Goal: Information Seeking & Learning: Check status

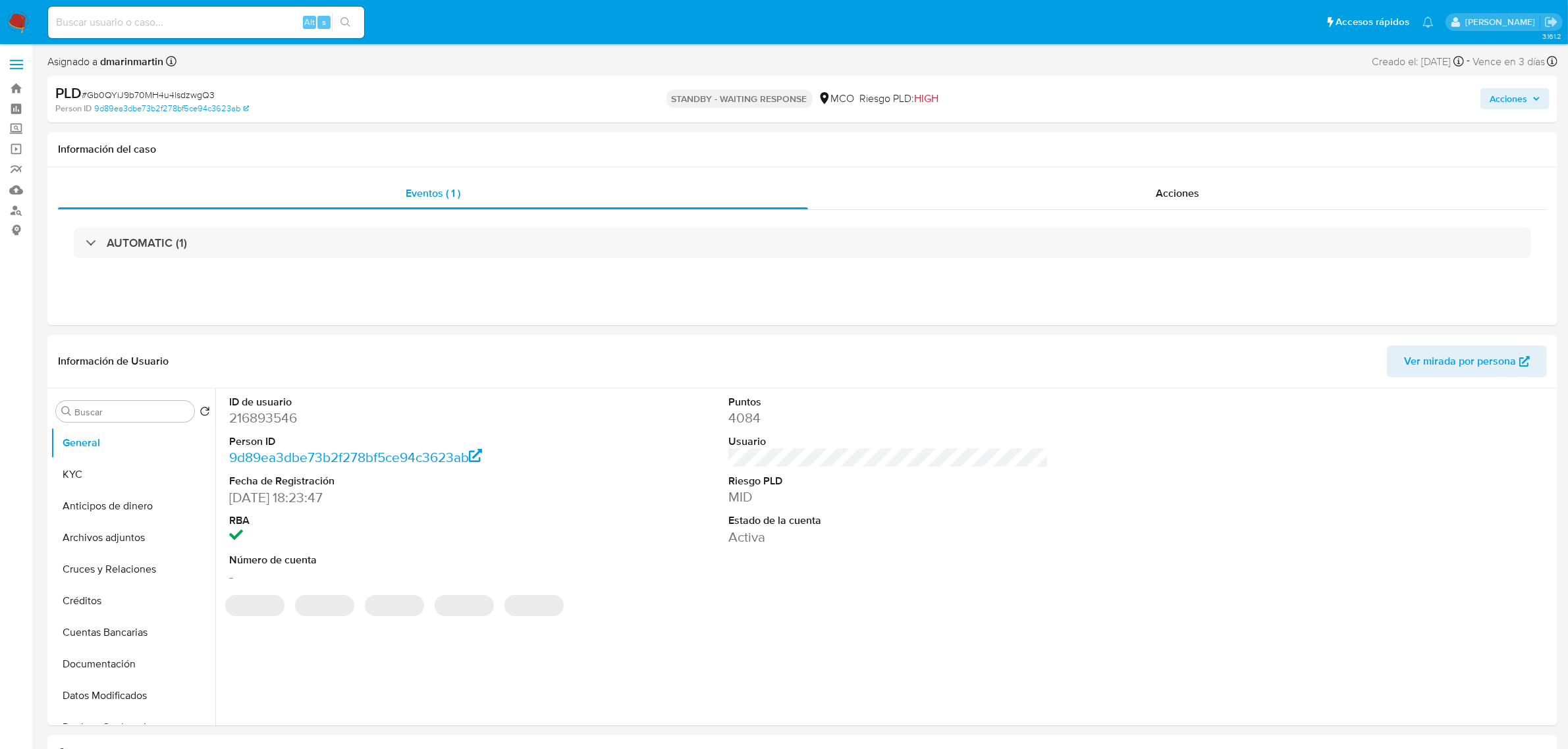
select select "10"
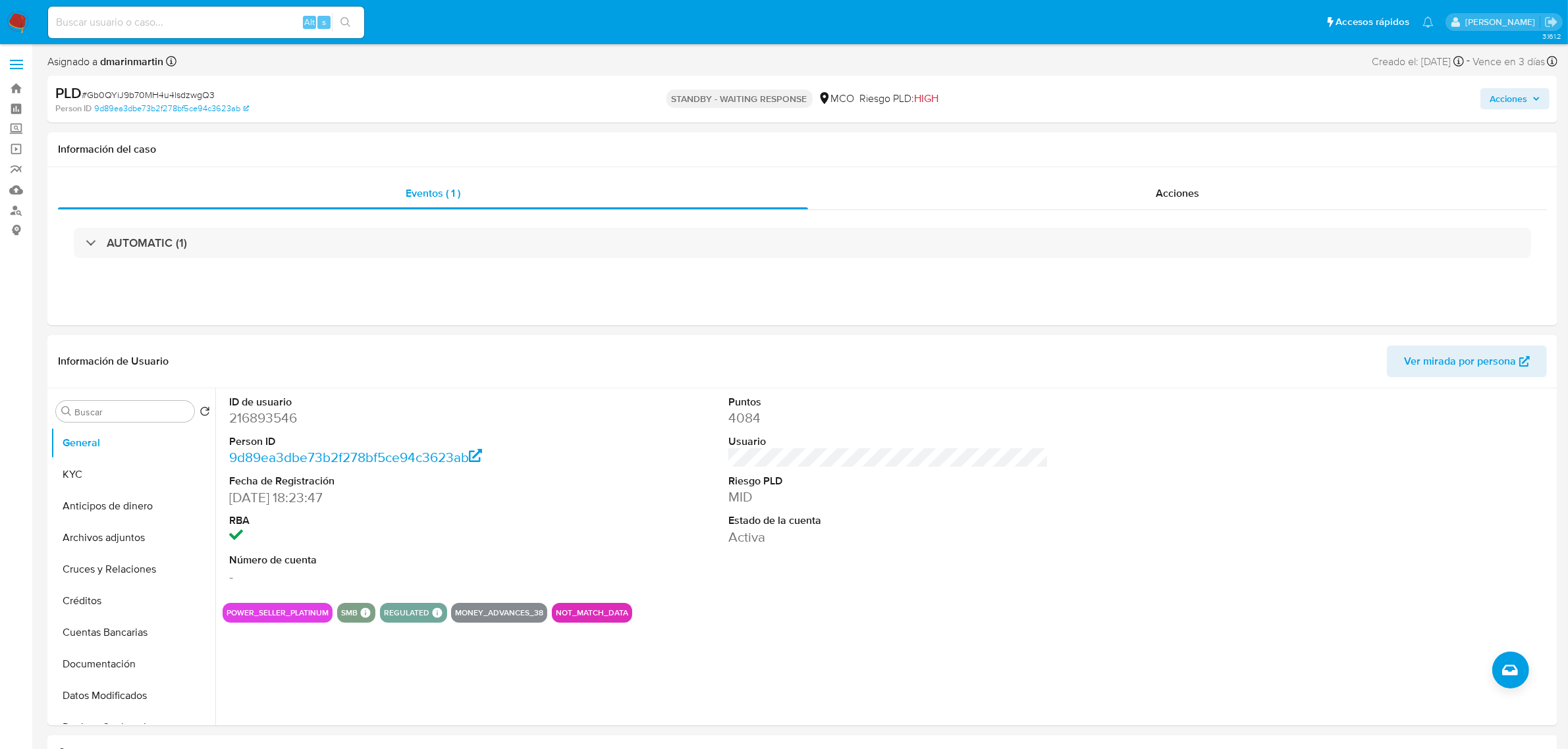
click at [262, 28] on input at bounding box center [206, 22] width 316 height 17
paste input "Olkez66koDMezgfhdVJpJhFW"
type input "Olkez66koDMezgfhdVJpJhFW"
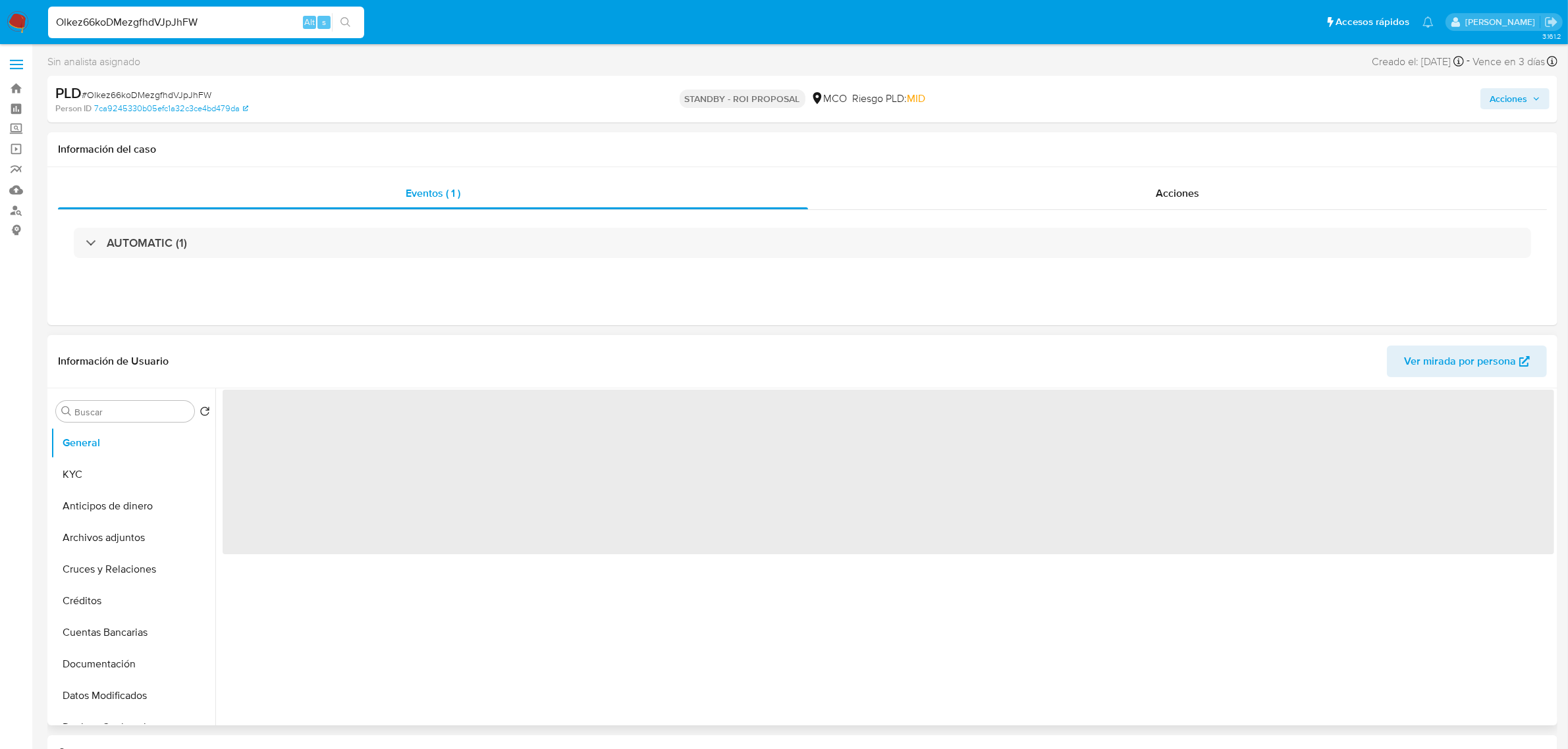
select select "10"
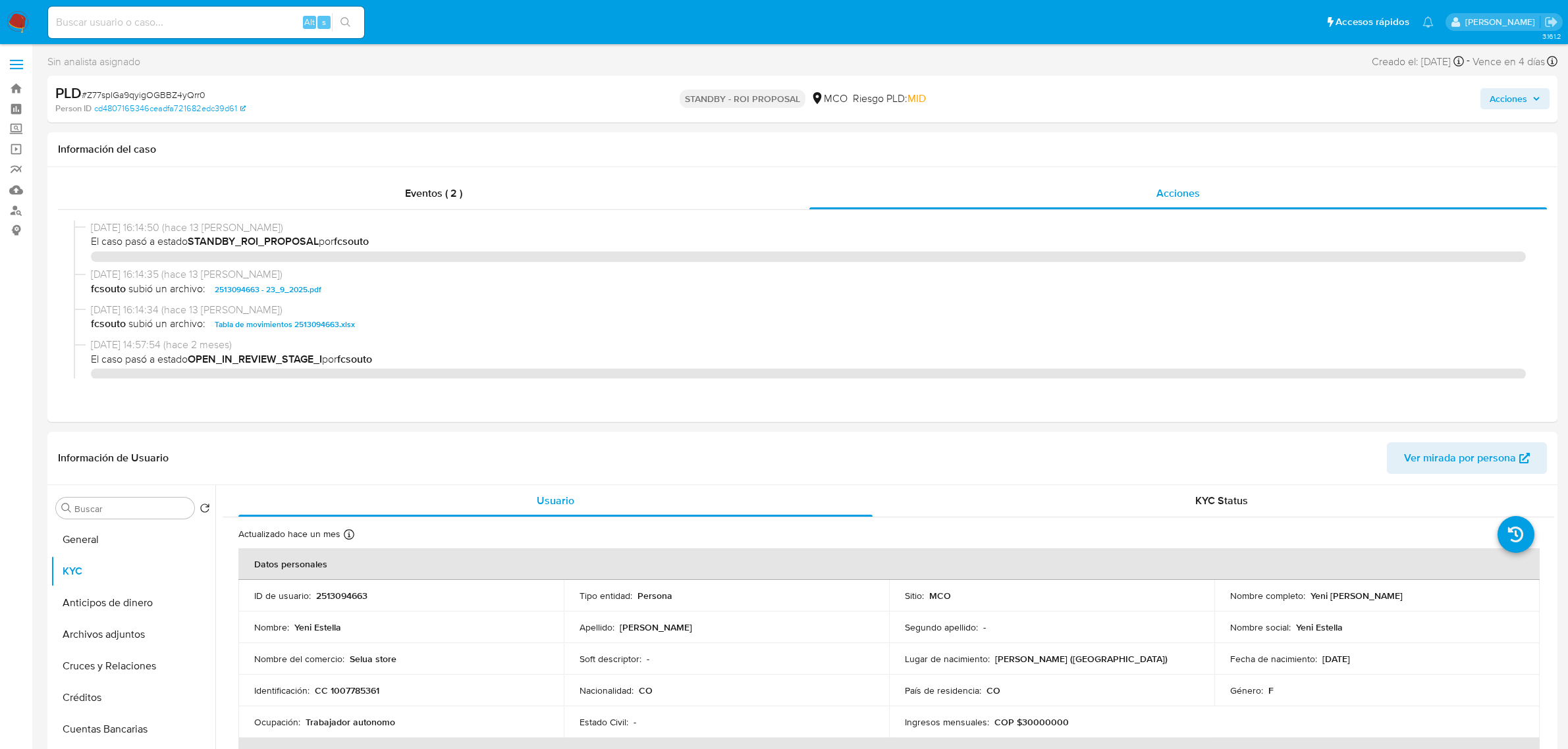
select select "10"
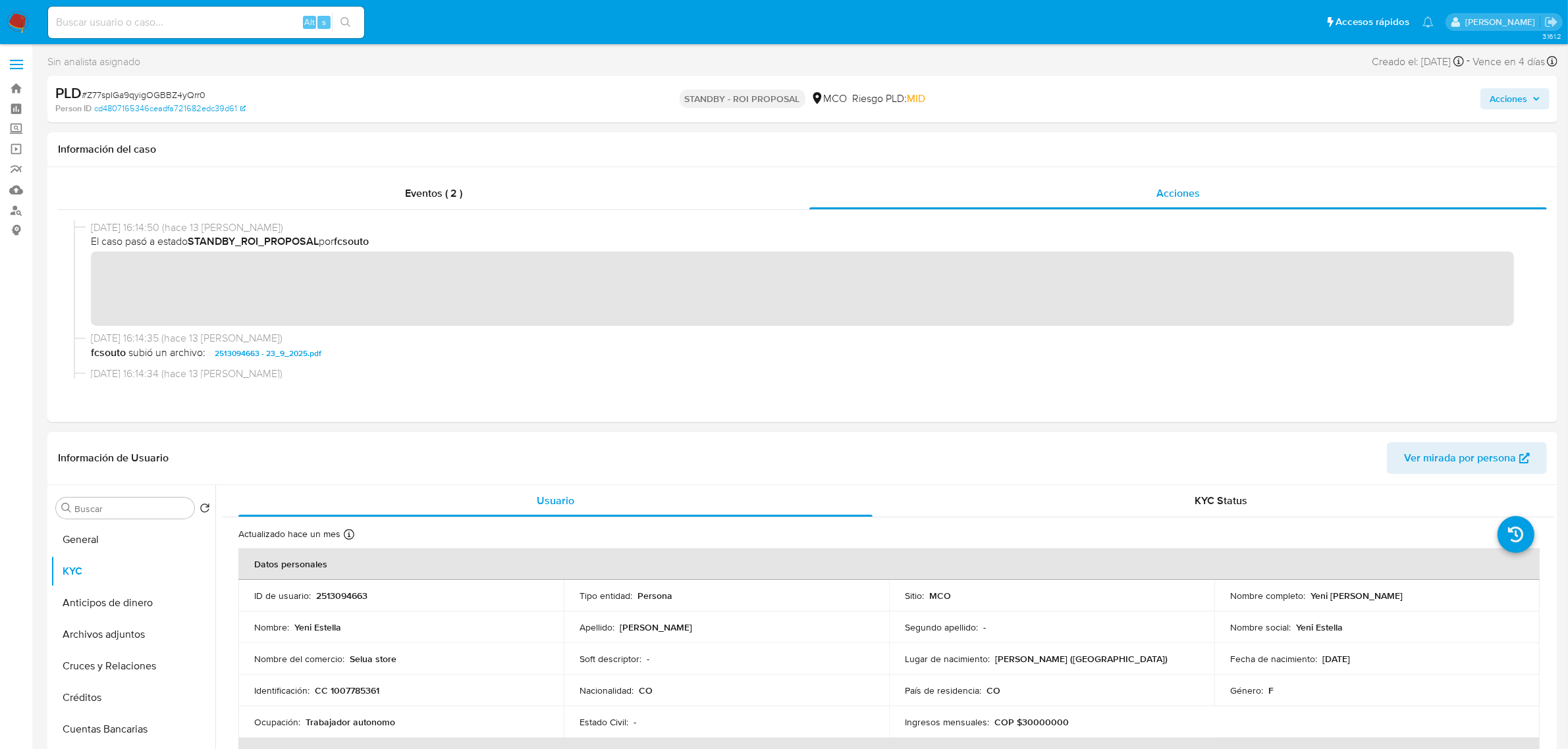
scroll to position [82, 0]
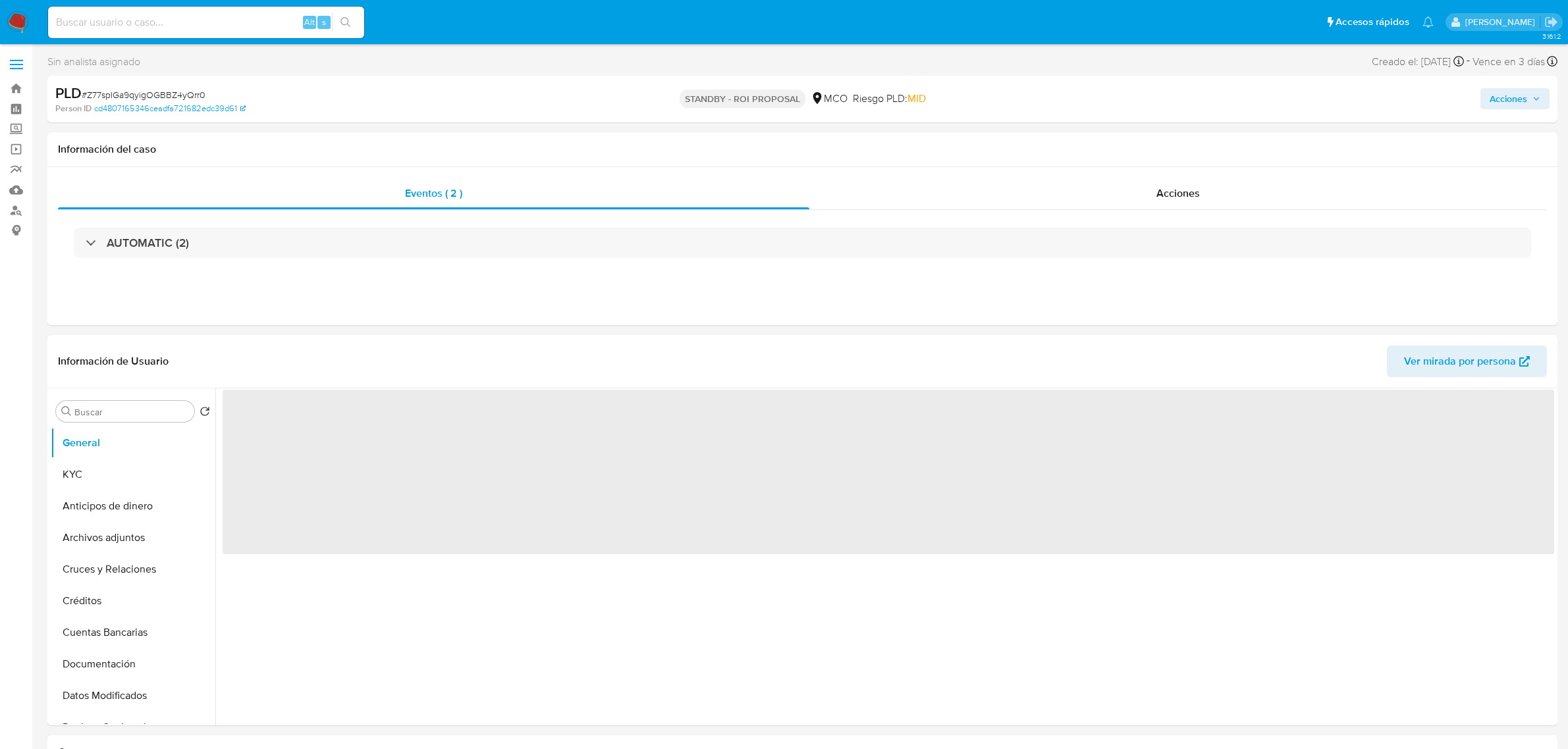
select select "10"
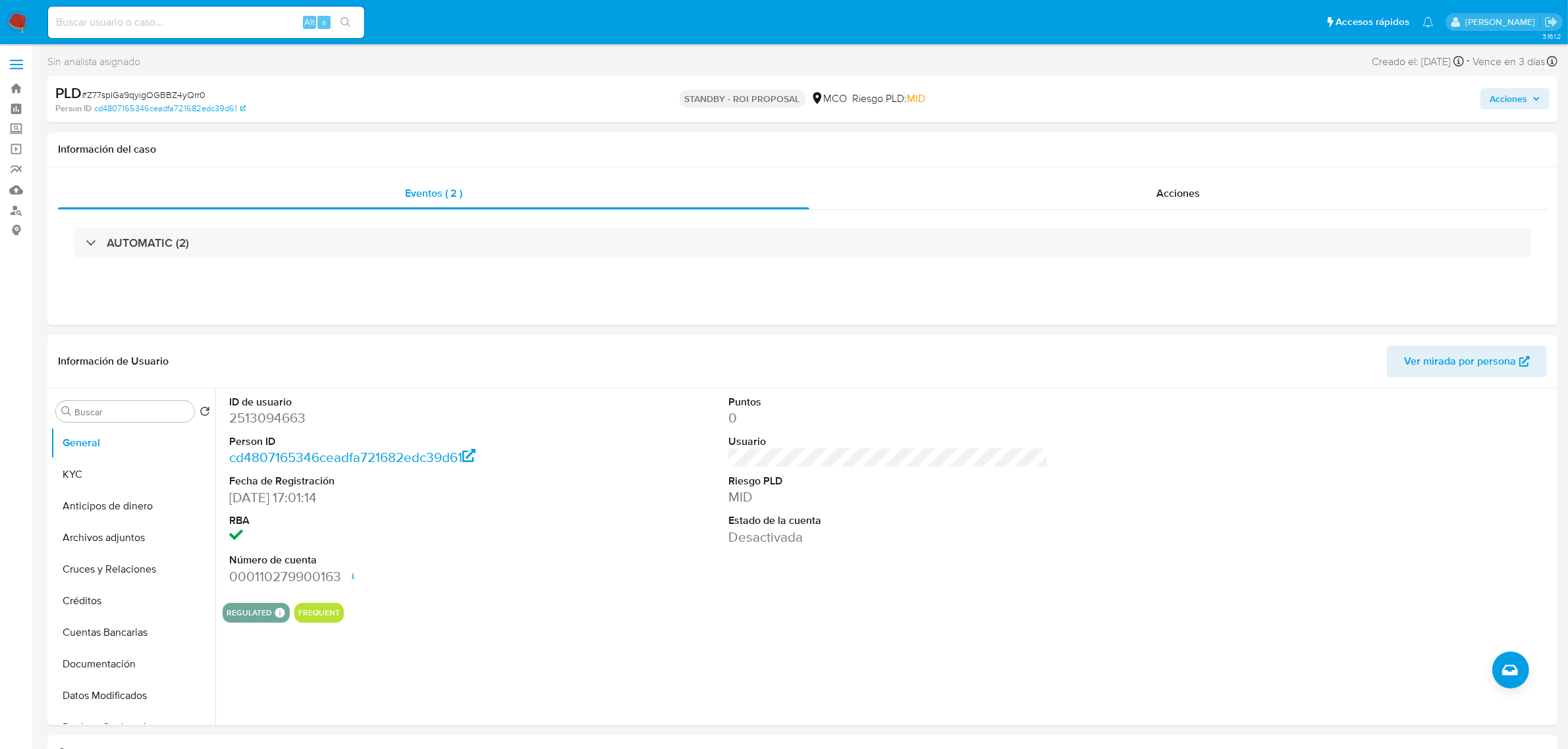
click at [249, 22] on input at bounding box center [206, 22] width 316 height 17
paste input "2677978791"
type input "2677978791"
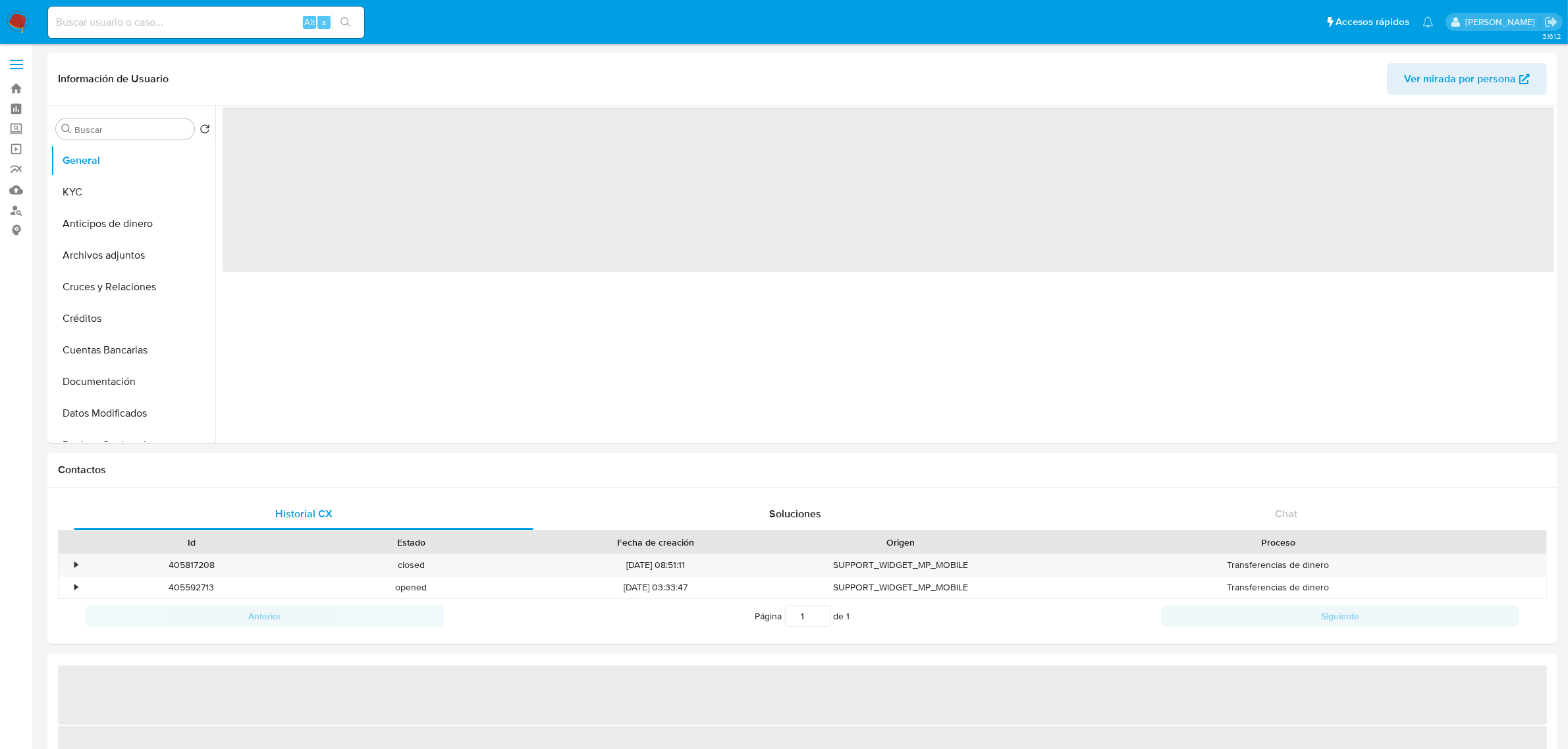
select select "10"
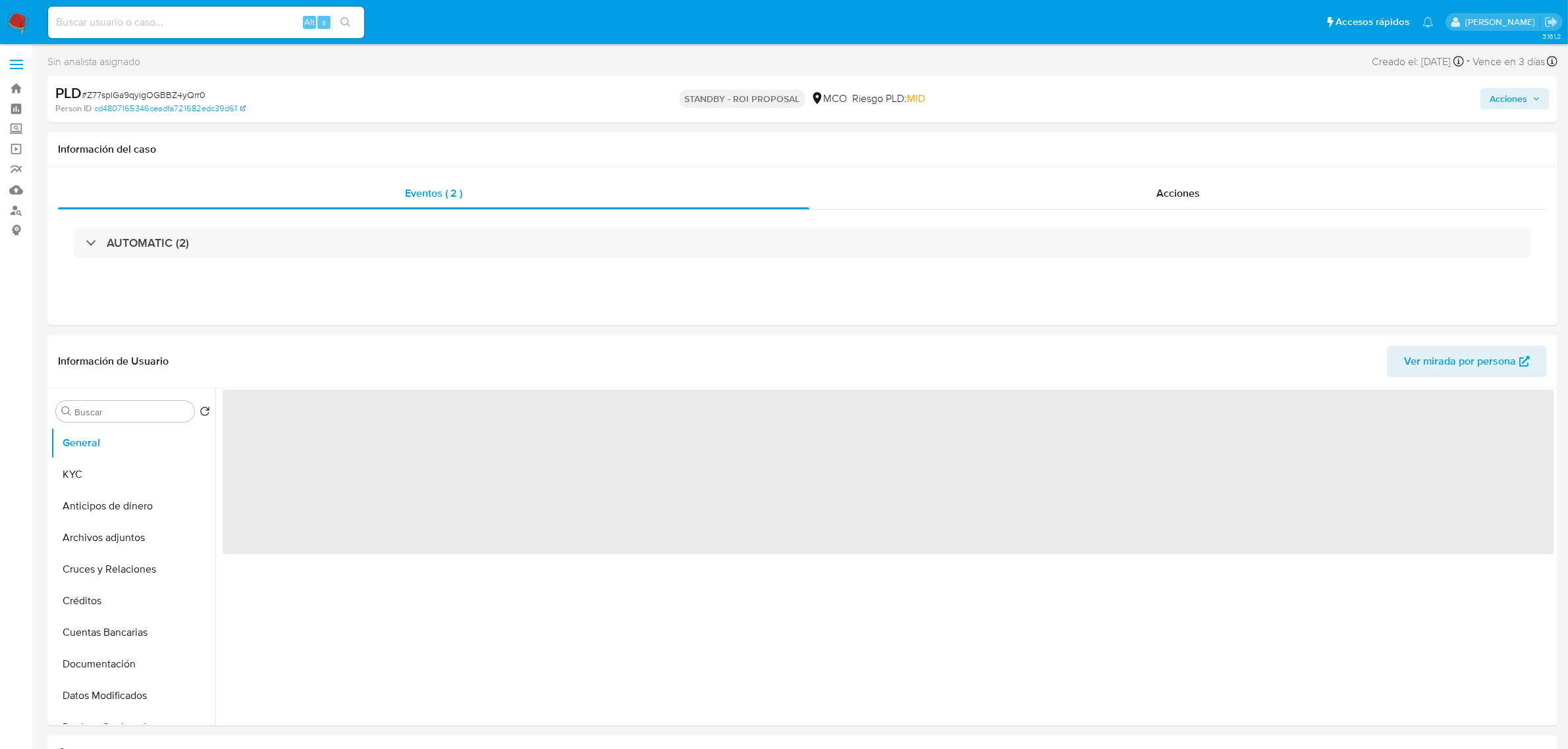
select select "10"
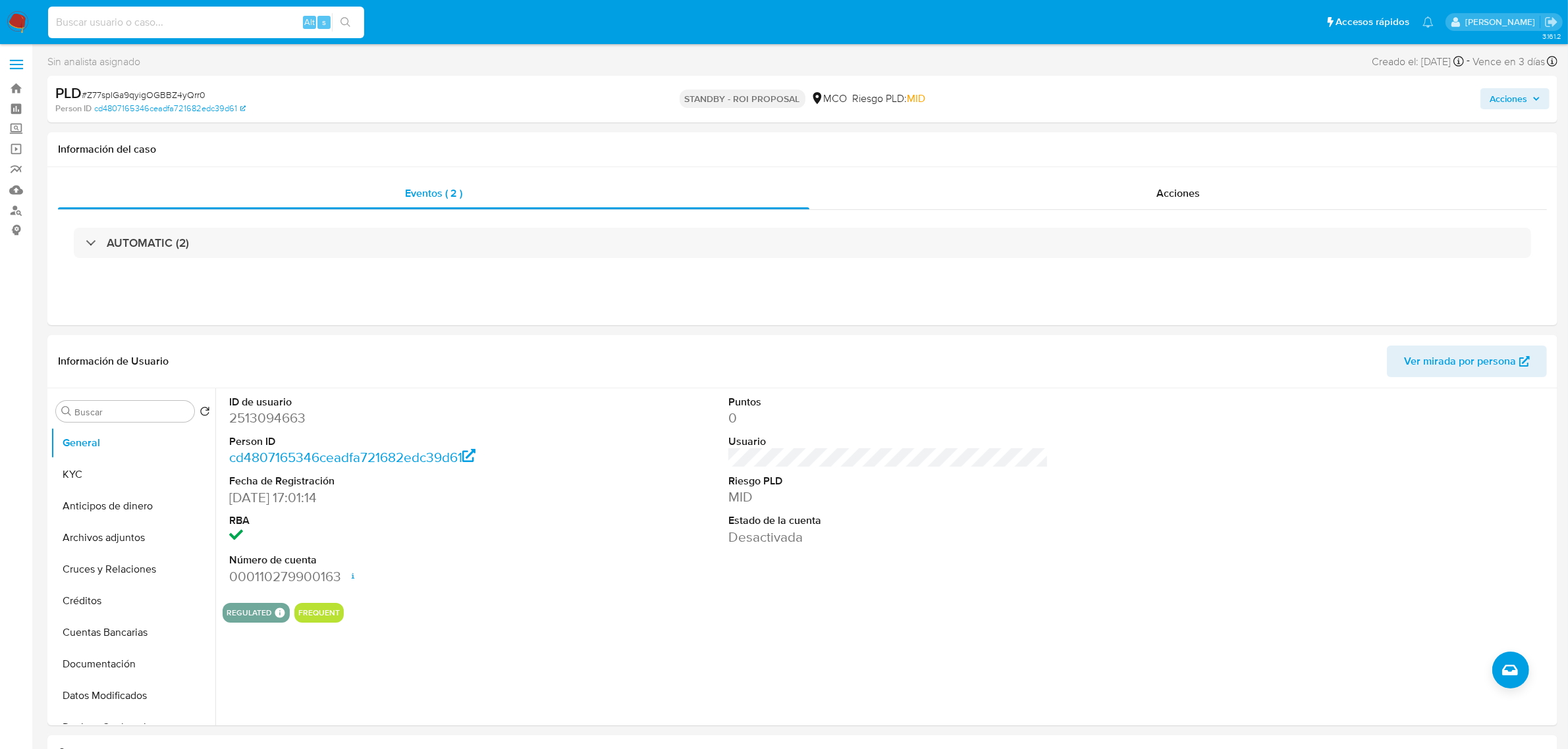
click at [220, 25] on input at bounding box center [206, 22] width 316 height 17
paste input "2534266688"
type input "2534266688"
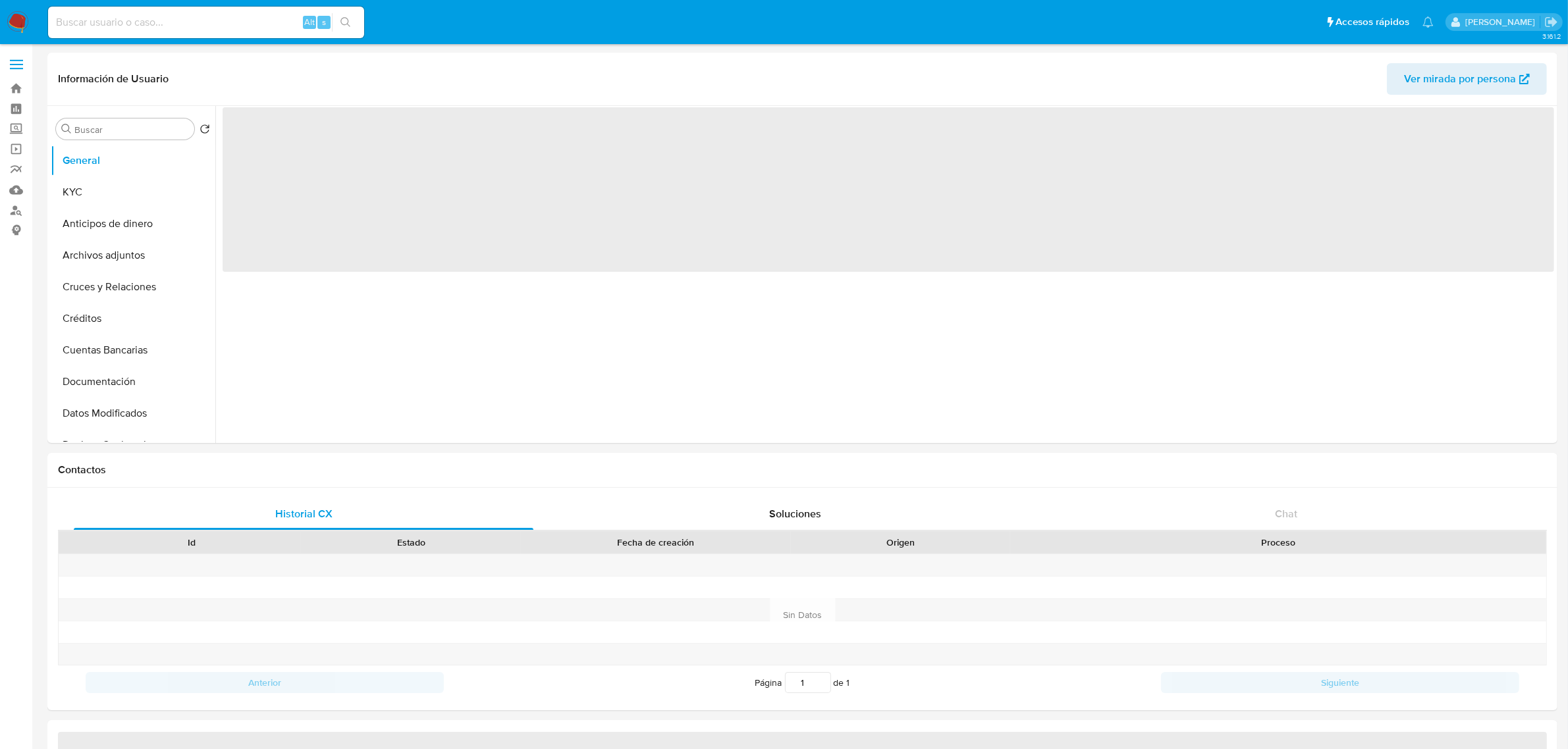
select select "10"
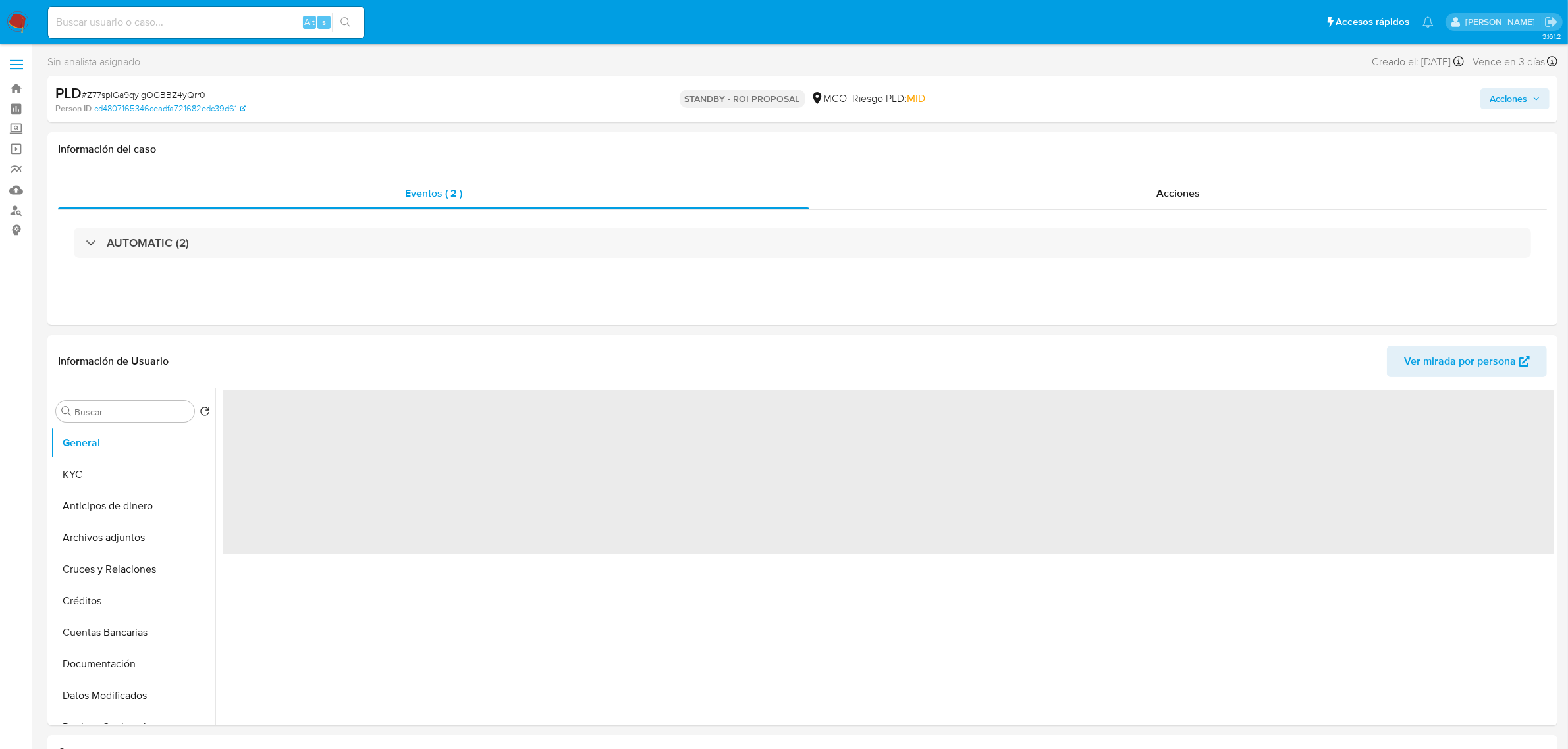
select select "10"
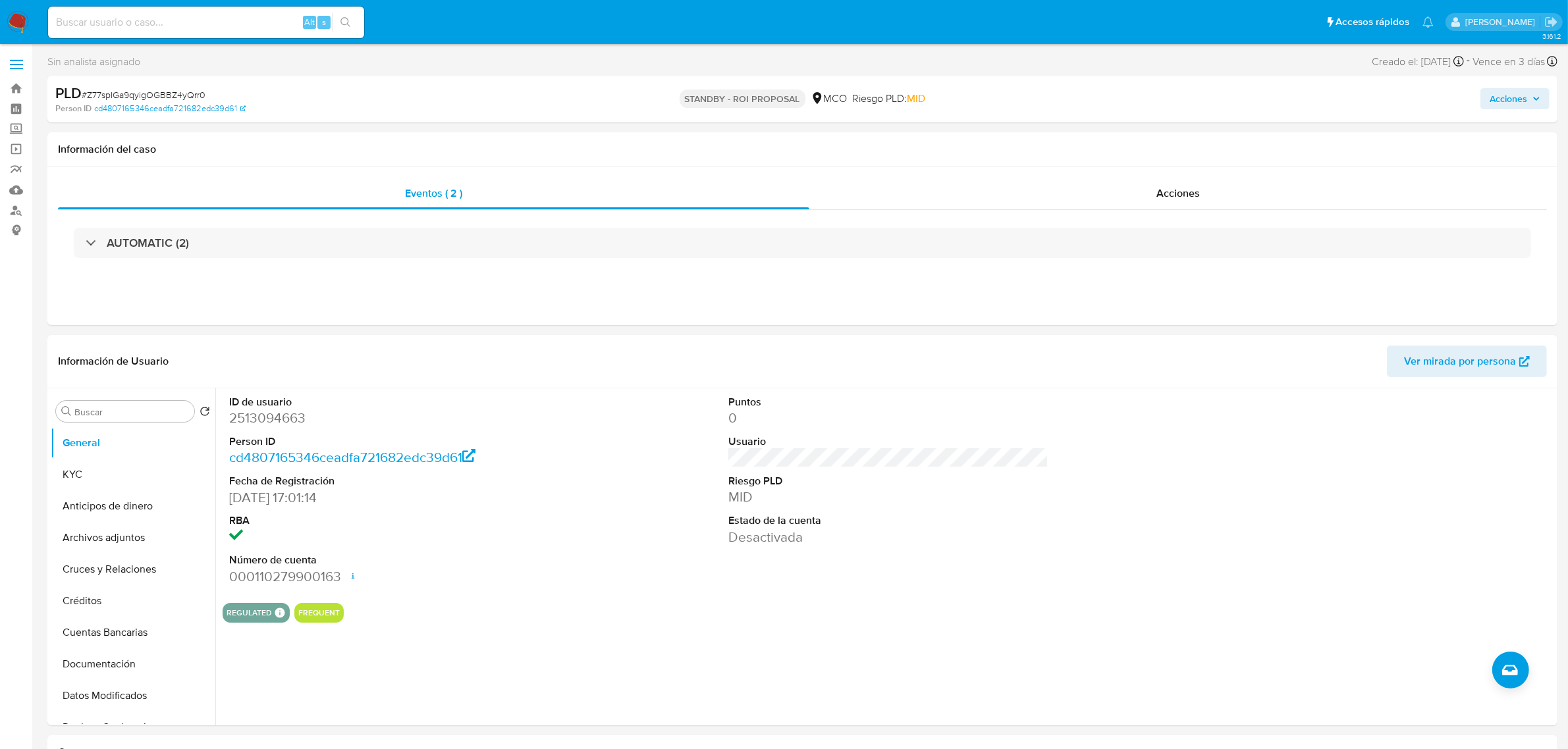
click at [257, 11] on div "Alt s" at bounding box center [206, 22] width 316 height 32
click at [245, 22] on input at bounding box center [206, 22] width 316 height 17
paste input "1299819943"
type input "1299819943"
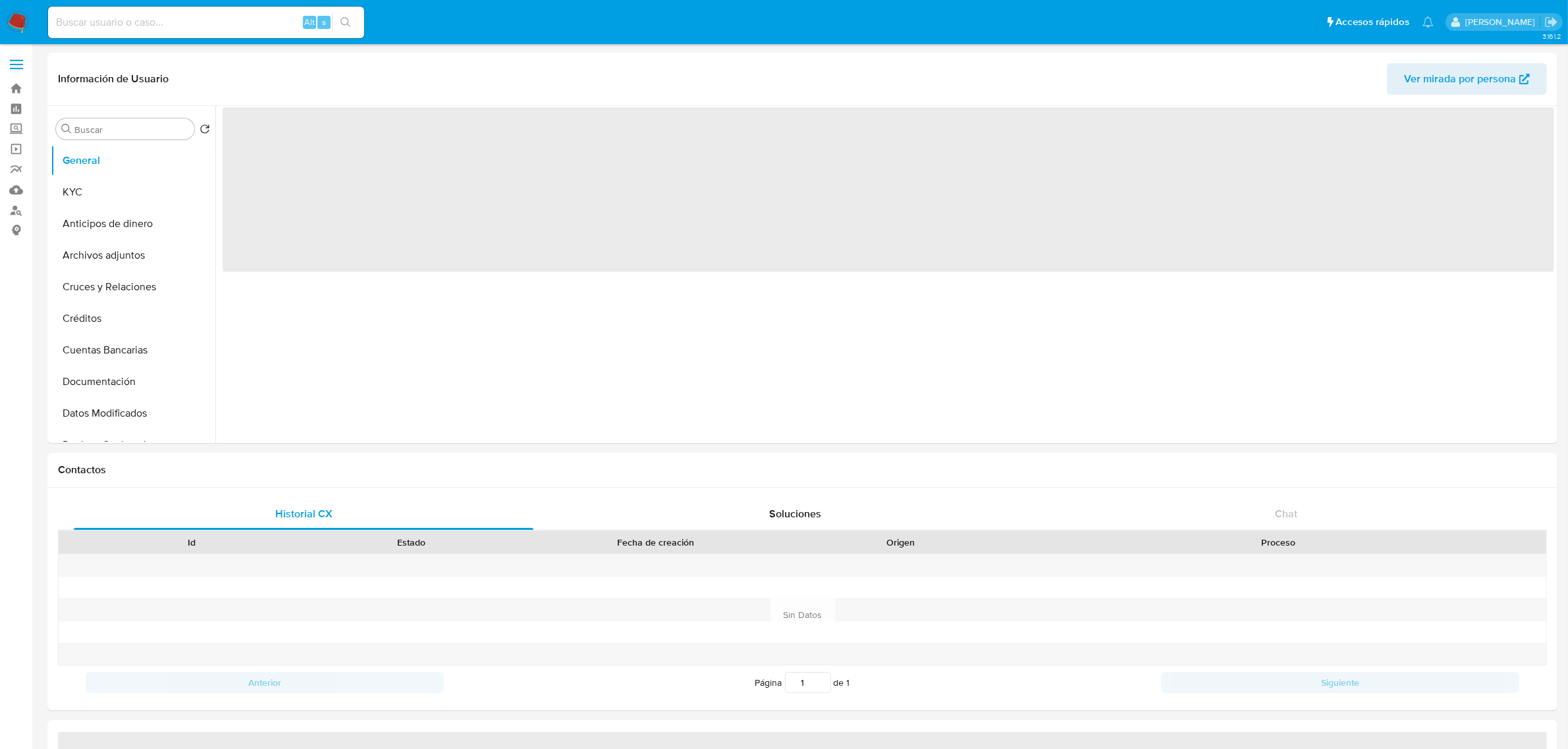
select select "10"
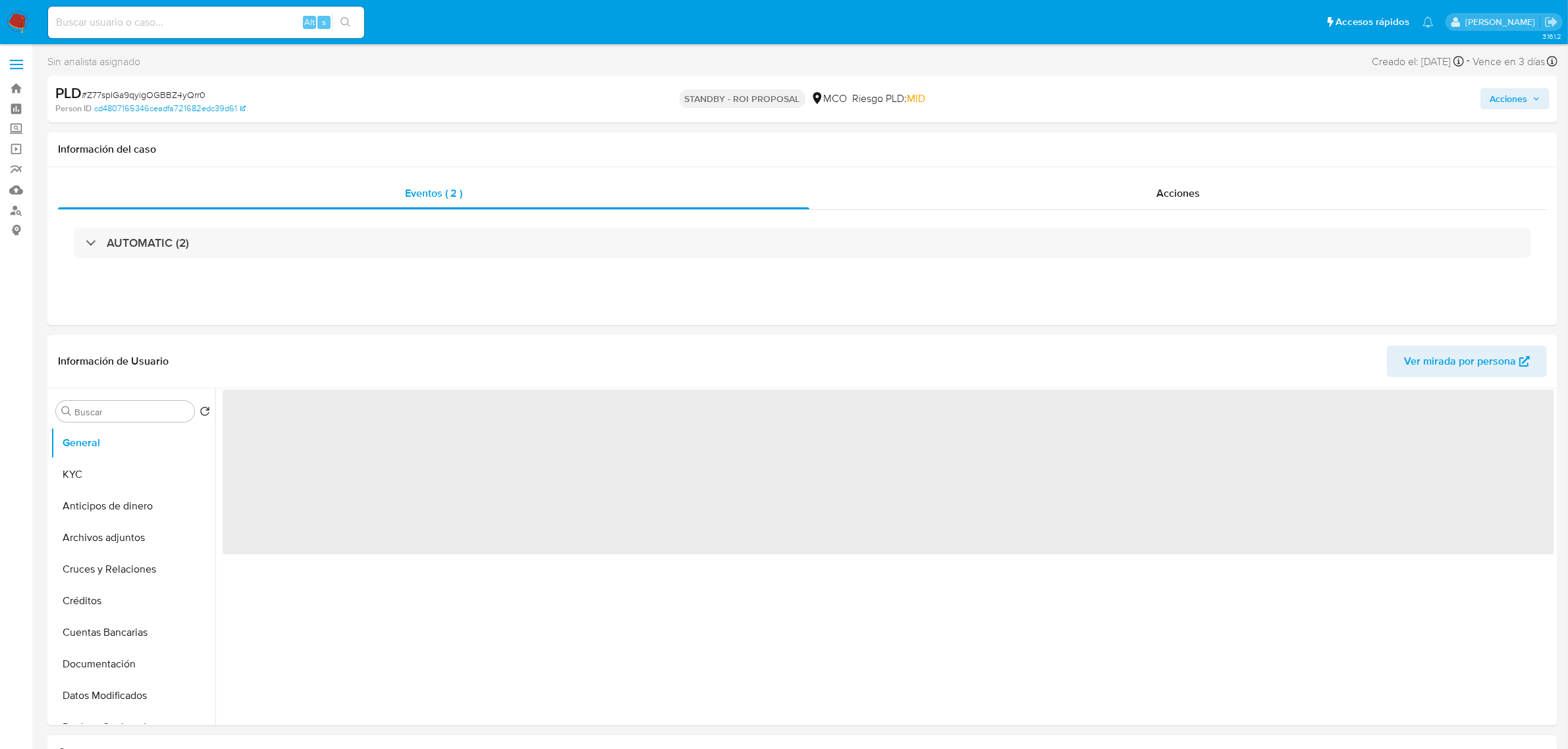
select select "10"
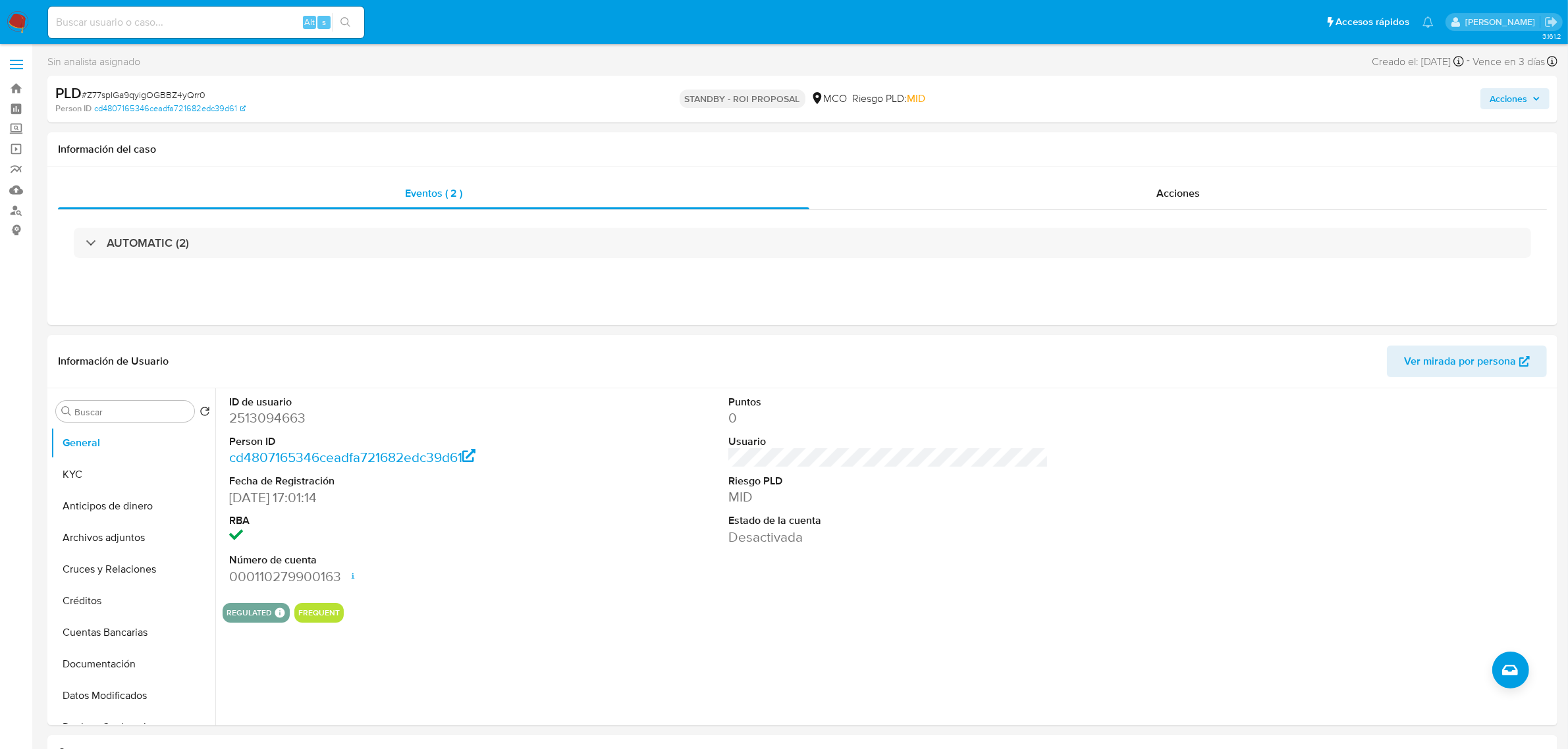
click at [245, 12] on div "Alt s" at bounding box center [206, 22] width 316 height 32
click at [240, 21] on input at bounding box center [206, 22] width 316 height 17
paste input "2521140657"
type input "2521140657"
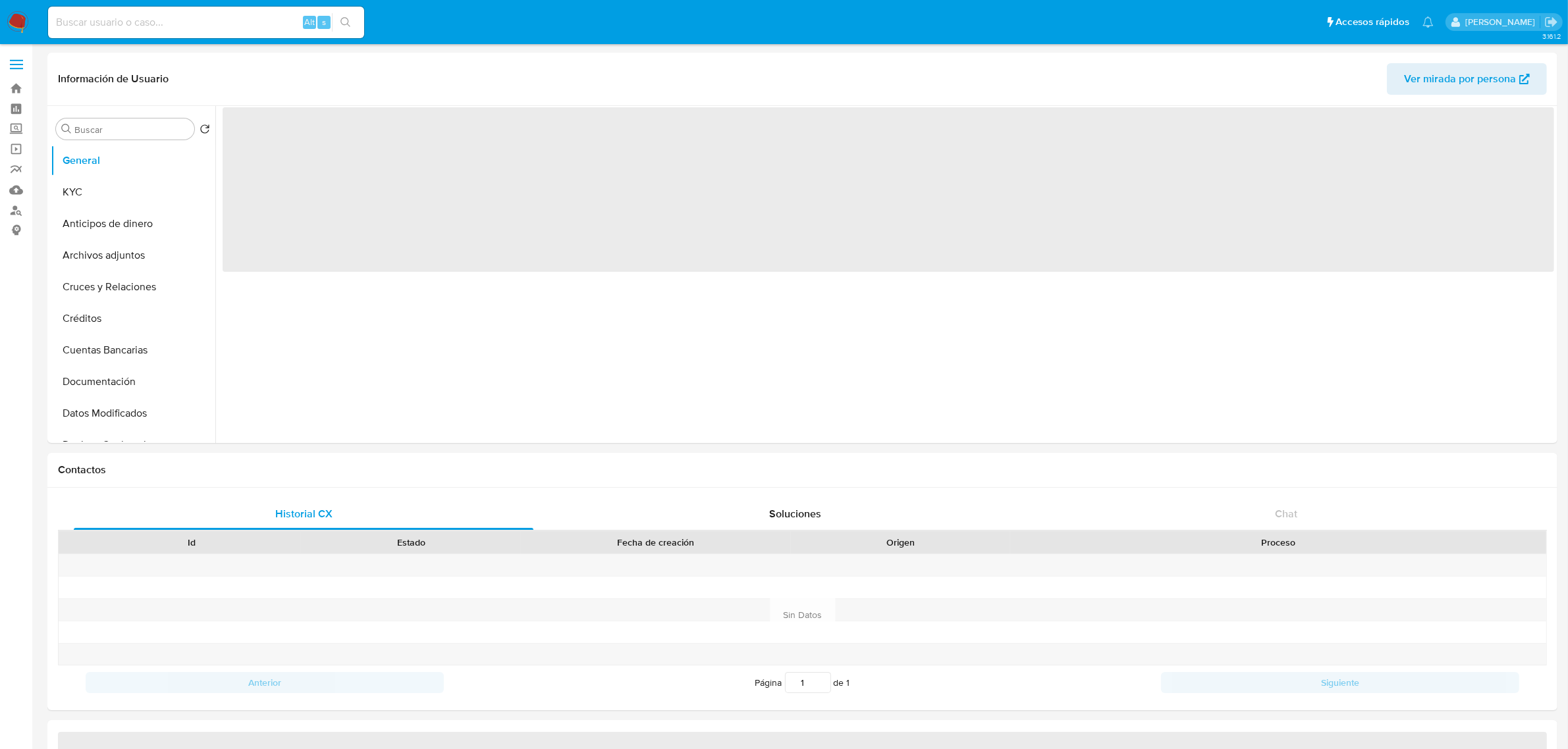
select select "10"
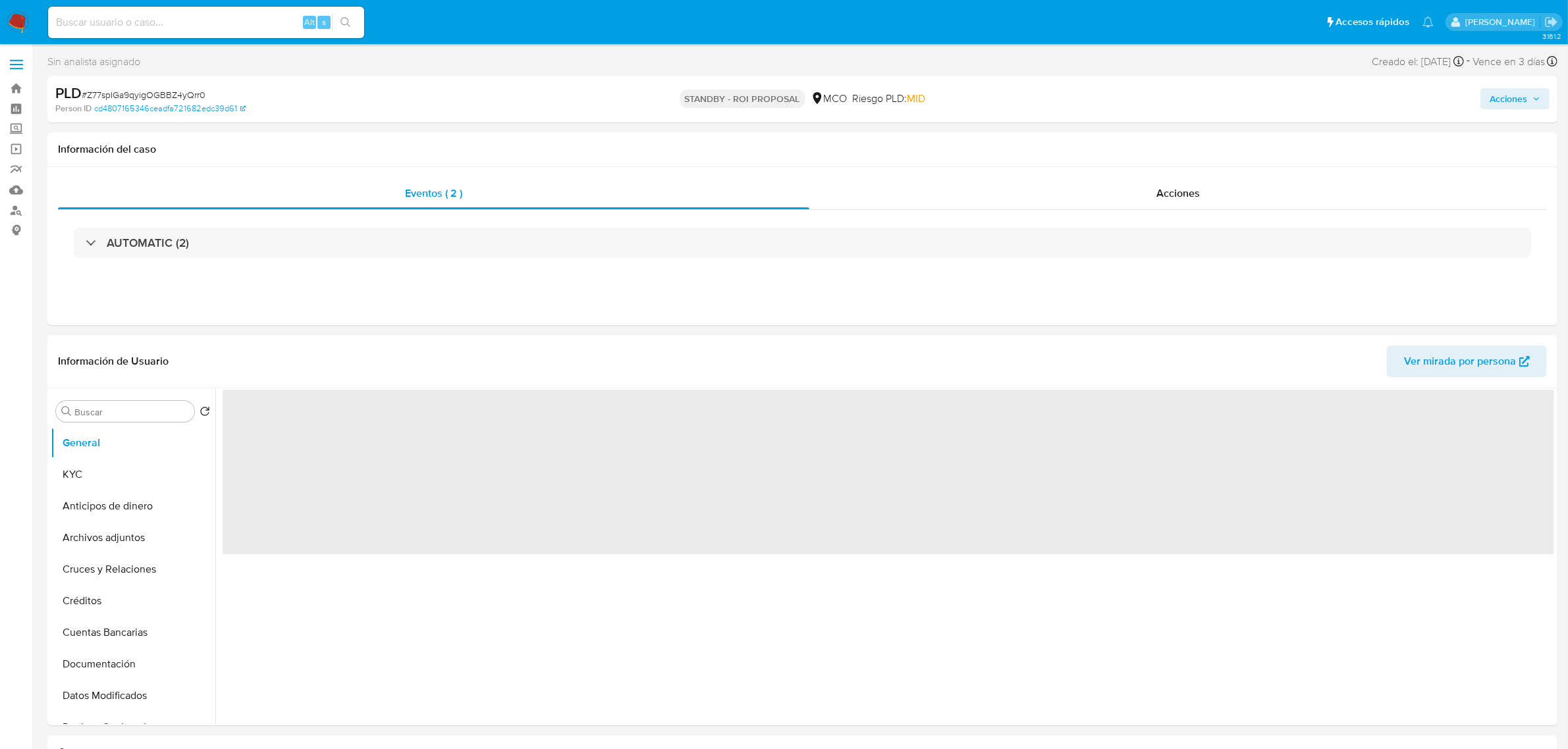
select select "10"
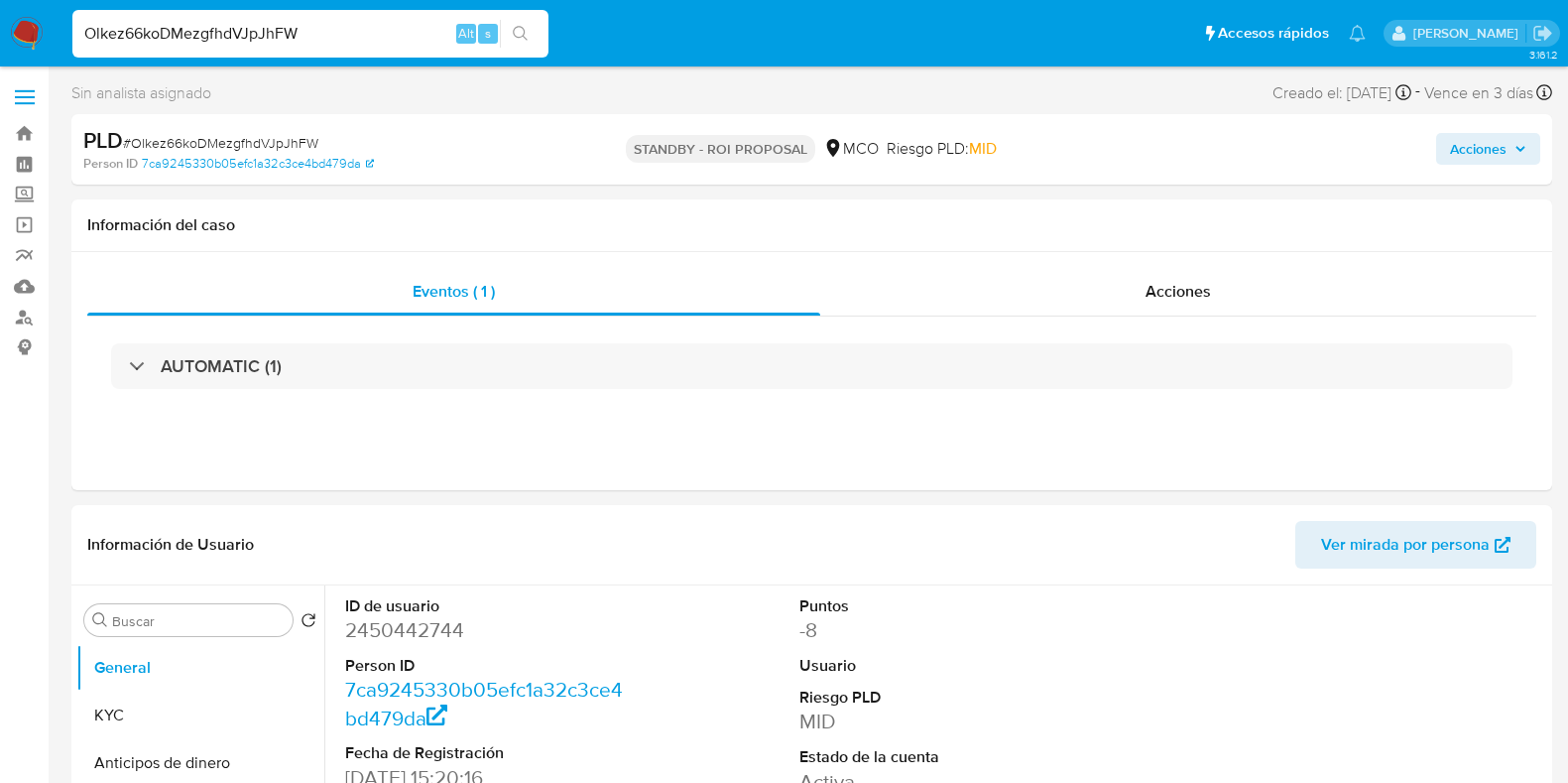
select select "10"
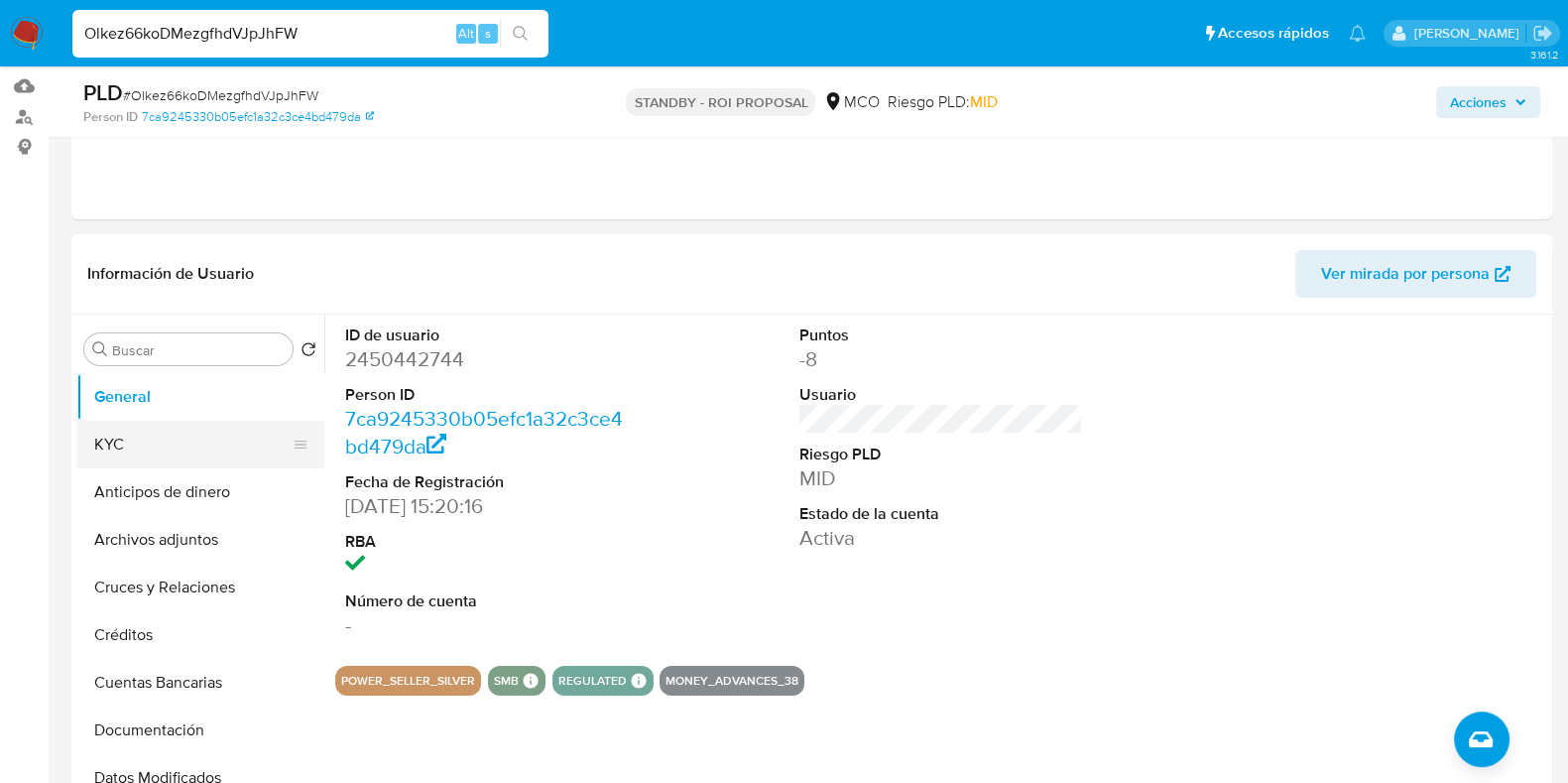
click at [170, 432] on button "KYC" at bounding box center [193, 444] width 232 height 48
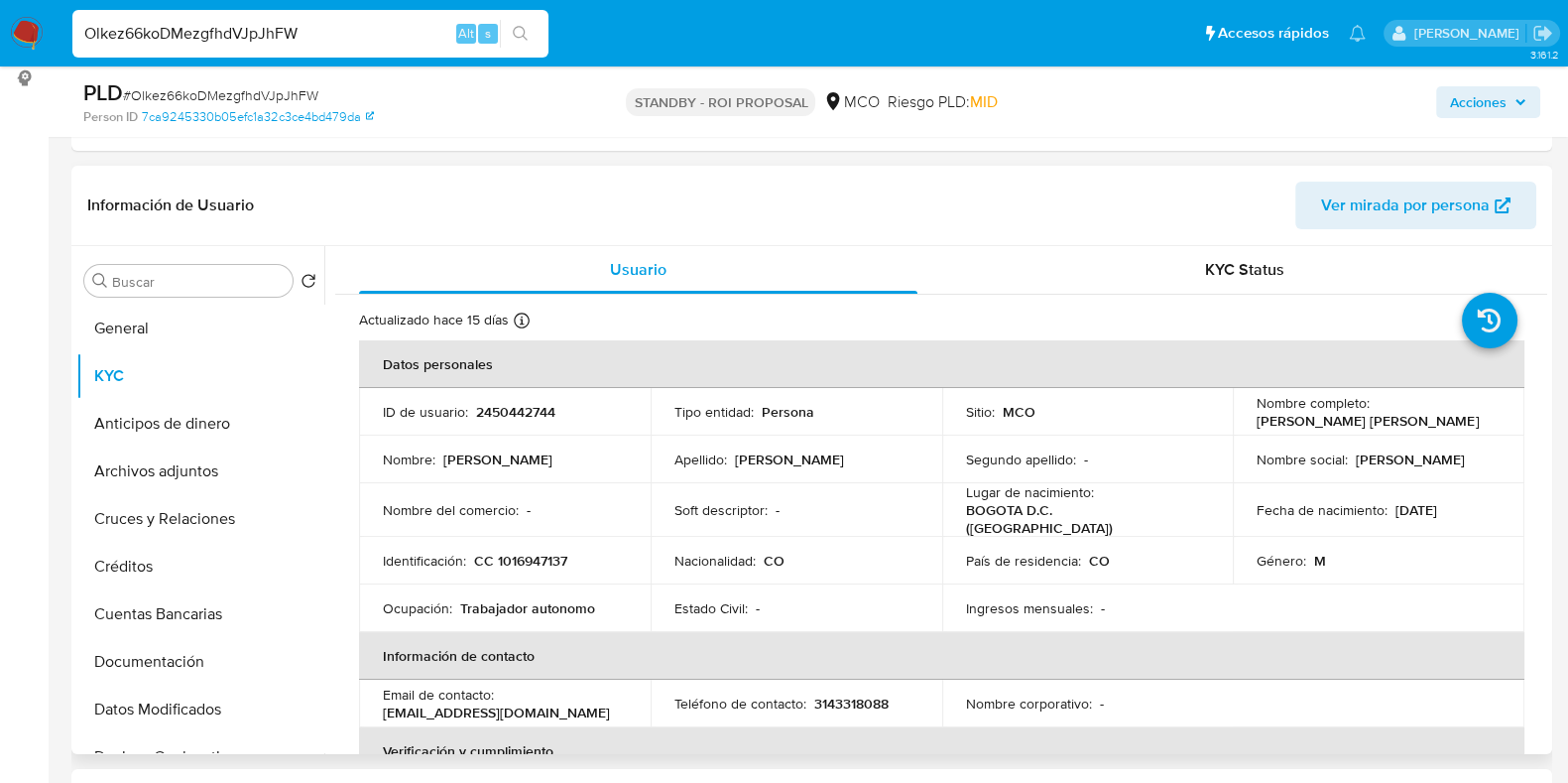
scroll to position [270, 0]
click at [169, 660] on button "Documentación" at bounding box center [193, 661] width 232 height 48
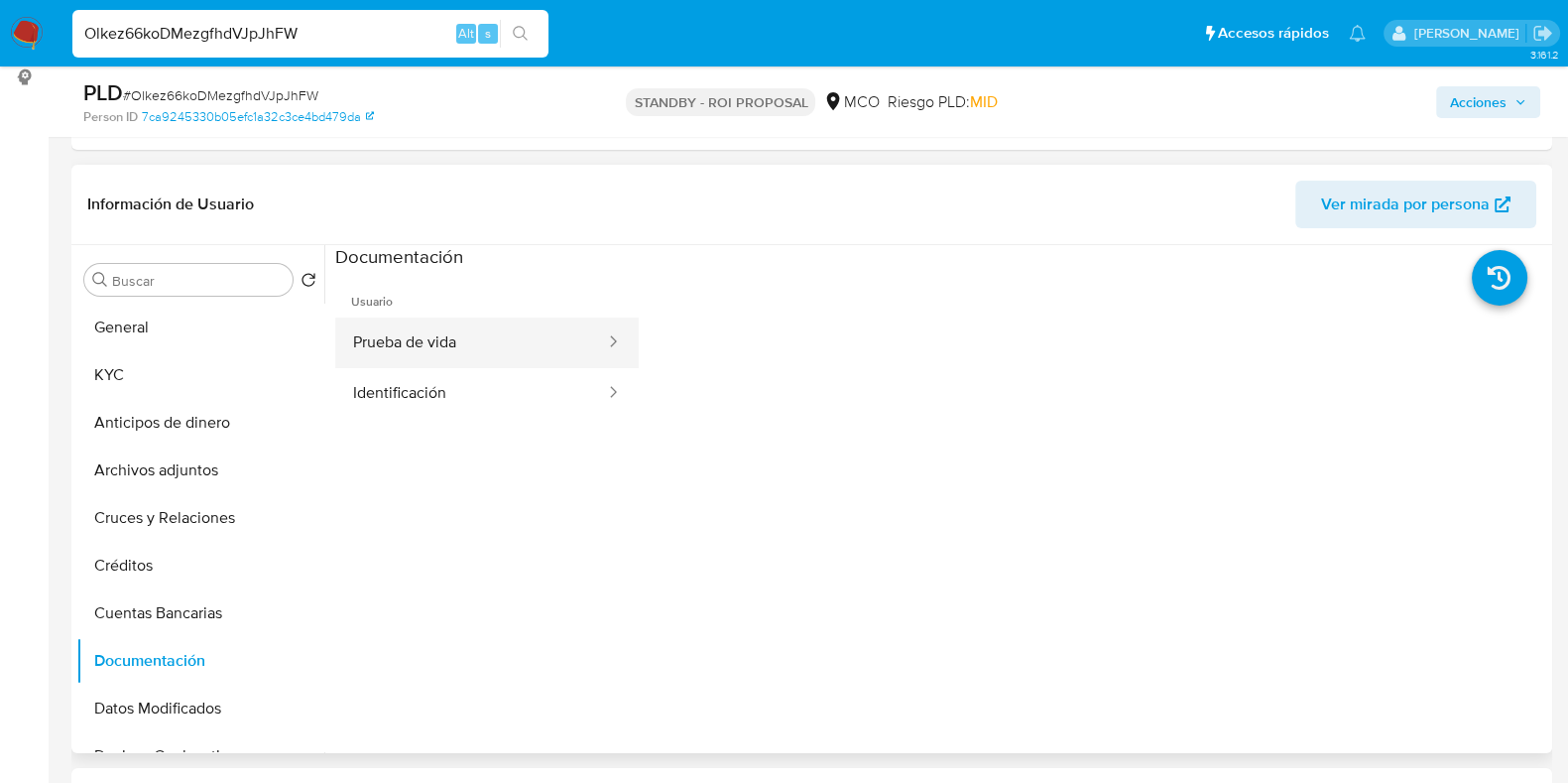
click at [517, 327] on button "Prueba de vida" at bounding box center [472, 343] width 272 height 51
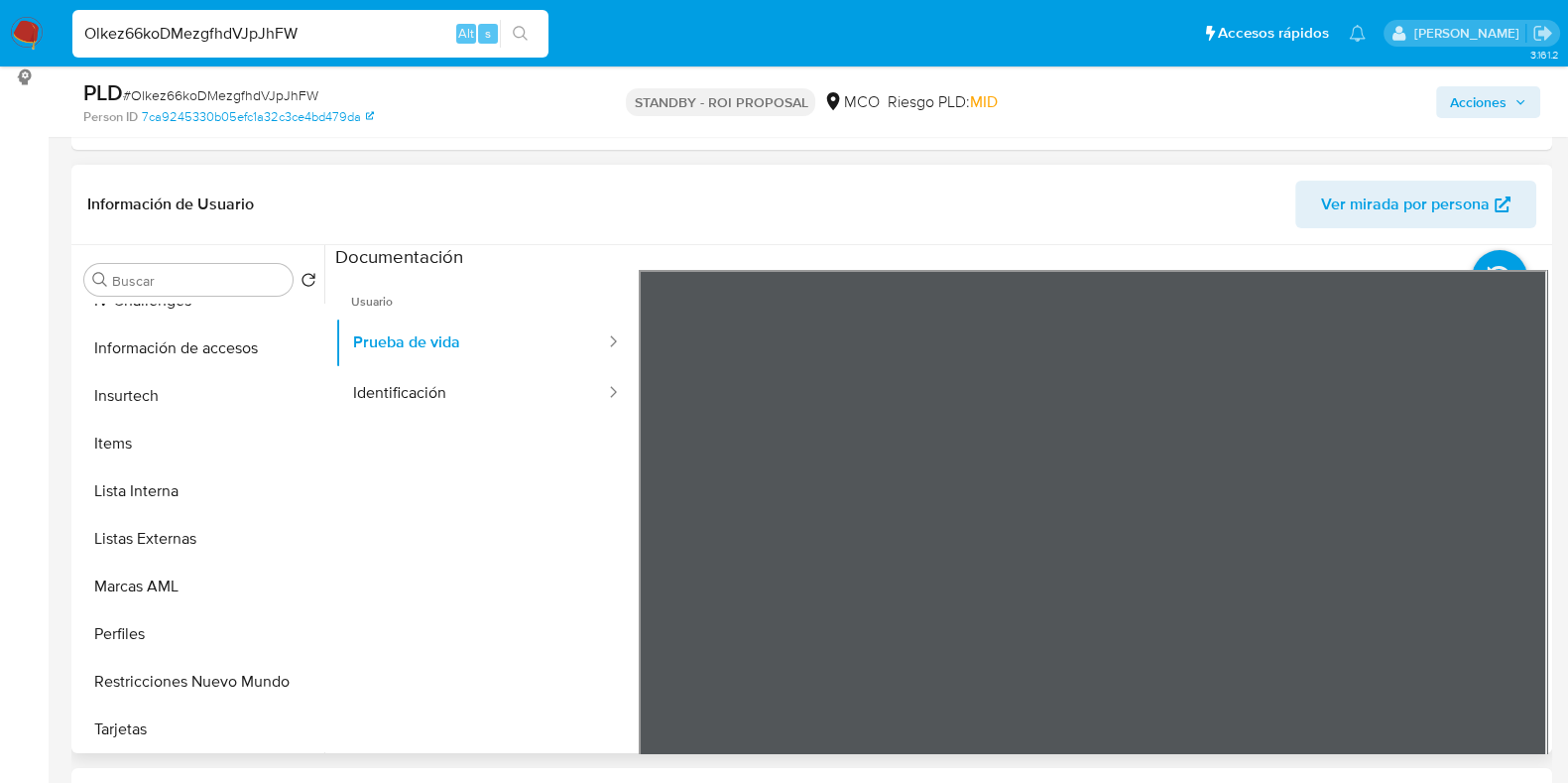
scroll to position [792, 0]
click at [221, 669] on button "Restricciones Nuevo Mundo" at bounding box center [193, 679] width 232 height 48
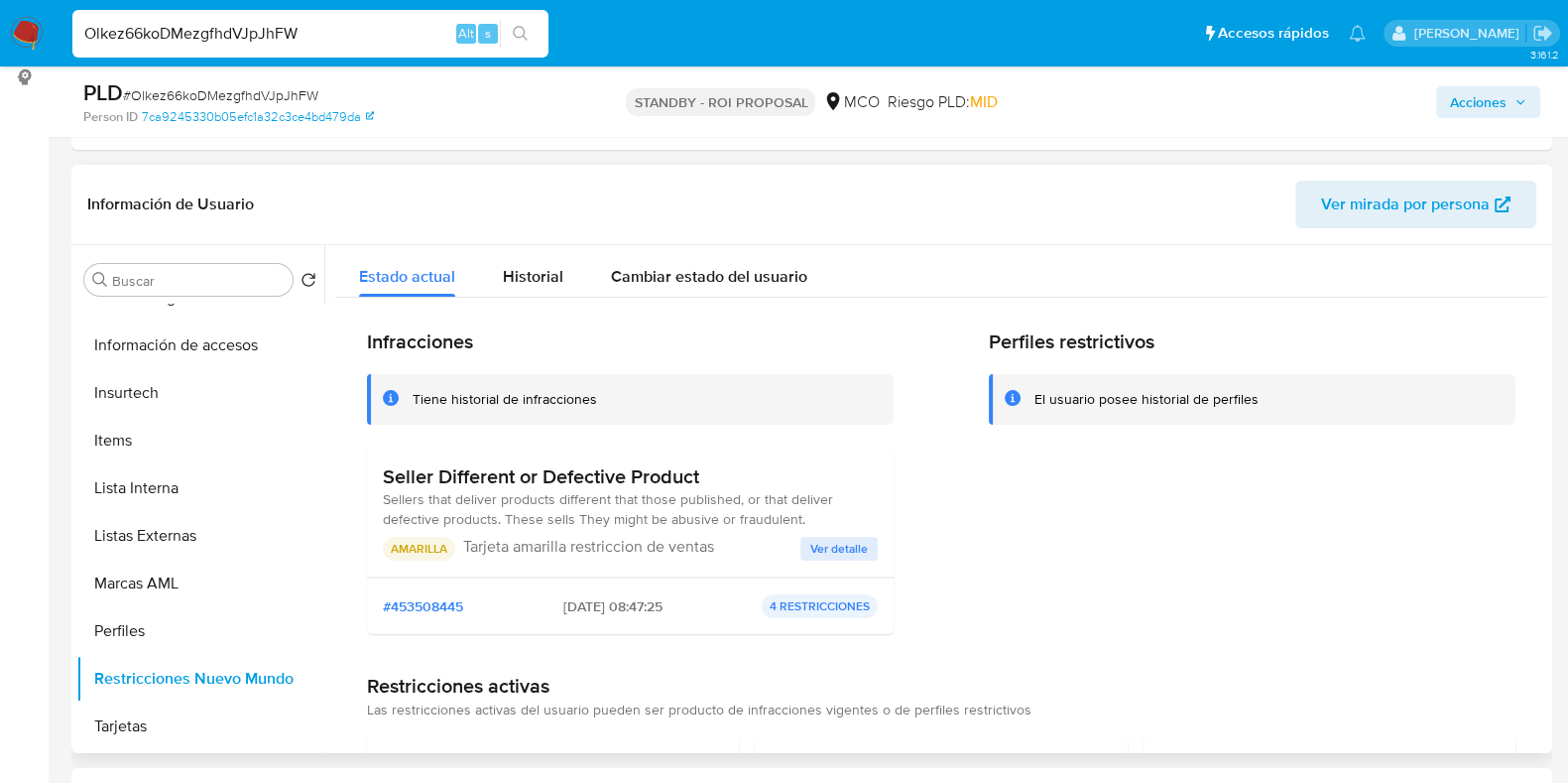
click at [859, 552] on span "Ver detalle" at bounding box center [839, 548] width 58 height 20
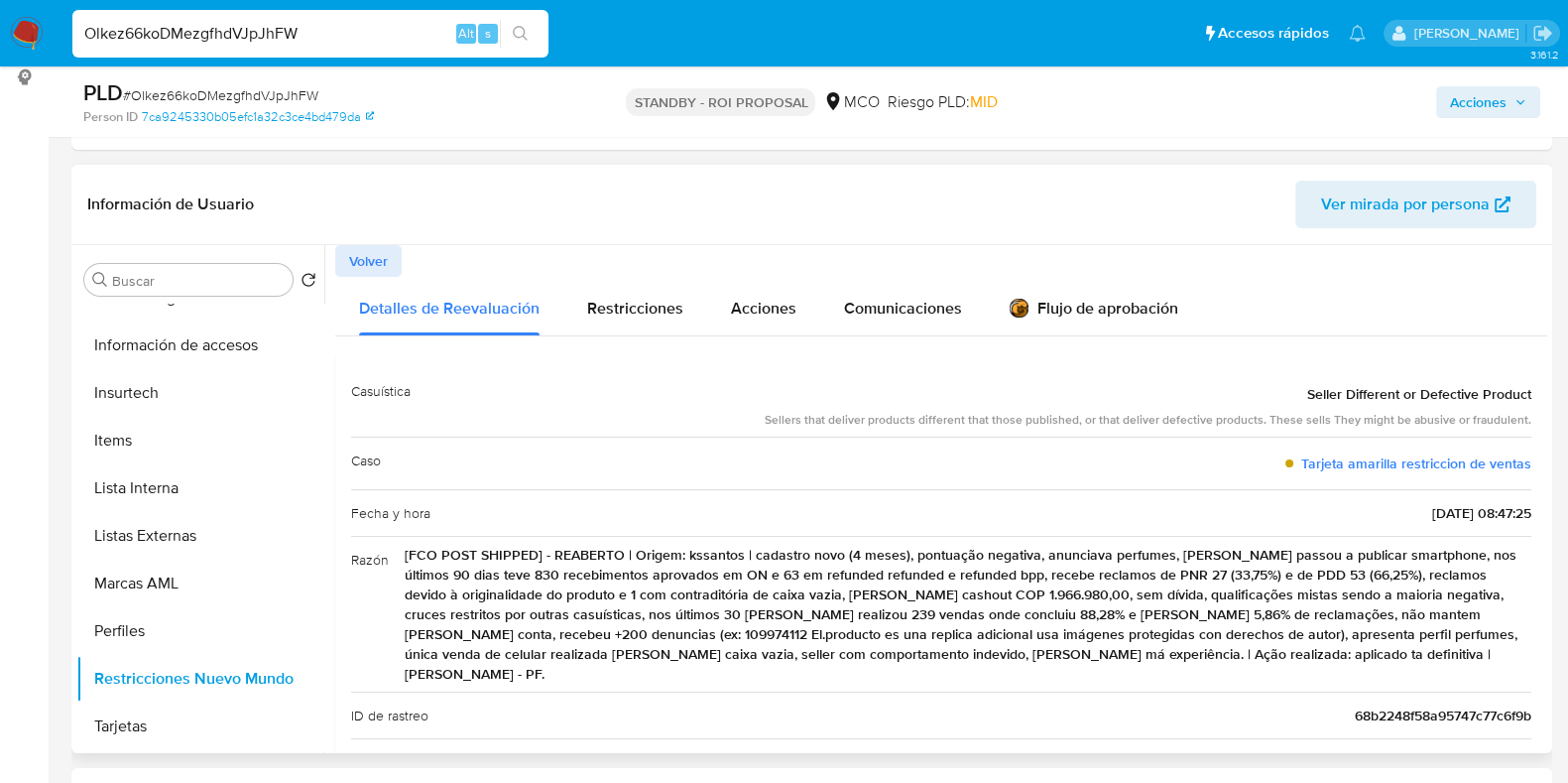
drag, startPoint x: 1293, startPoint y: 614, endPoint x: 1460, endPoint y: 645, distance: 169.9
click at [1460, 645] on span "[FCO POST SHIPPED] - REABERTO | Origem: kssantos | cadastro novo (4 meses), pon…" at bounding box center [967, 614] width 1126 height 139
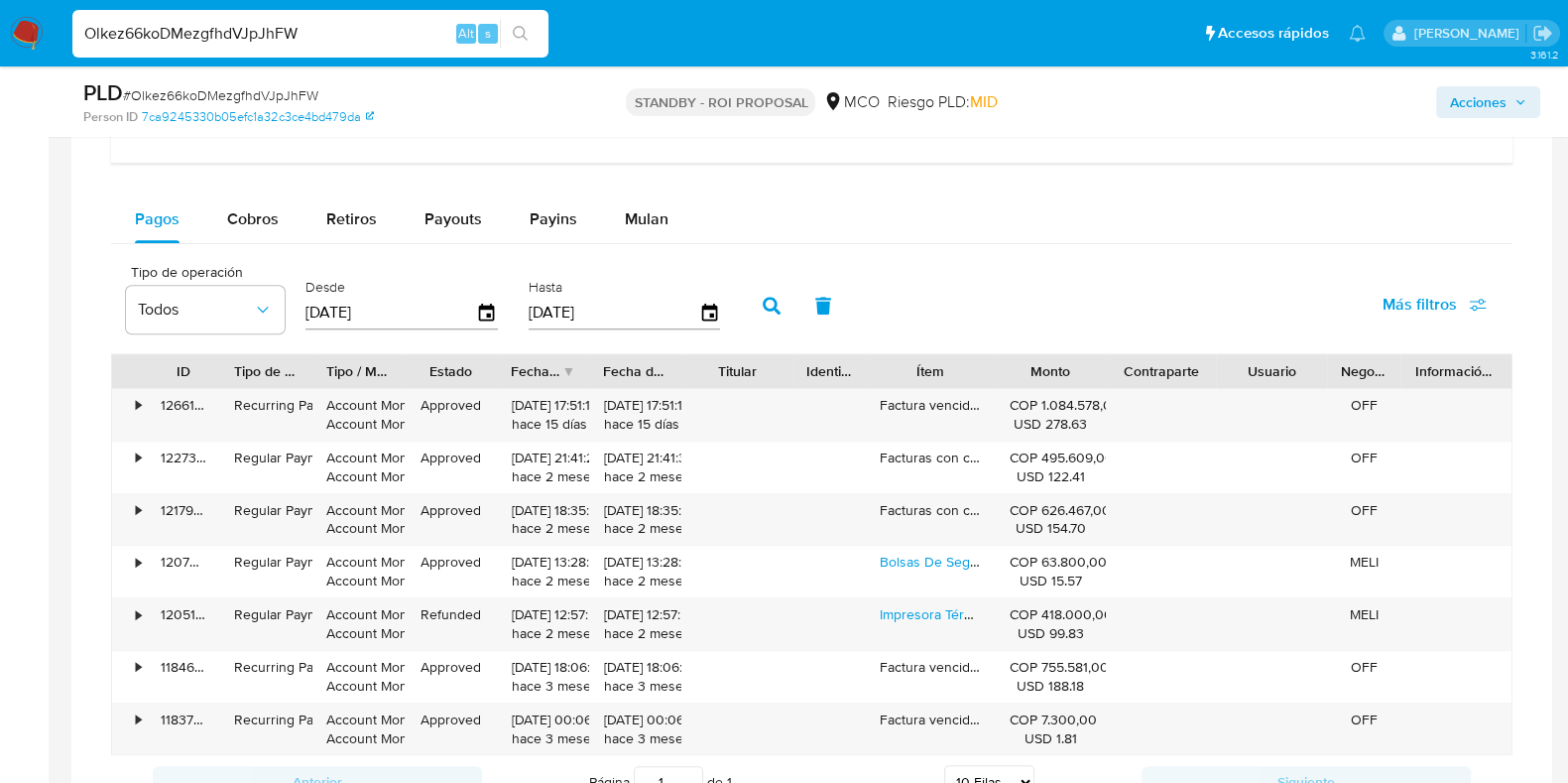
scroll to position [1567, 0]
click at [244, 206] on span "Cobros" at bounding box center [253, 217] width 52 height 23
select select "10"
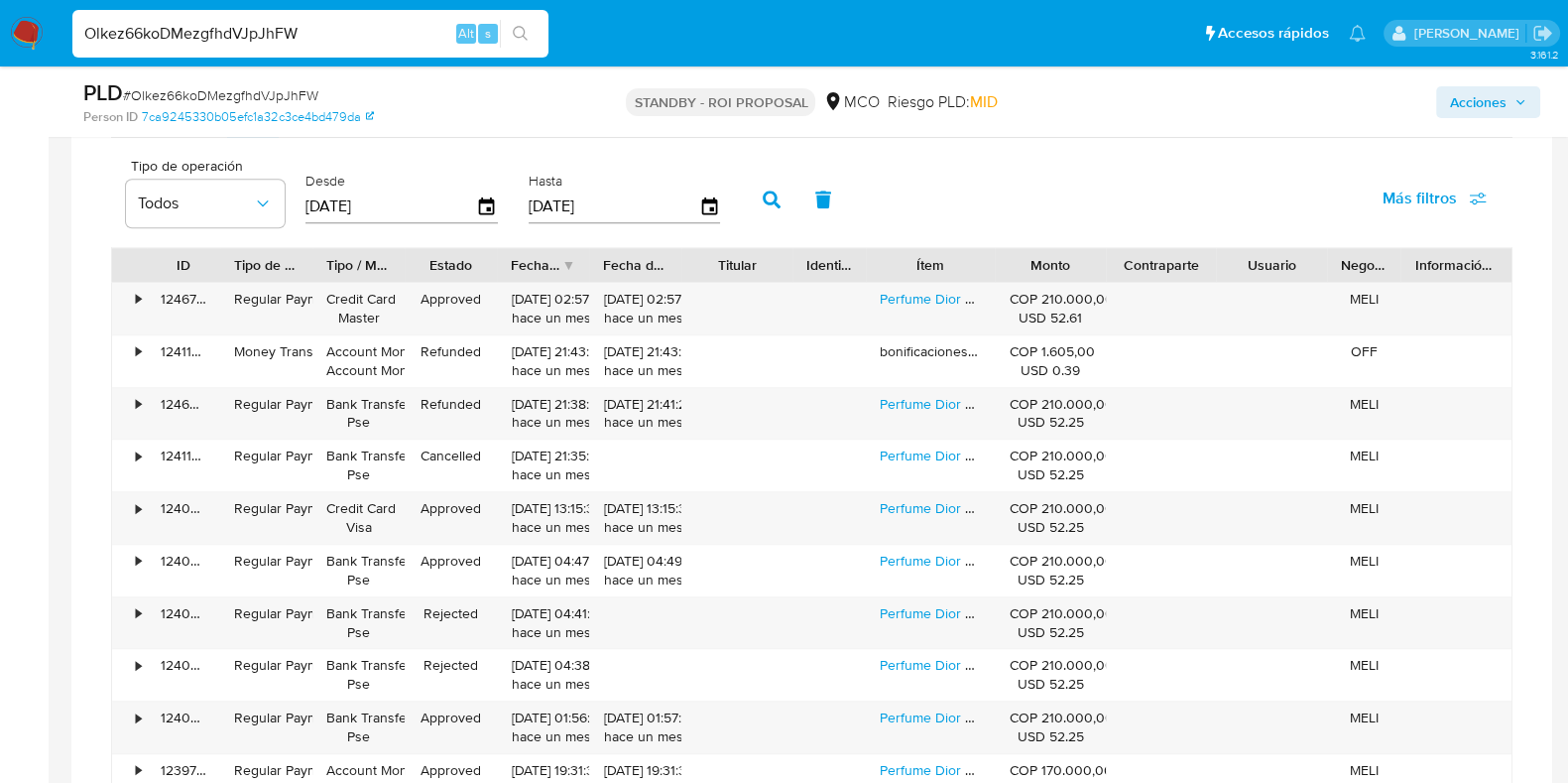
scroll to position [1674, 0]
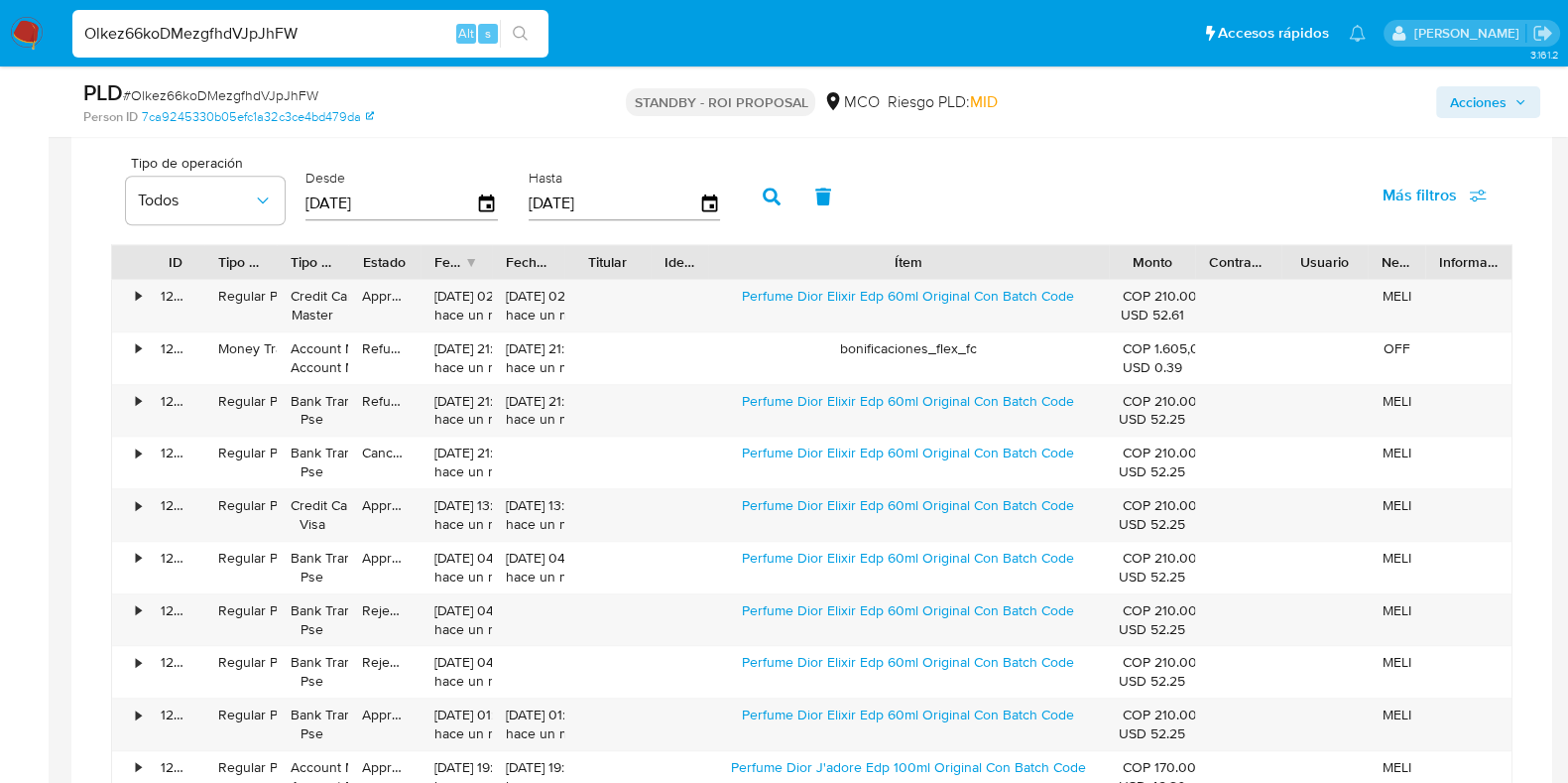
drag, startPoint x: 1009, startPoint y: 265, endPoint x: 1280, endPoint y: 261, distance: 271.0
click at [1280, 261] on div "ID Tipo de operación Tipo / Método Estado Fecha de creación Fecha de aprobación…" at bounding box center [811, 262] width 1399 height 34
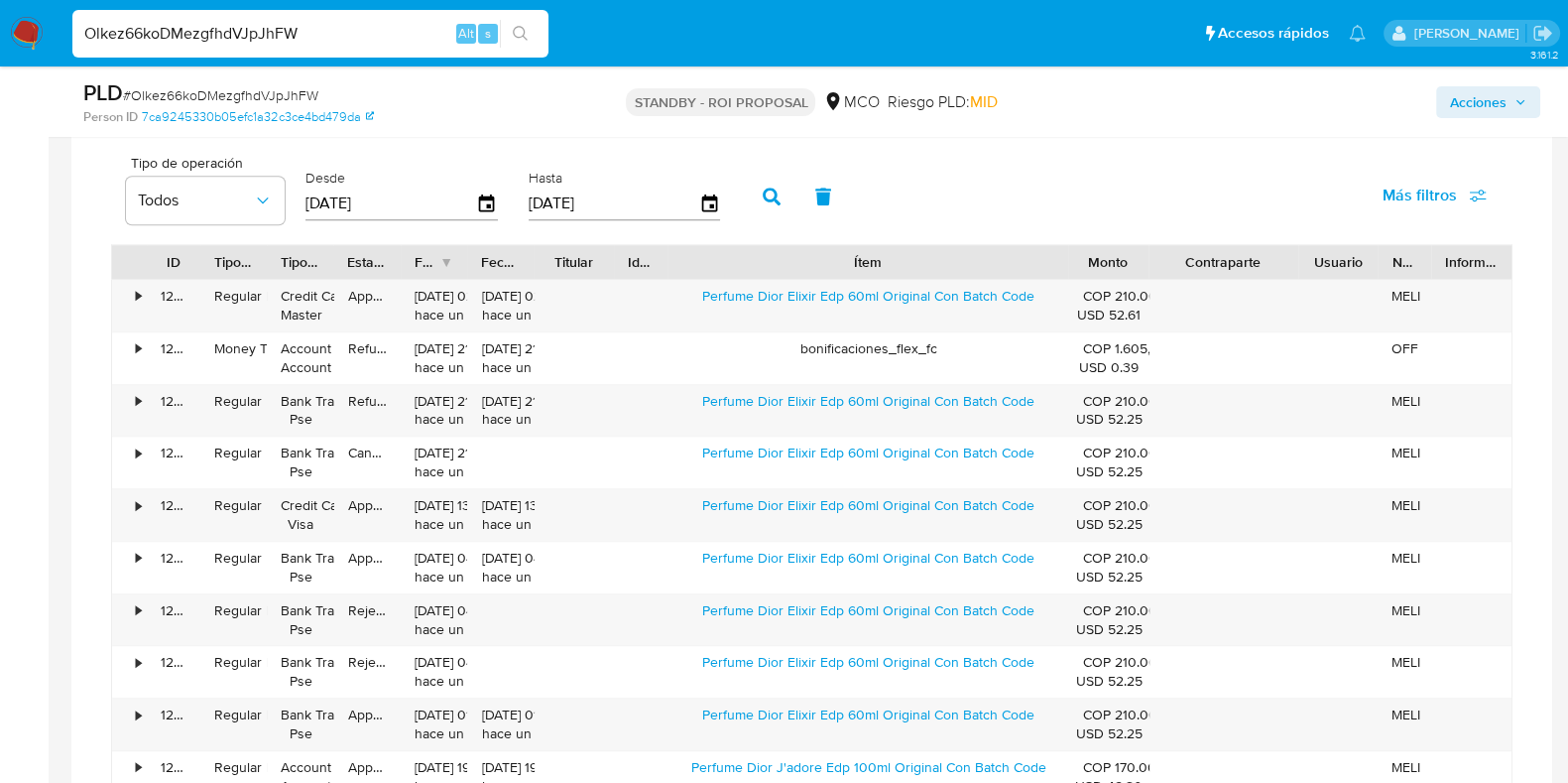
drag, startPoint x: 1276, startPoint y: 252, endPoint x: 1341, endPoint y: 252, distance: 65.0
click at [1341, 252] on div "ID Tipo de operación Tipo / Método Estado Fecha de creación Fecha de aprobación…" at bounding box center [811, 262] width 1399 height 34
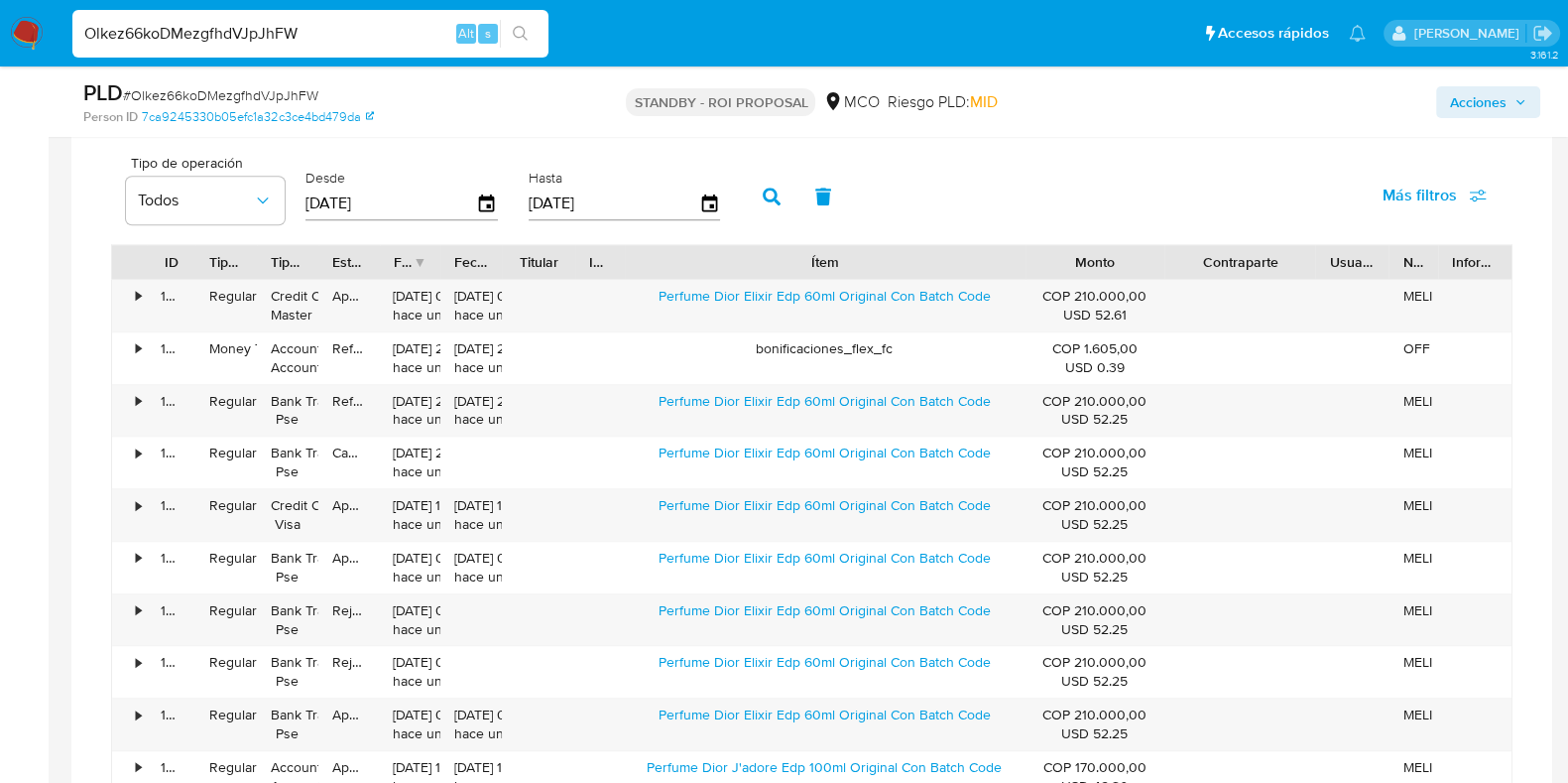
drag, startPoint x: 1160, startPoint y: 262, endPoint x: 1222, endPoint y: 264, distance: 62.0
click at [1222, 264] on div "ID Tipo de operación Tipo / Método Estado Fecha de creación Fecha de aprobación…" at bounding box center [811, 262] width 1399 height 34
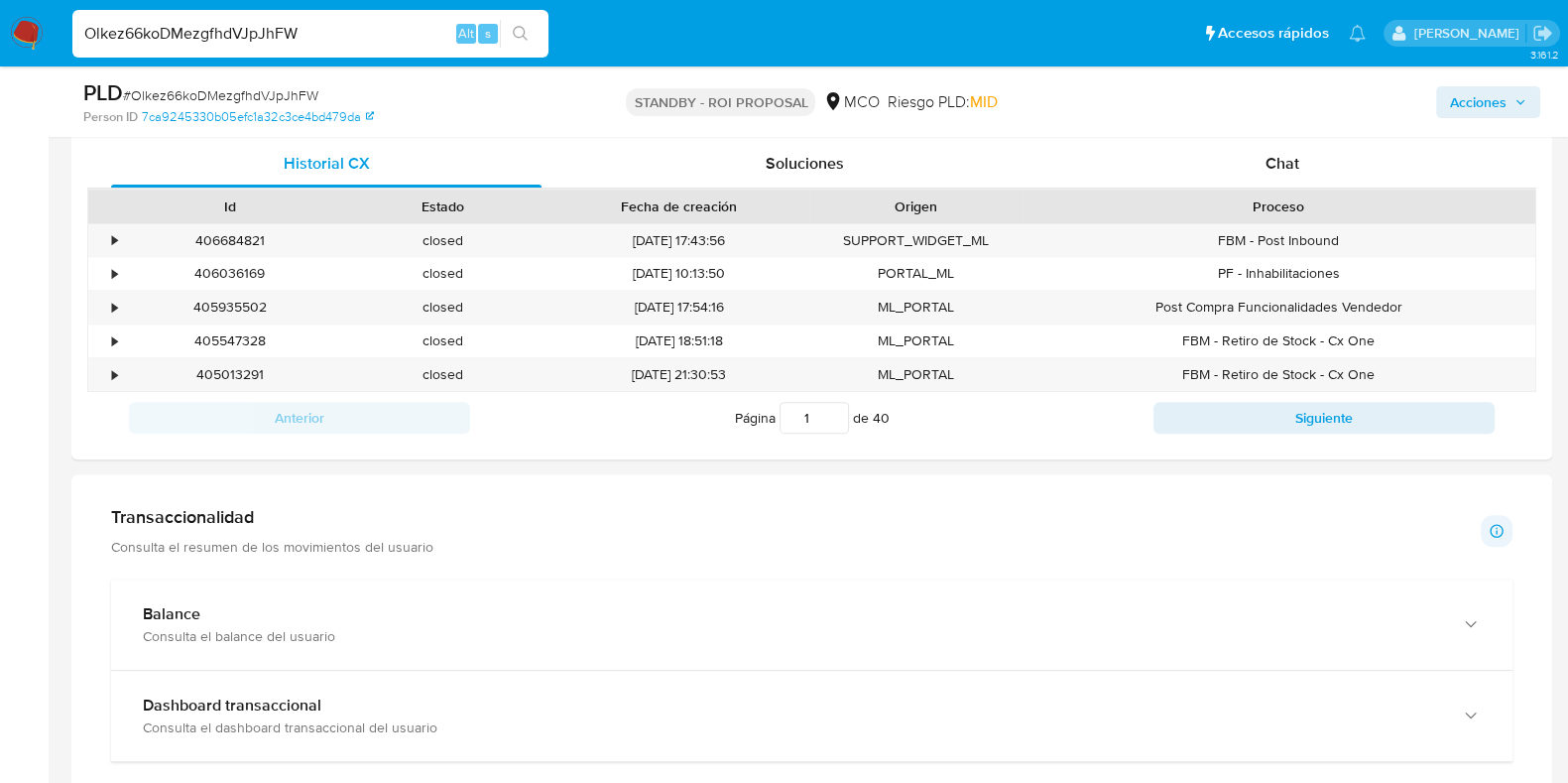
scroll to position [1173, 0]
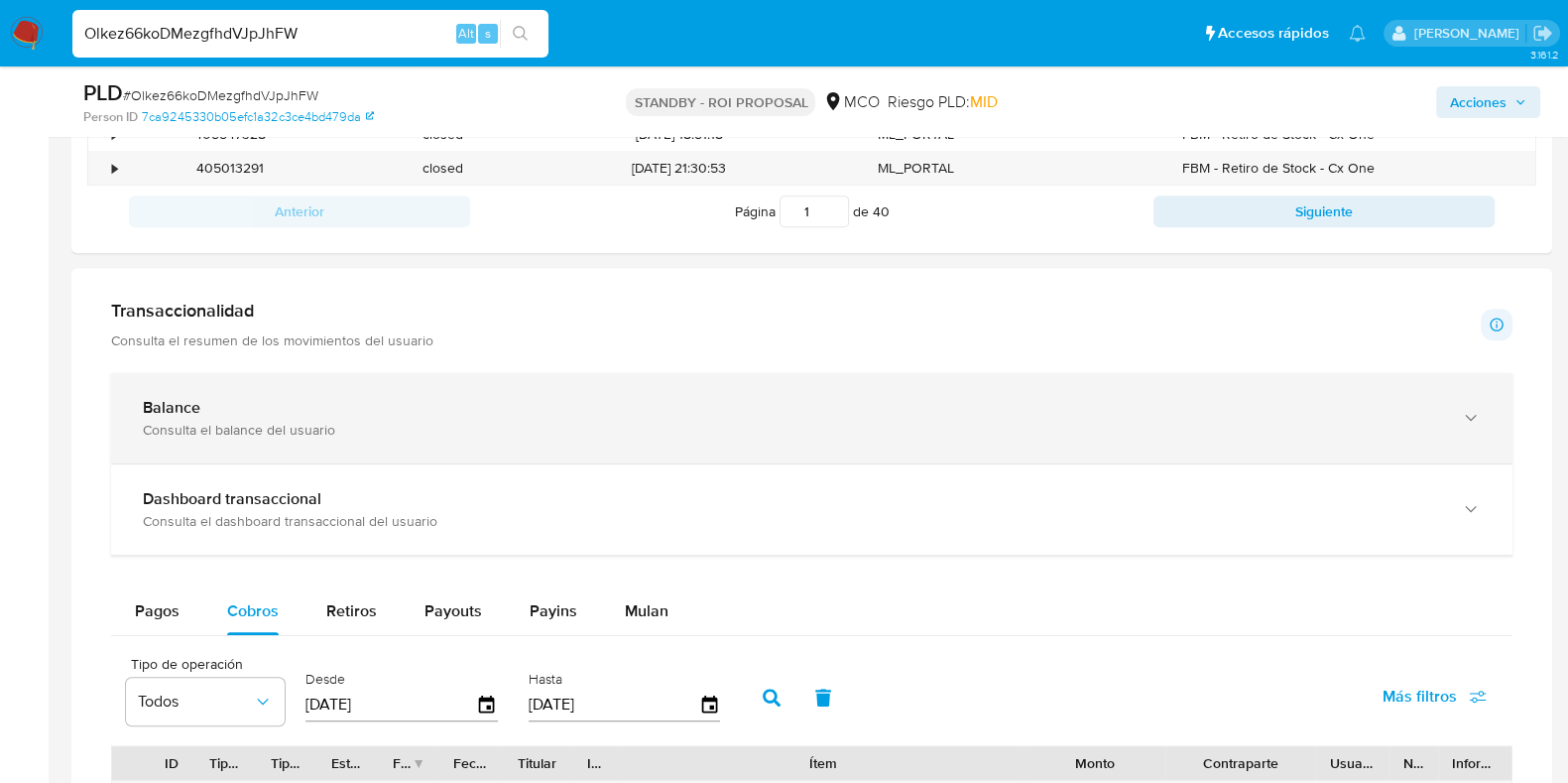
click at [1150, 408] on div "Balance" at bounding box center [791, 407] width 1298 height 20
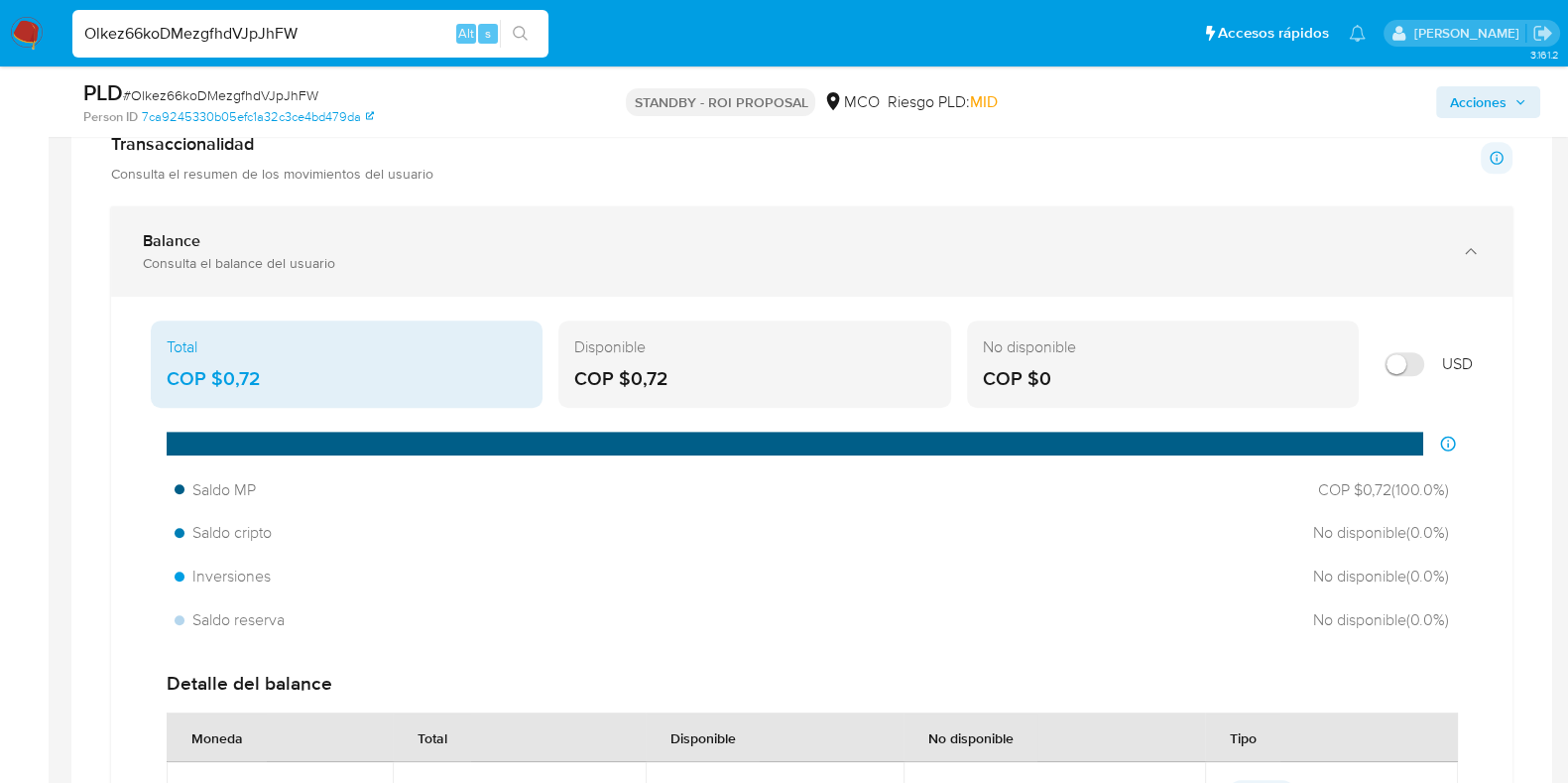
scroll to position [1359, 0]
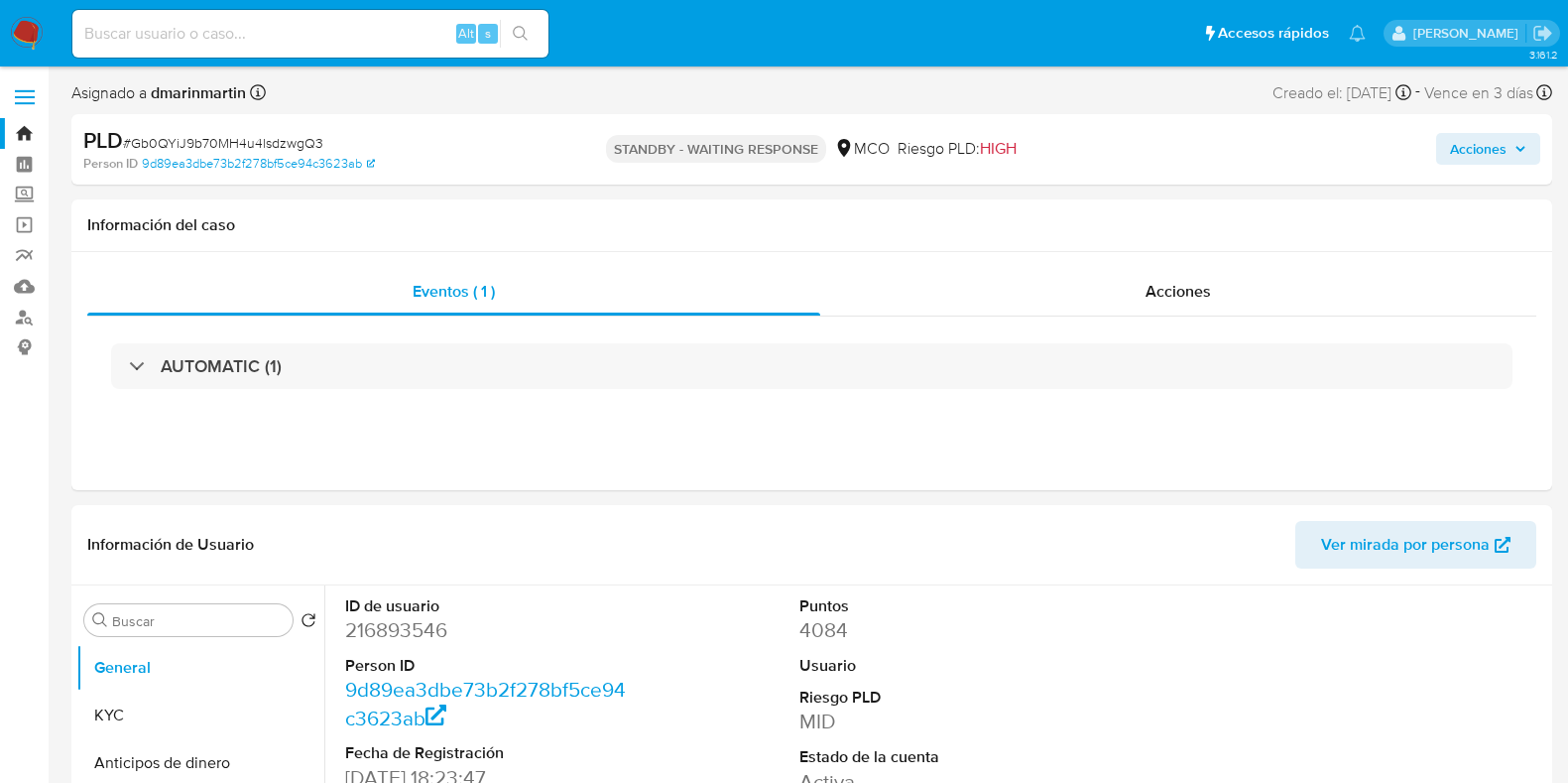
select select "10"
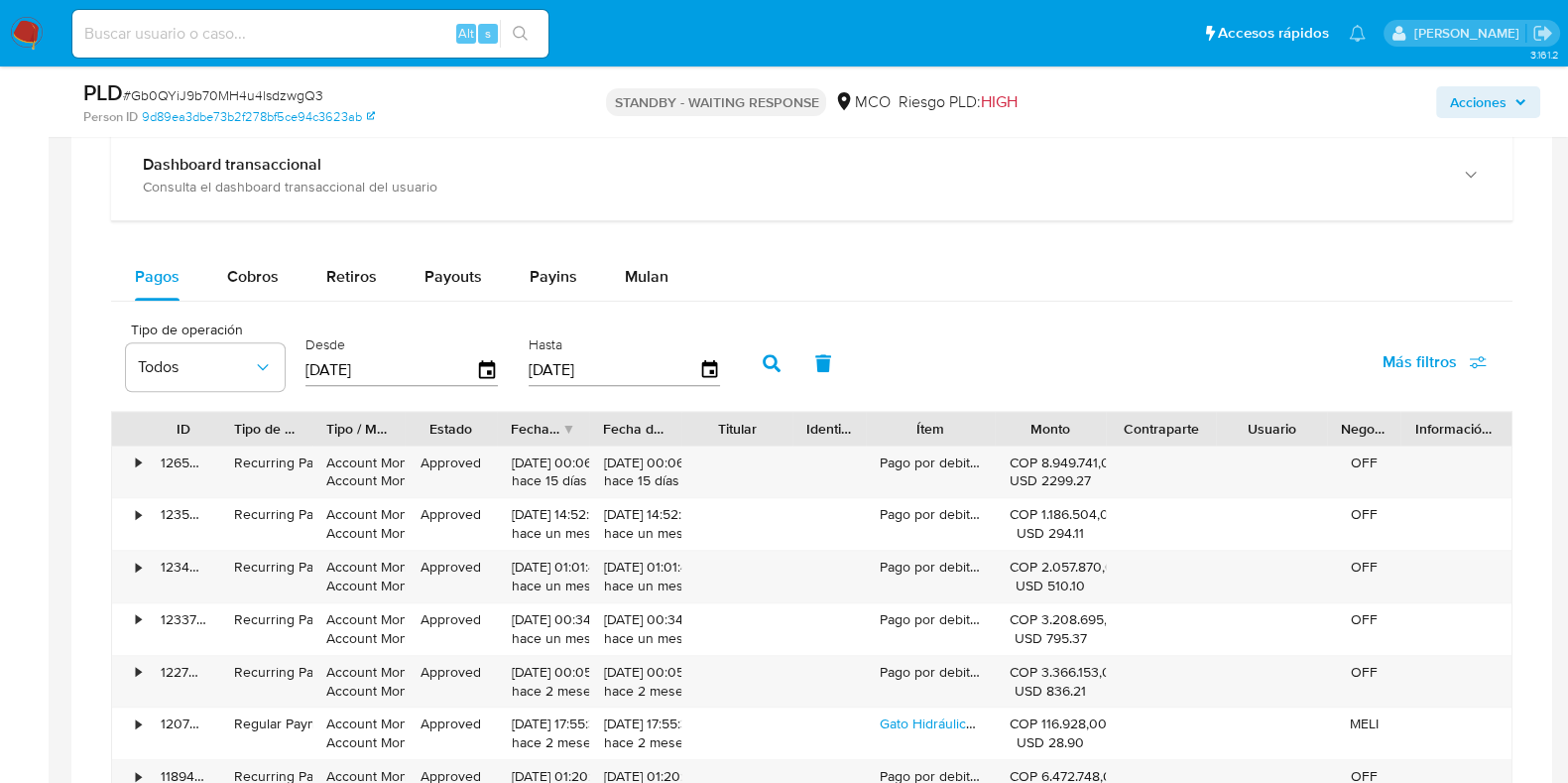
scroll to position [1694, 0]
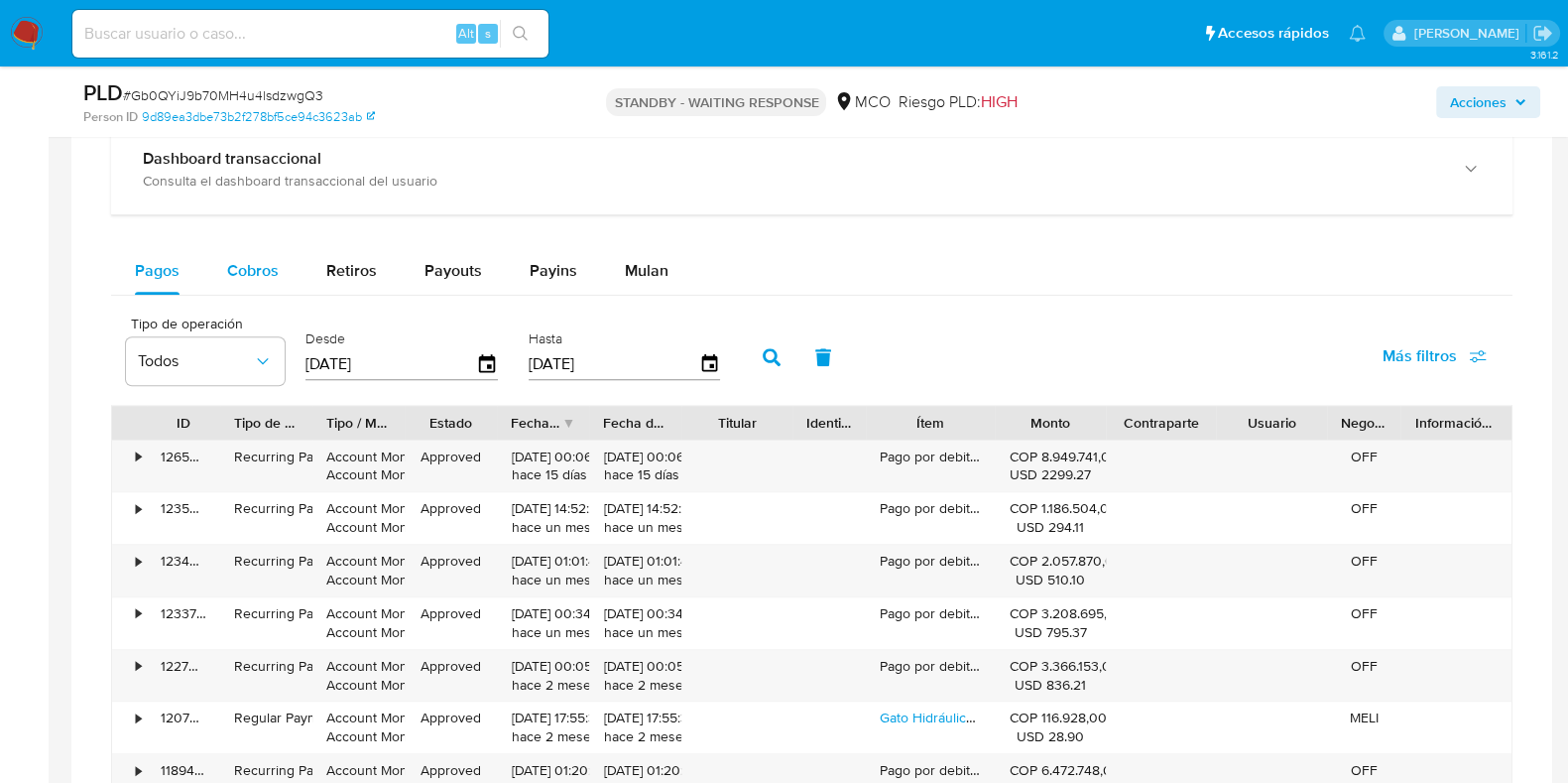
click at [254, 259] on span "Cobros" at bounding box center [253, 270] width 52 height 23
select select "10"
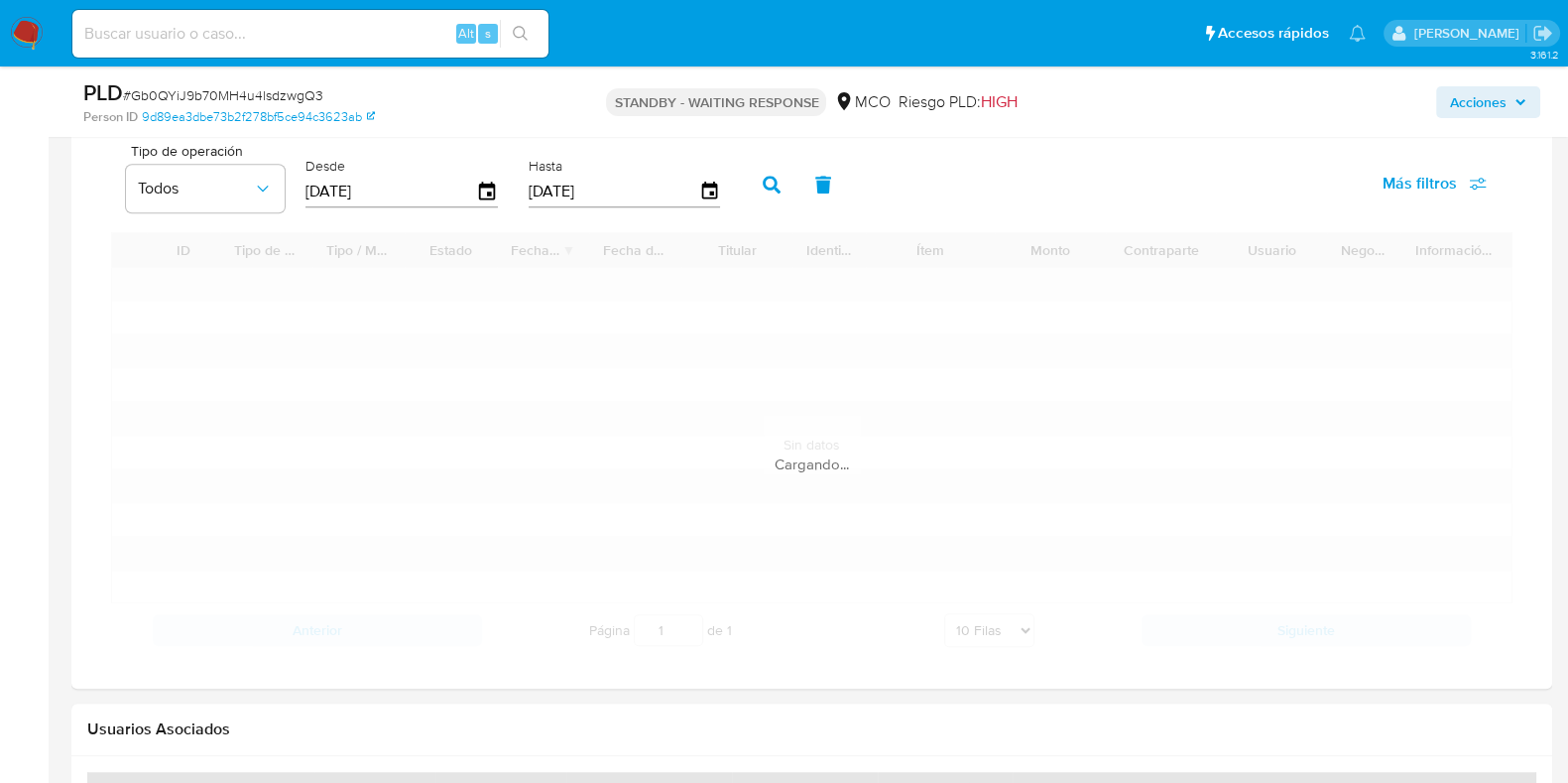
scroll to position [1867, 0]
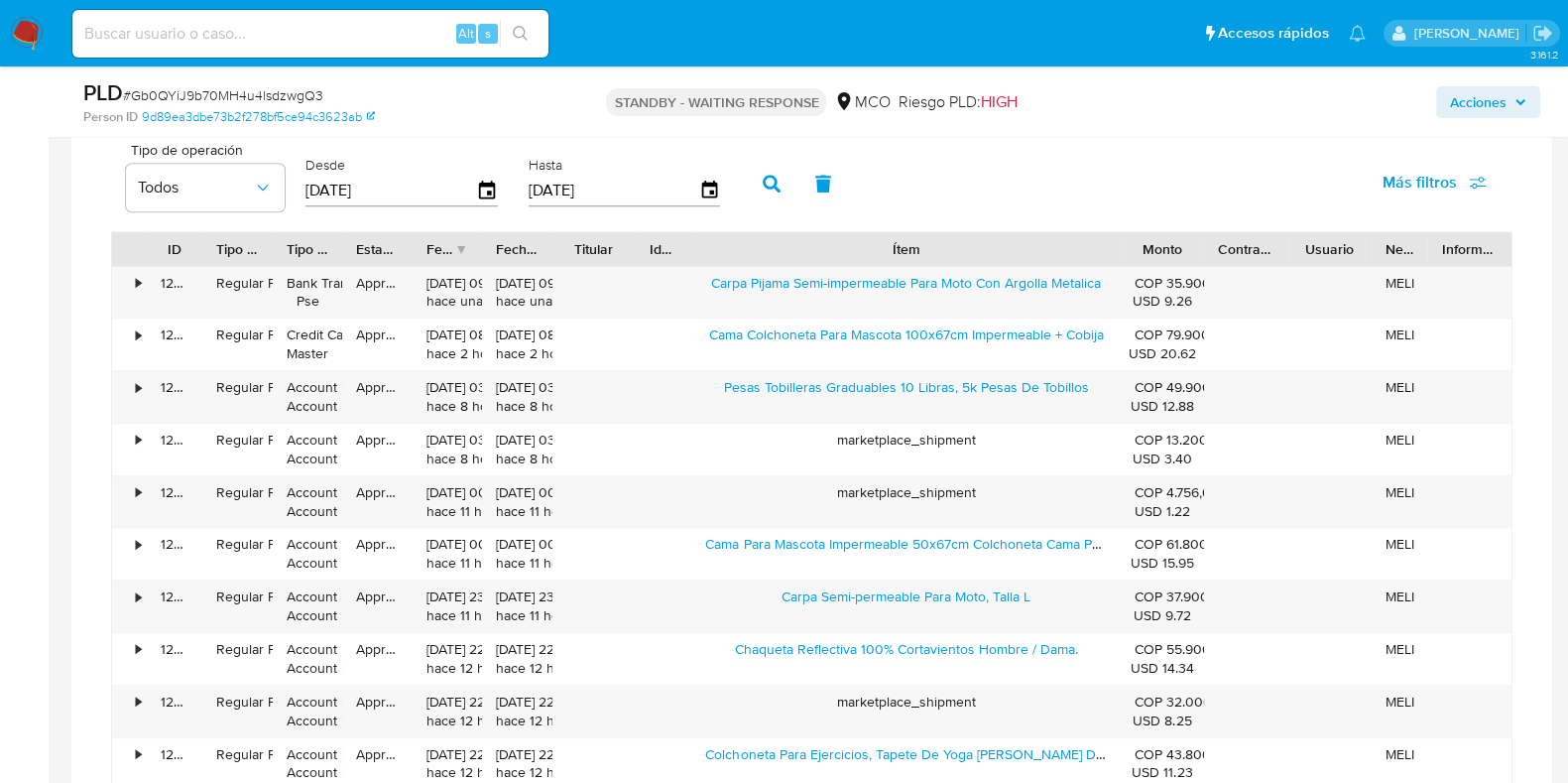
drag, startPoint x: 1000, startPoint y: 248, endPoint x: 1299, endPoint y: 262, distance: 299.3
click at [1299, 262] on div "ID Tipo de operación Tipo / Método Estado Fecha de creación Fecha de aprobación…" at bounding box center [811, 249] width 1399 height 34
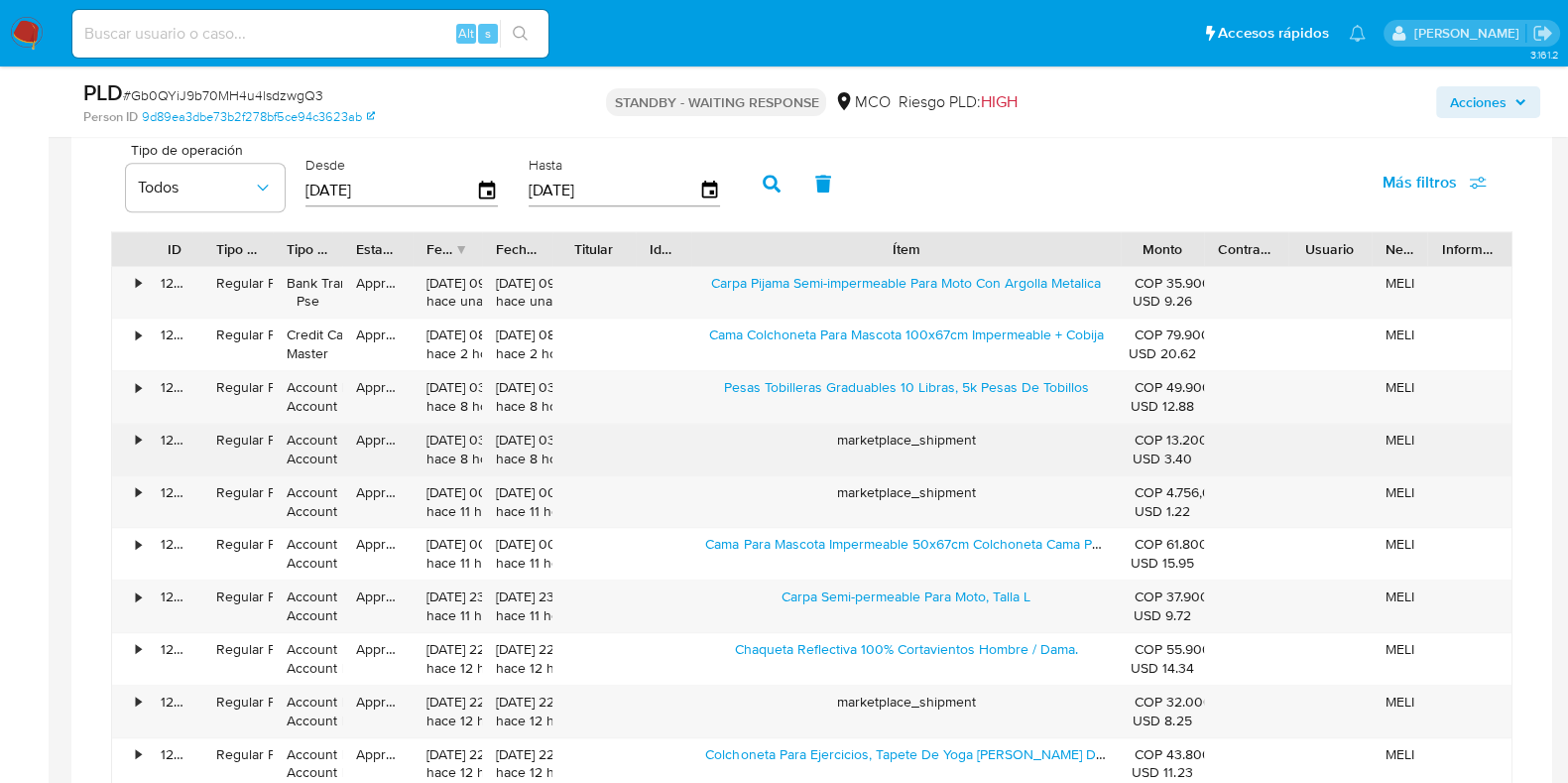
scroll to position [1996, 0]
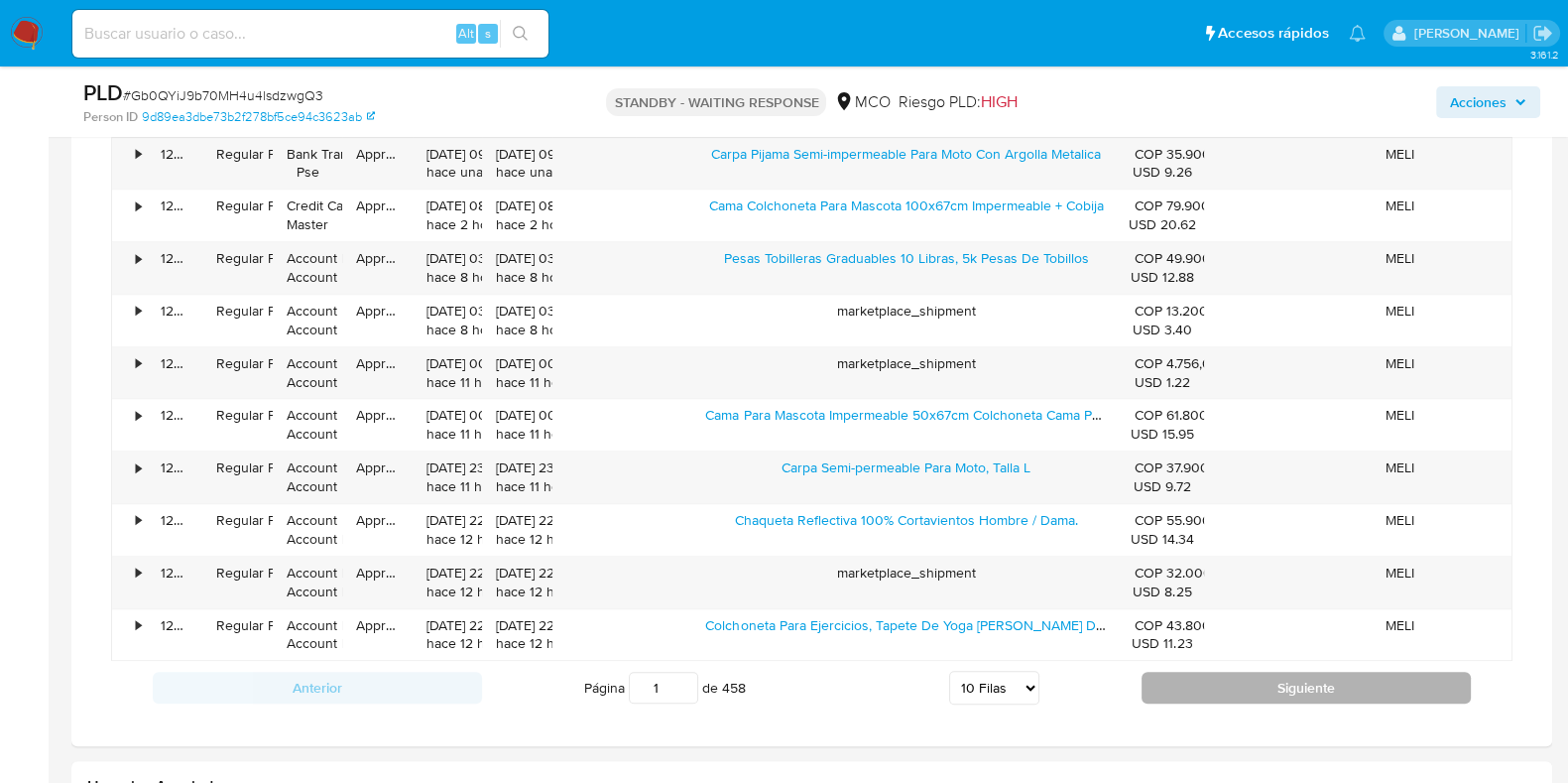
click at [1206, 677] on button "Siguiente" at bounding box center [1306, 688] width 330 height 32
type input "2"
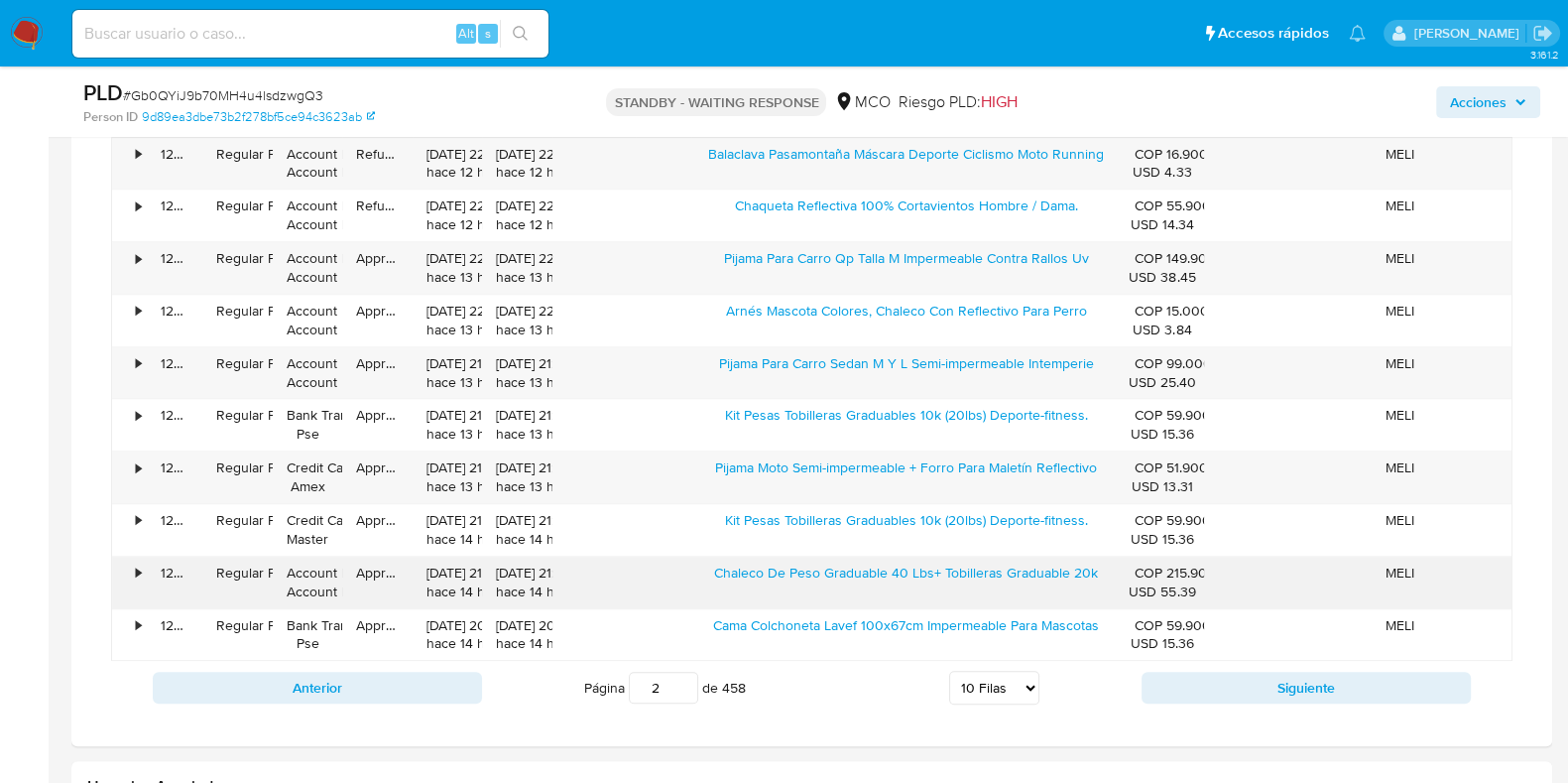
drag, startPoint x: 1206, startPoint y: 677, endPoint x: 932, endPoint y: 597, distance: 285.4
click at [932, 597] on div "Chaleco De Peso Graduable 40 Lbs+ Tobilleras Graduable 20k" at bounding box center [905, 582] width 428 height 52
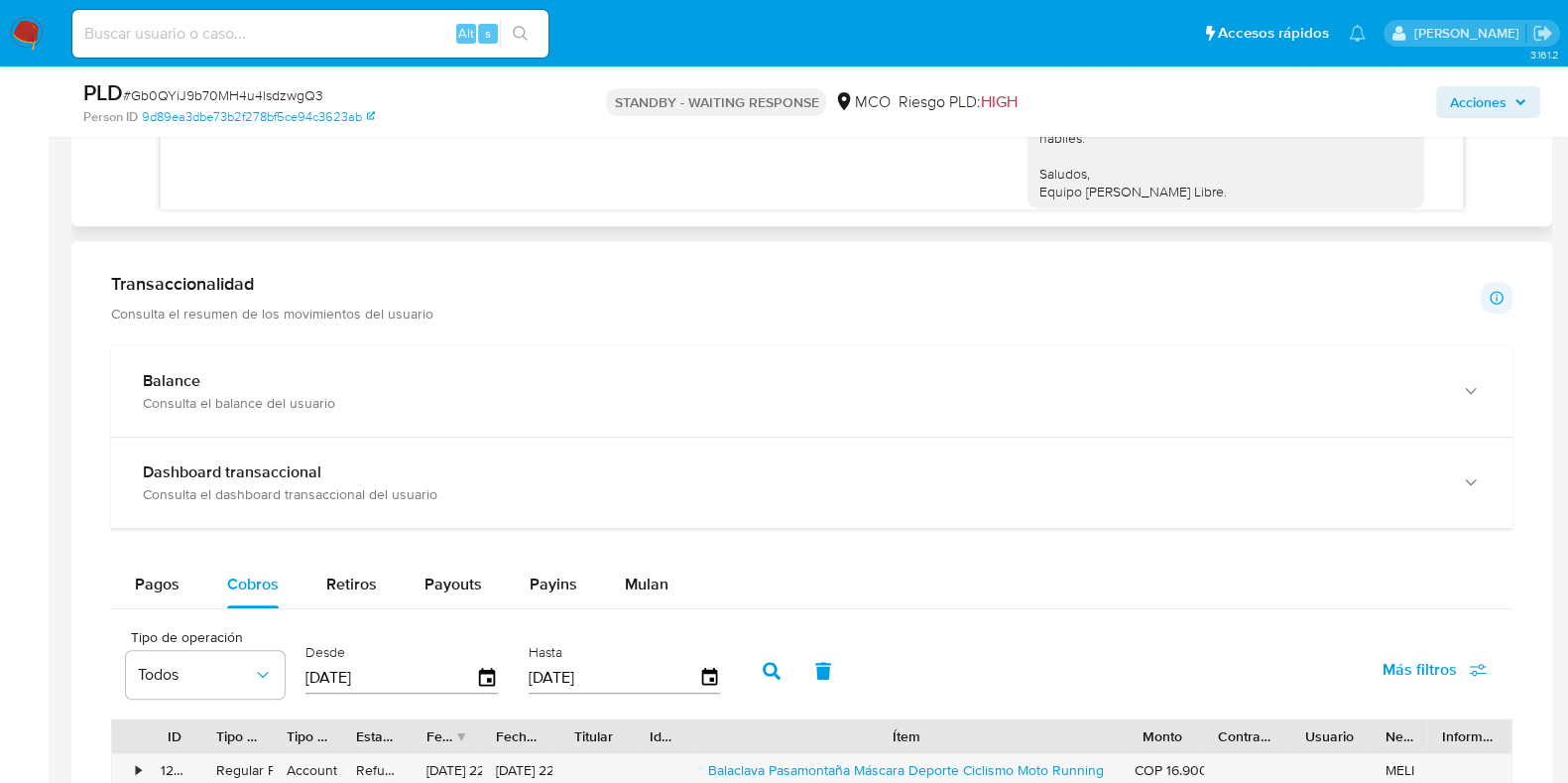
scroll to position [1385, 0]
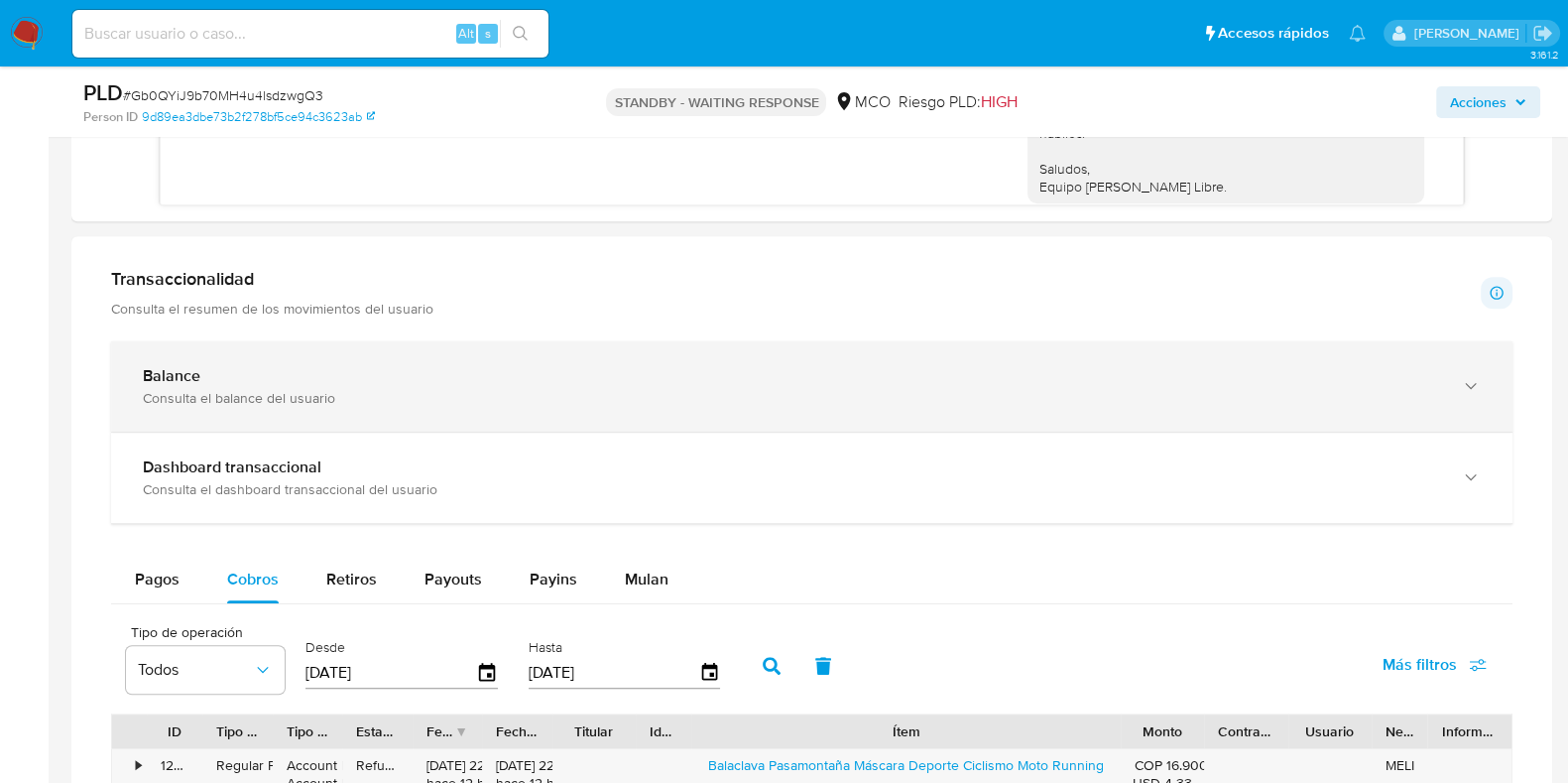
click at [654, 399] on div "Consulta el balance del usuario" at bounding box center [791, 397] width 1298 height 18
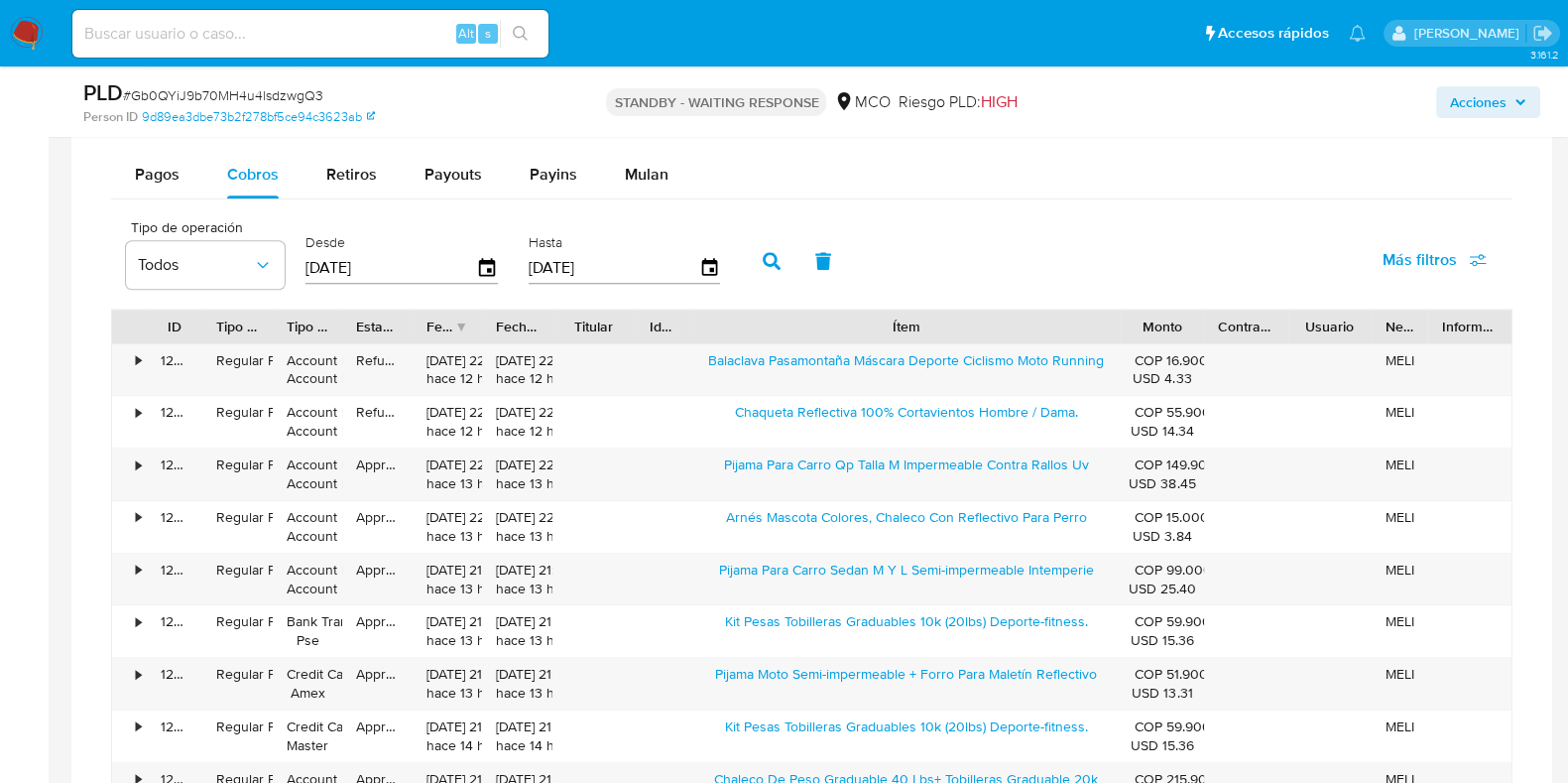
scroll to position [2449, 0]
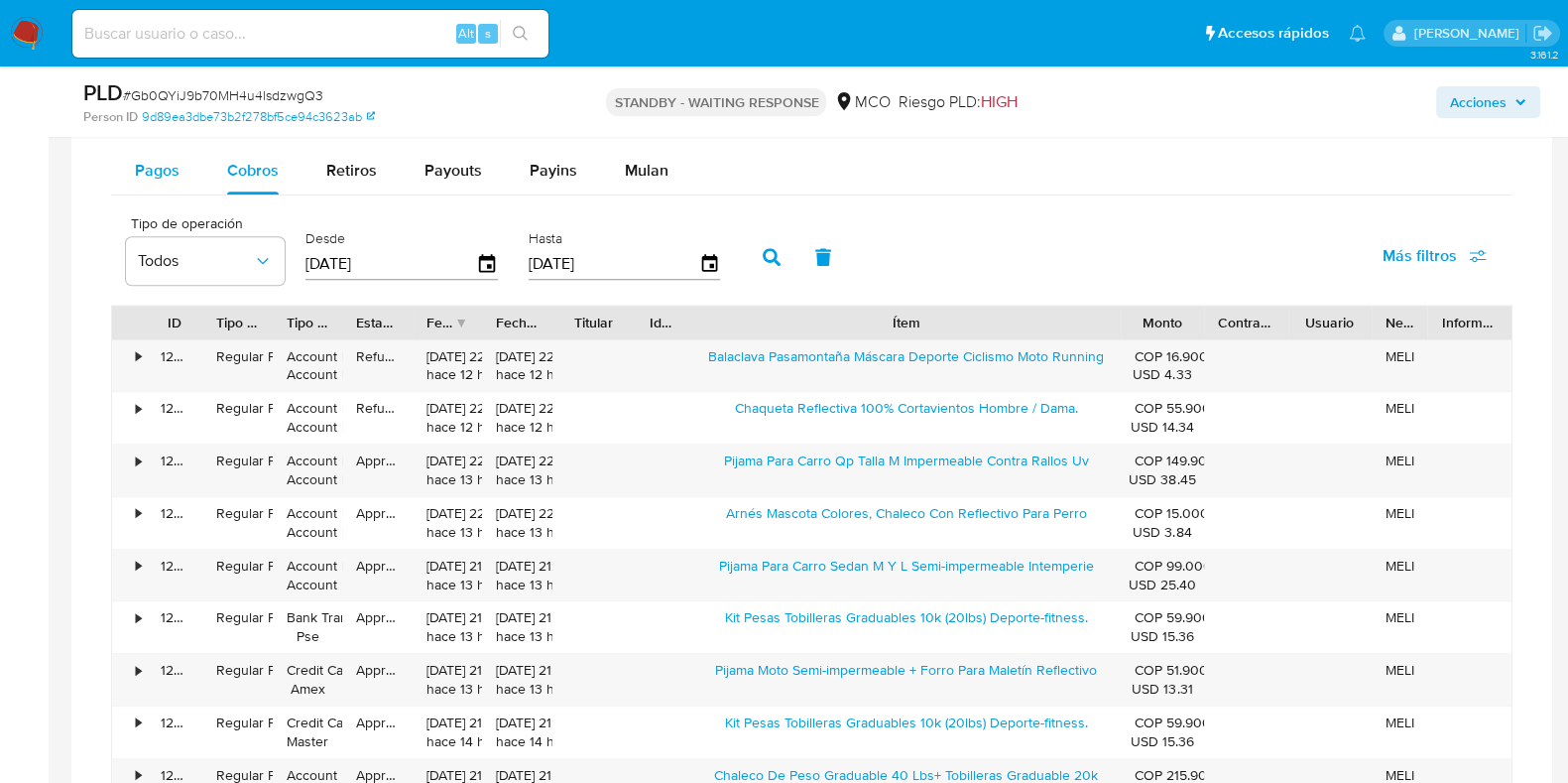
click at [132, 151] on button "Pagos" at bounding box center [157, 171] width 92 height 48
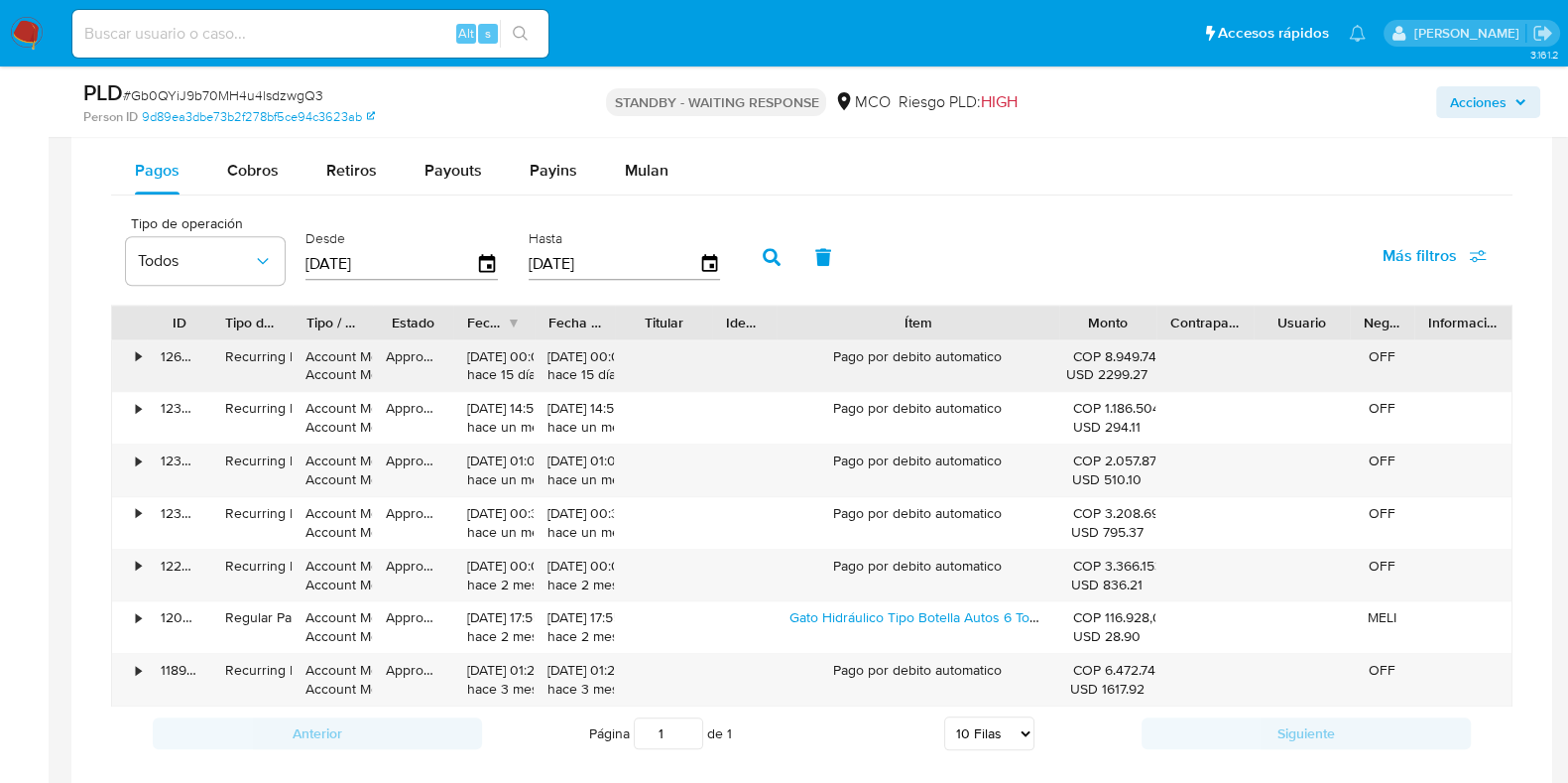
drag, startPoint x: 996, startPoint y: 321, endPoint x: 1150, endPoint y: 343, distance: 155.6
click at [1150, 343] on div "ID Tipo de operación Tipo / Método Estado Fecha de creación Fecha de aprobación…" at bounding box center [811, 506] width 1401 height 401
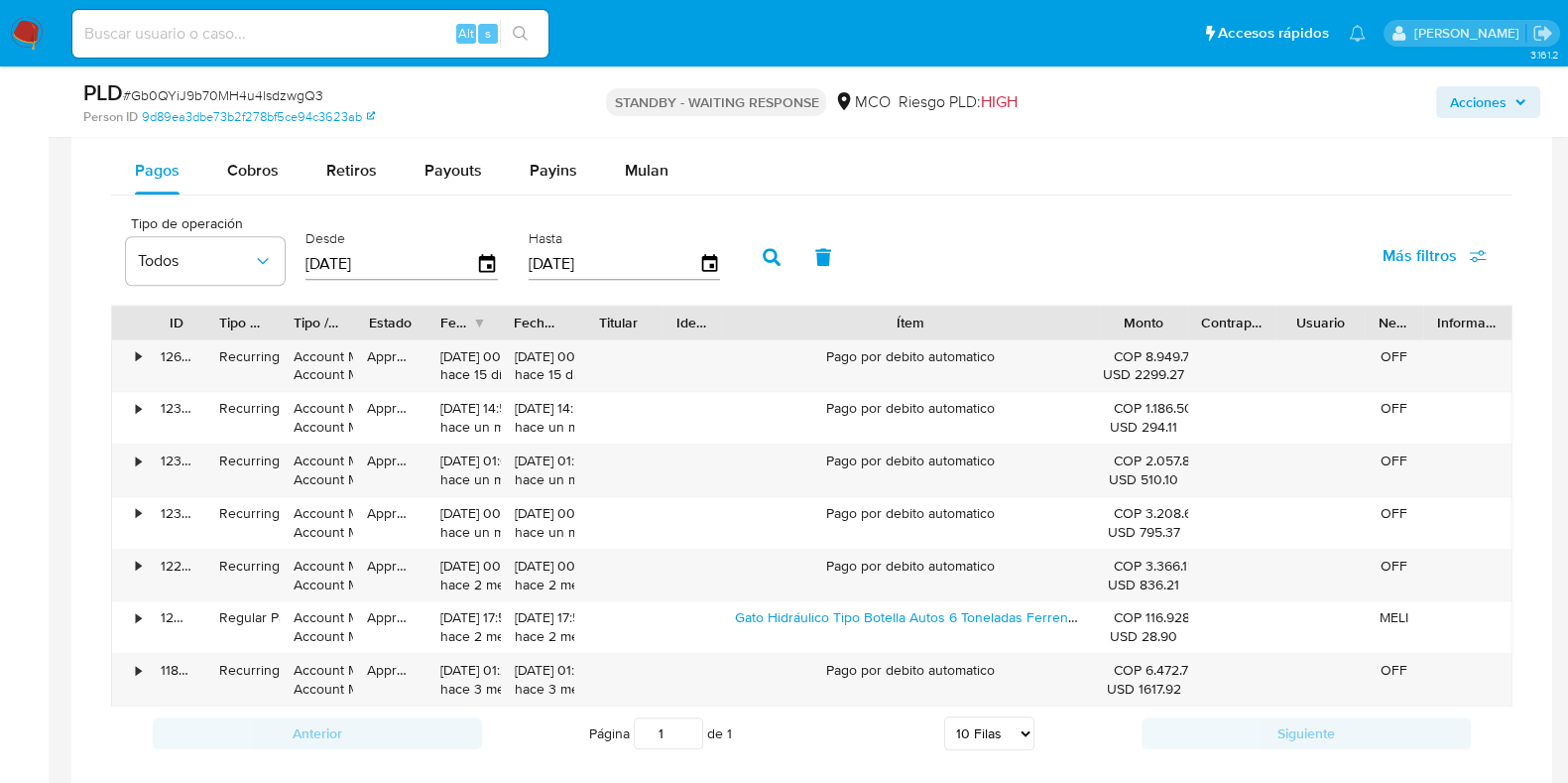
drag, startPoint x: 1047, startPoint y: 321, endPoint x: 1141, endPoint y: 311, distance: 94.5
click at [1141, 311] on div "ID Tipo de operación Tipo / Método Estado Fecha de creación Fecha de aprobación…" at bounding box center [811, 323] width 1399 height 34
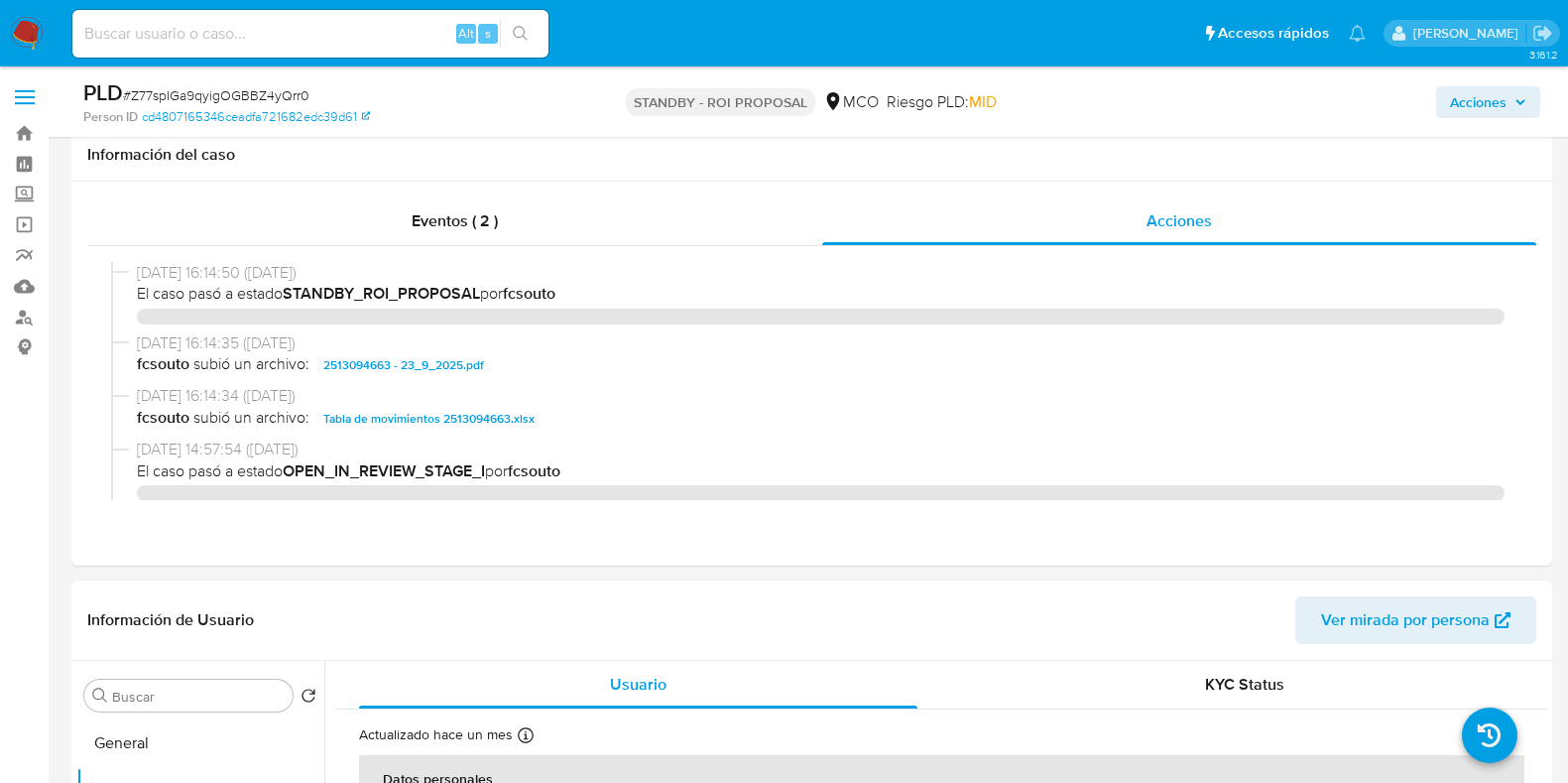
select select "10"
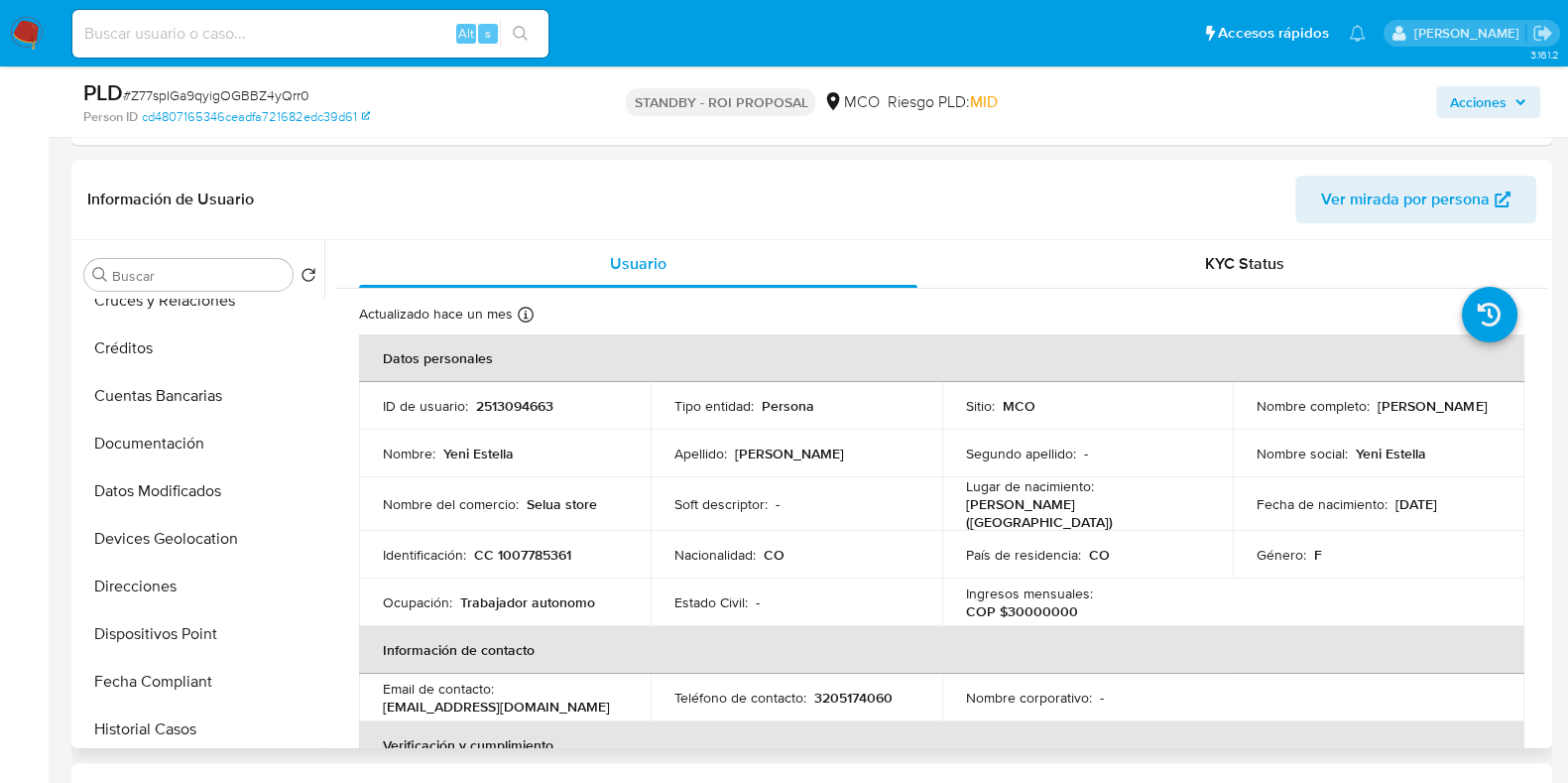
scroll to position [215, 0]
click at [214, 453] on button "Documentación" at bounding box center [193, 441] width 232 height 48
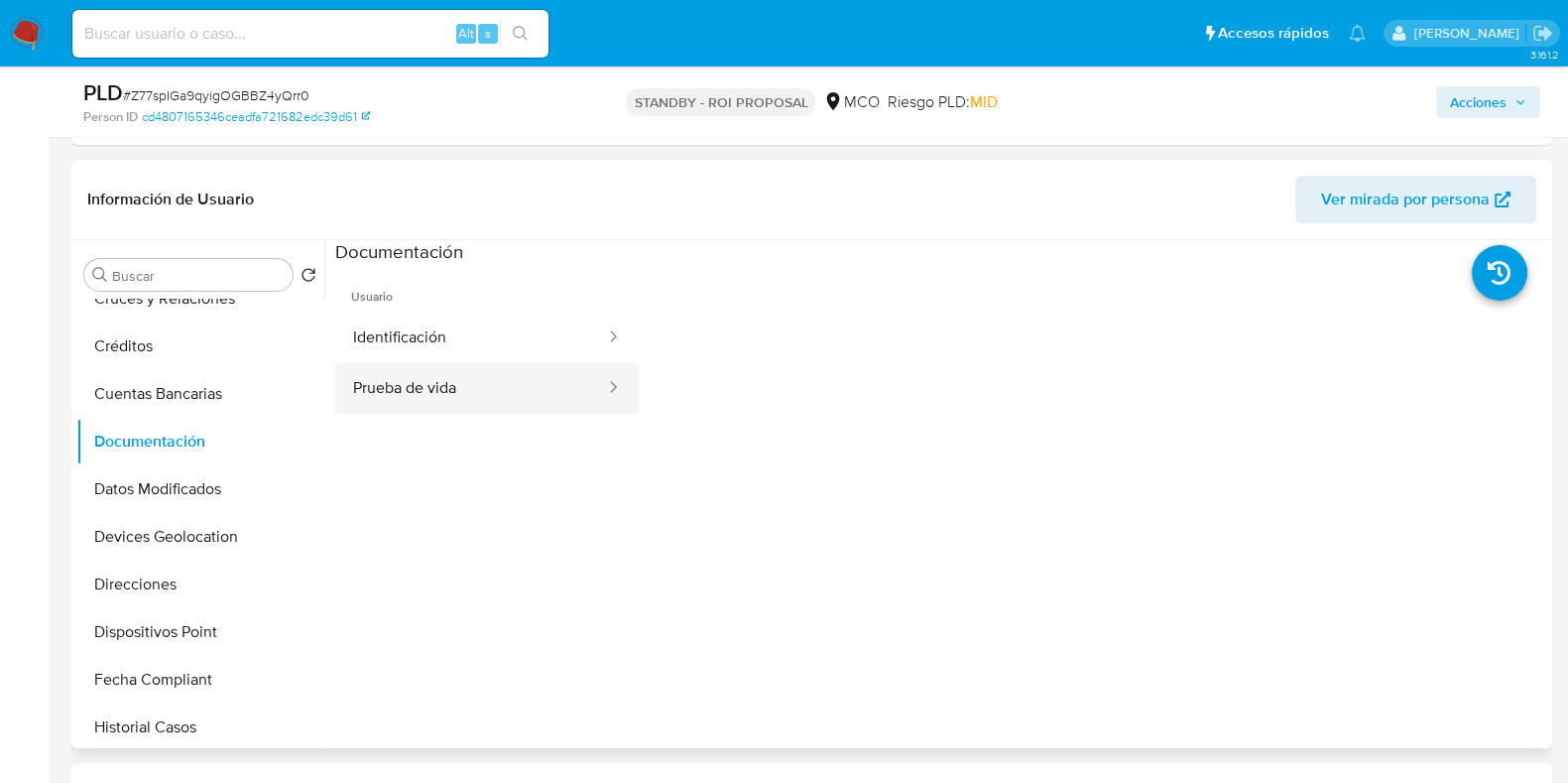
click at [545, 394] on button "Prueba de vida" at bounding box center [472, 388] width 272 height 51
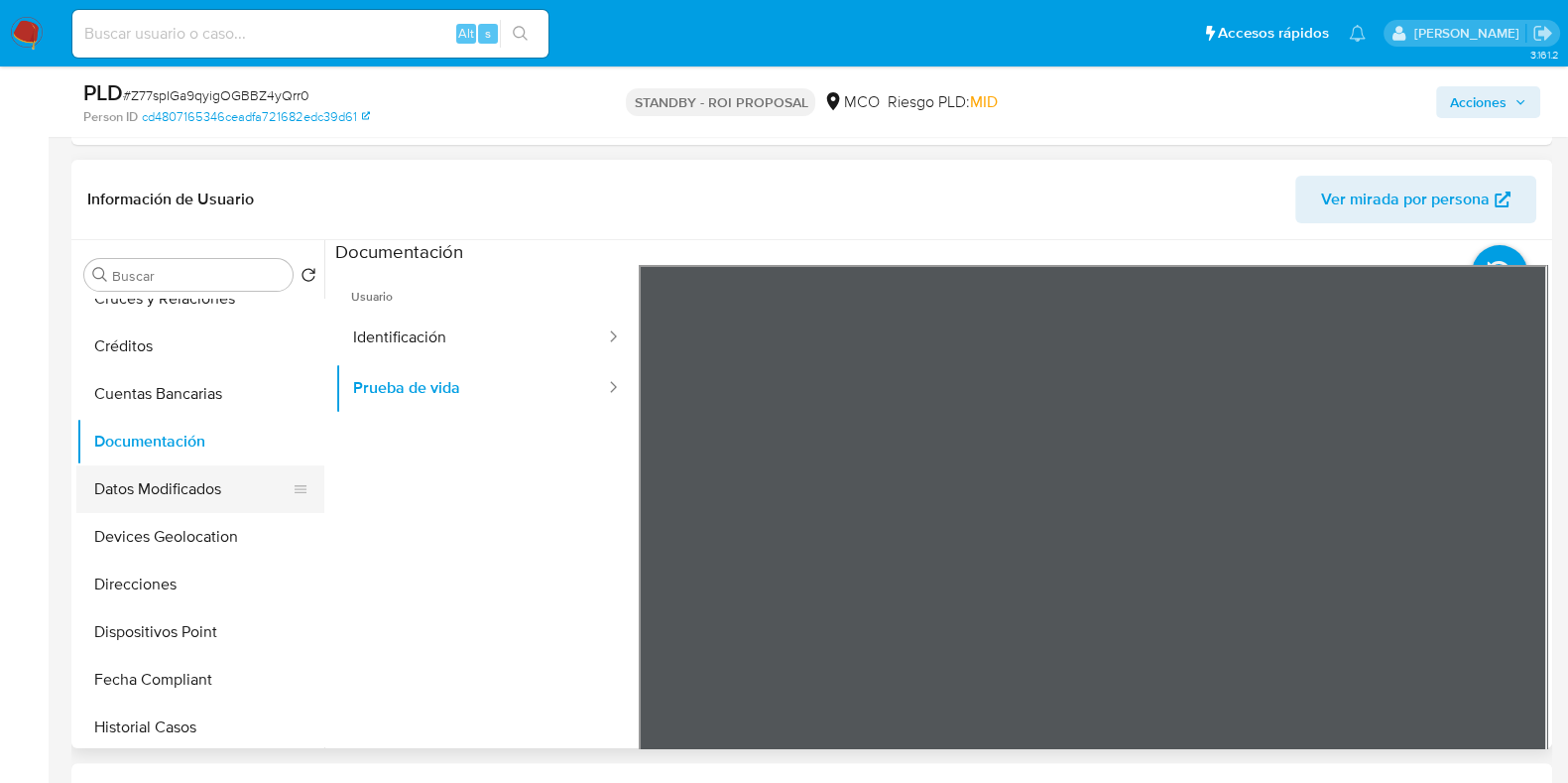
scroll to position [0, 0]
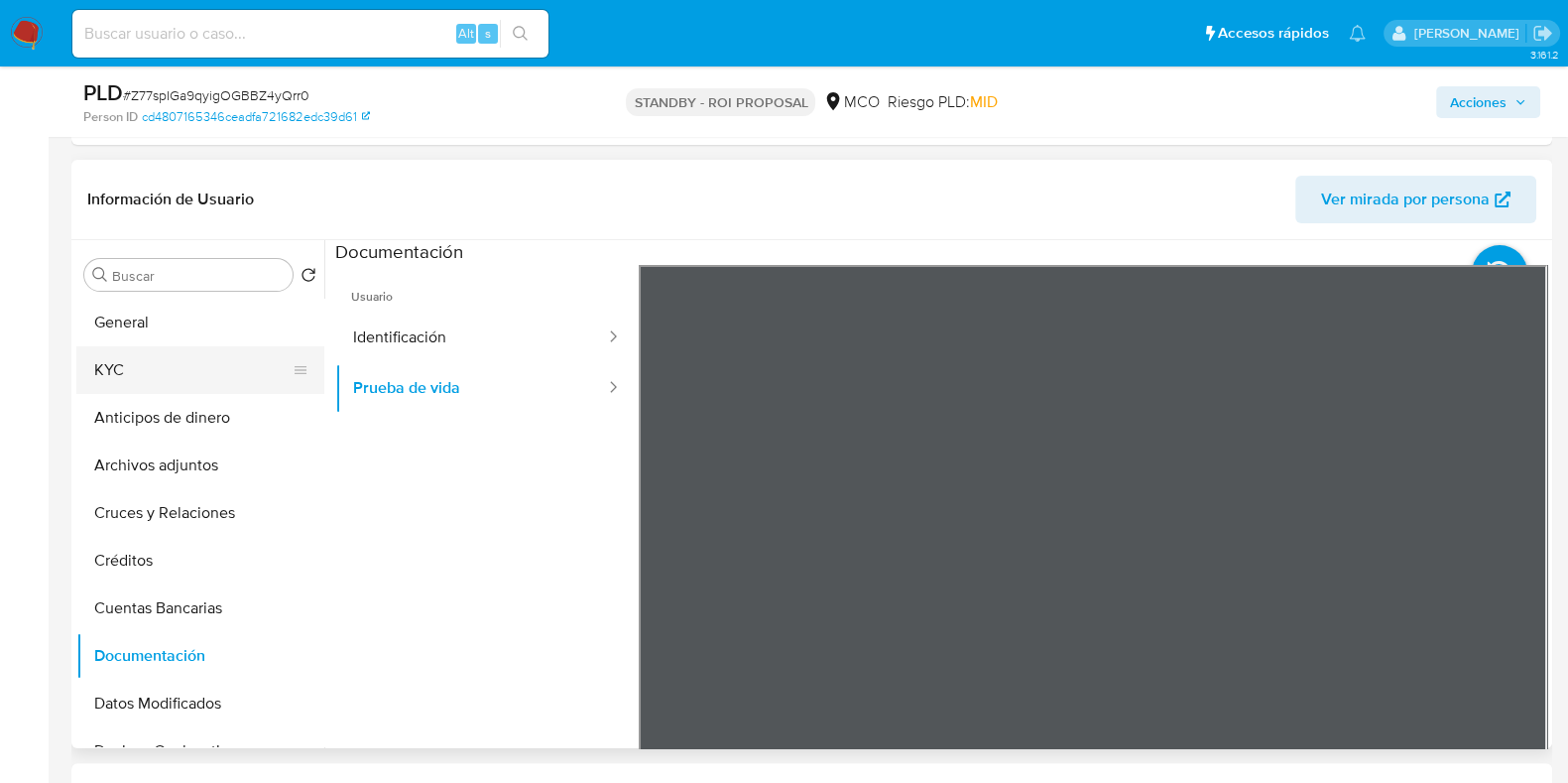
click at [159, 389] on button "KYC" at bounding box center [193, 371] width 232 height 48
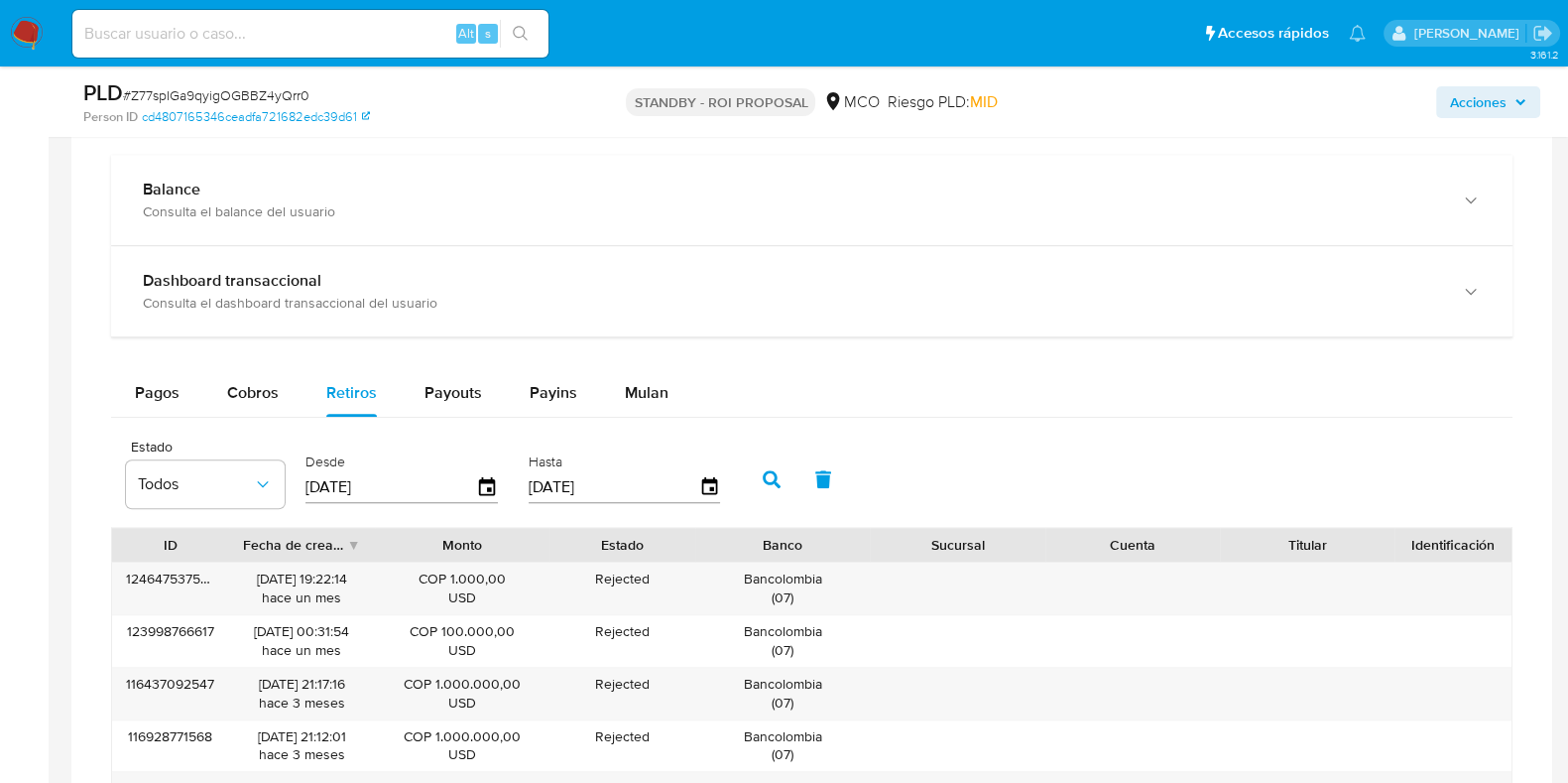
scroll to position [1532, 0]
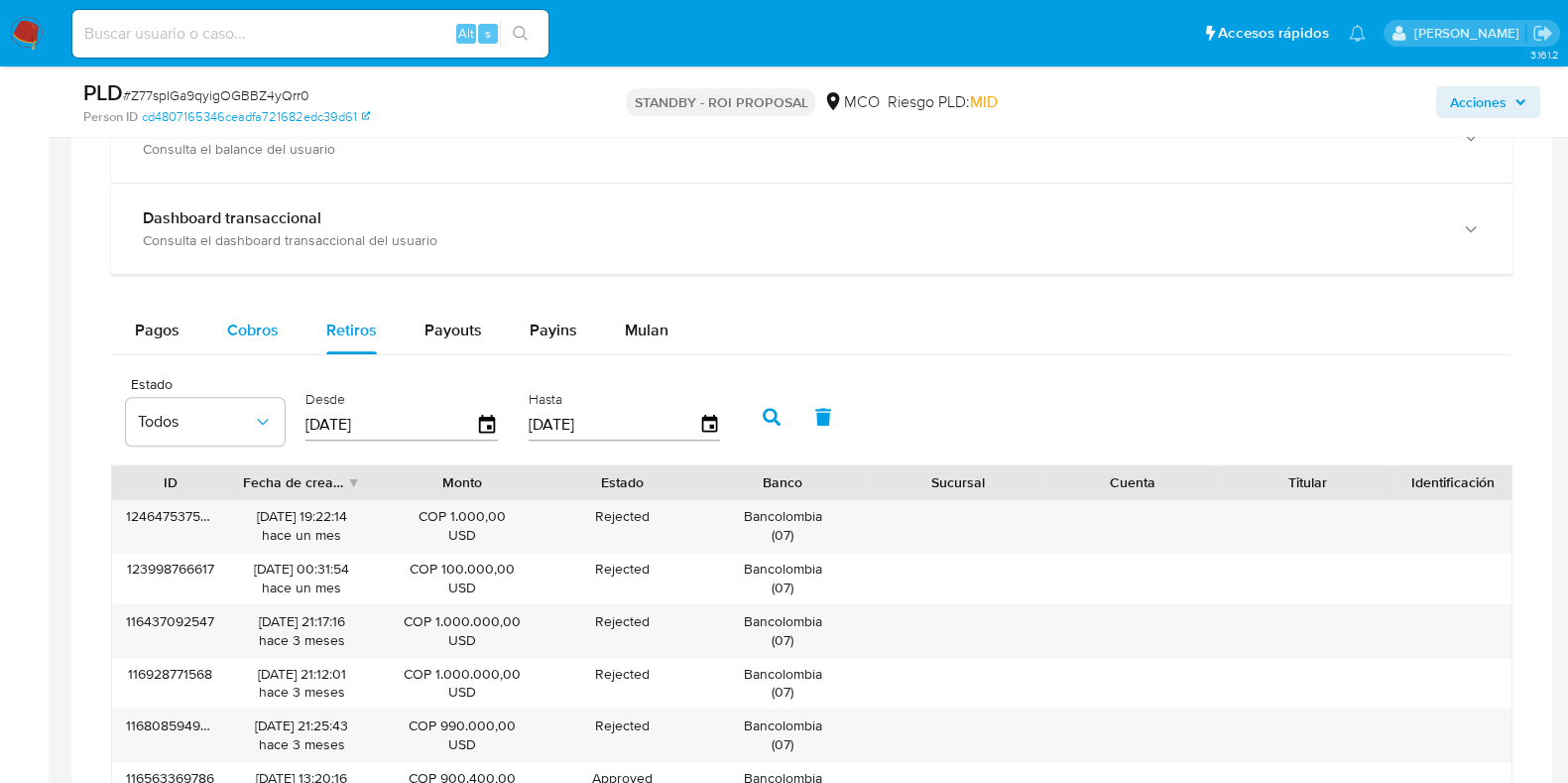
click at [233, 331] on span "Cobros" at bounding box center [253, 330] width 52 height 23
select select "10"
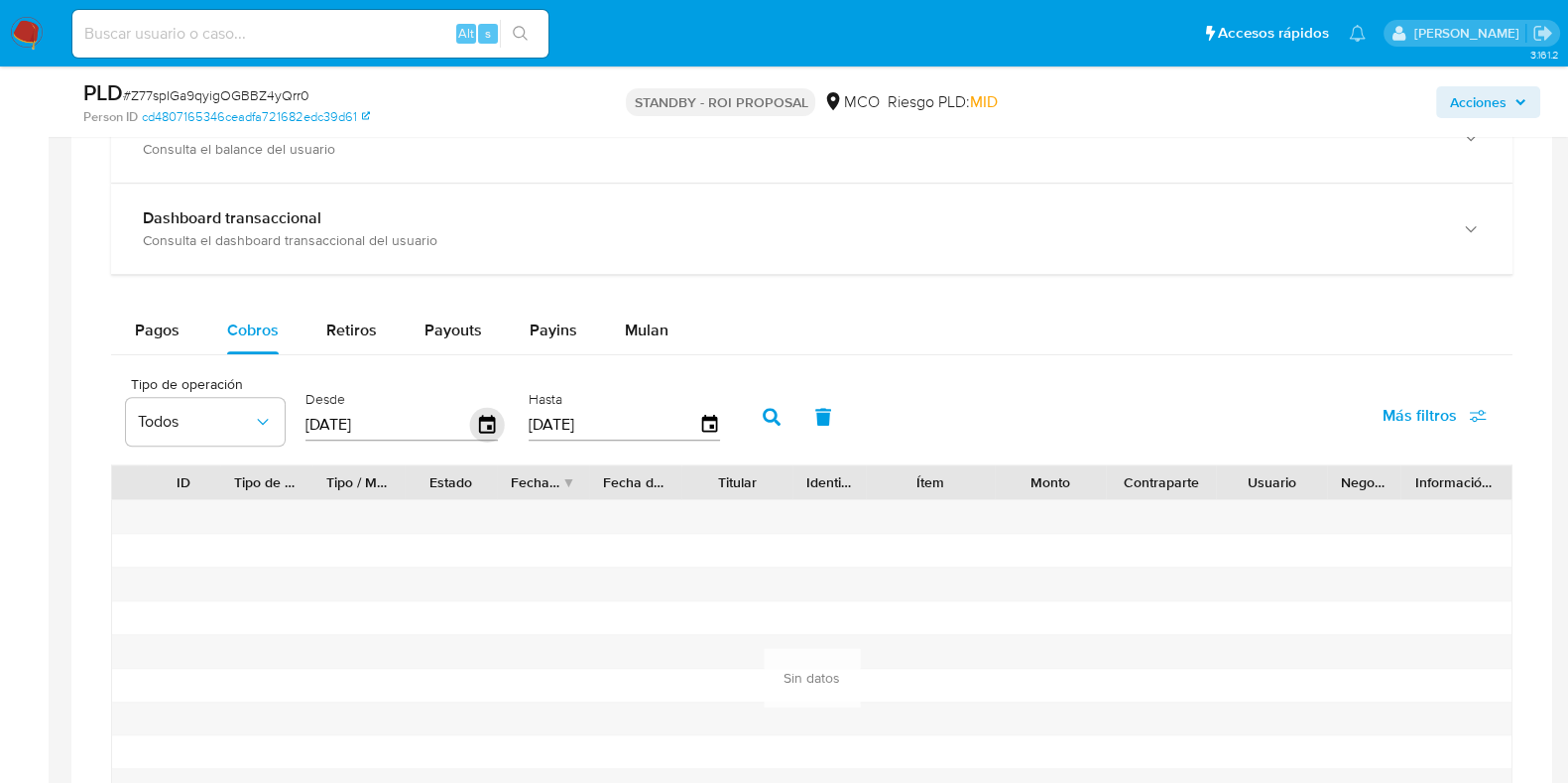
click at [485, 421] on icon "button" at bounding box center [487, 424] width 35 height 35
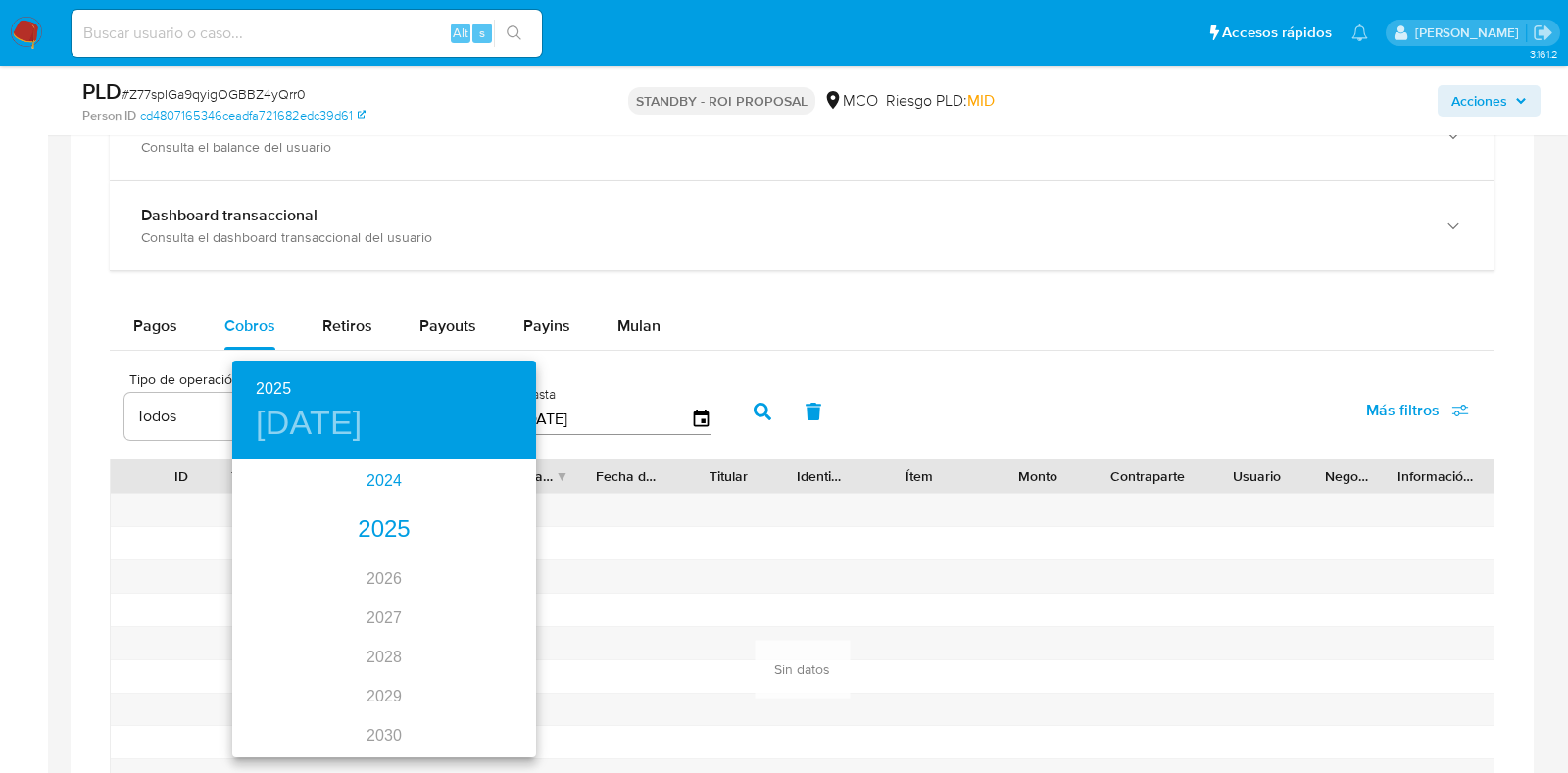
click at [384, 478] on div "2024" at bounding box center [385, 481] width 304 height 39
click at [380, 721] on div "nov." at bounding box center [384, 718] width 101 height 74
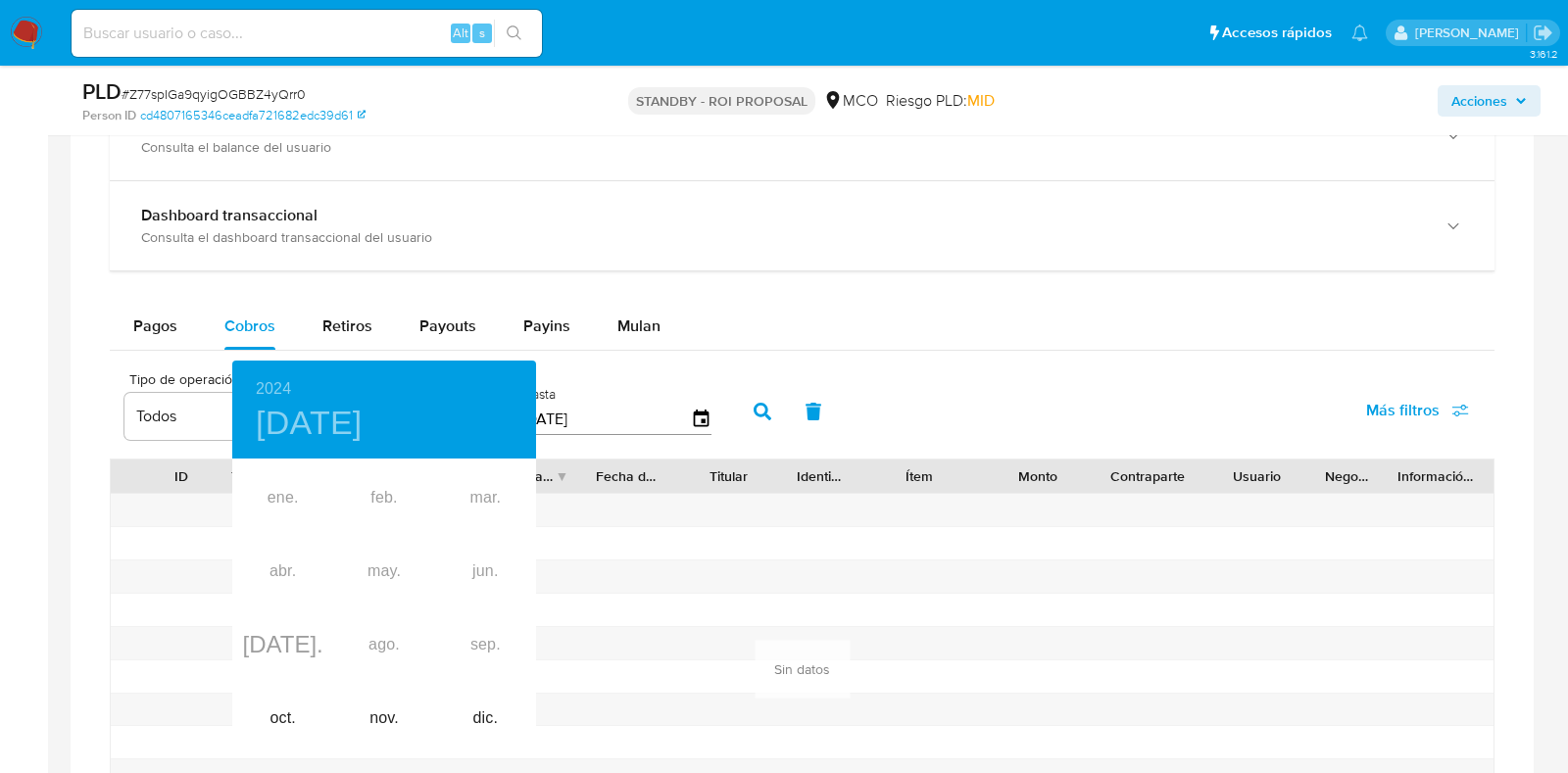
type input "10/11/2024"
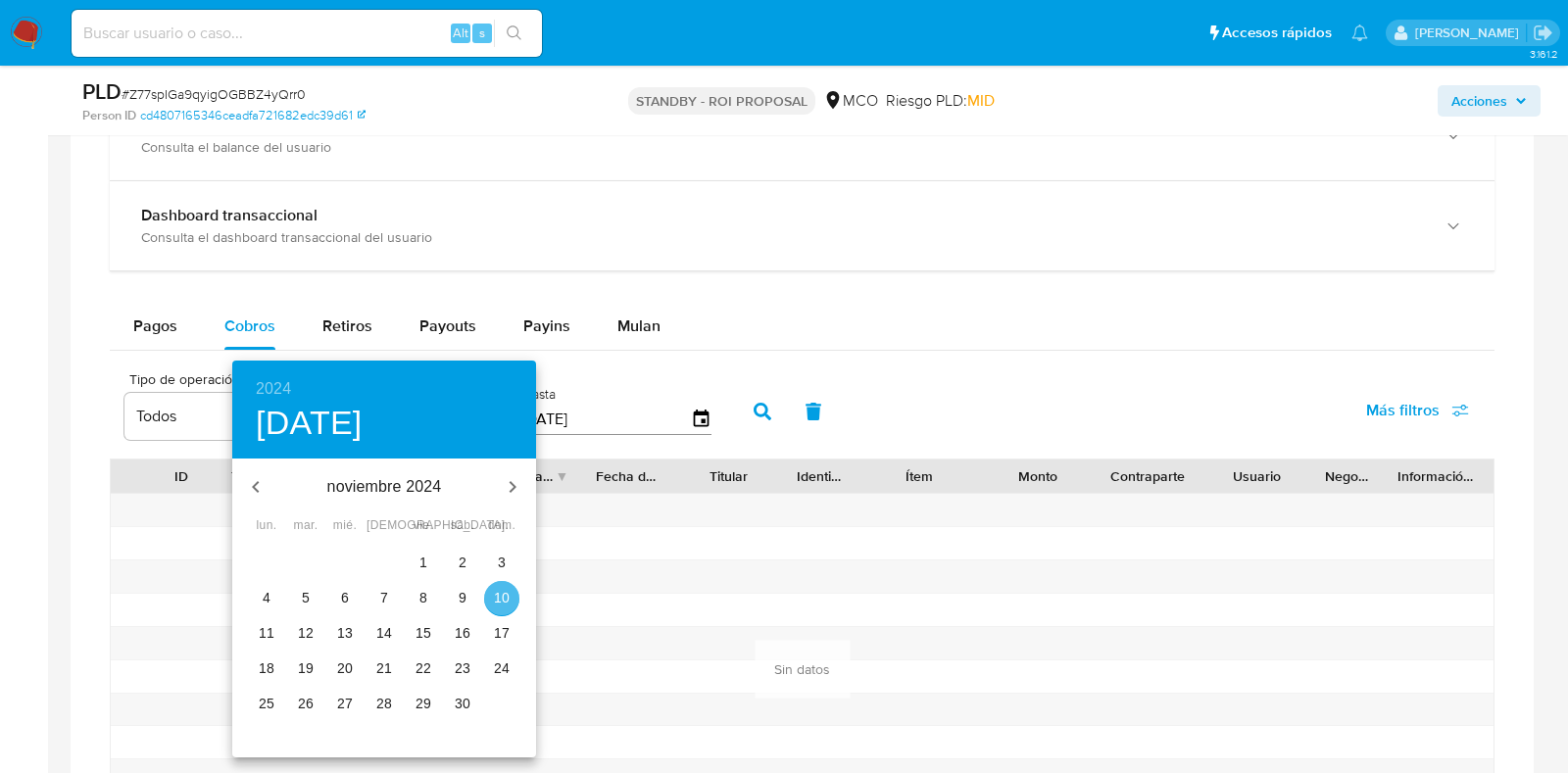
click at [500, 597] on p "10" at bounding box center [501, 597] width 16 height 20
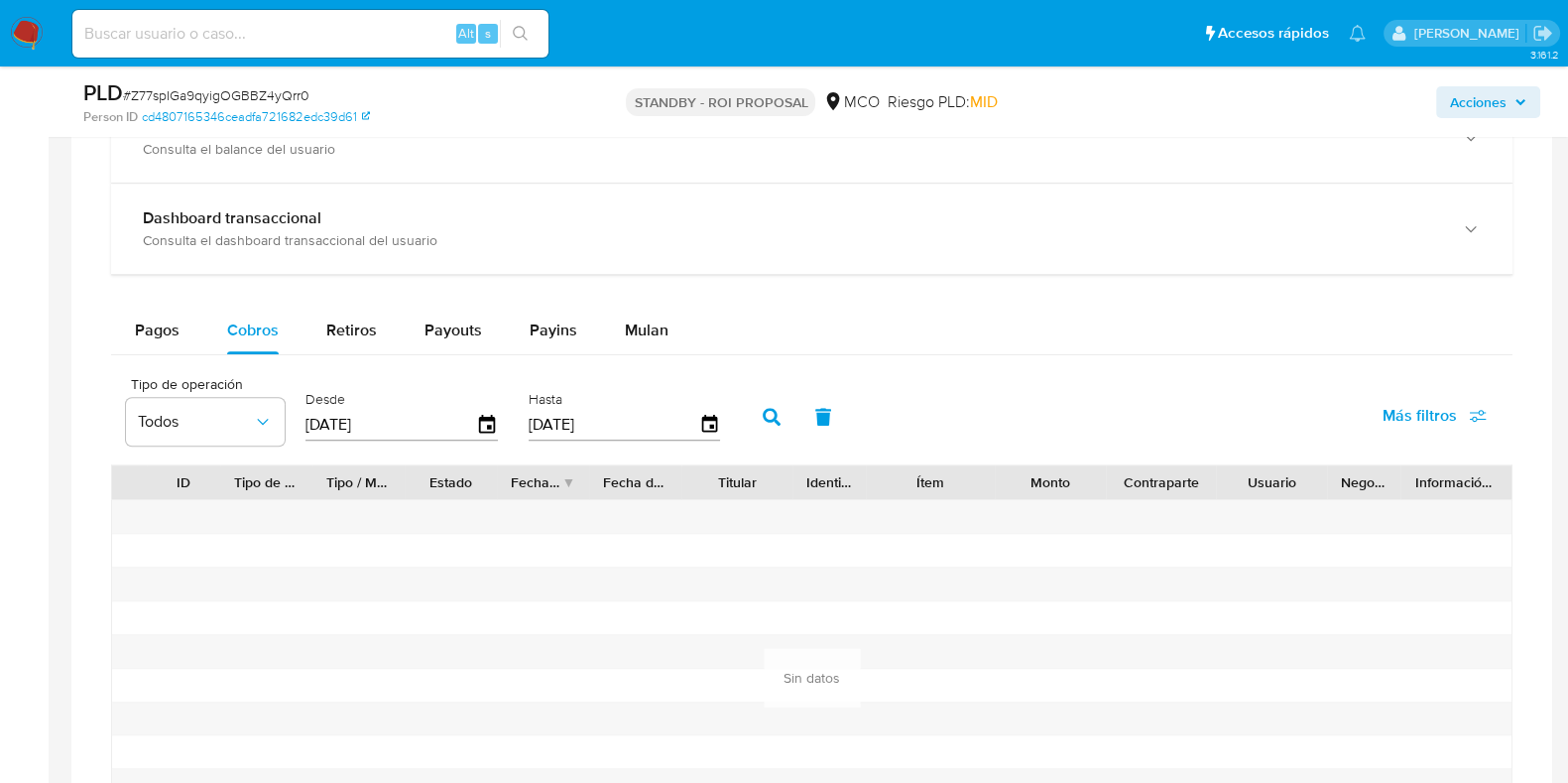
click at [763, 408] on icon "button" at bounding box center [772, 416] width 18 height 18
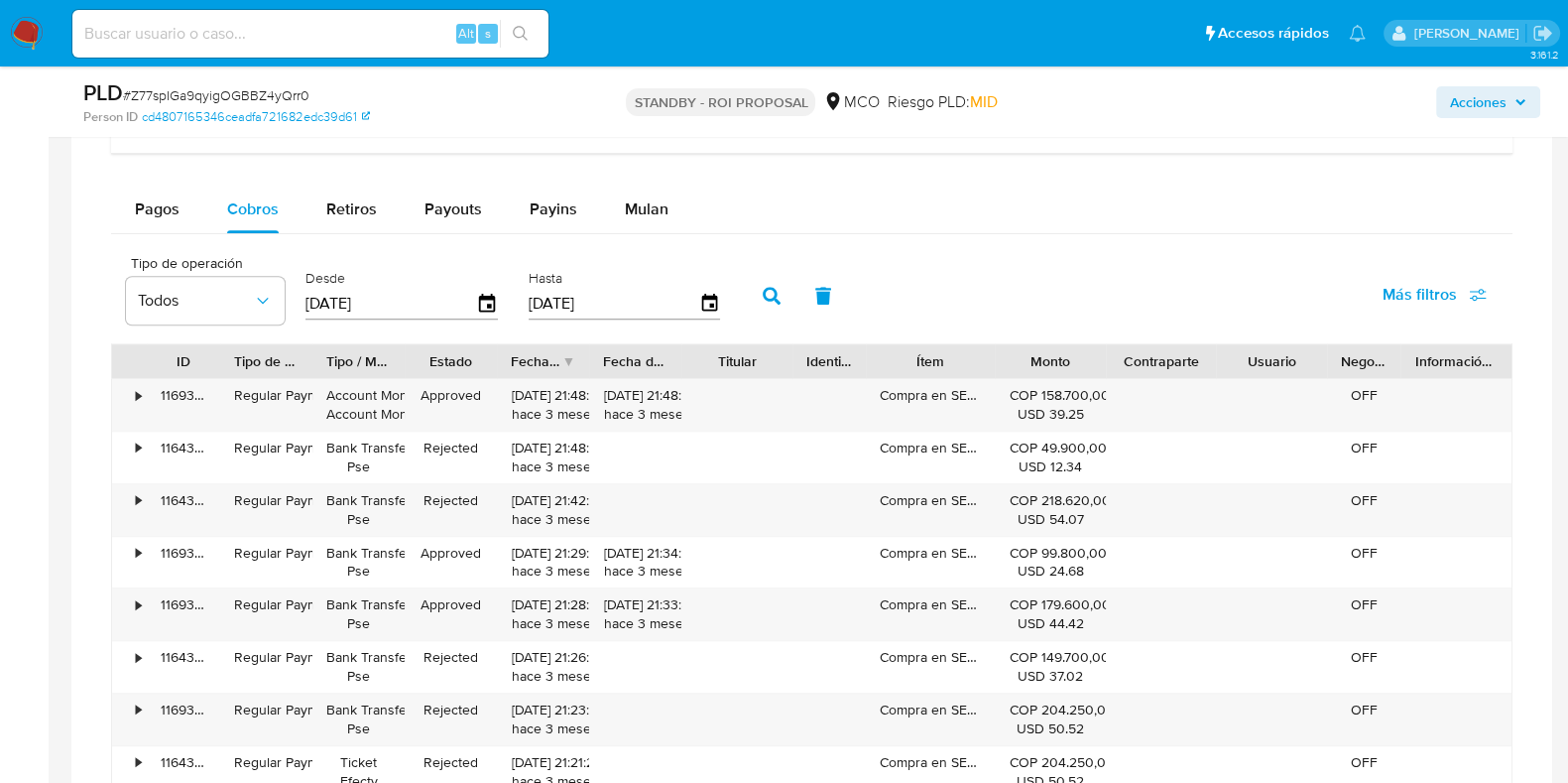
scroll to position [1659, 0]
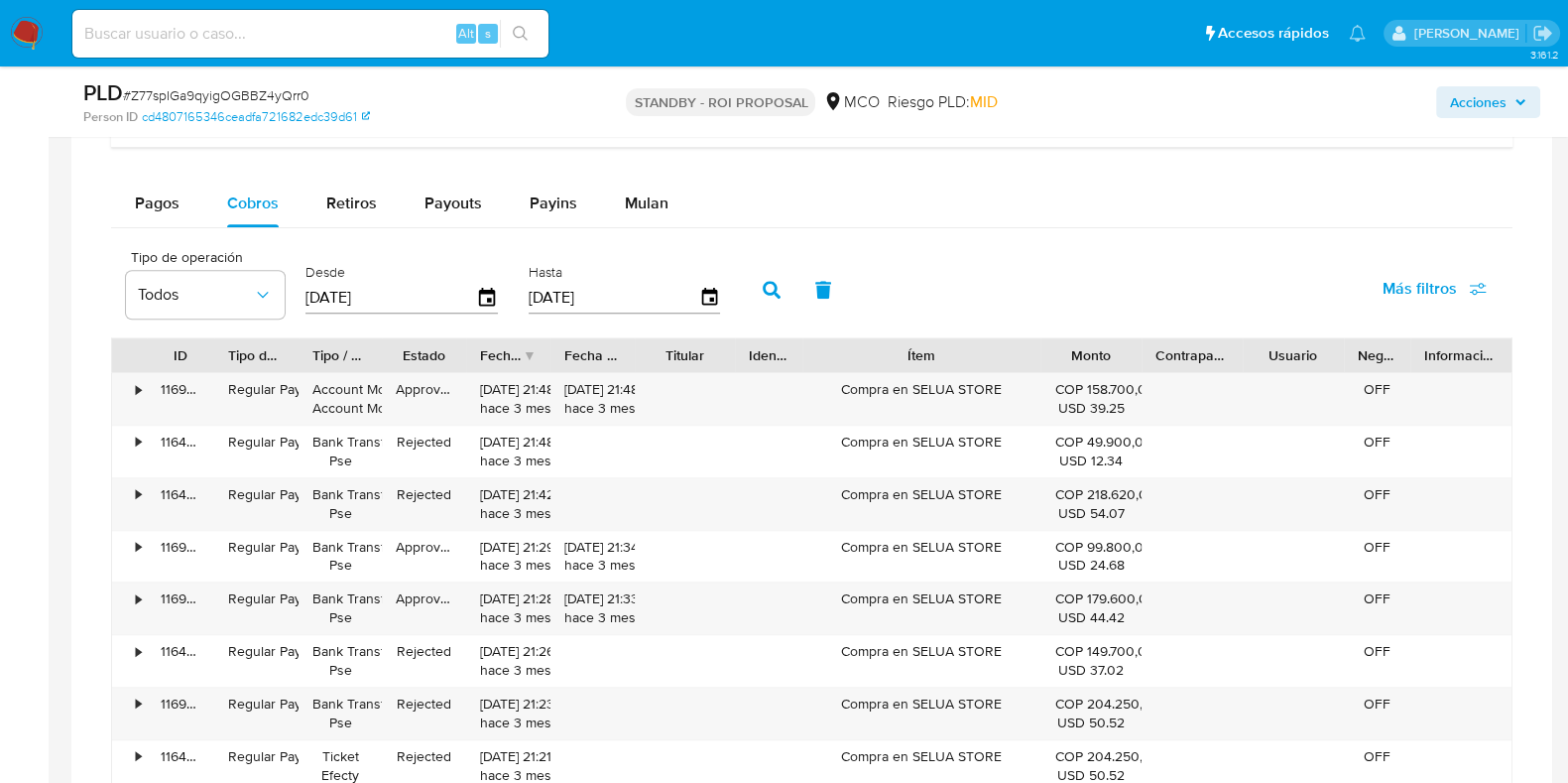
drag, startPoint x: 997, startPoint y: 349, endPoint x: 1105, endPoint y: 352, distance: 108.0
click at [1105, 352] on div "ID Tipo de operación Tipo / Método Estado Fecha de creación Fecha de aprobación…" at bounding box center [811, 356] width 1399 height 34
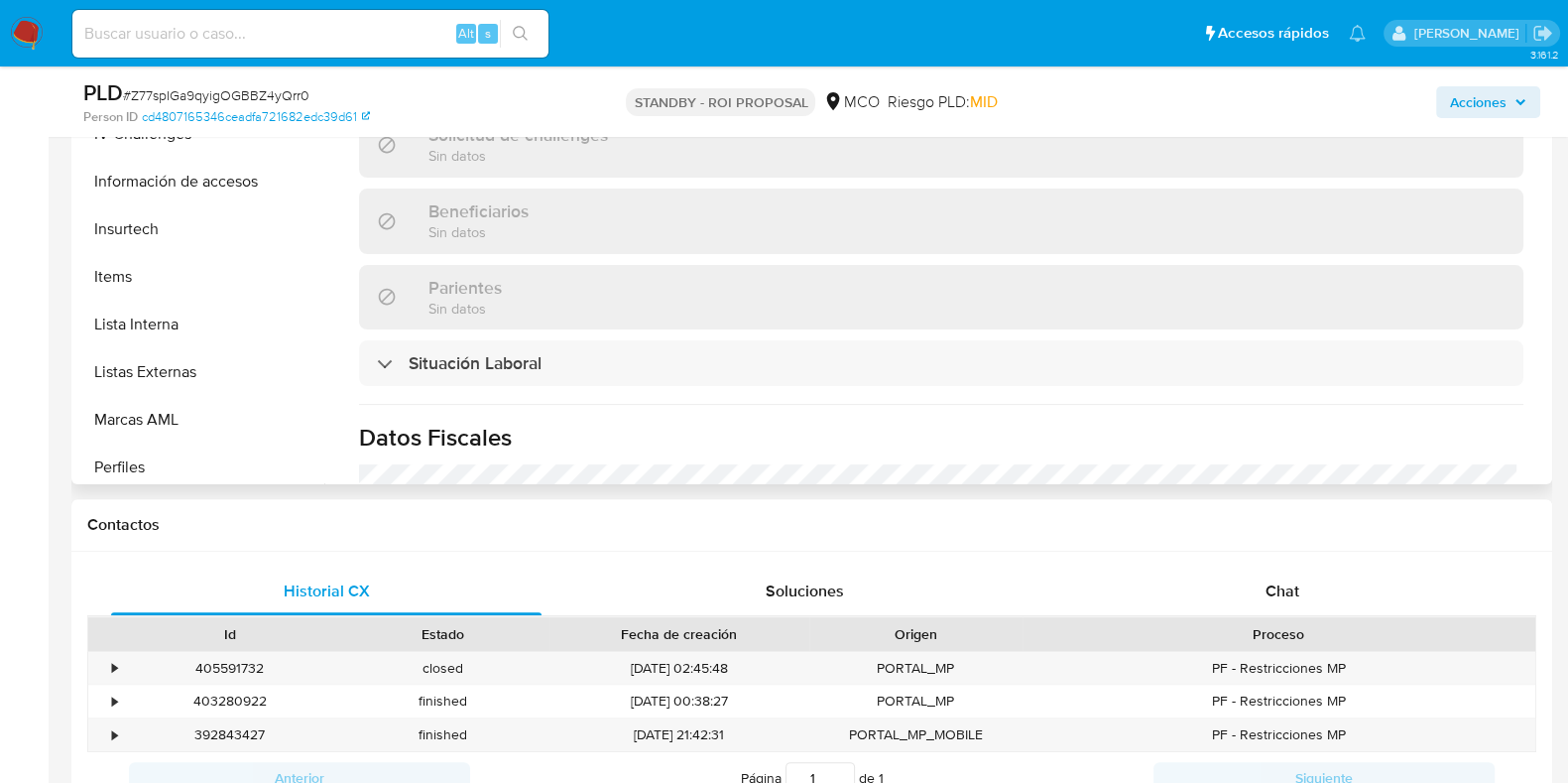
scroll to position [883, 0]
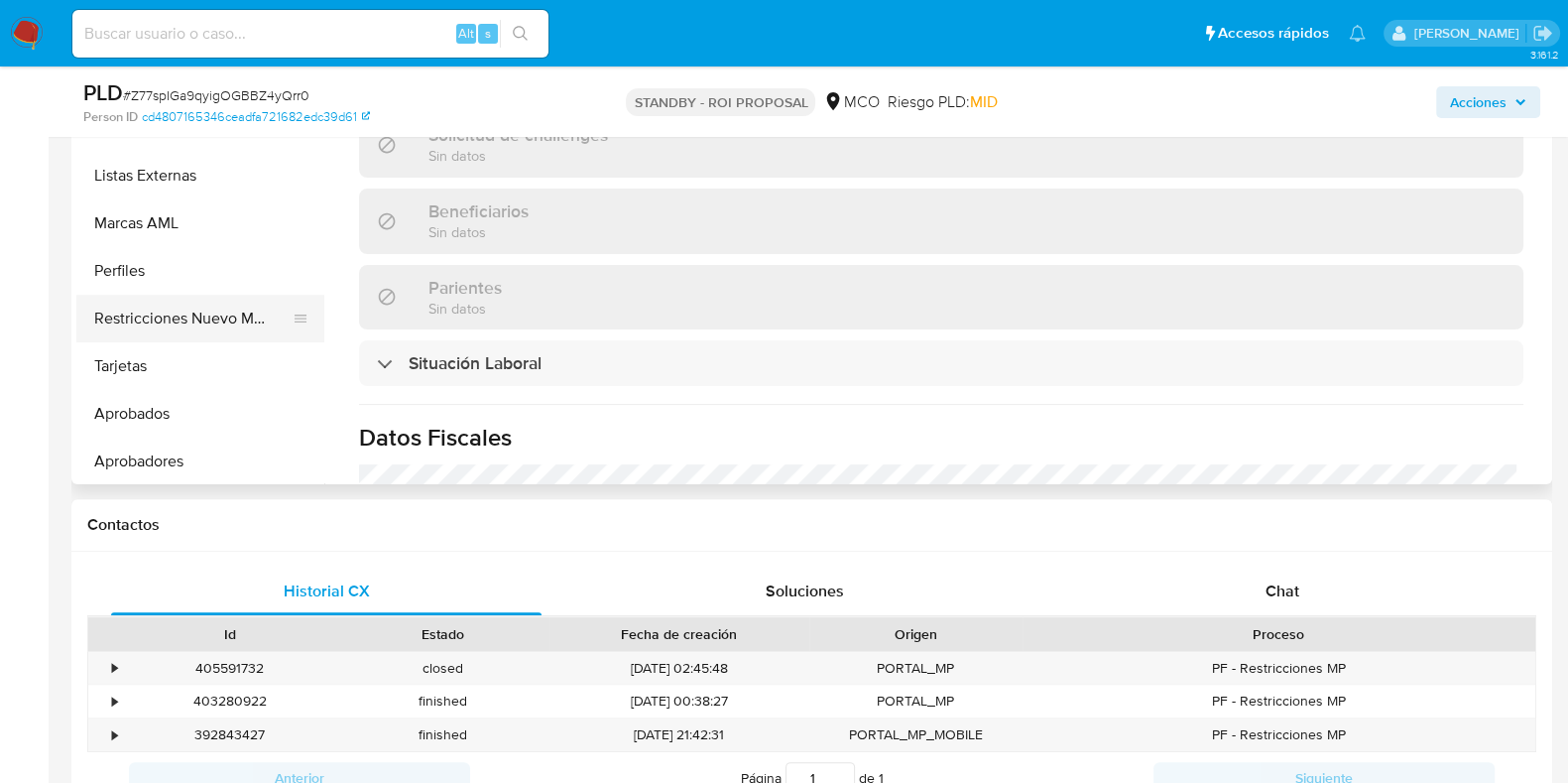
click at [174, 313] on button "Restricciones Nuevo Mundo" at bounding box center [193, 319] width 232 height 48
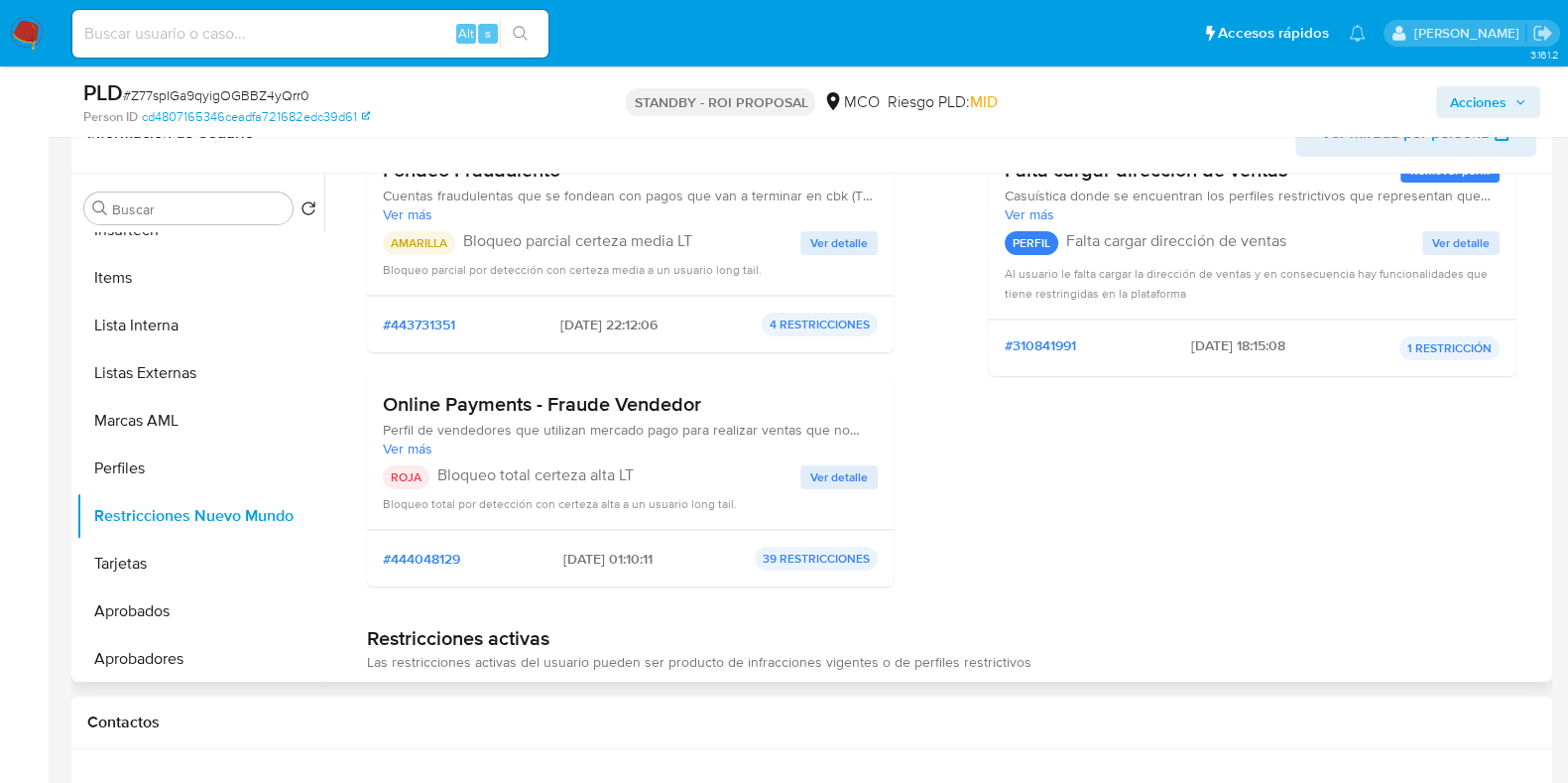
scroll to position [237, 0]
click at [854, 465] on span "Ver detalle" at bounding box center [839, 475] width 58 height 20
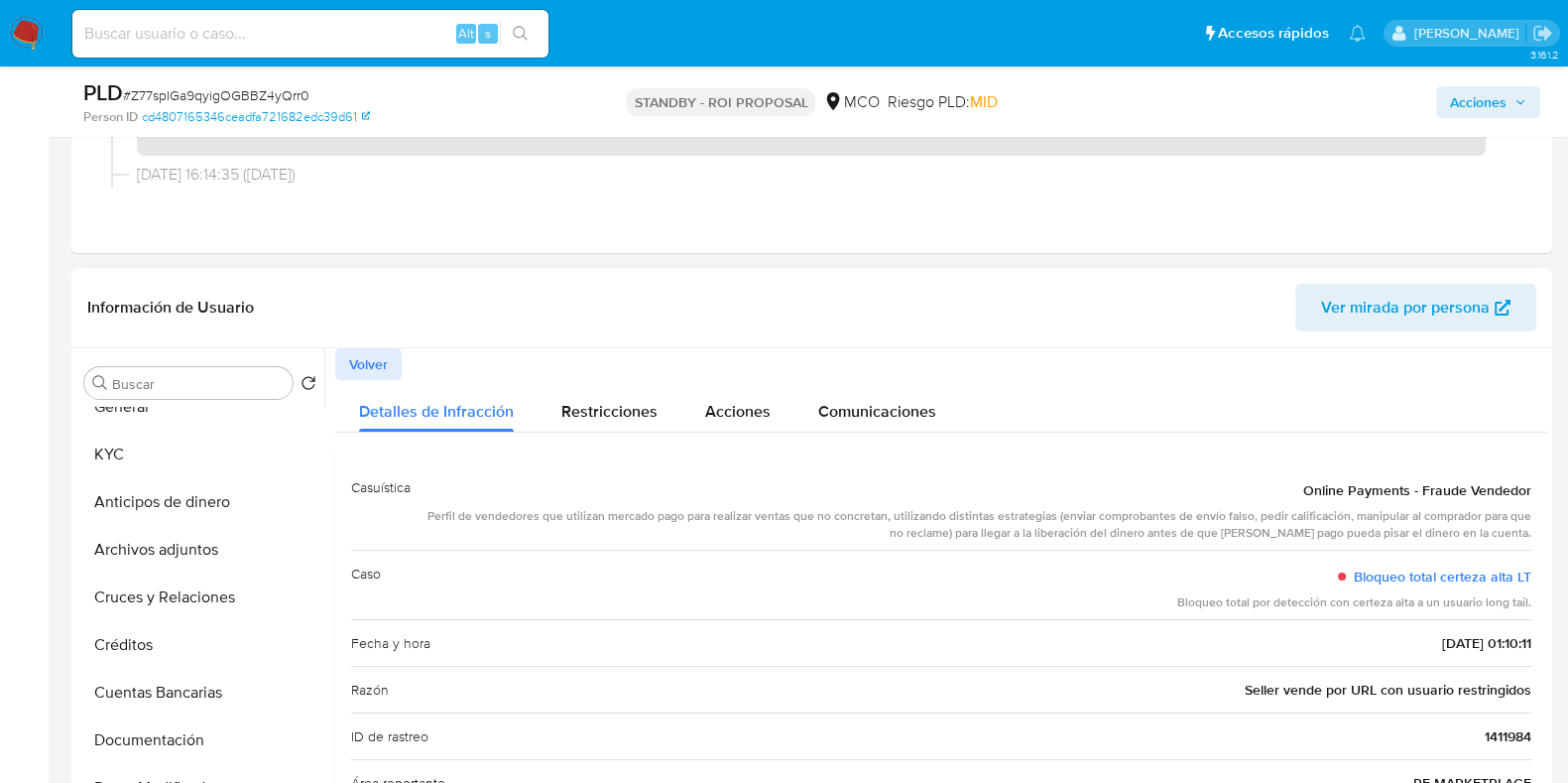
scroll to position [0, 0]
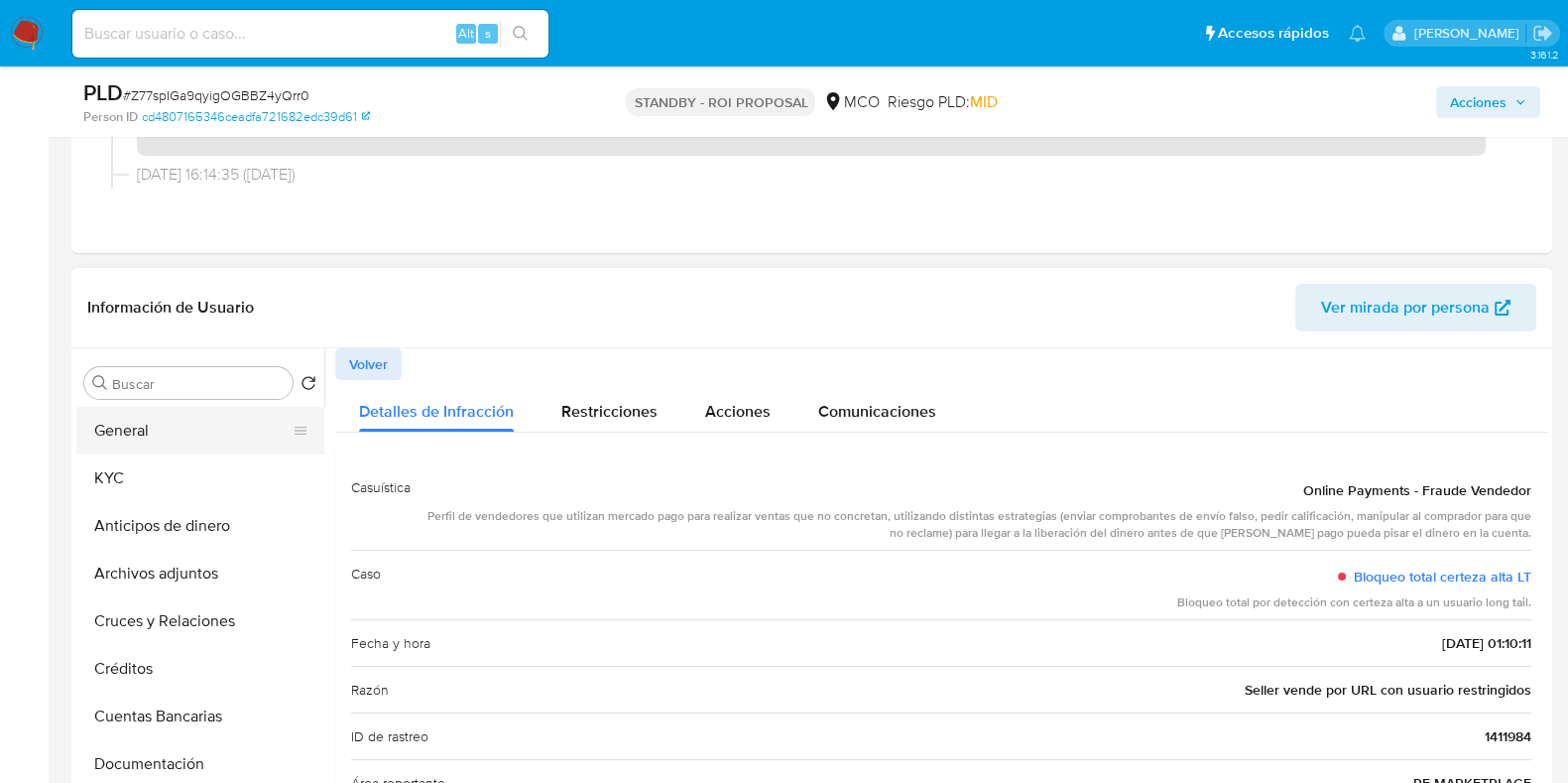
click at [178, 435] on button "General" at bounding box center [193, 430] width 232 height 48
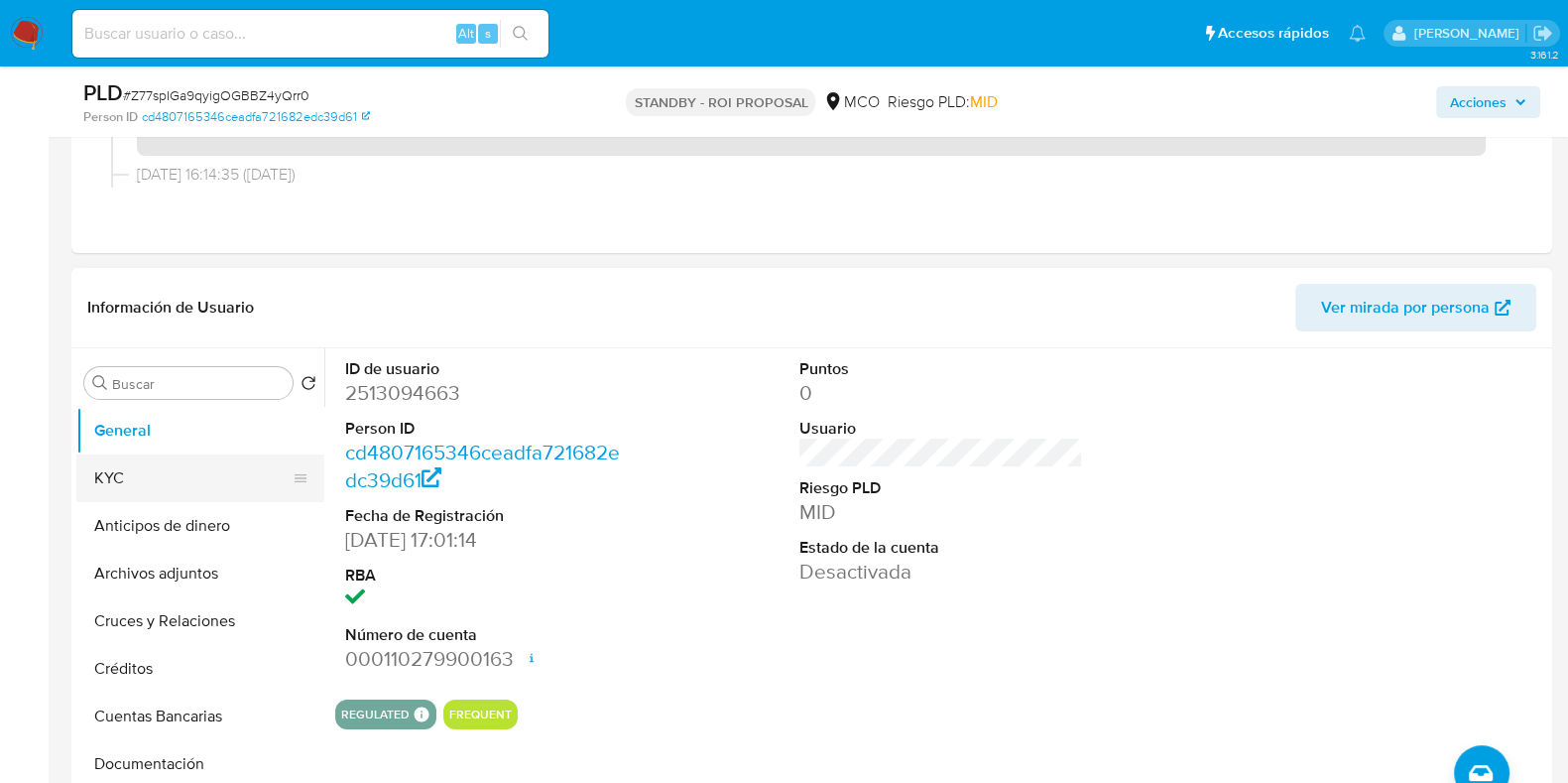
click at [187, 461] on button "KYC" at bounding box center [193, 478] width 232 height 48
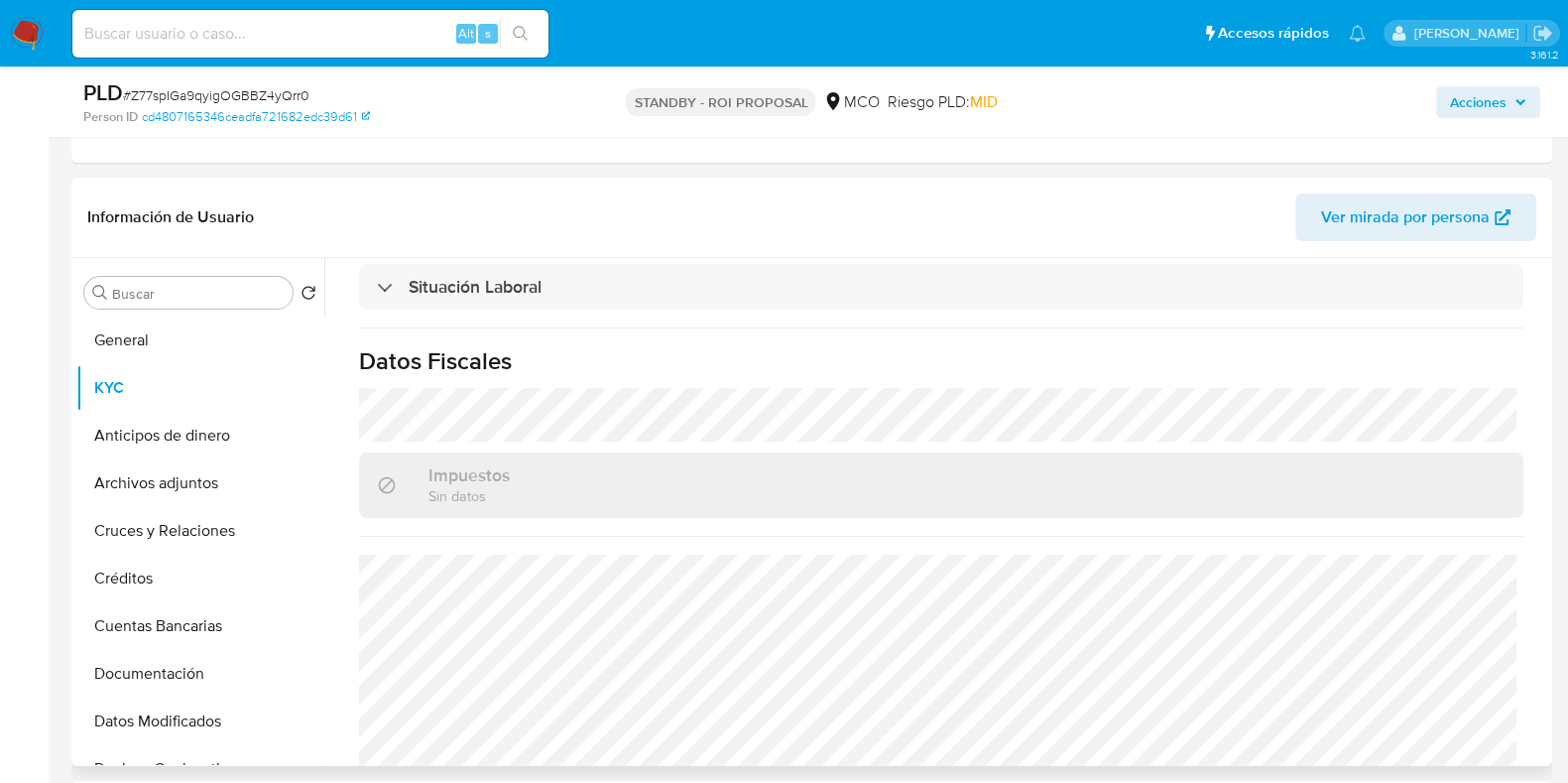
scroll to position [1056, 0]
click at [171, 547] on button "Cruces y Relaciones" at bounding box center [193, 531] width 232 height 48
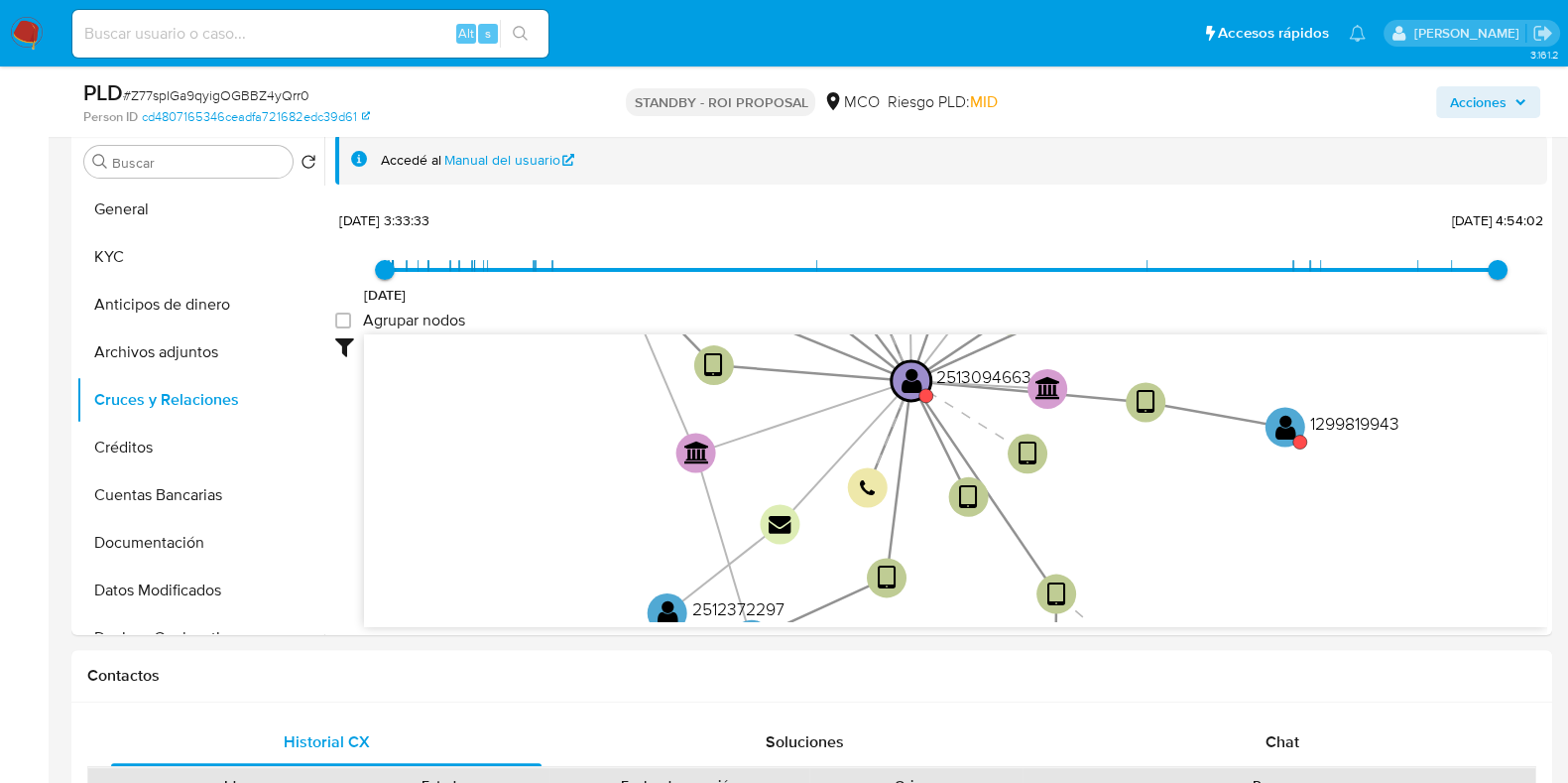
scroll to position [537, 0]
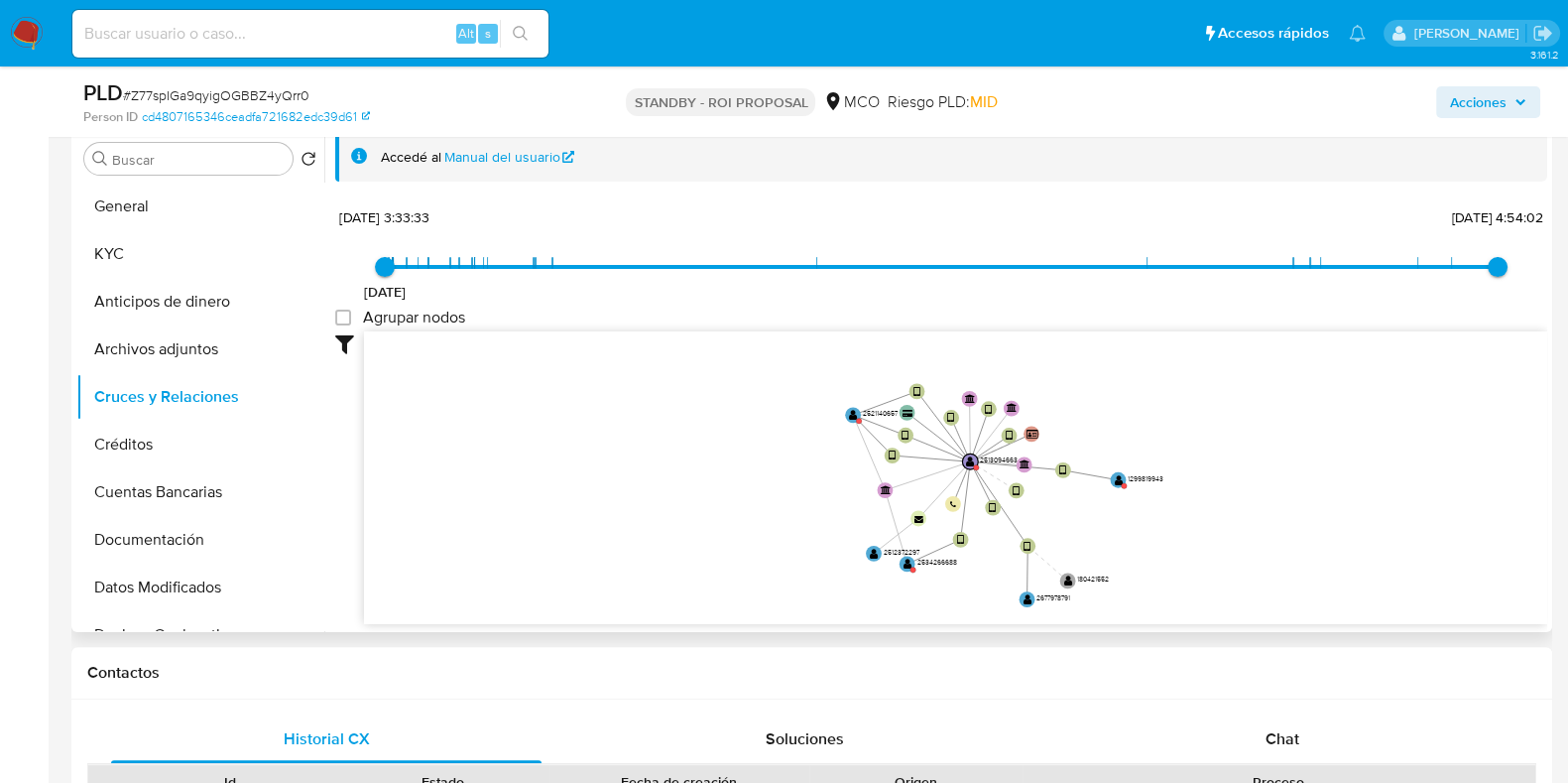
drag, startPoint x: 1131, startPoint y: 436, endPoint x: 1058, endPoint y: 483, distance: 86.8
click at [1058, 483] on icon "device-685c770fddae5f50e5ca87a9  device-685ea484d4ebd399933bbc0c  user-251309…" at bounding box center [954, 476] width 1183 height 288
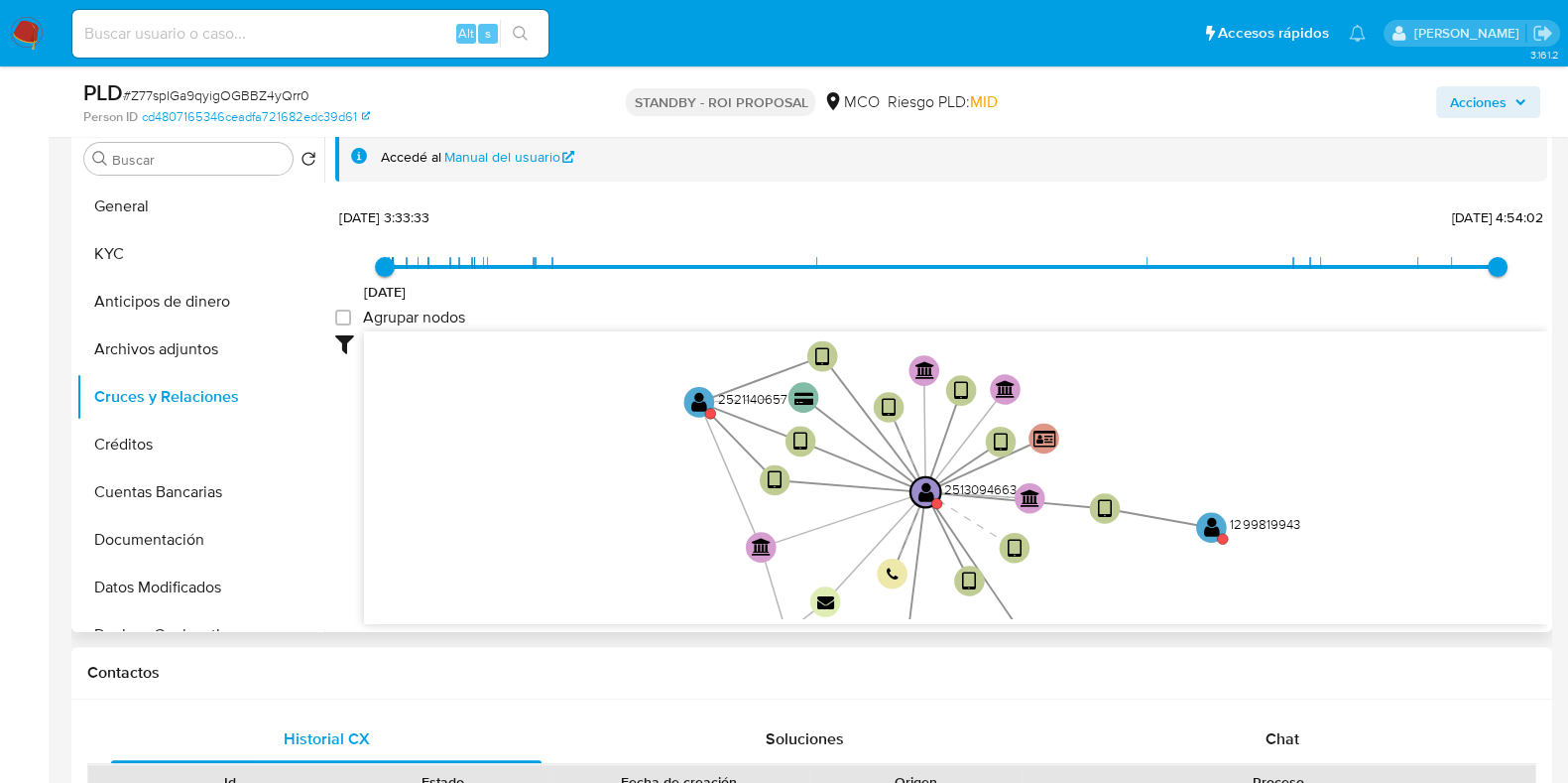
drag, startPoint x: 1186, startPoint y: 418, endPoint x: 1219, endPoint y: 483, distance: 72.9
click at [1219, 483] on icon "device-685c770fddae5f50e5ca87a9  device-685ea484d4ebd399933bbc0c  user-251309…" at bounding box center [954, 476] width 1183 height 288
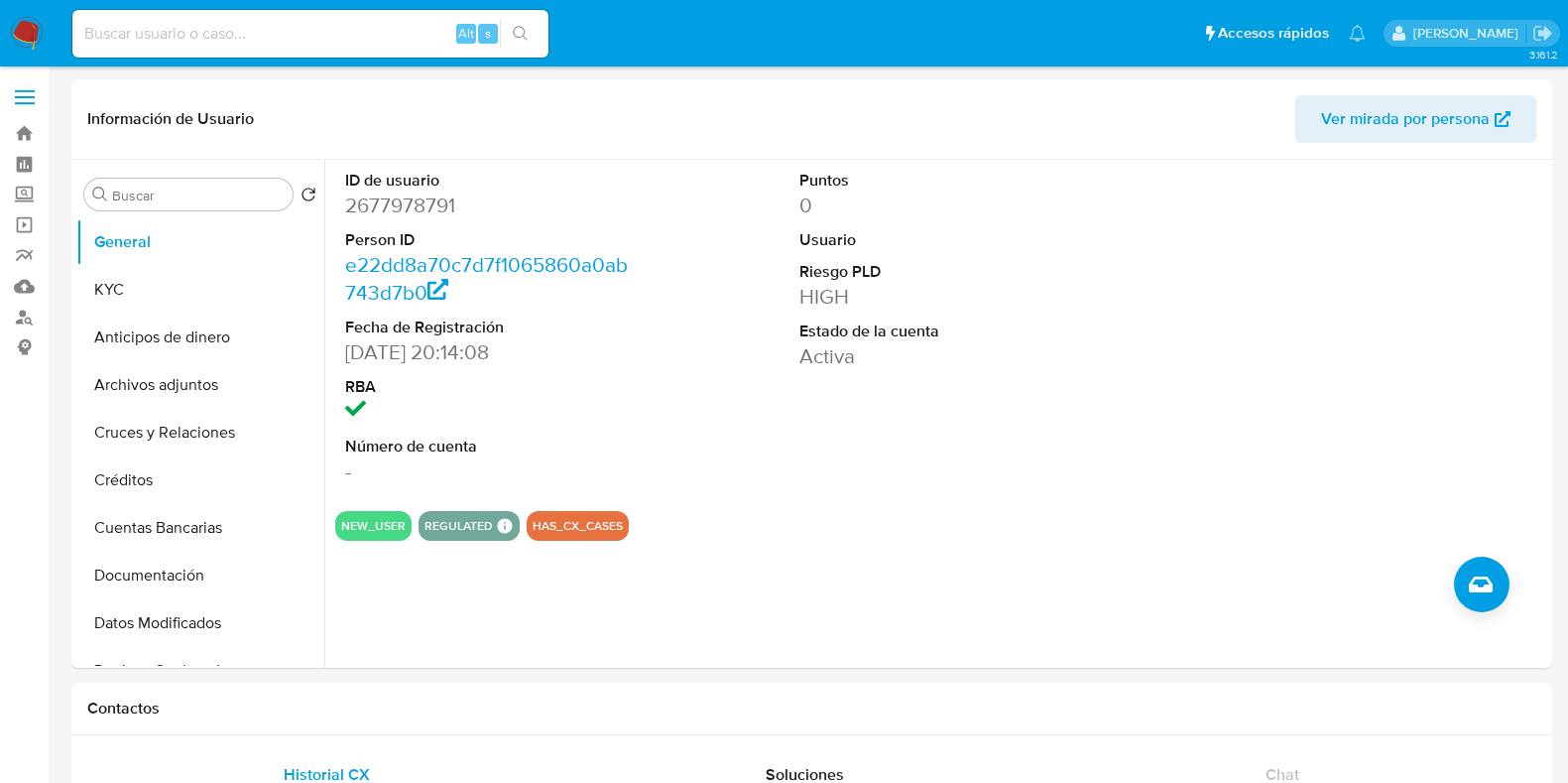
select select "10"
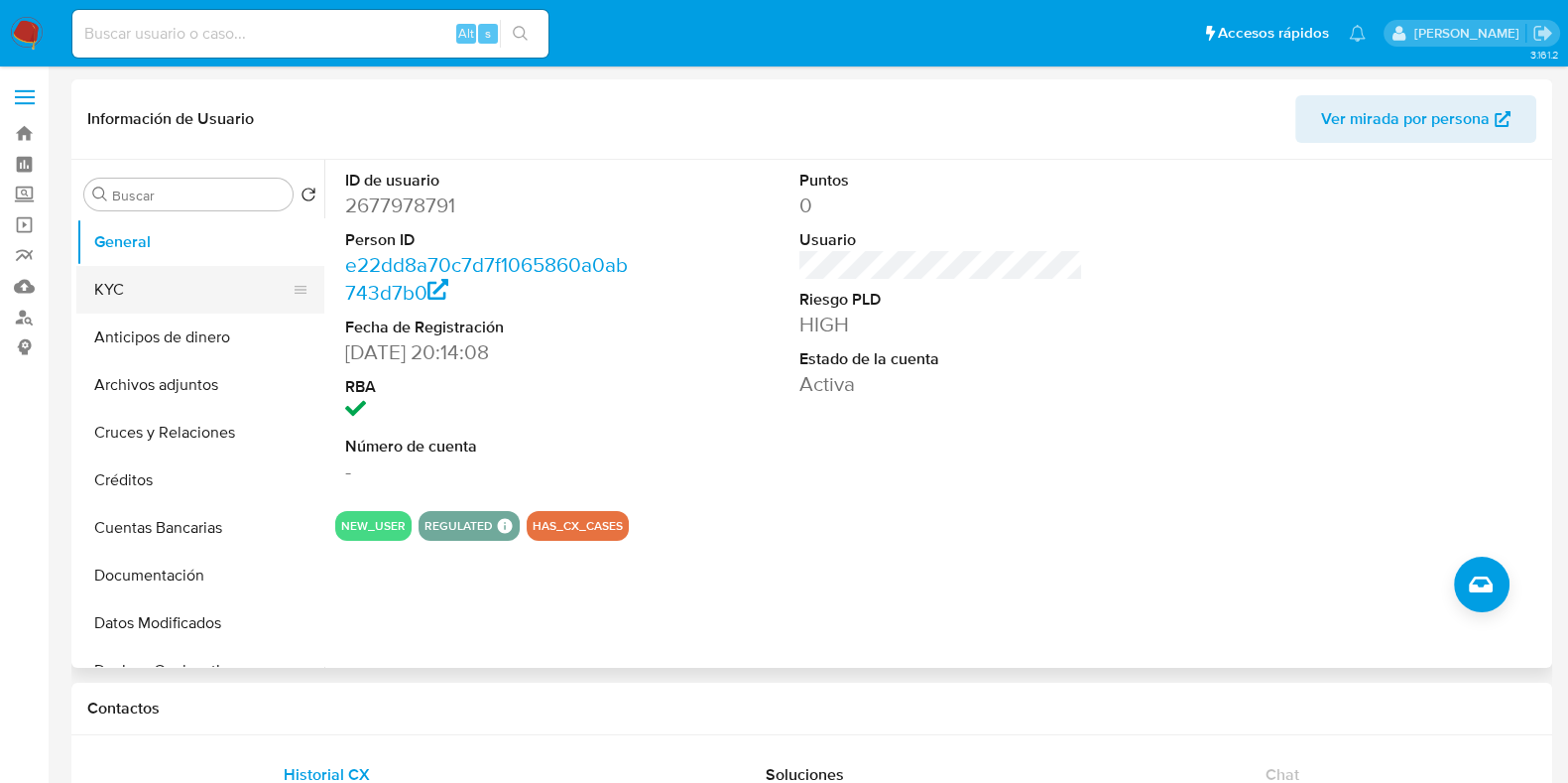
click at [221, 272] on button "KYC" at bounding box center [193, 290] width 232 height 48
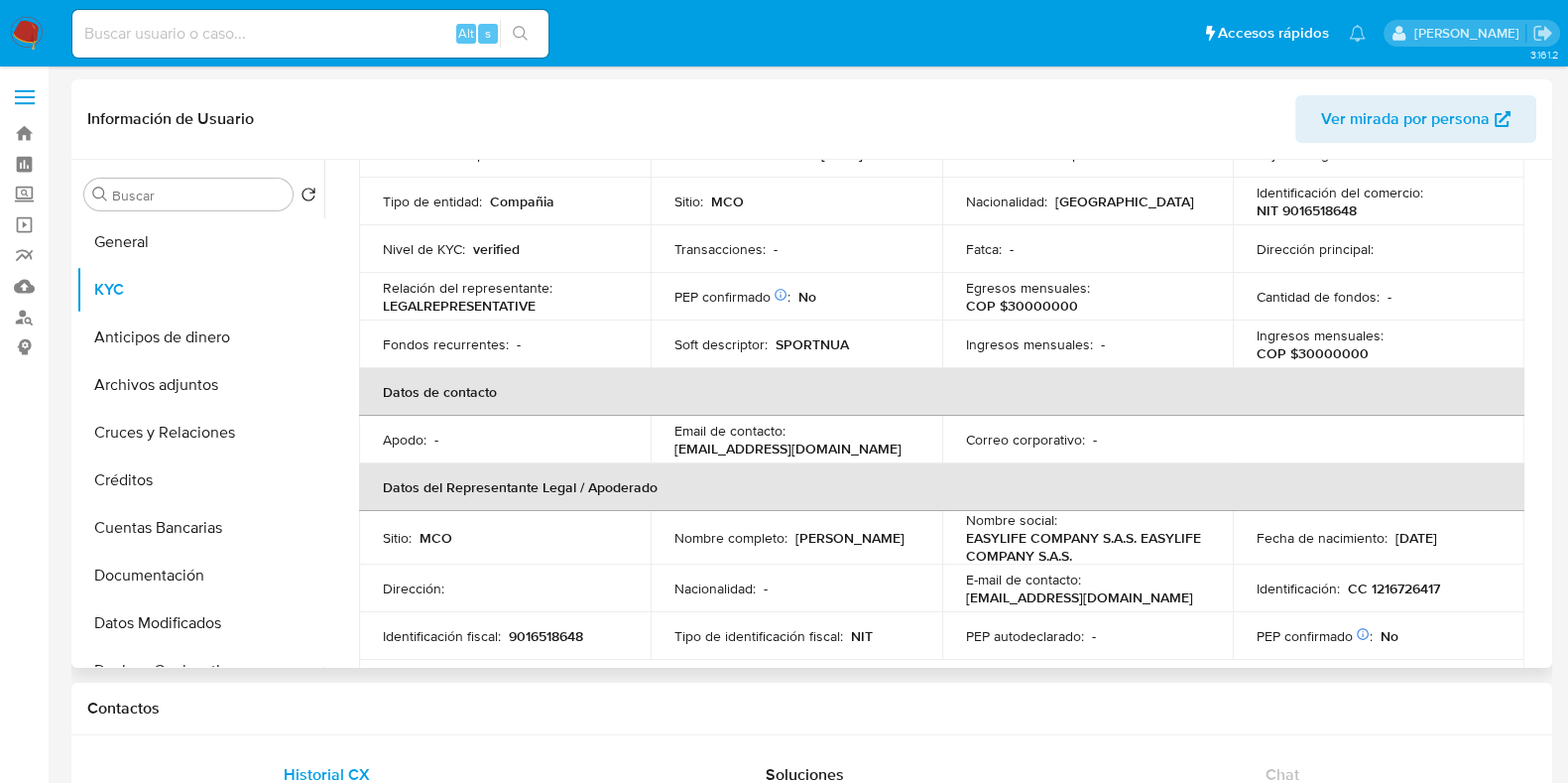
scroll to position [223, 0]
click at [203, 577] on button "Documentación" at bounding box center [193, 575] width 232 height 48
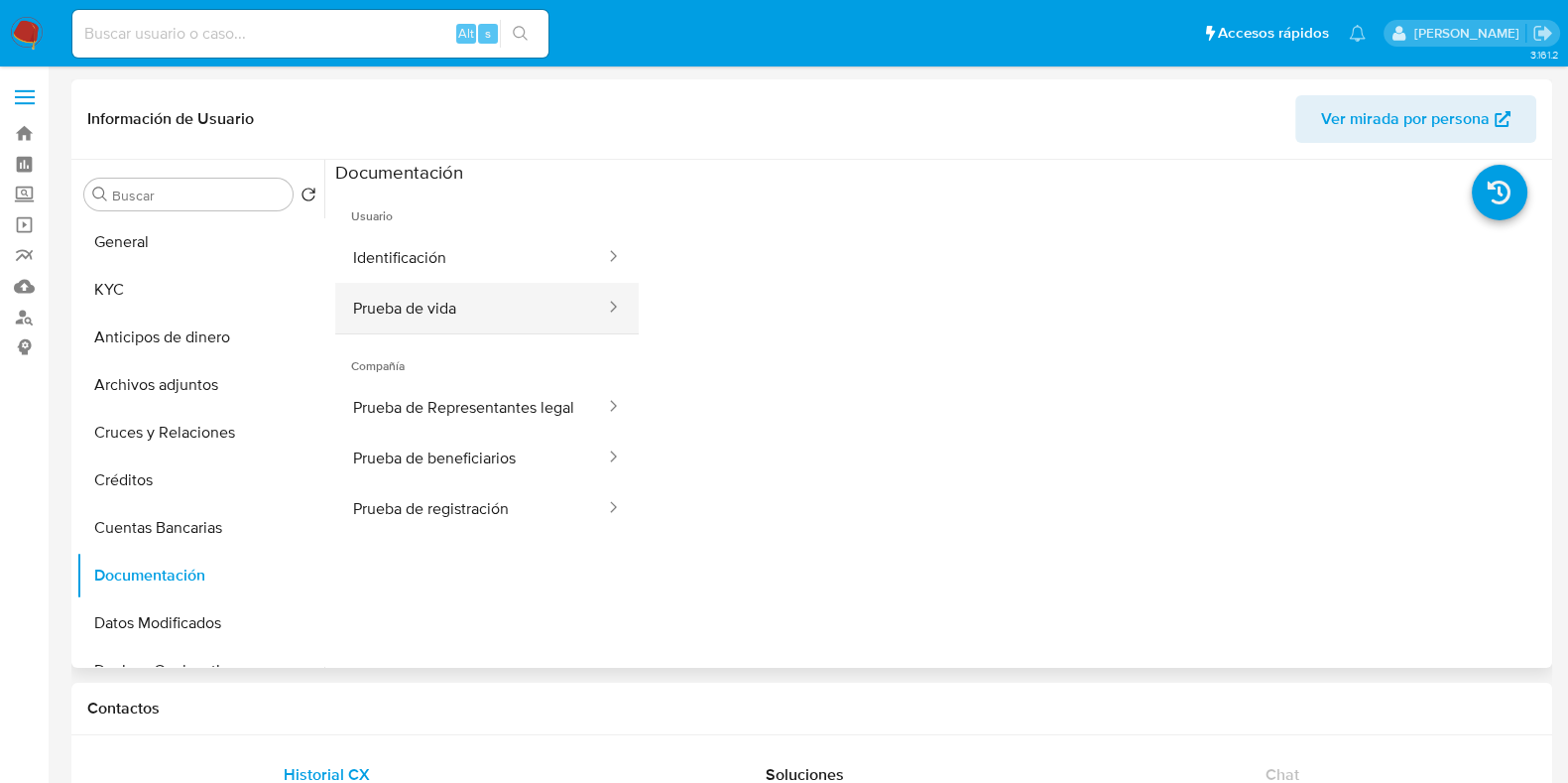
click at [481, 296] on button "Prueba de vida" at bounding box center [472, 308] width 272 height 51
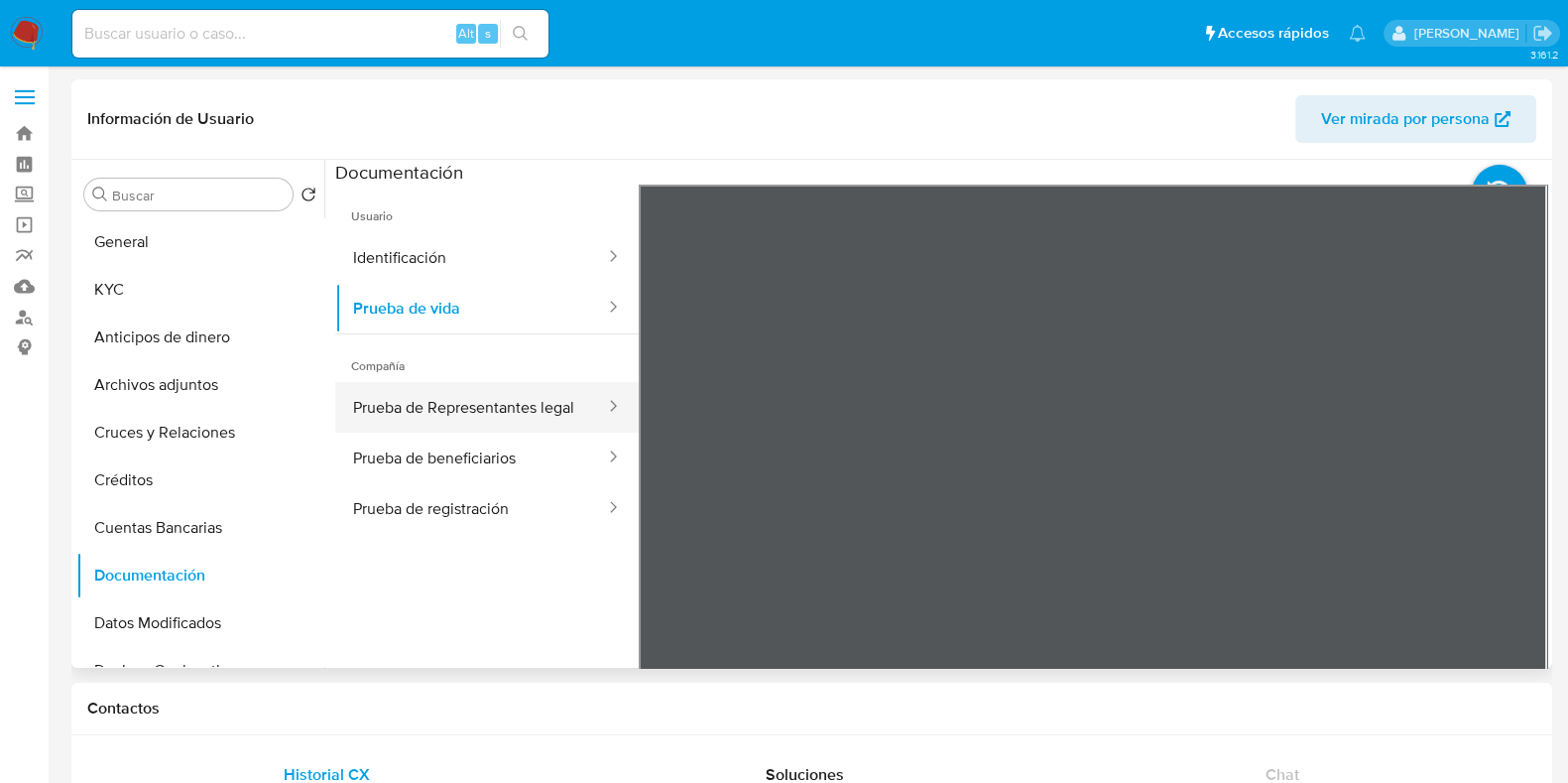
click at [478, 429] on button "Prueba de Representantes legal" at bounding box center [472, 406] width 272 height 51
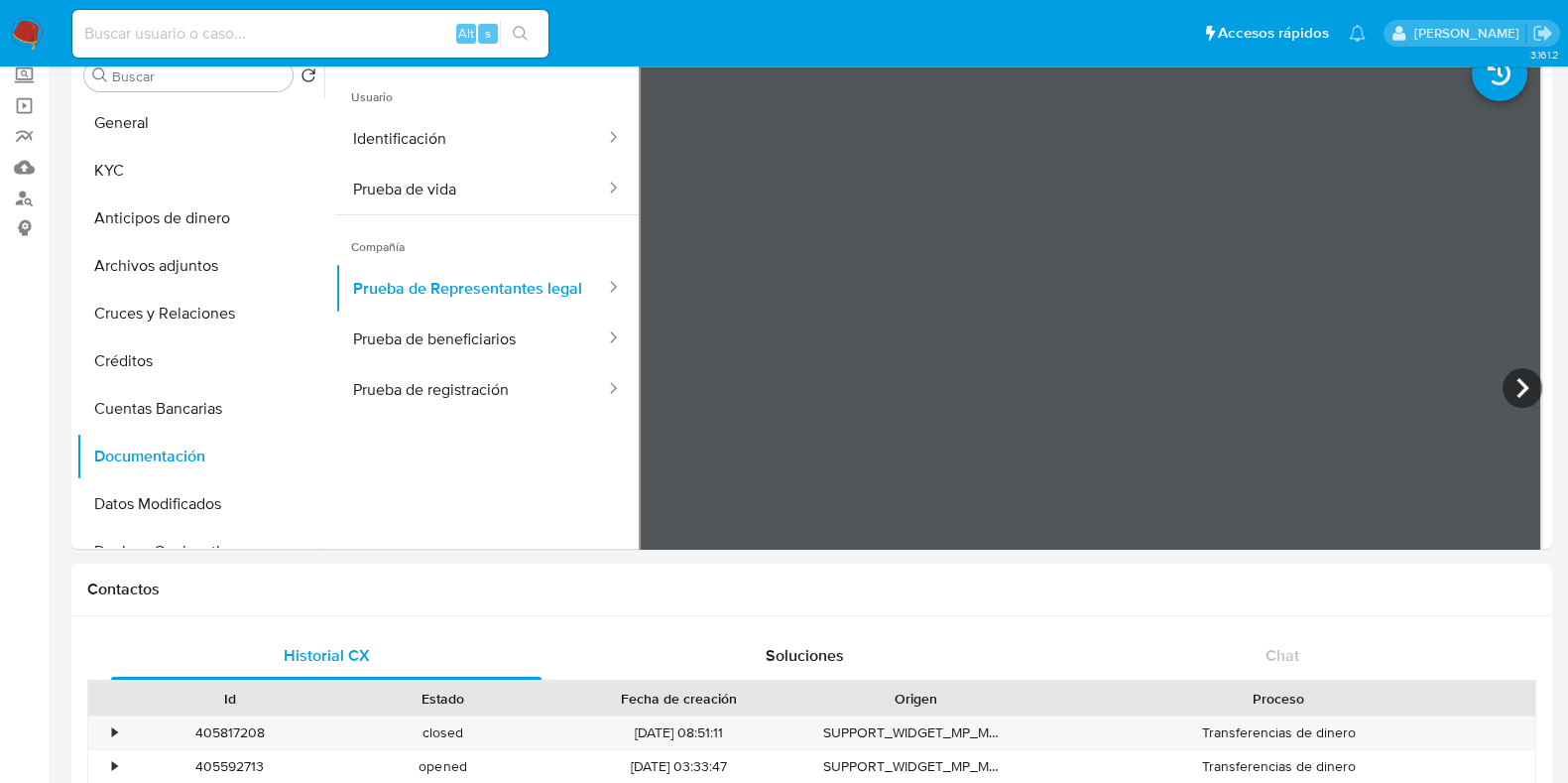
scroll to position [118, 0]
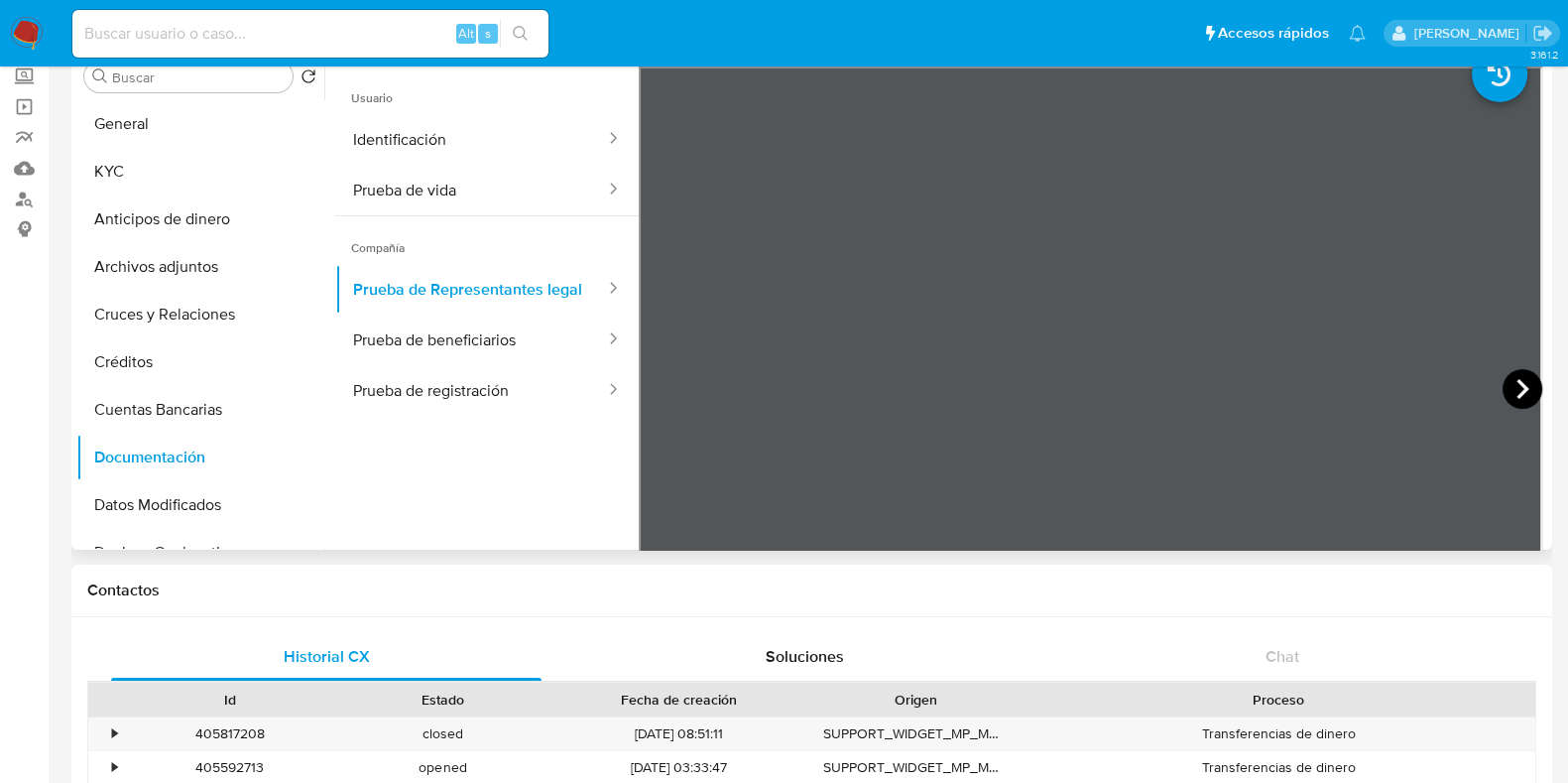
click at [1507, 394] on icon at bounding box center [1522, 389] width 40 height 40
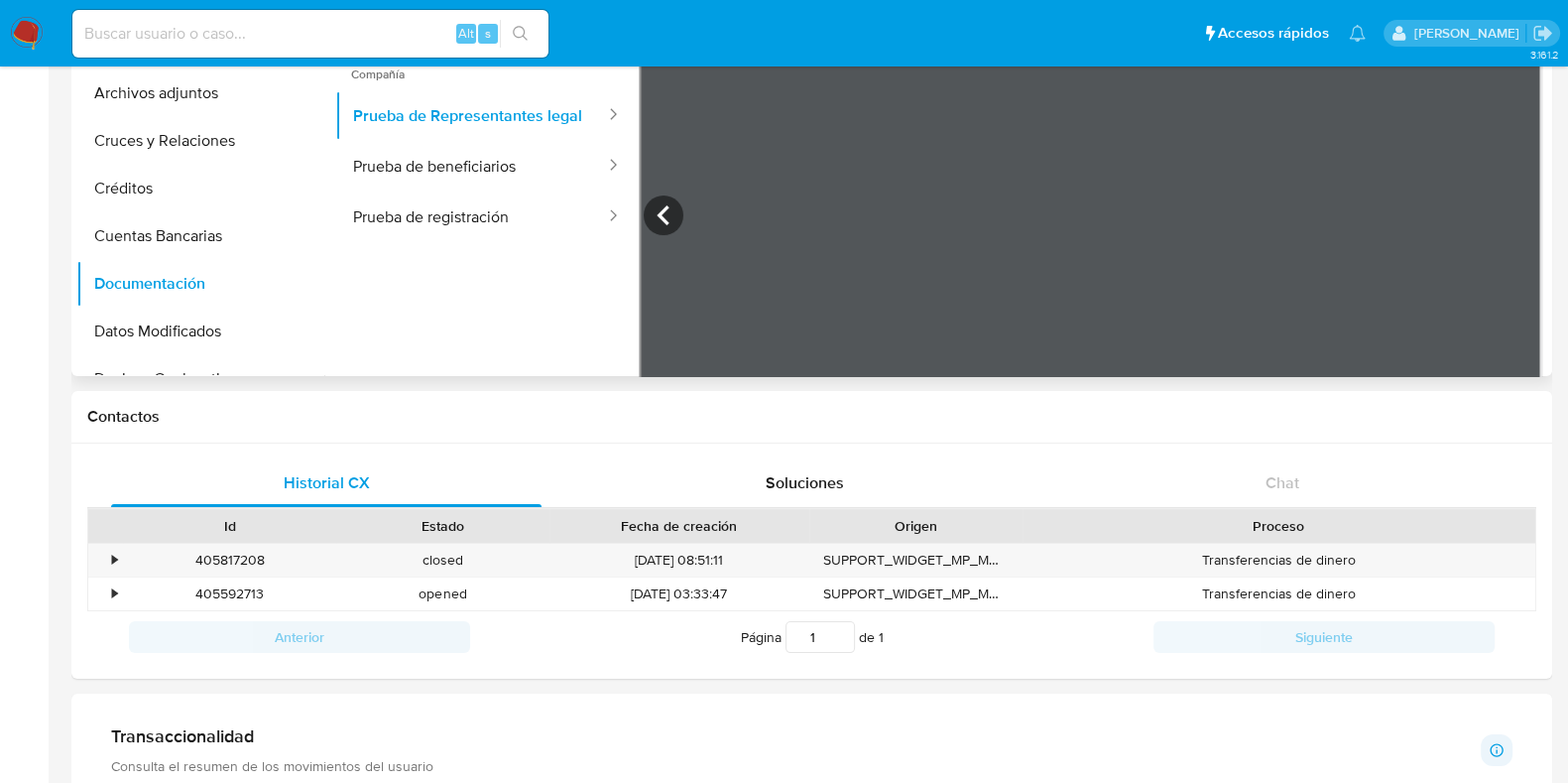
scroll to position [285, 0]
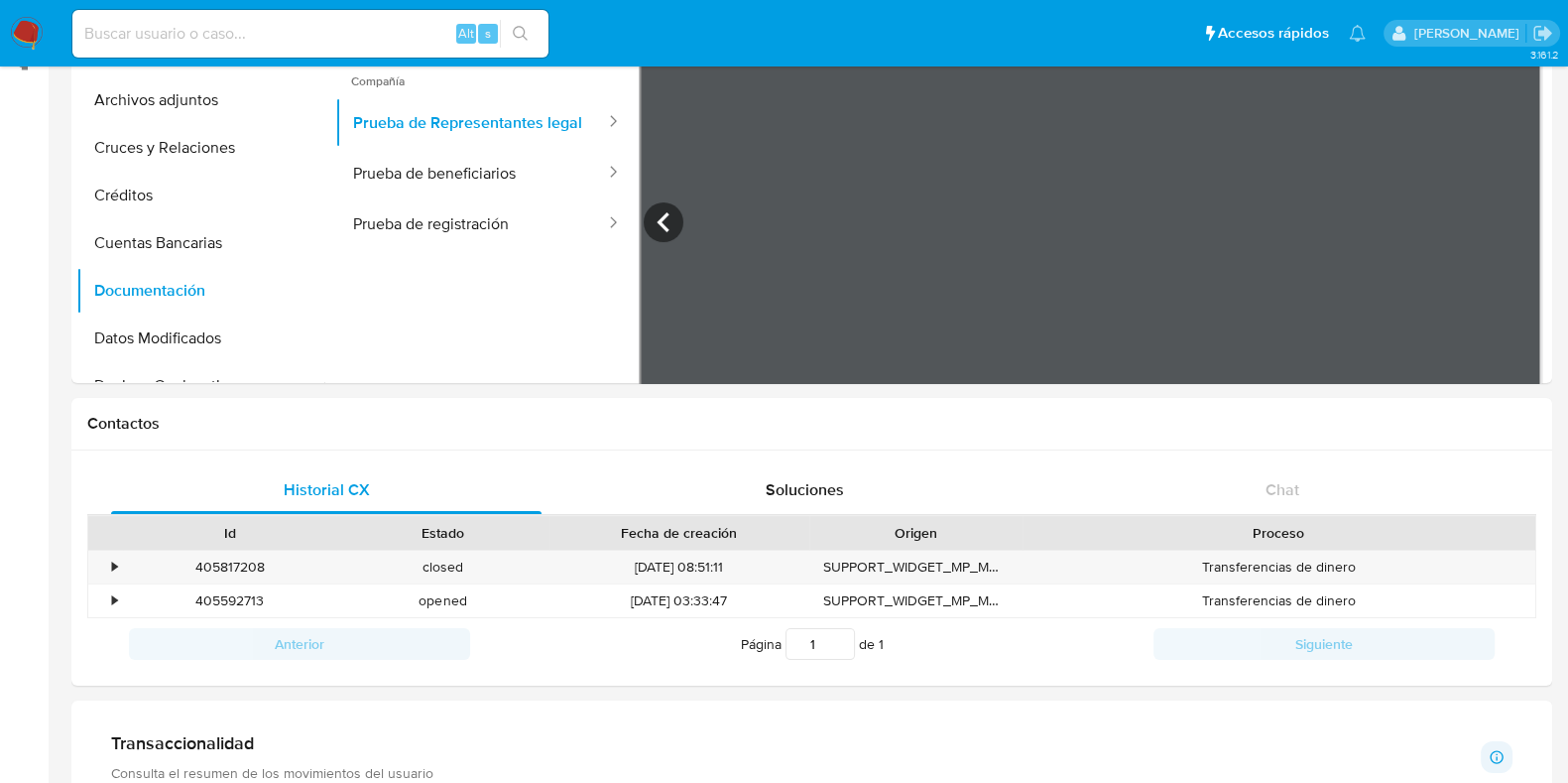
click at [1552, 215] on main "3.161.2 Información de Usuario Ver mirada por persona Buscar Volver al orden po…" at bounding box center [784, 719] width 1568 height 2010
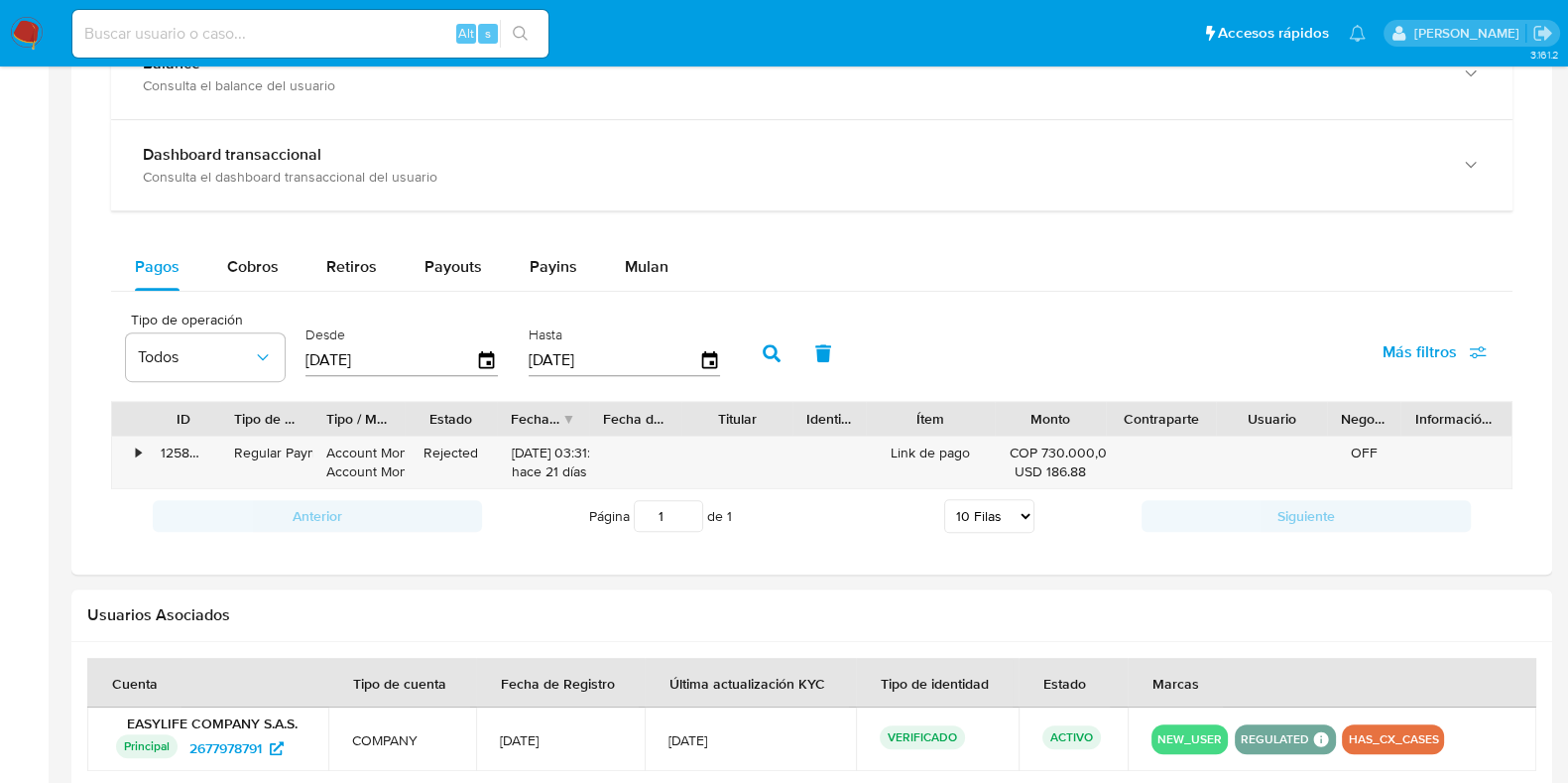
scroll to position [1059, 0]
click at [258, 269] on span "Cobros" at bounding box center [253, 268] width 52 height 23
select select "10"
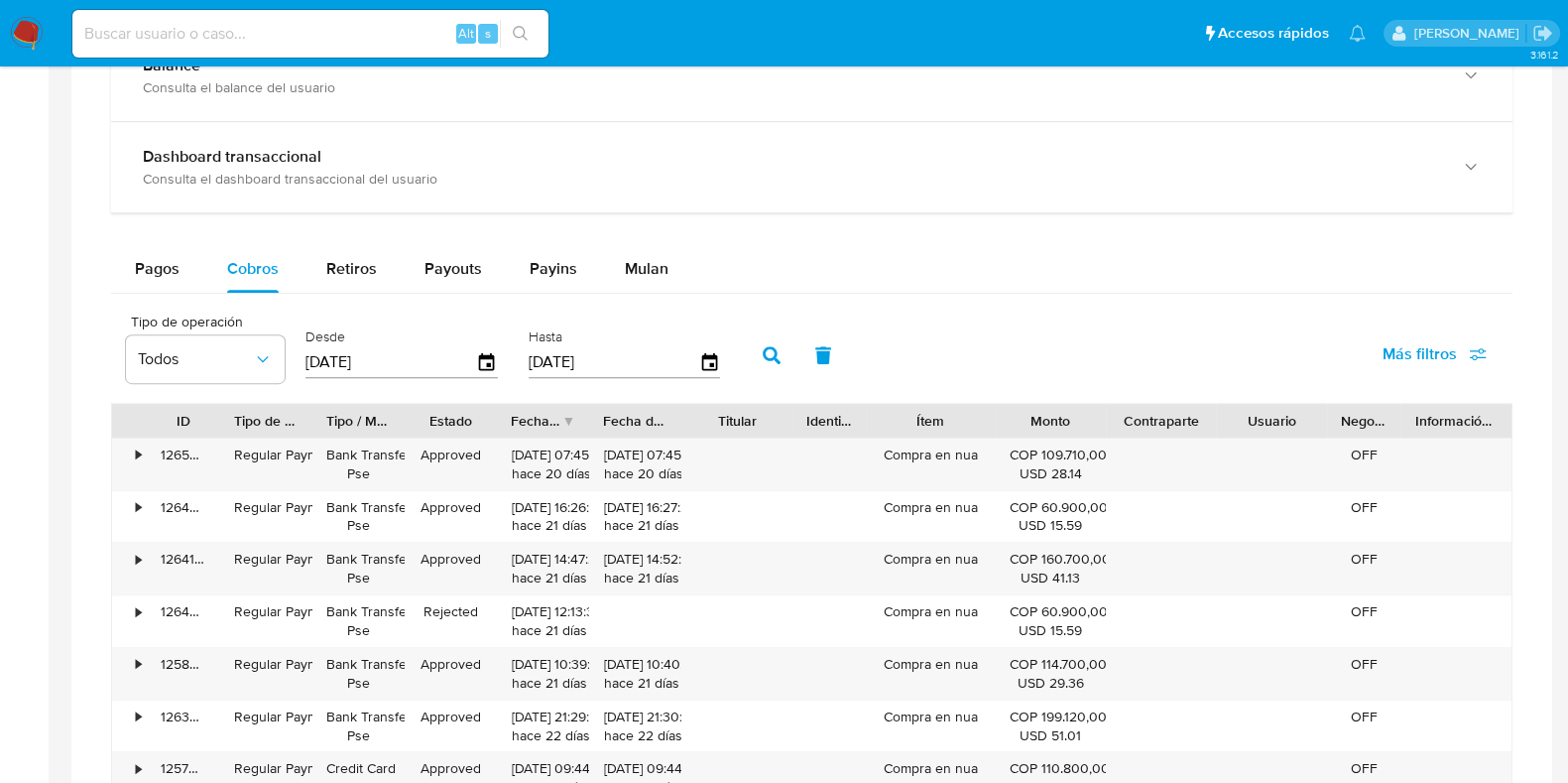
scroll to position [1161, 0]
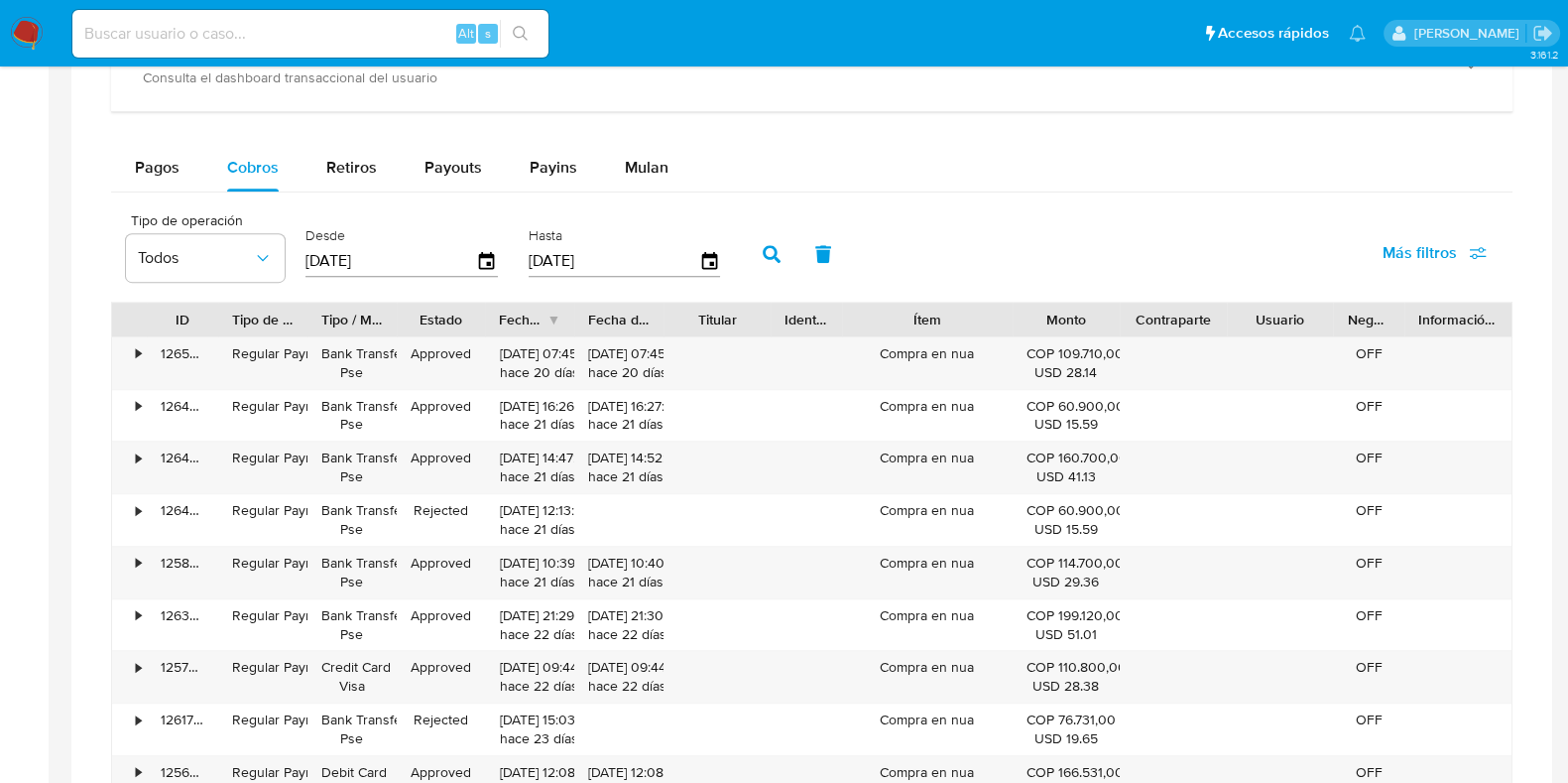
drag, startPoint x: 990, startPoint y: 325, endPoint x: 1032, endPoint y: 312, distance: 44.0
click at [1032, 312] on div "ID Tipo de operación Tipo / Método Estado Fecha de creación Fecha de aprobación…" at bounding box center [811, 320] width 1399 height 34
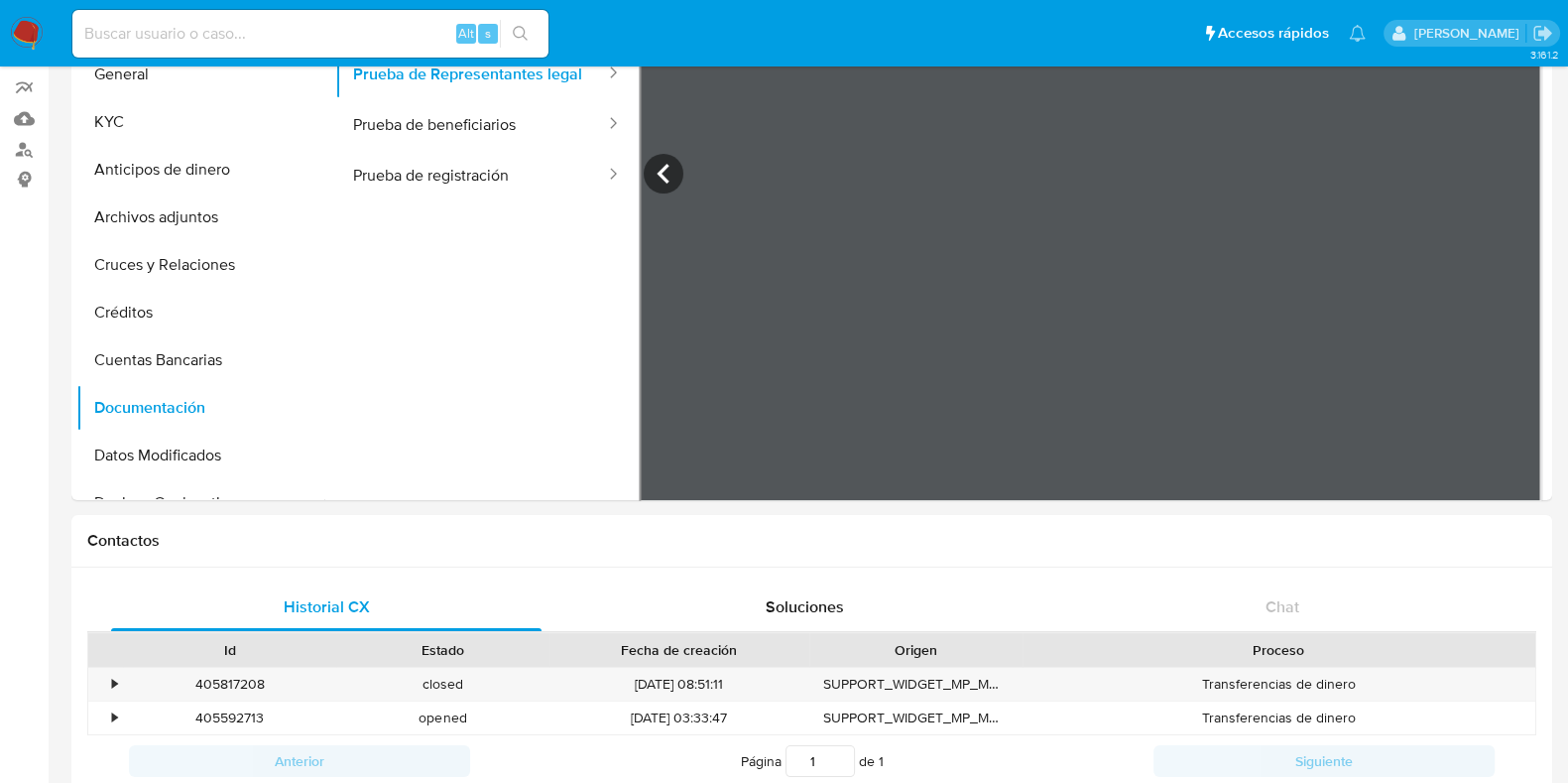
scroll to position [167, 0]
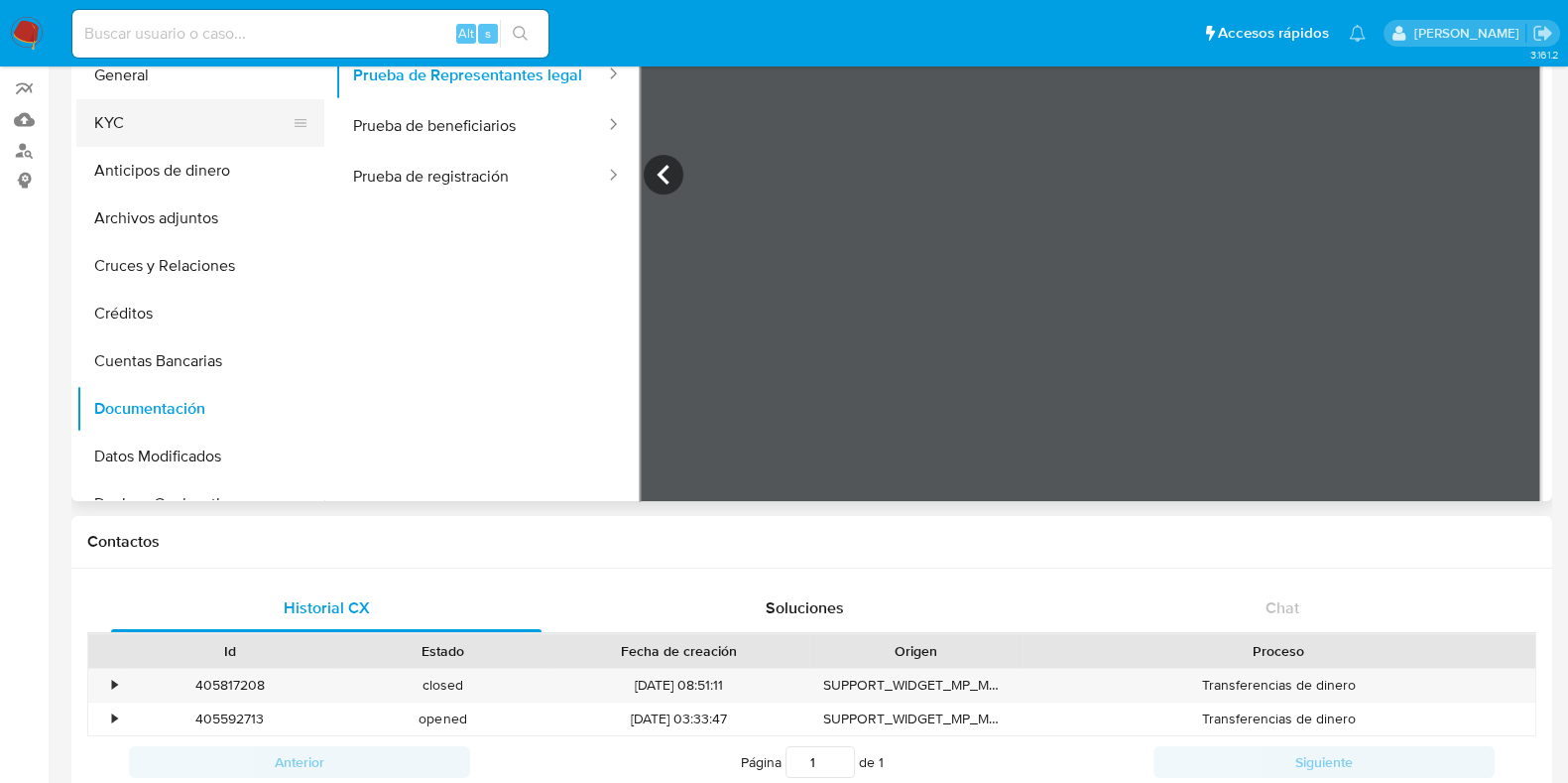
click at [199, 139] on button "KYC" at bounding box center [193, 123] width 232 height 48
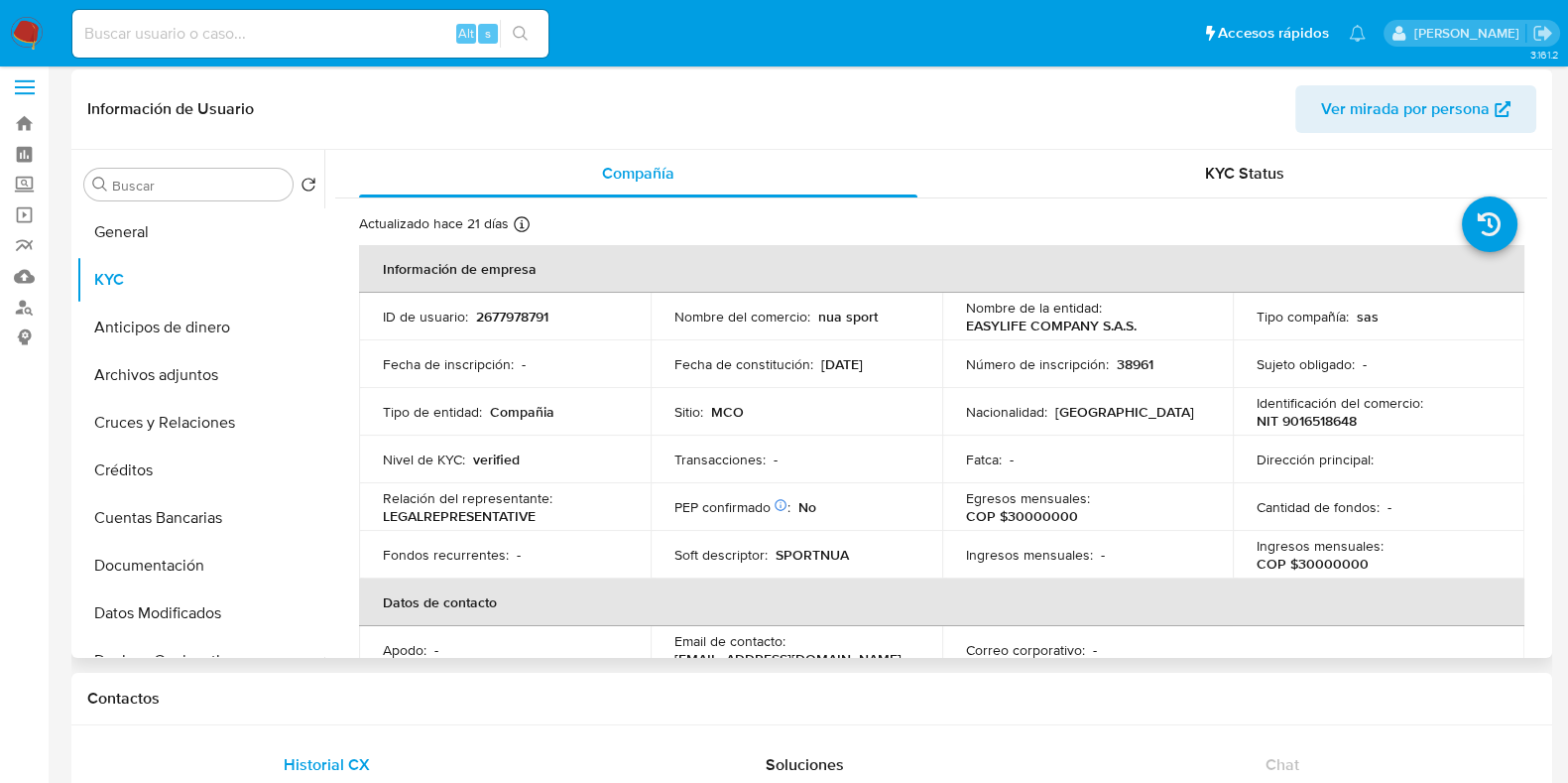
scroll to position [0, 0]
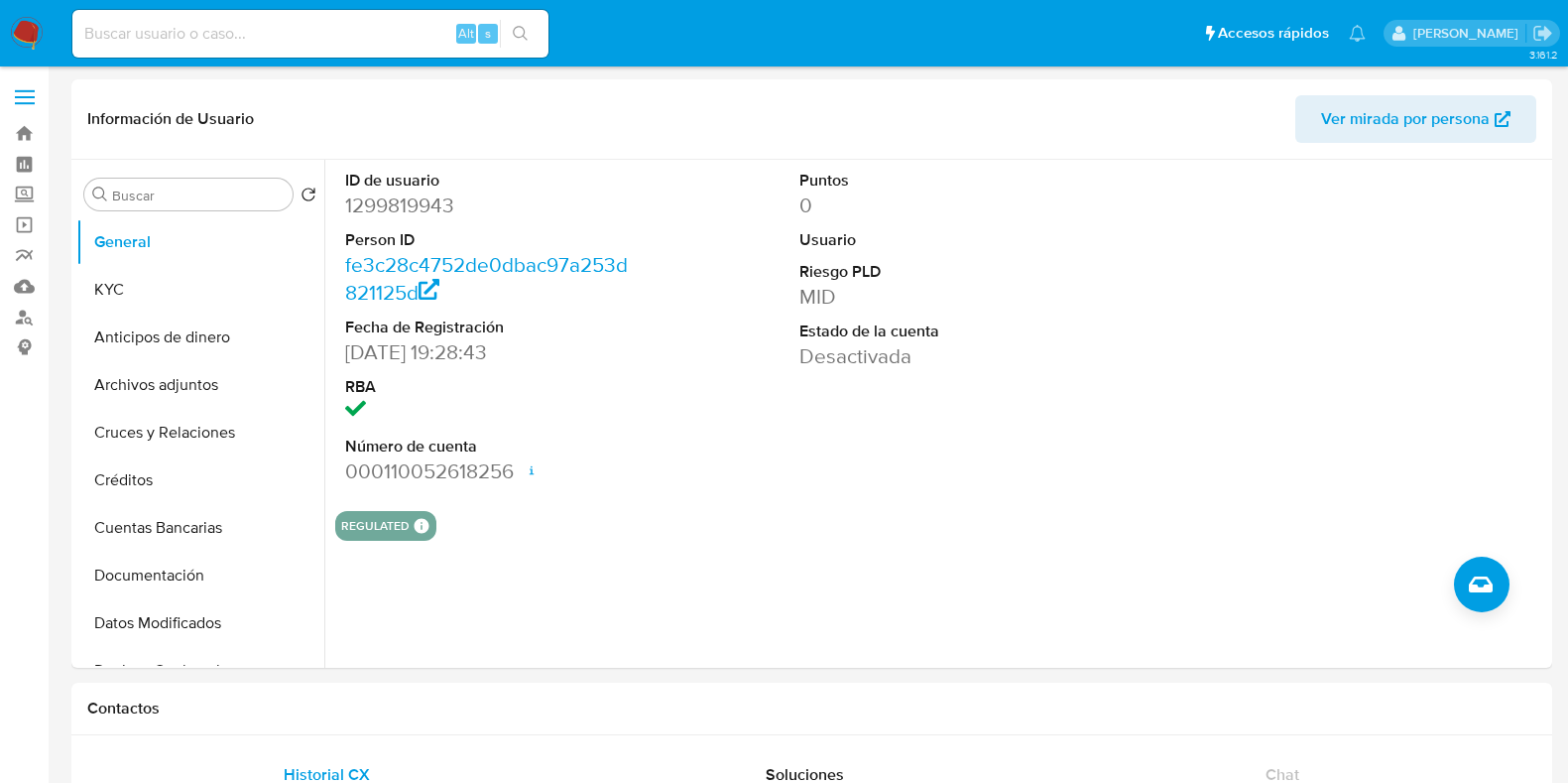
select select "10"
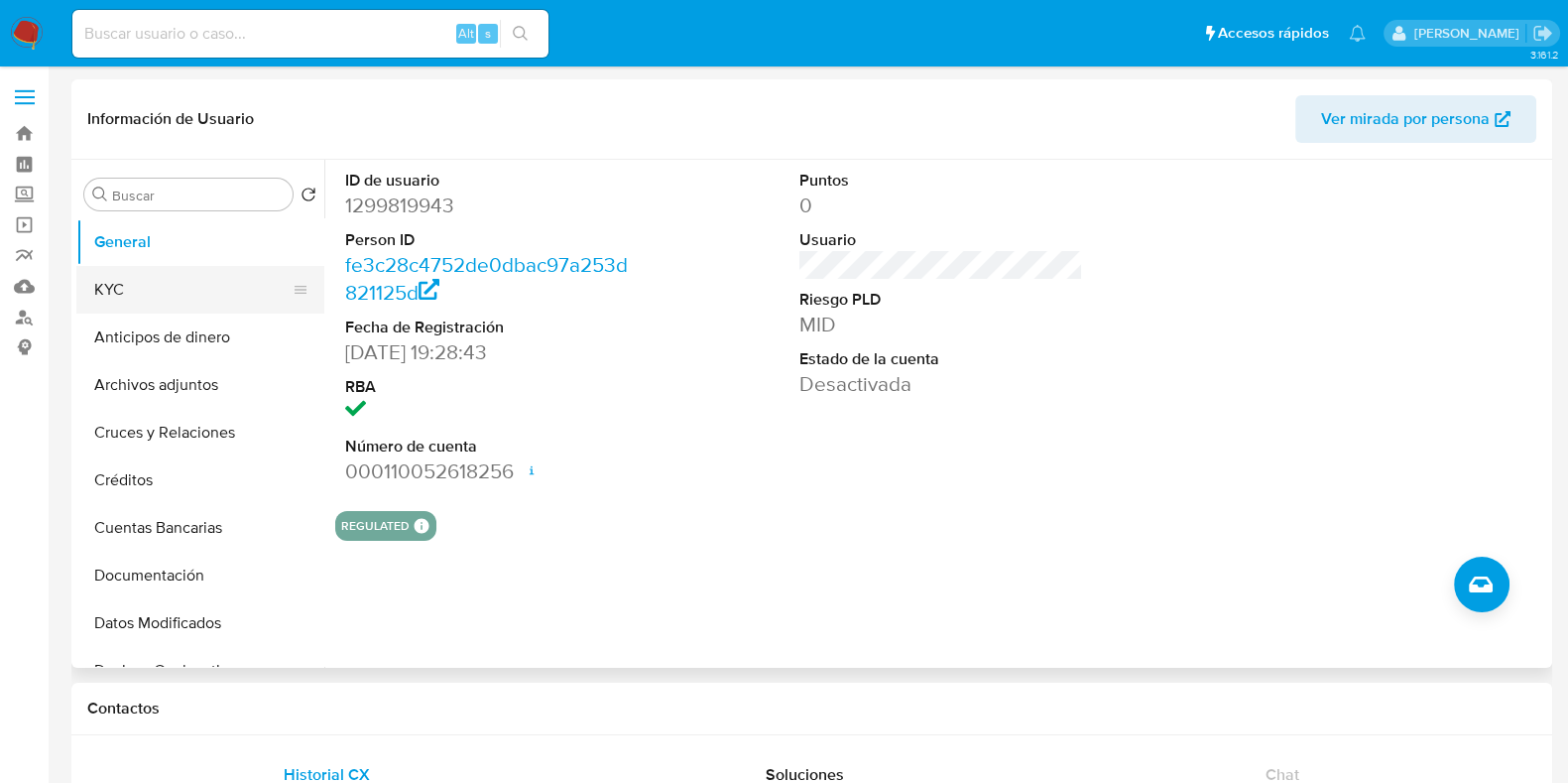
click at [199, 285] on button "KYC" at bounding box center [193, 290] width 232 height 48
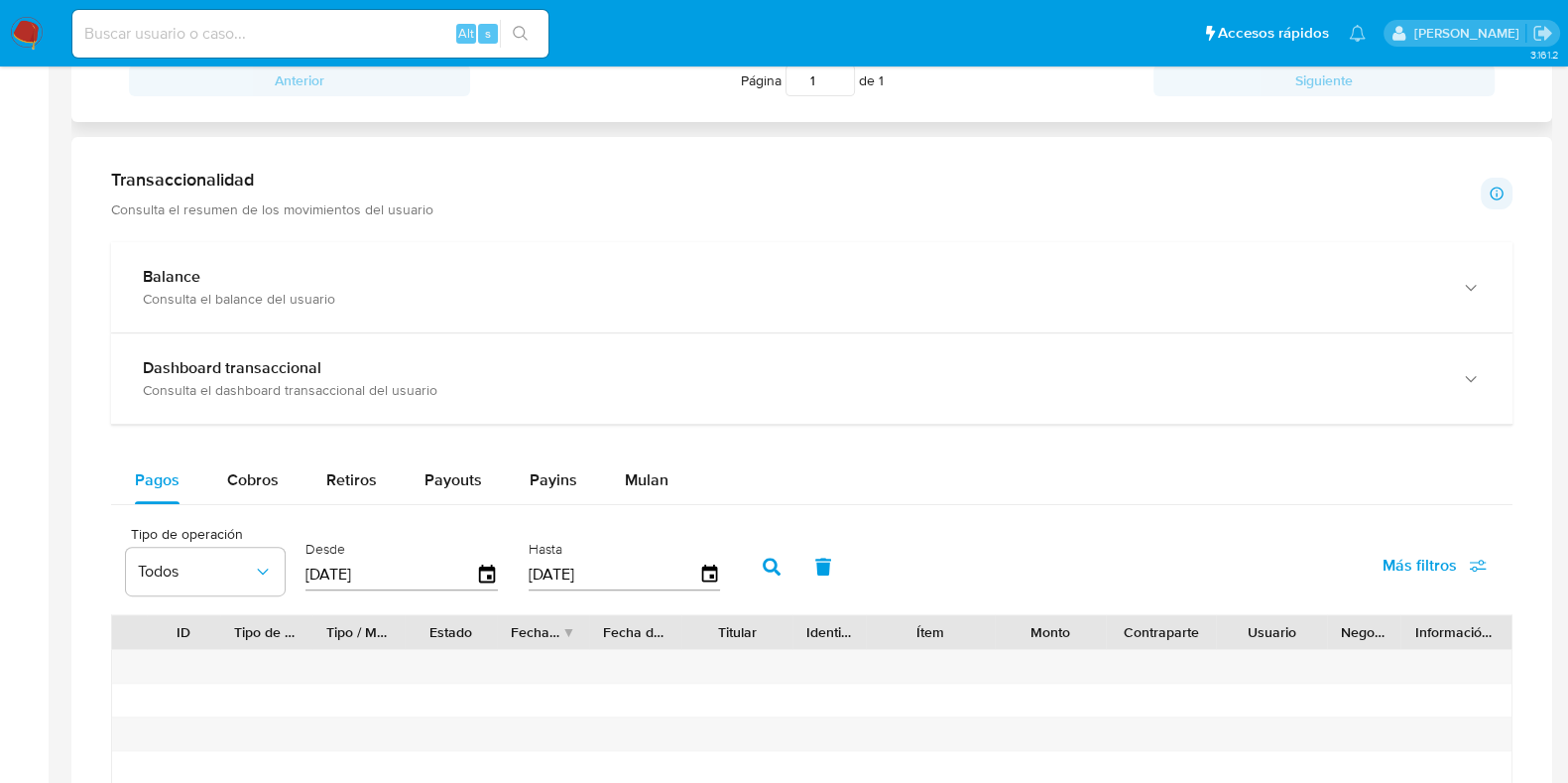
scroll to position [950, 0]
click at [248, 488] on div "Cobros" at bounding box center [253, 479] width 52 height 48
select select "10"
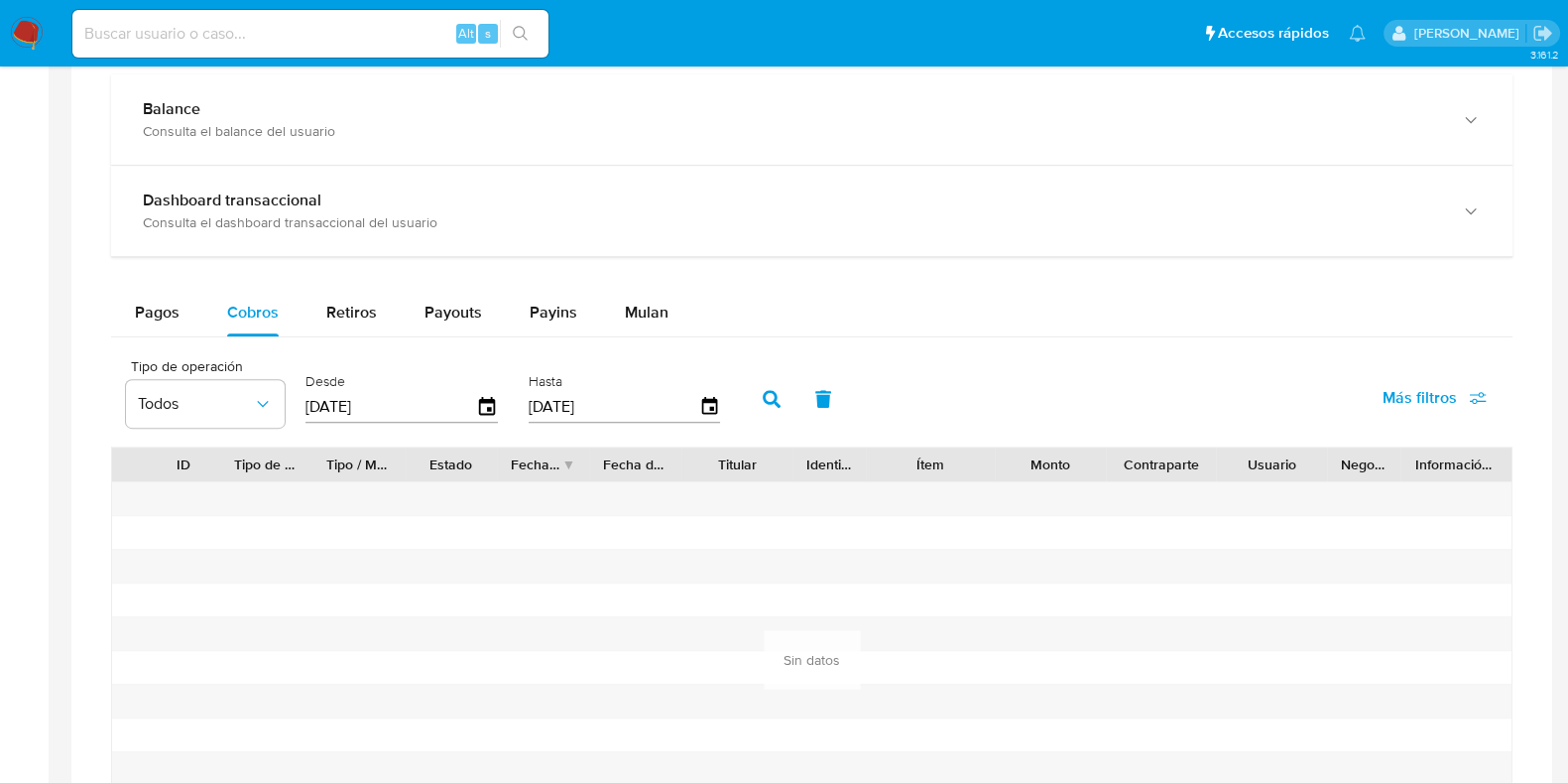
scroll to position [1152, 0]
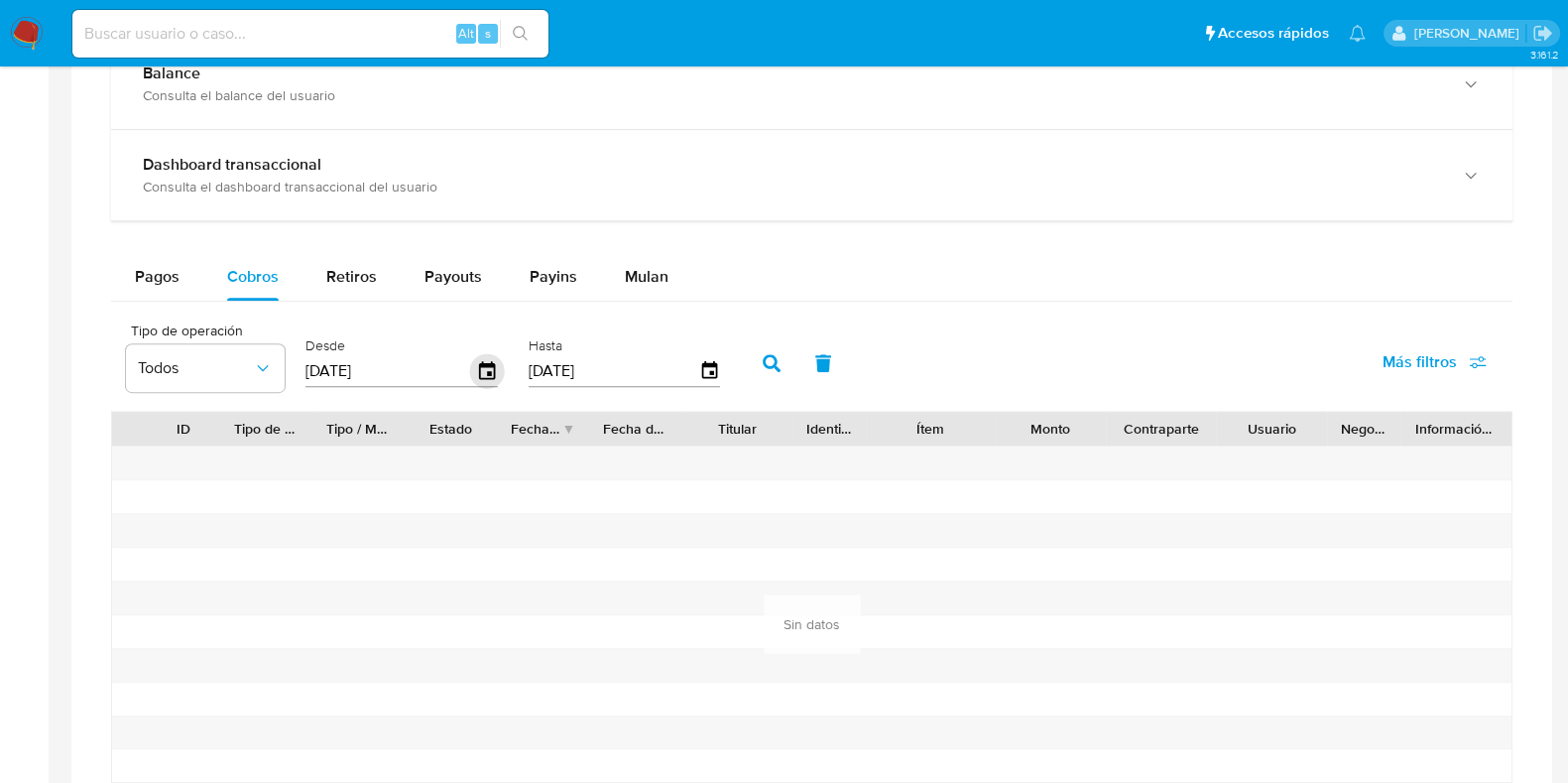
click at [485, 367] on icon "button" at bounding box center [487, 371] width 35 height 35
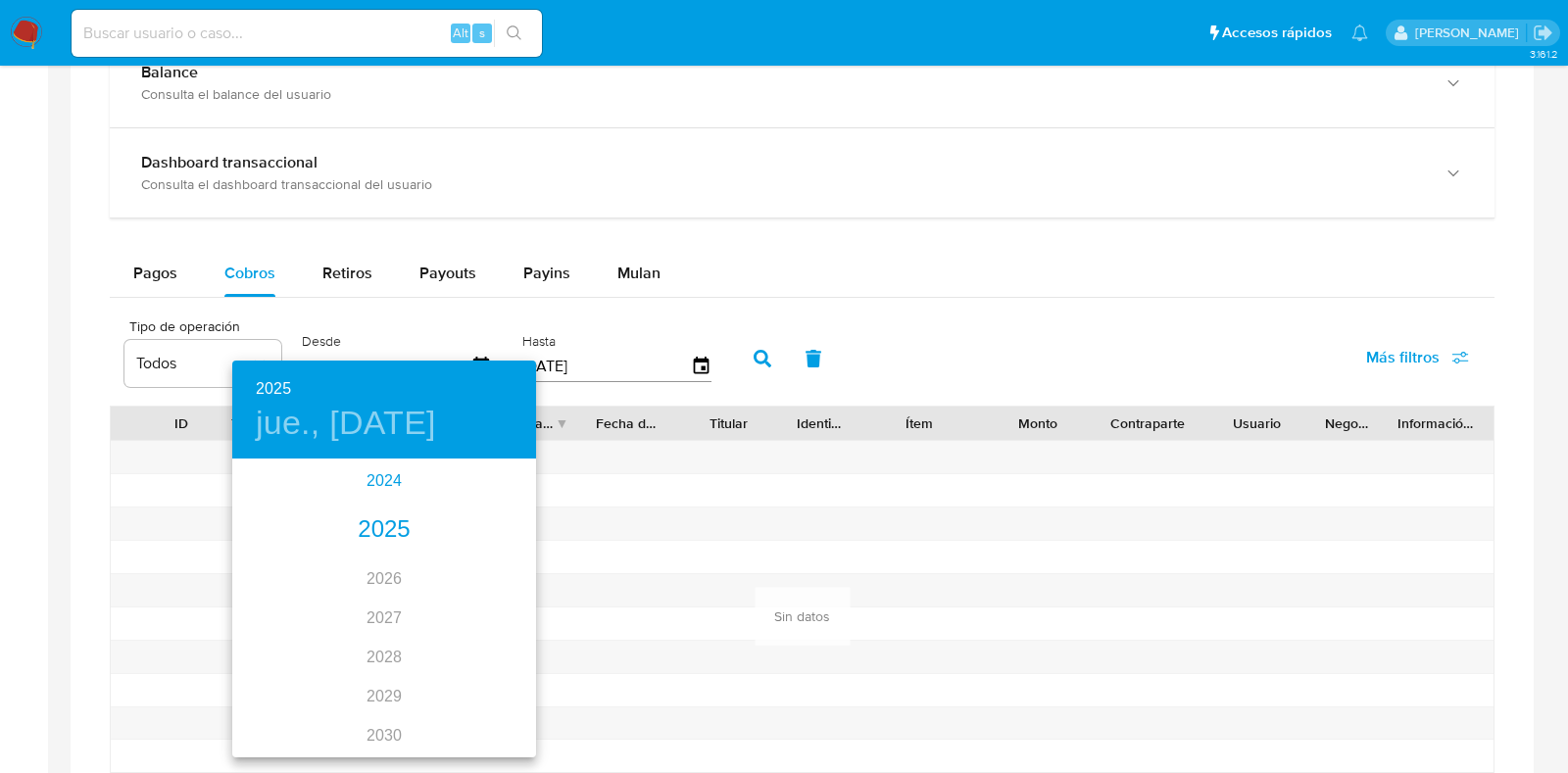
click at [377, 483] on div "2024" at bounding box center [385, 481] width 304 height 39
click at [378, 712] on div "nov." at bounding box center [384, 718] width 101 height 74
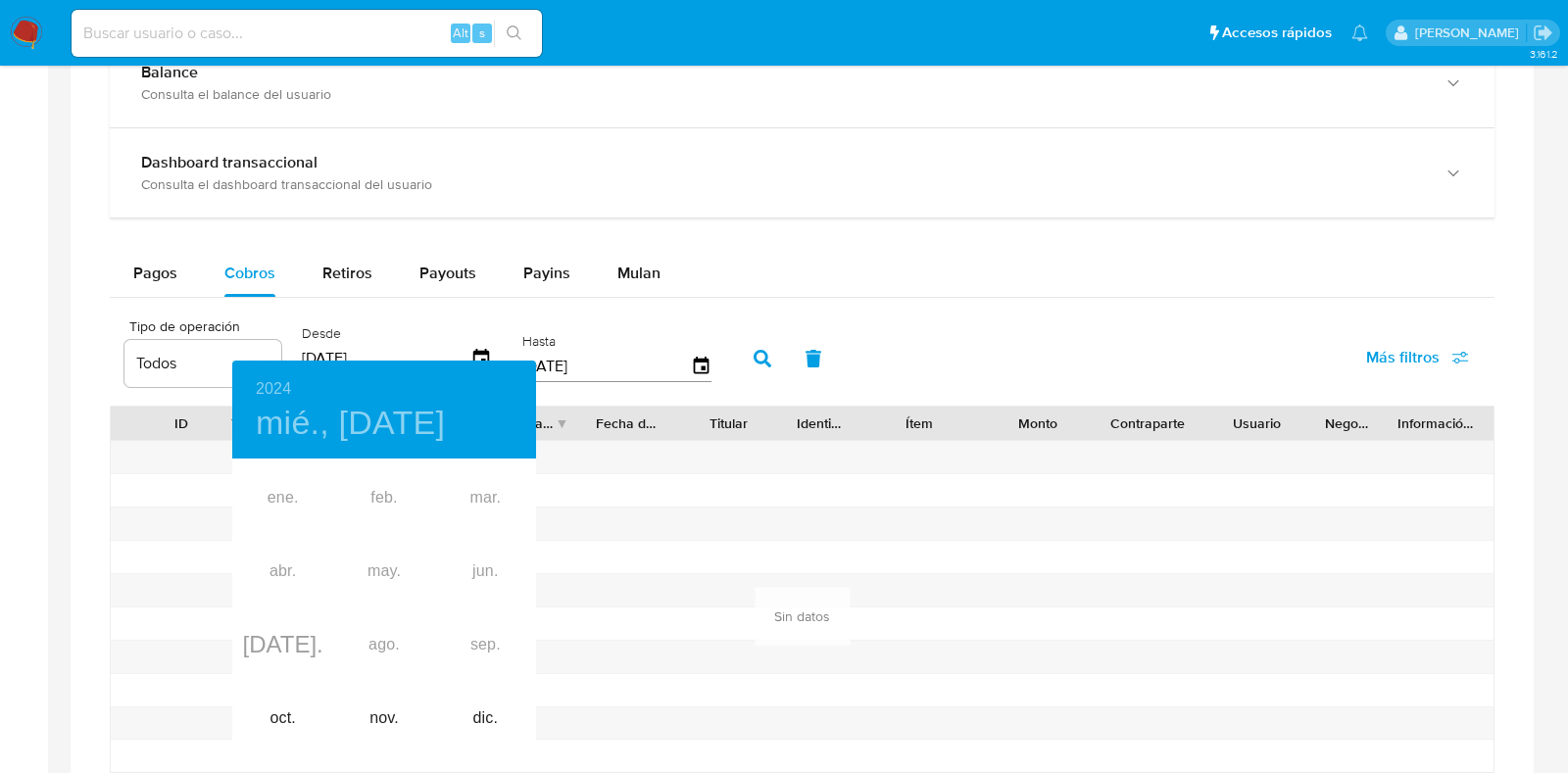
type input "[DATE]"
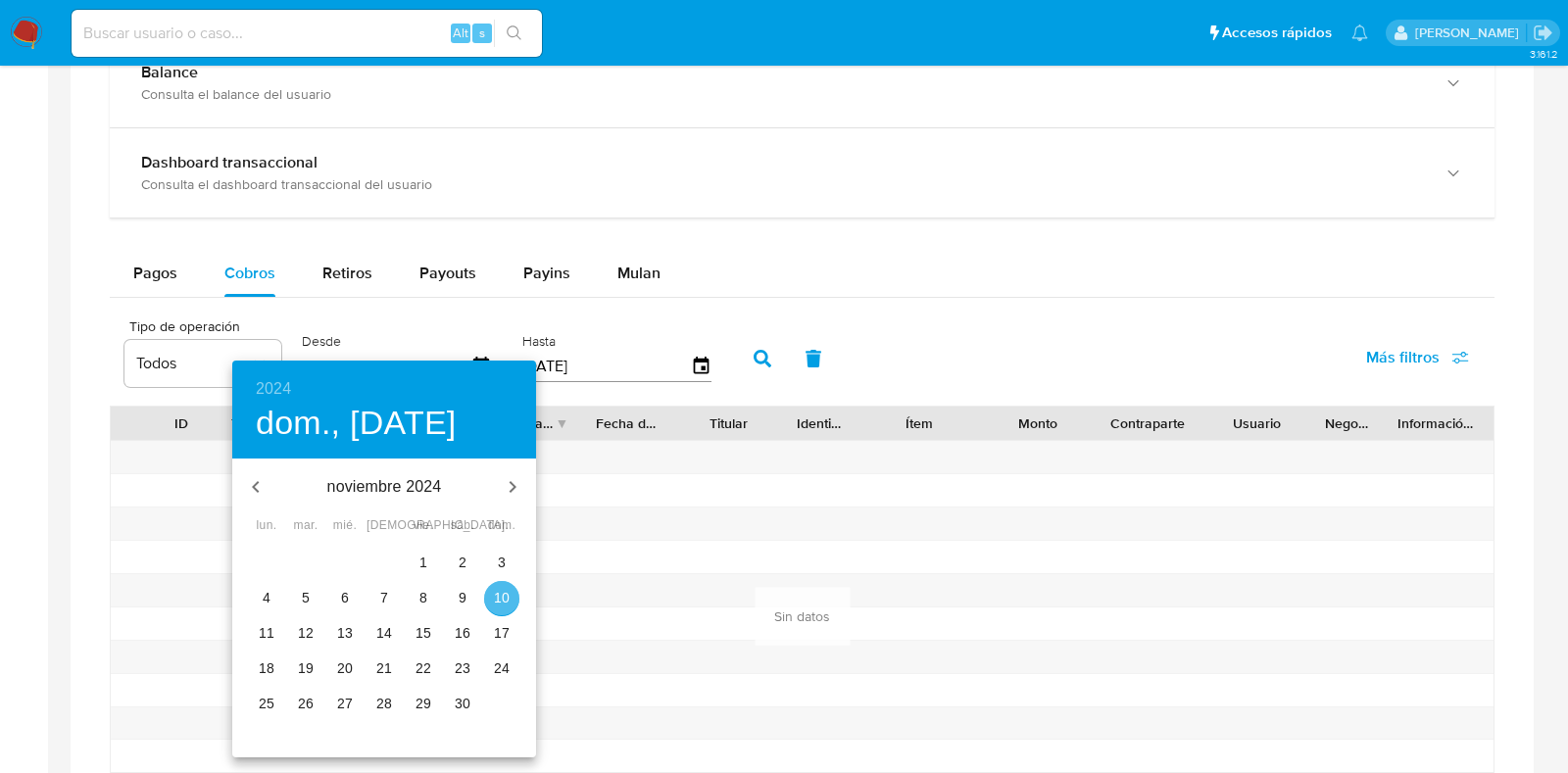
click at [494, 593] on p "10" at bounding box center [501, 597] width 16 height 20
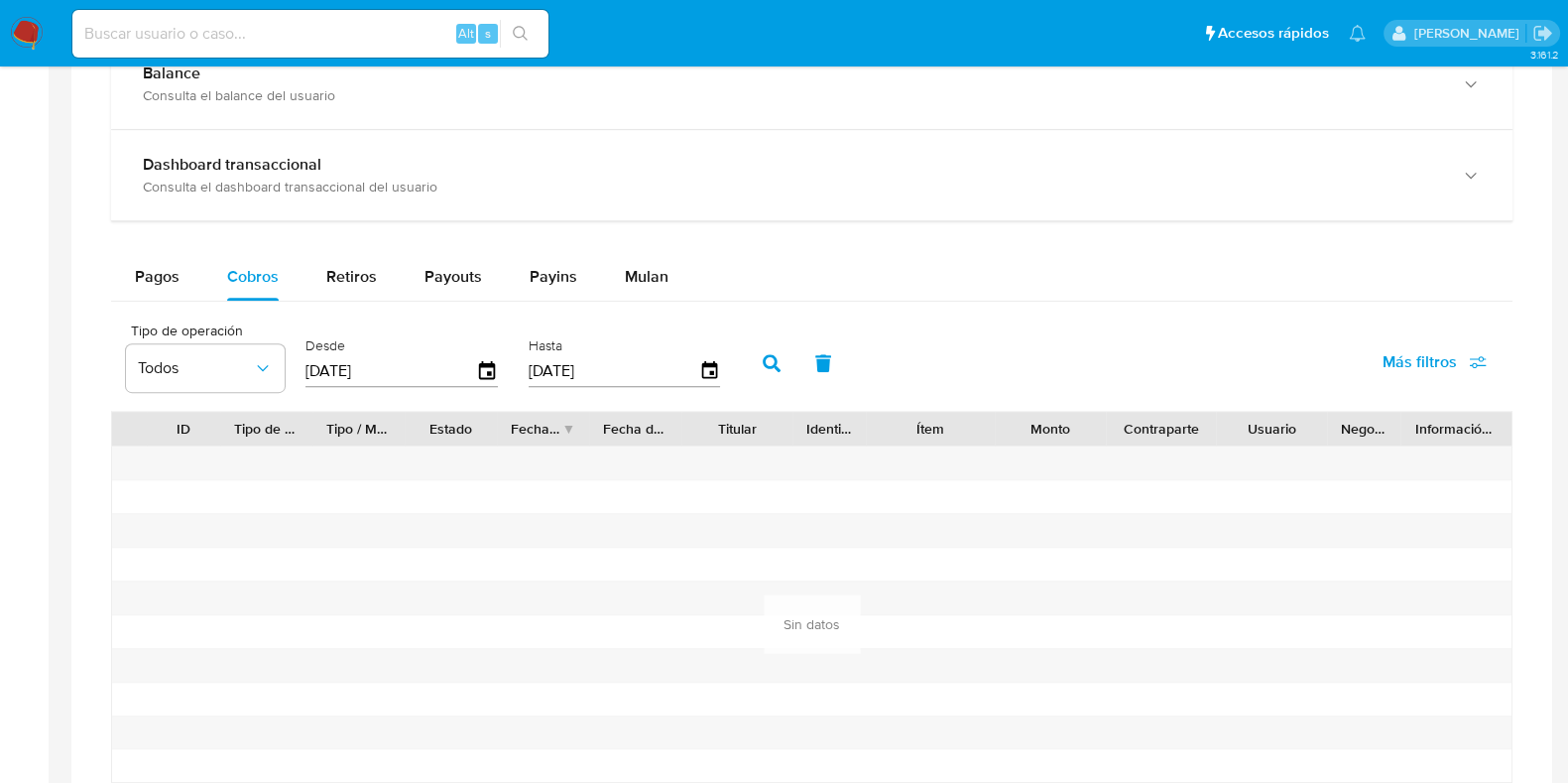
click at [764, 346] on button "button" at bounding box center [772, 364] width 52 height 48
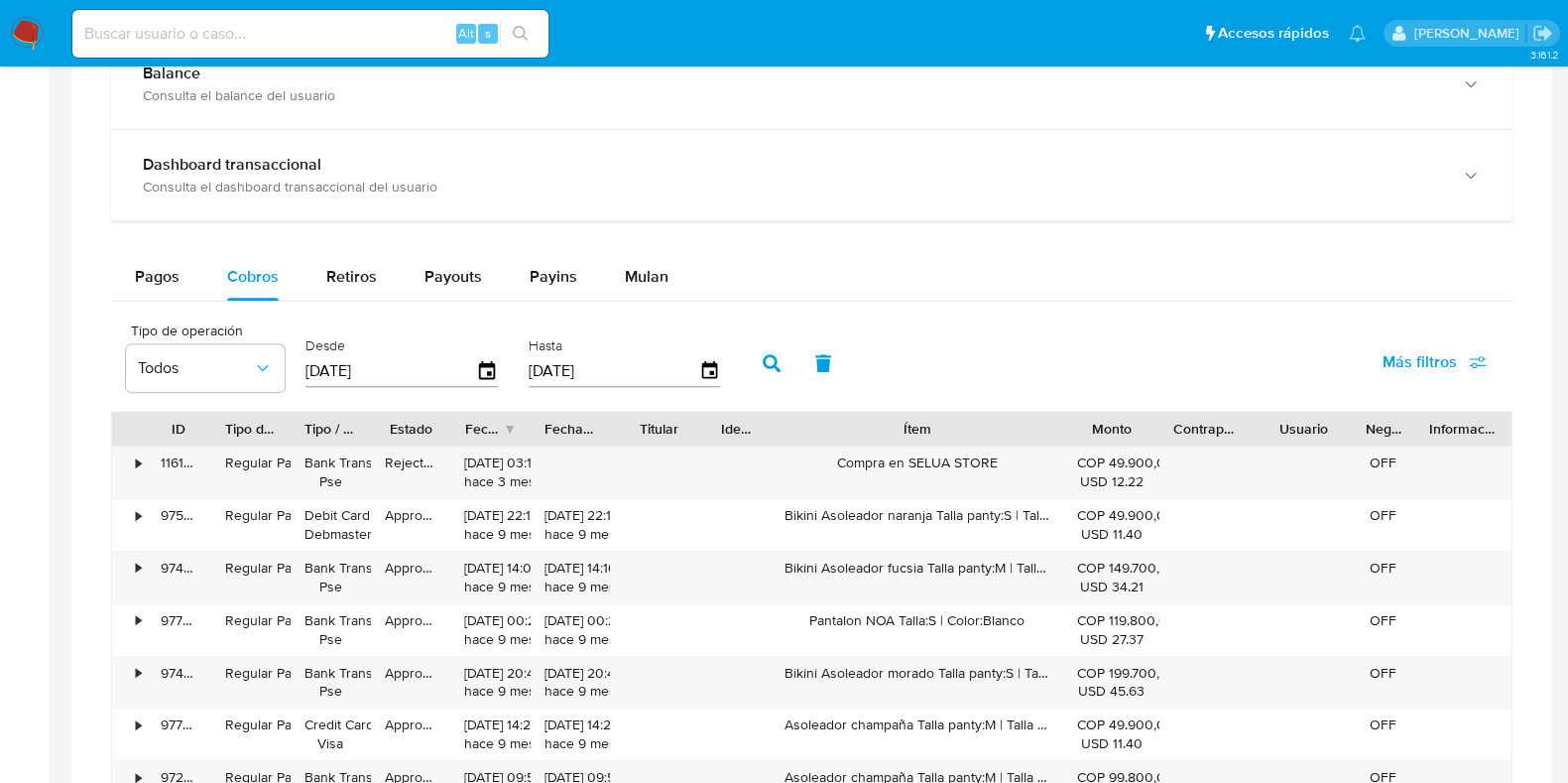
drag, startPoint x: 989, startPoint y: 429, endPoint x: 1153, endPoint y: 421, distance: 164.2
click at [1153, 421] on div "ID Tipo de operación Tipo / Método Estado Fecha de creación Fecha de aprobación…" at bounding box center [811, 428] width 1399 height 34
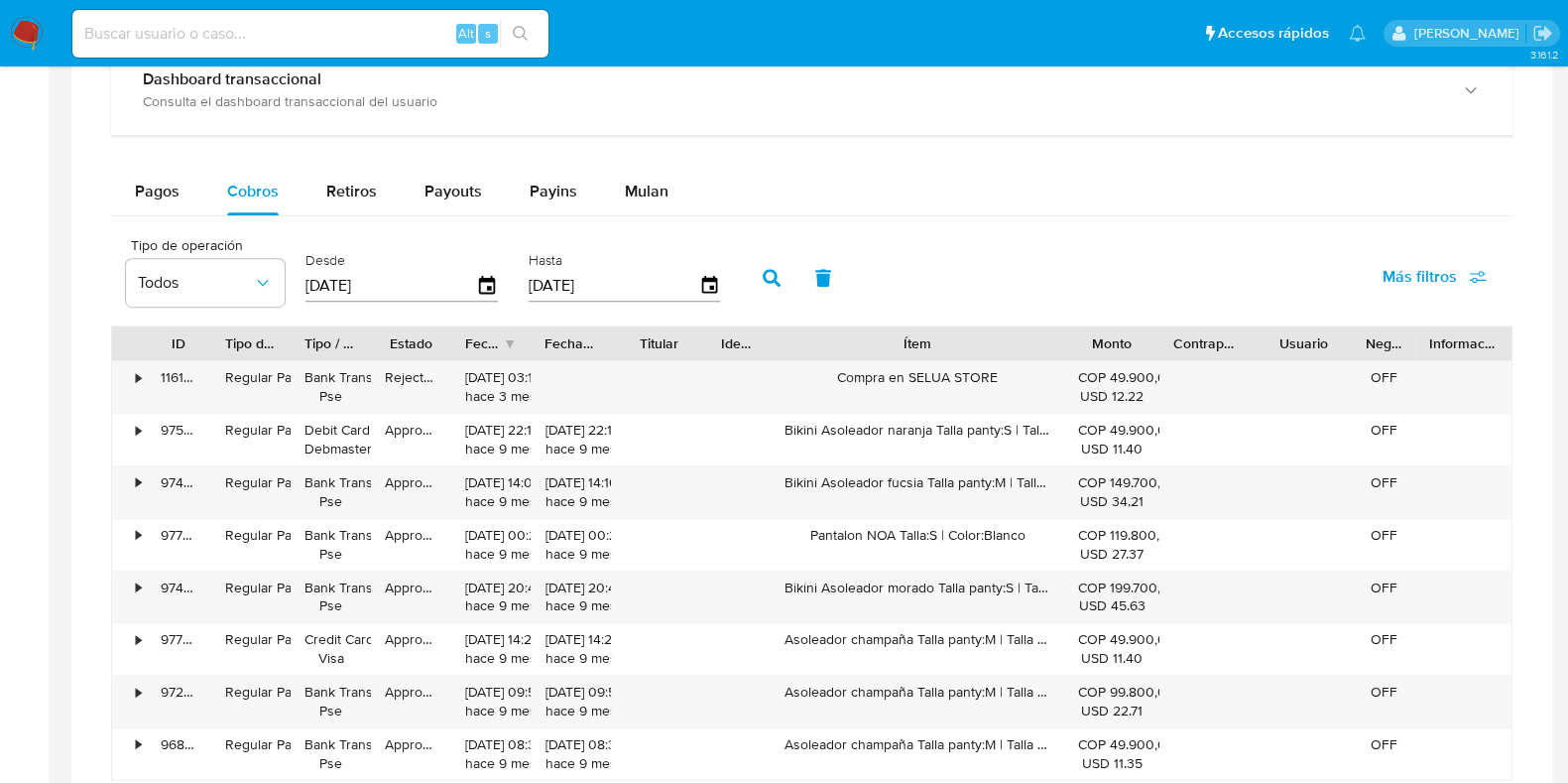
scroll to position [1241, 0]
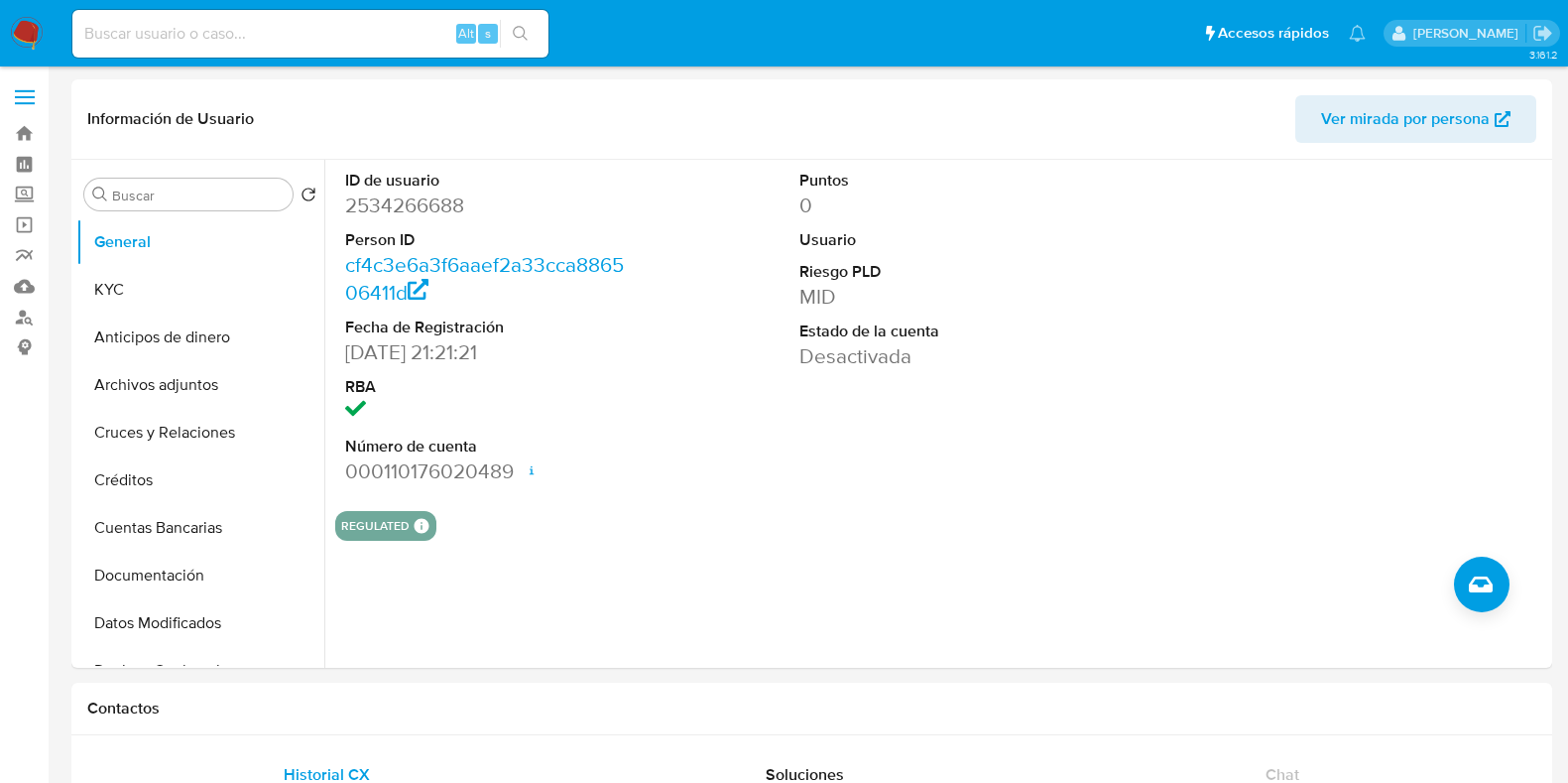
select select "10"
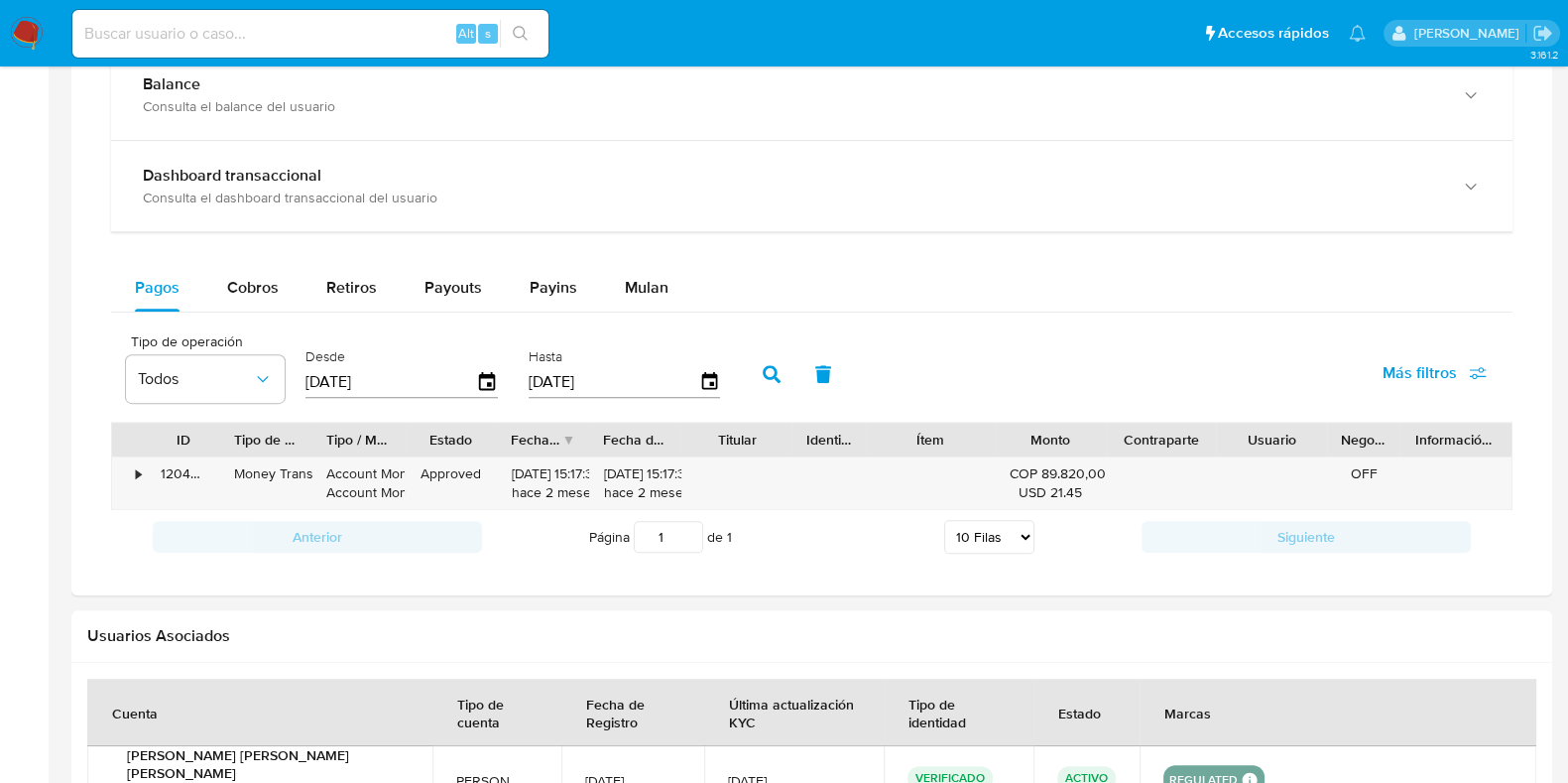
scroll to position [1151, 0]
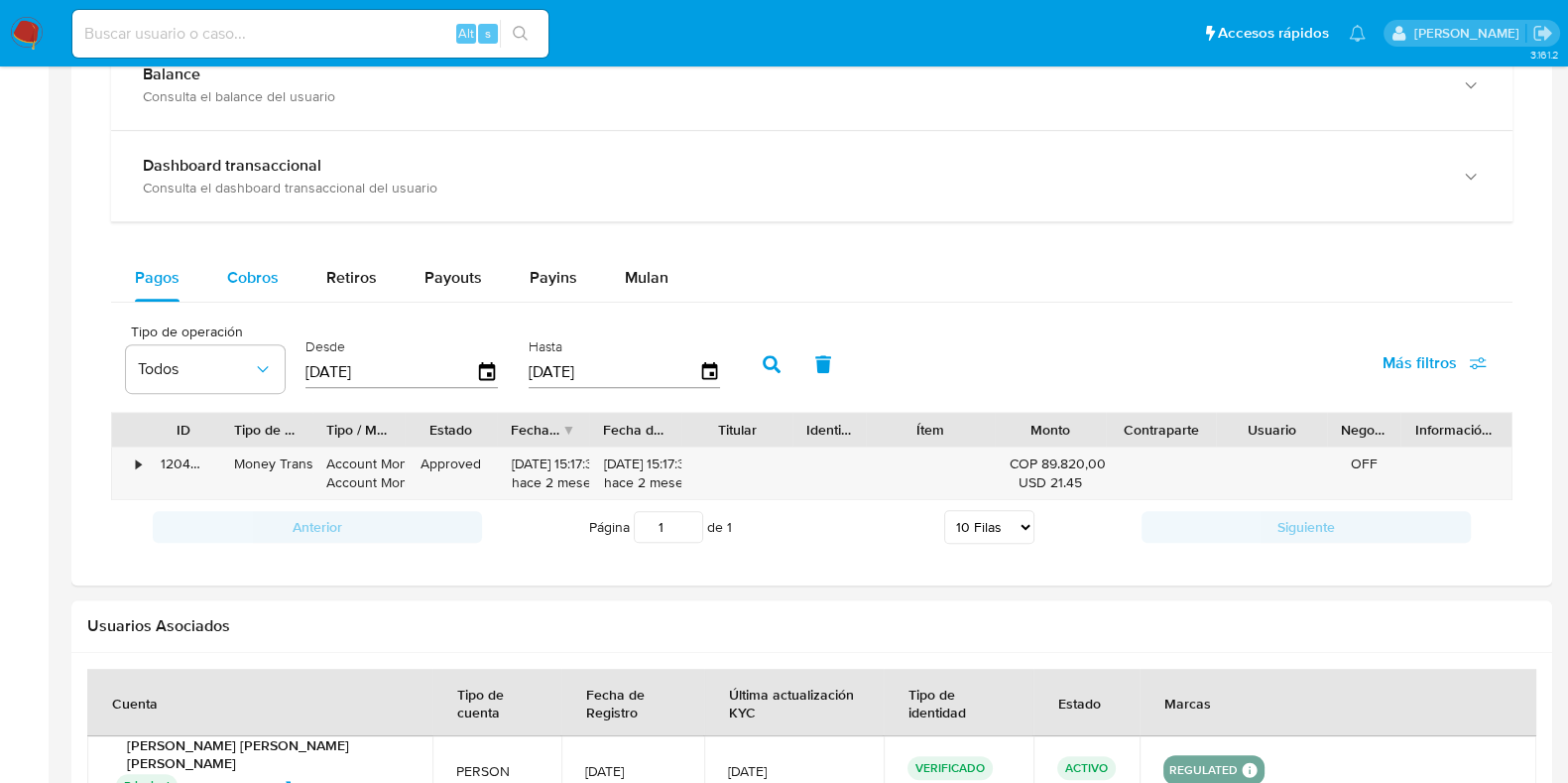
click at [253, 272] on span "Cobros" at bounding box center [253, 277] width 52 height 23
select select "10"
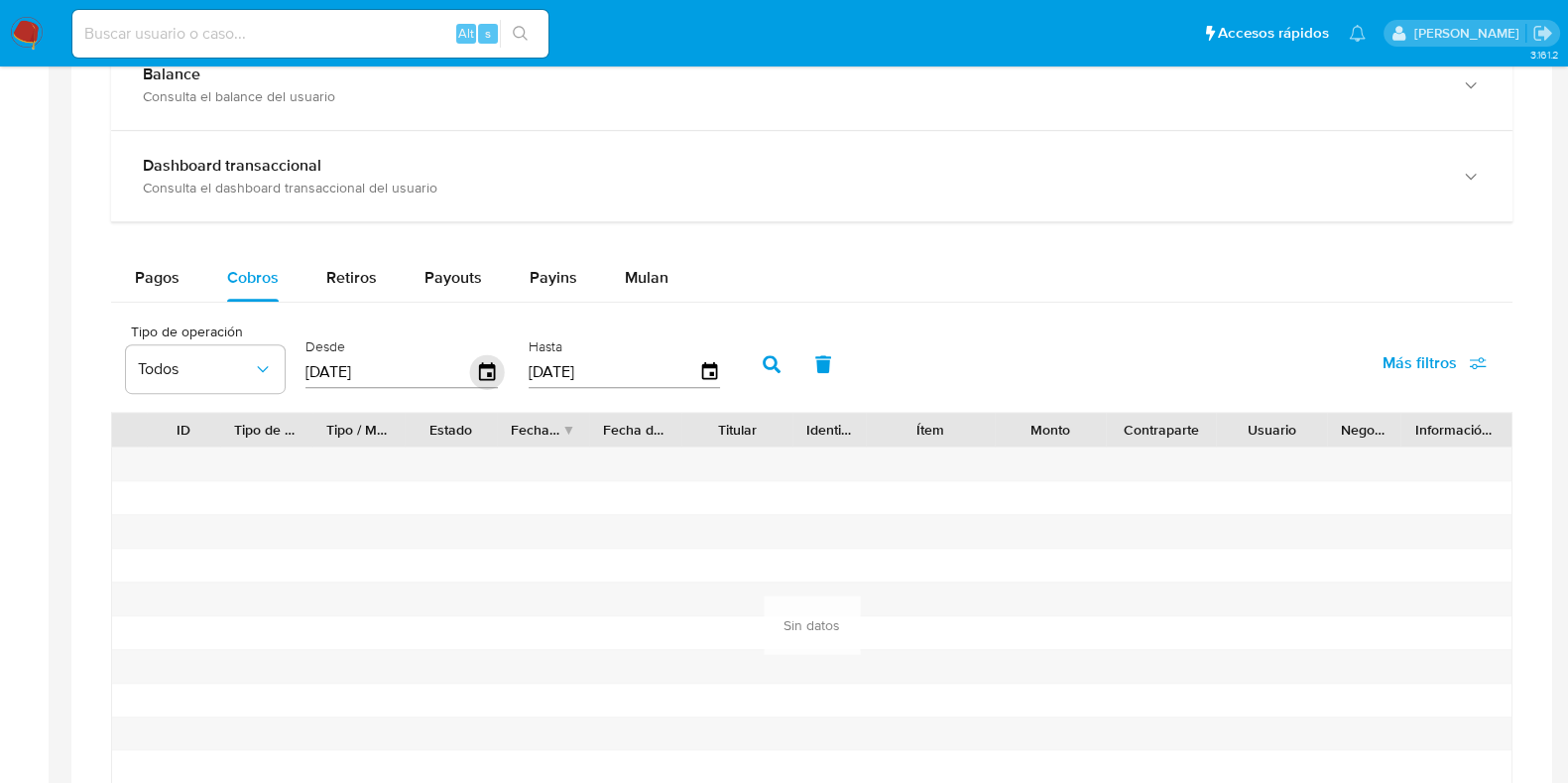
click at [491, 368] on icon "button" at bounding box center [487, 372] width 35 height 35
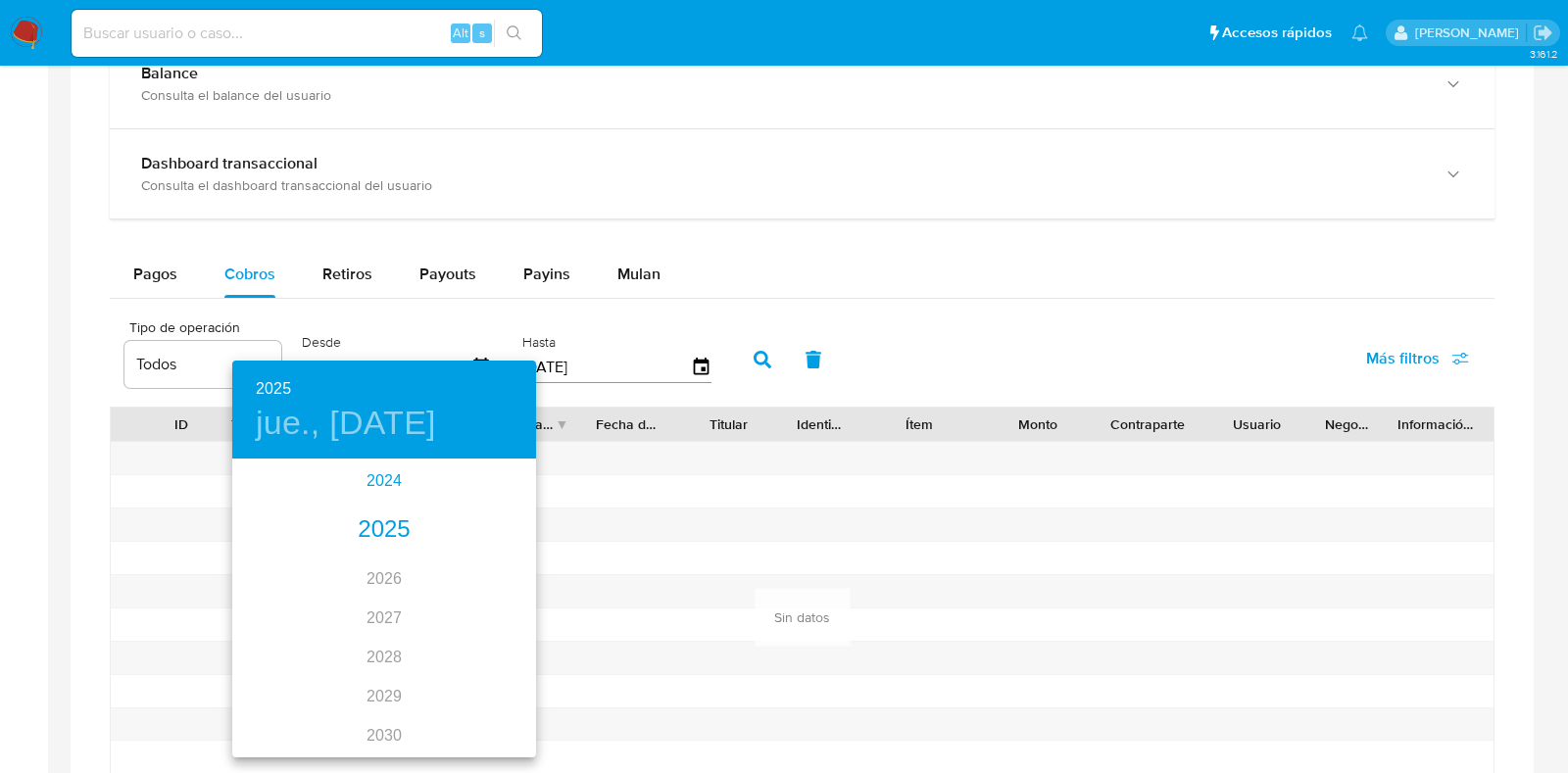
click at [386, 487] on div "2024" at bounding box center [385, 481] width 304 height 39
click at [384, 731] on div "nov." at bounding box center [384, 718] width 101 height 74
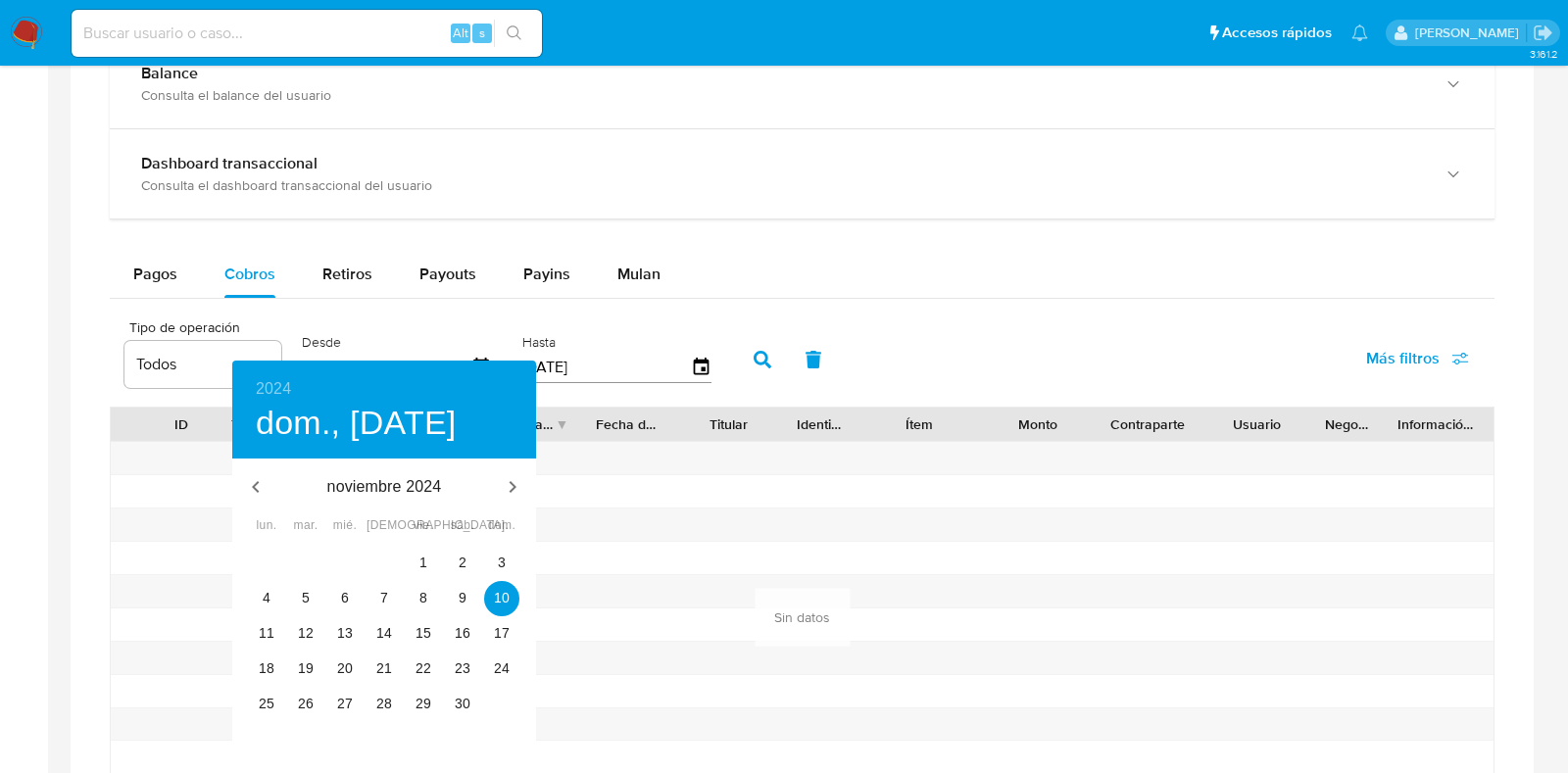
type input "[DATE]"
click at [504, 598] on p "10" at bounding box center [501, 597] width 16 height 20
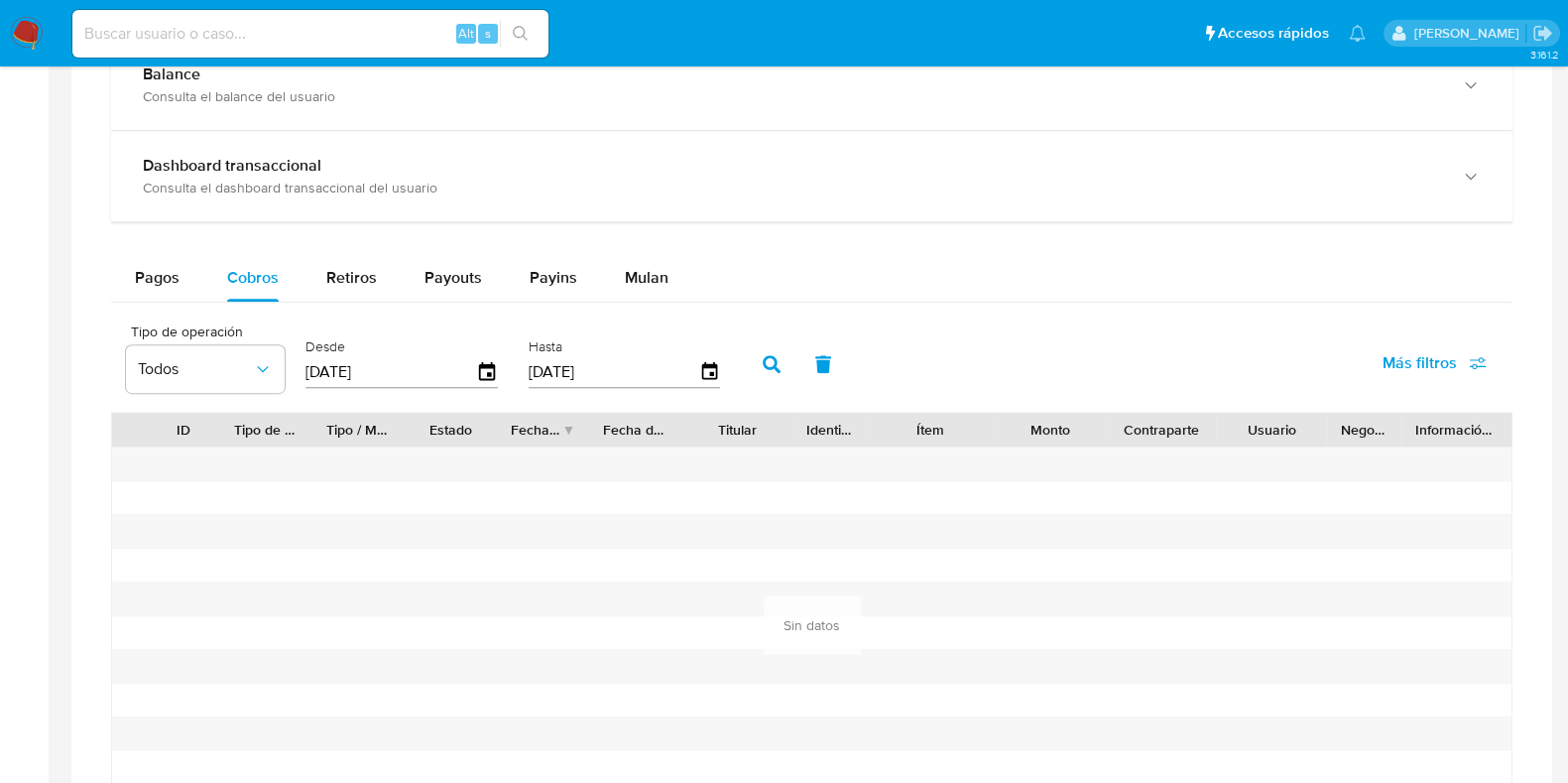
click at [763, 356] on icon "button" at bounding box center [772, 364] width 18 height 18
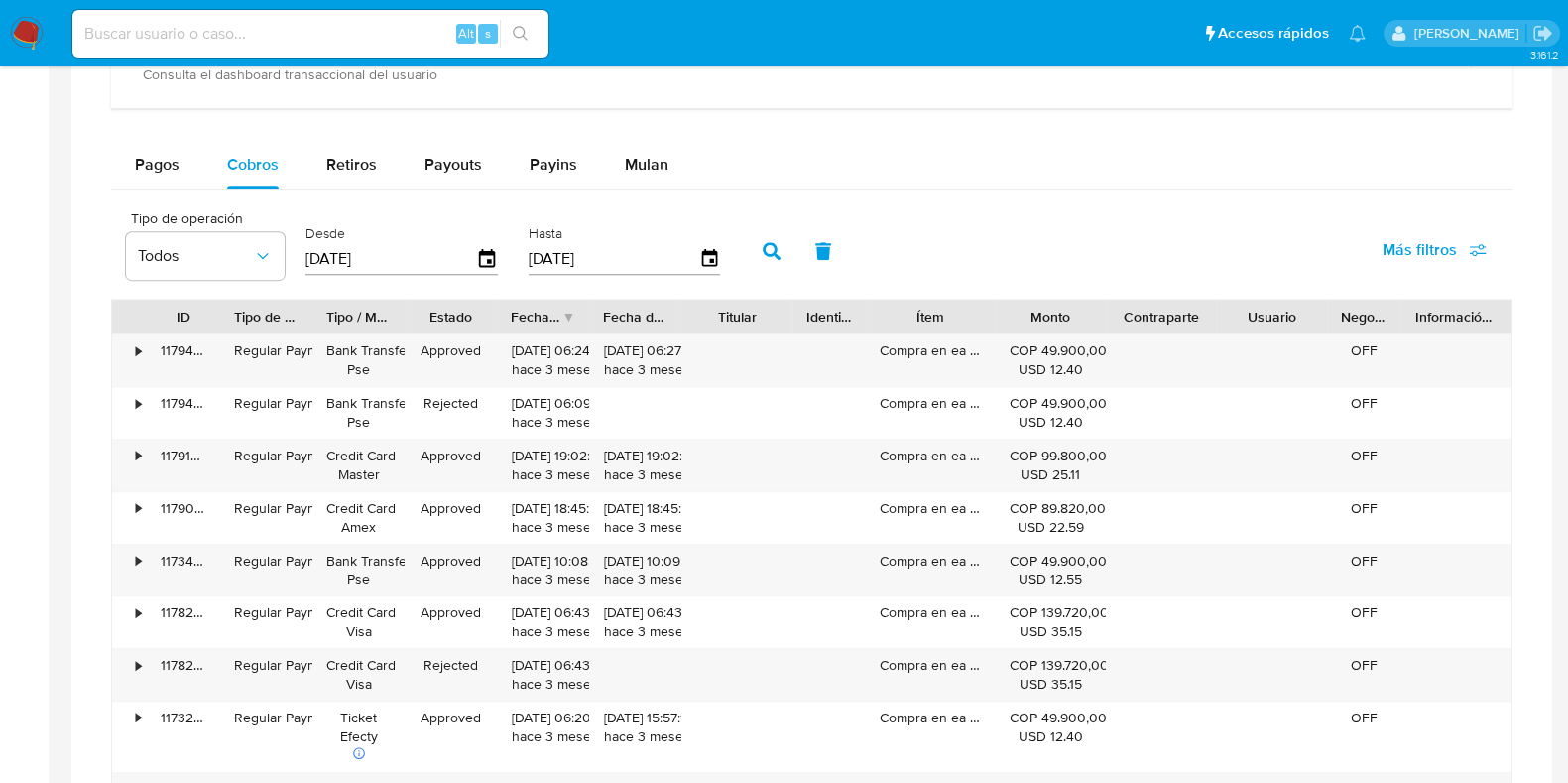
scroll to position [1265, 0]
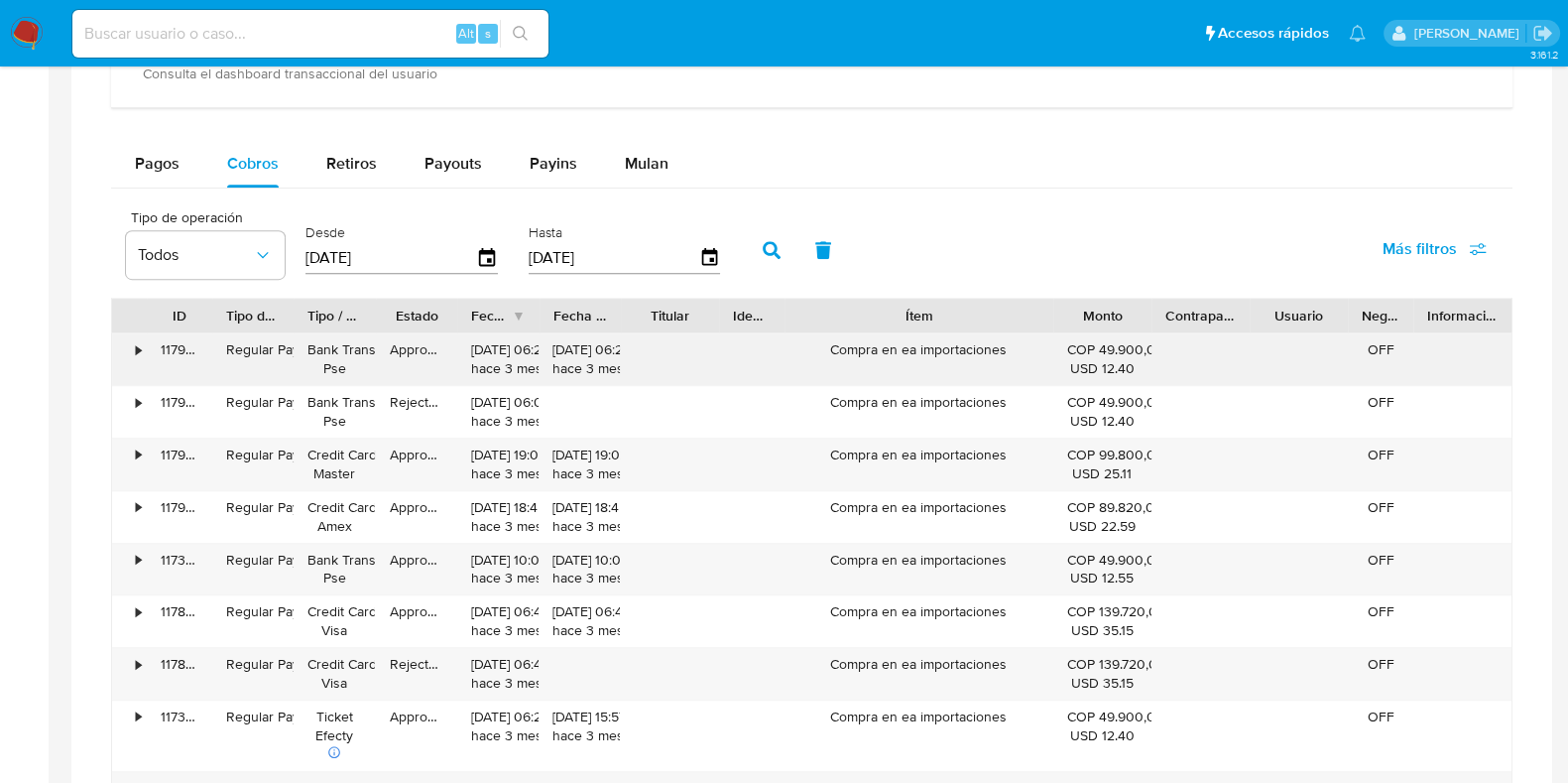
drag, startPoint x: 985, startPoint y: 316, endPoint x: 1124, endPoint y: 346, distance: 142.2
click at [1124, 346] on div "ID Tipo de operación Tipo / Método Estado Fecha de creación Fecha de aprobación…" at bounding box center [811, 587] width 1401 height 578
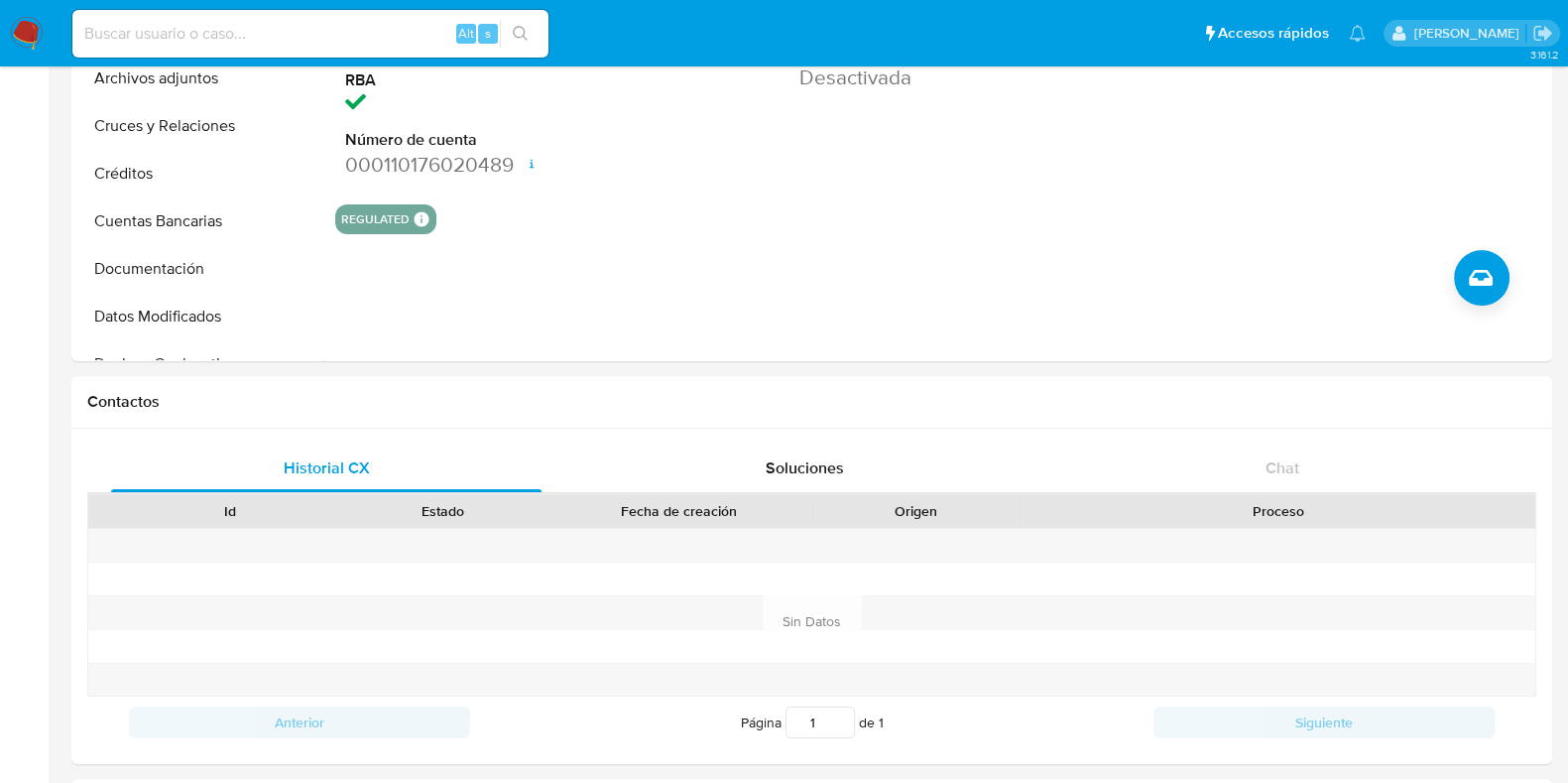
scroll to position [22, 0]
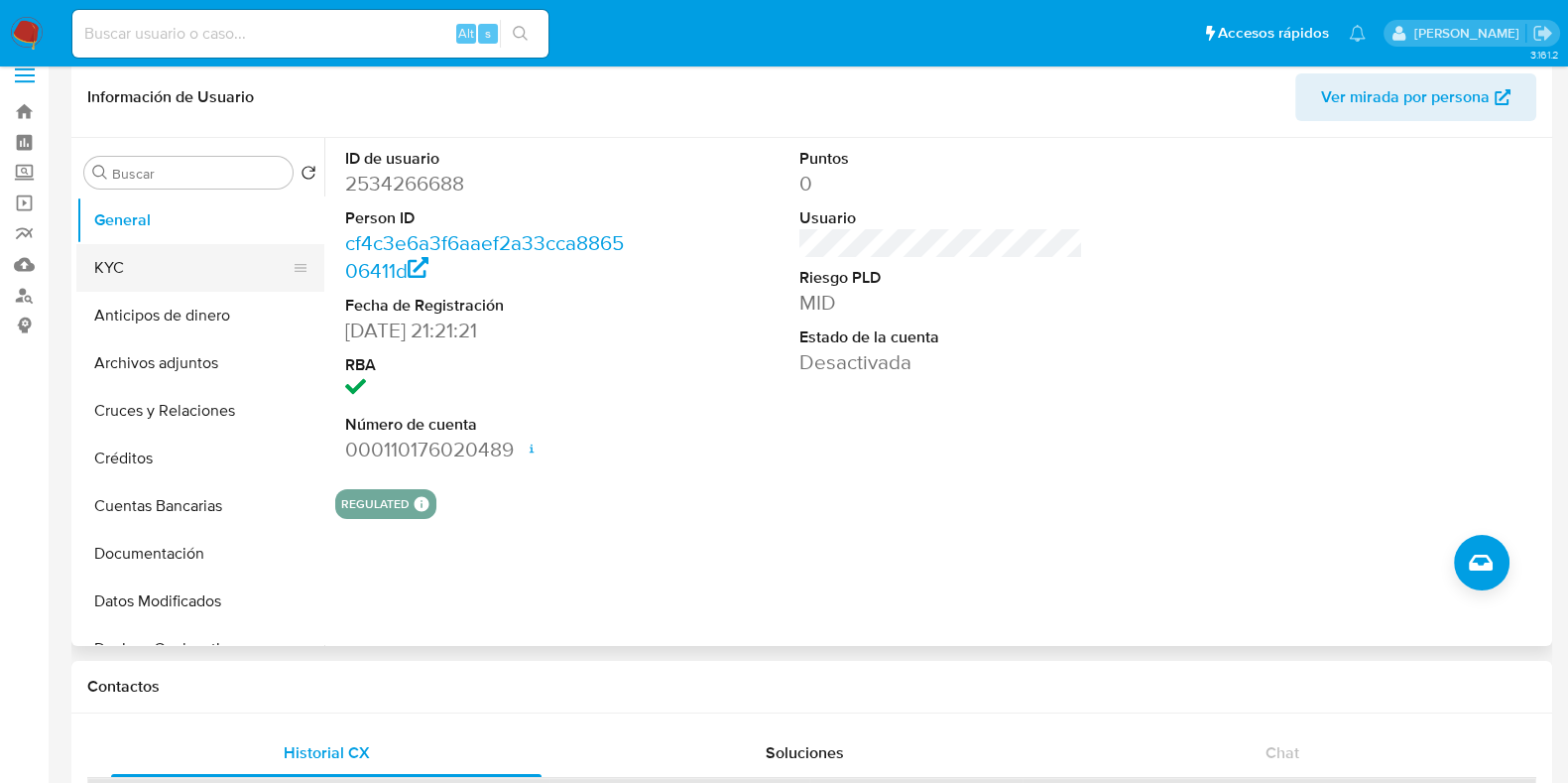
click at [147, 266] on button "KYC" at bounding box center [193, 268] width 232 height 48
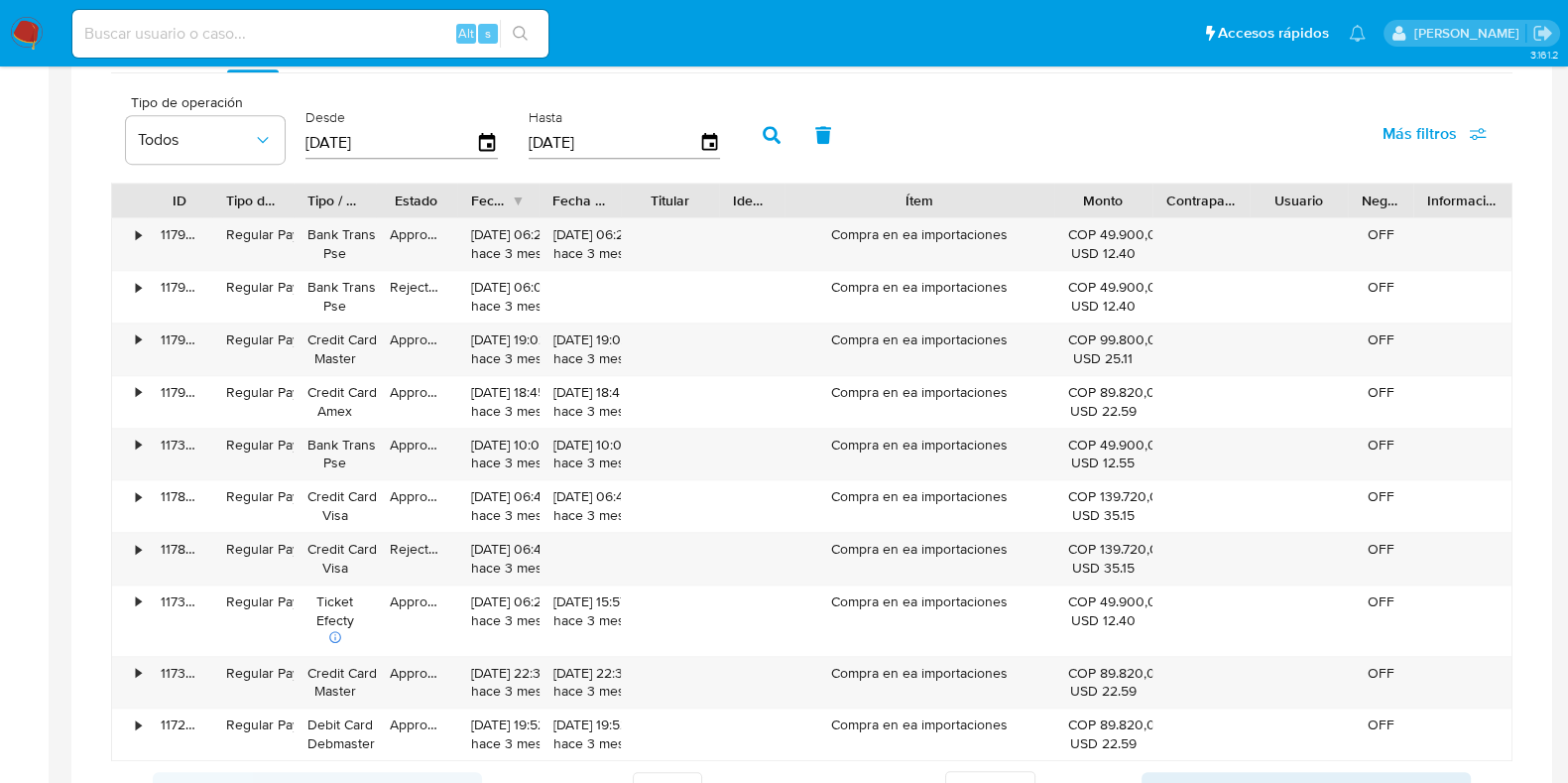
scroll to position [1389, 0]
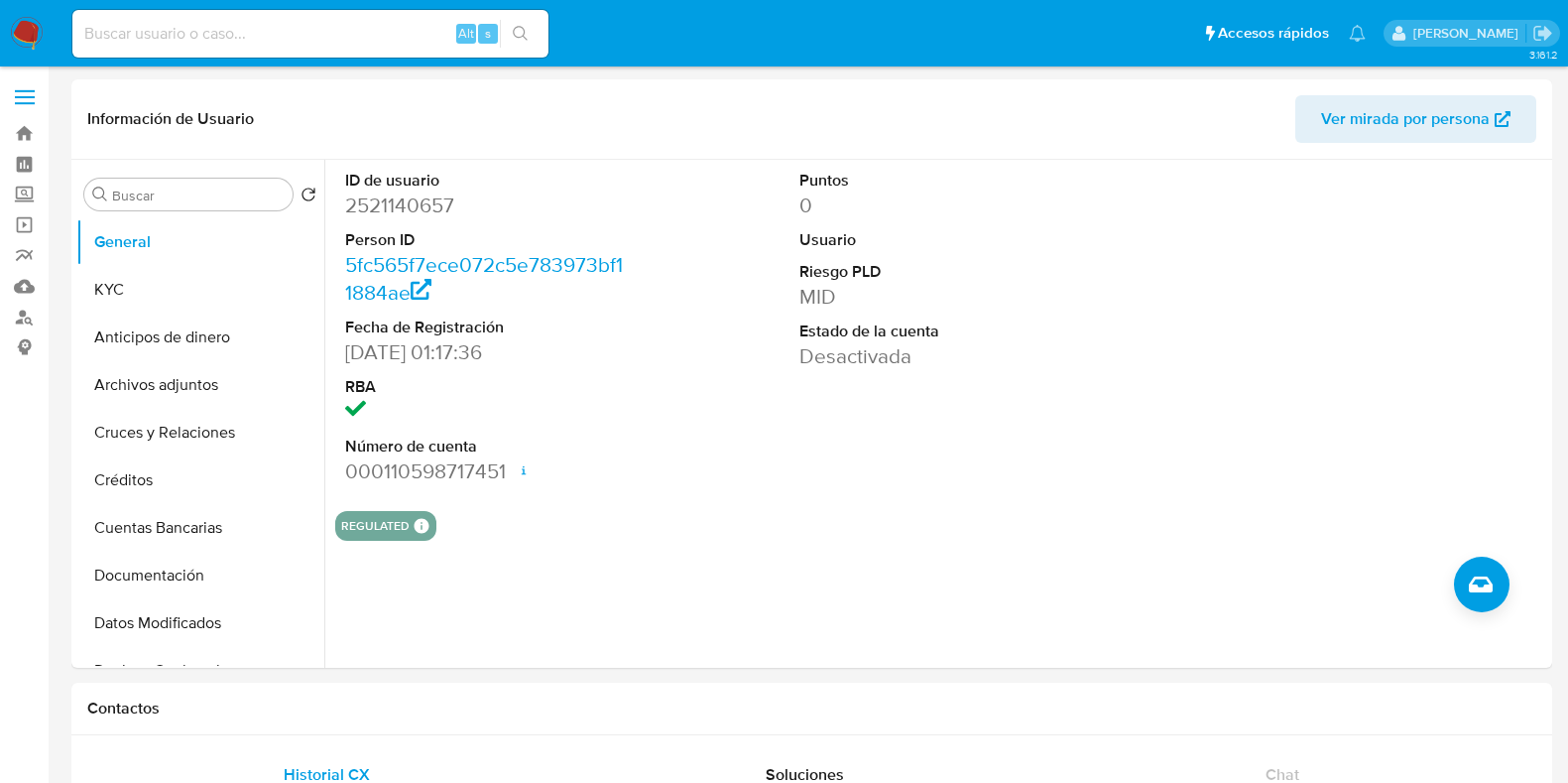
select select "10"
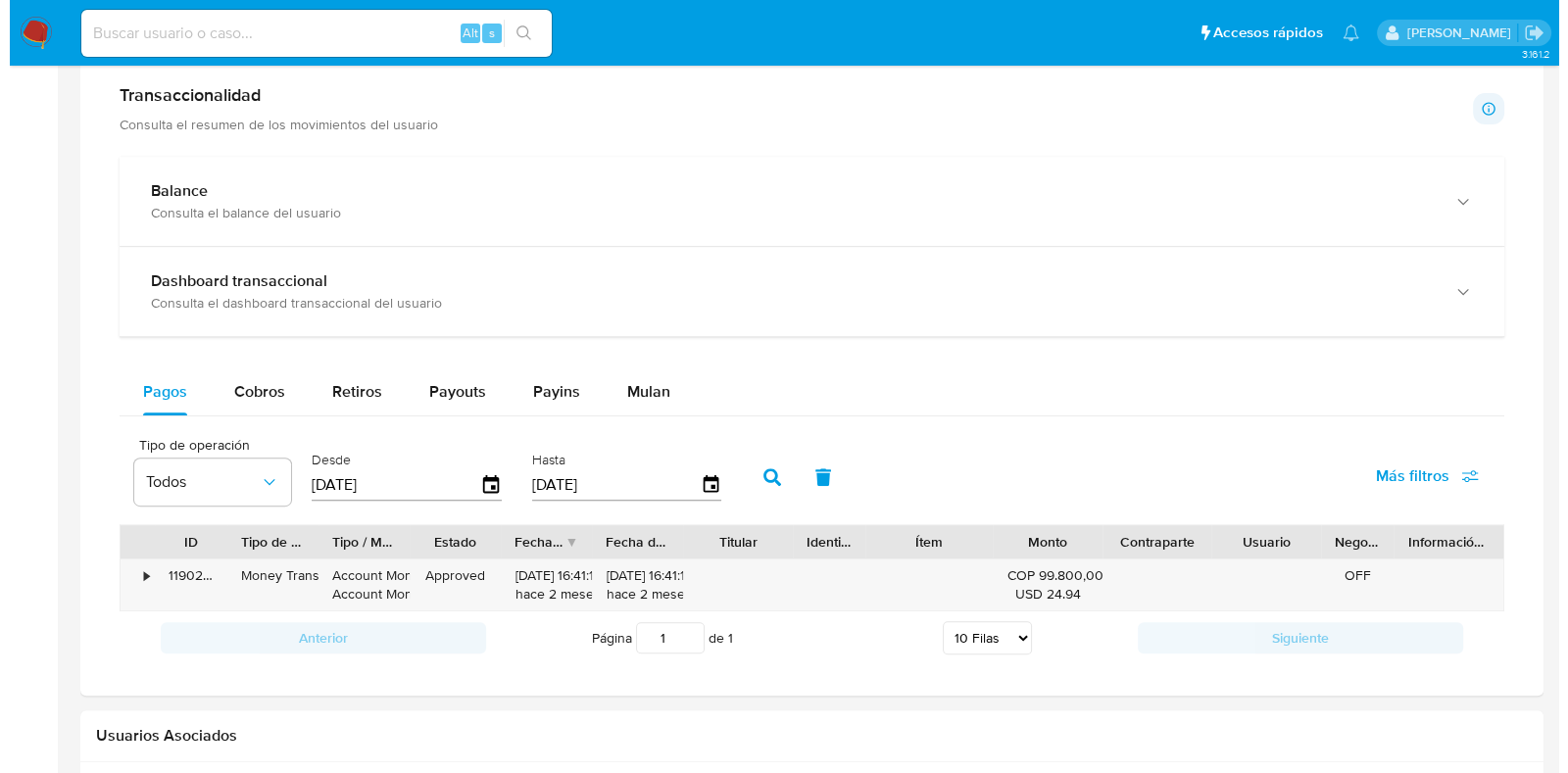
scroll to position [1020, 0]
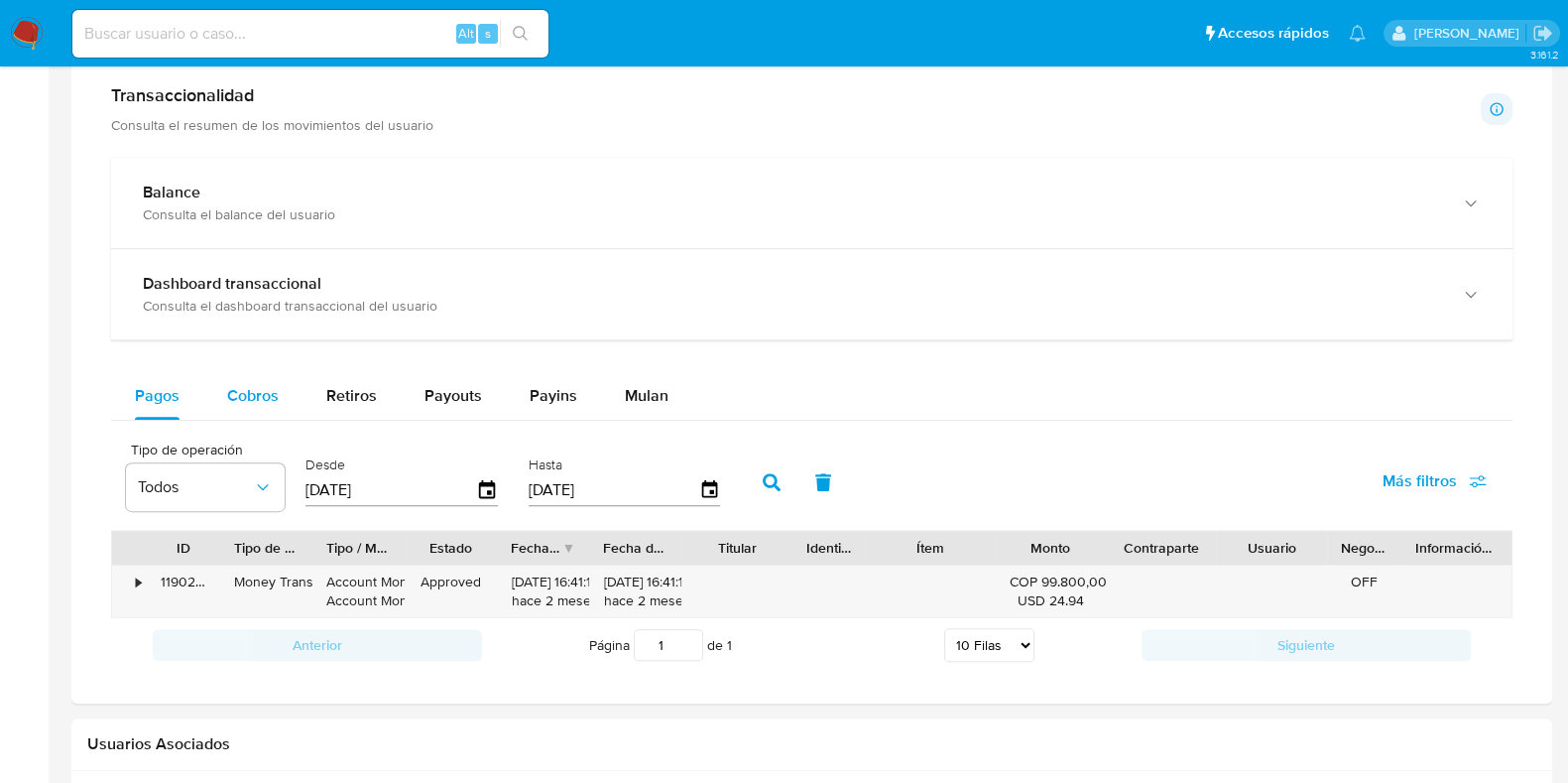
click at [237, 393] on span "Cobros" at bounding box center [253, 394] width 52 height 23
select select "10"
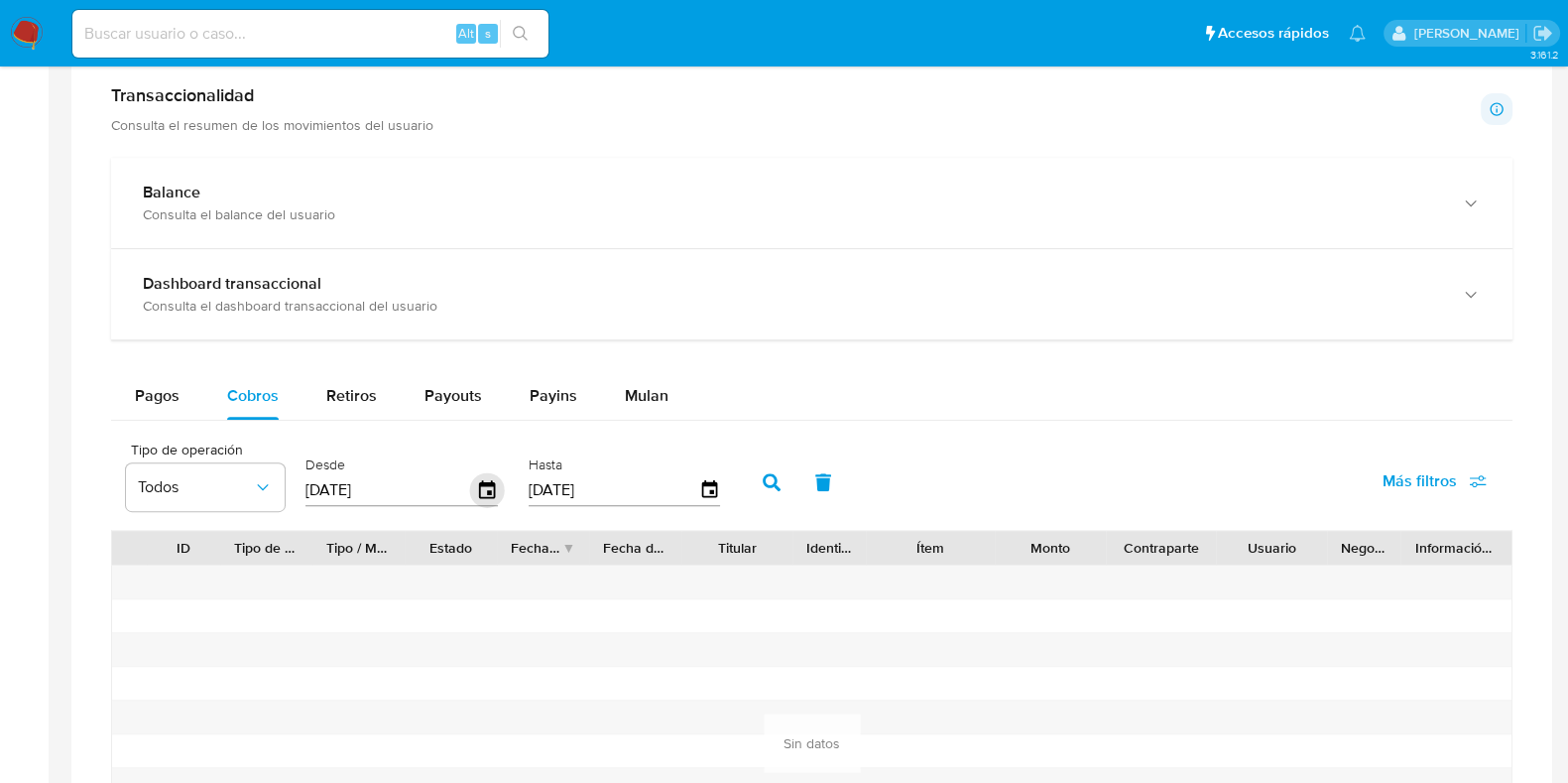
click at [483, 493] on icon "button" at bounding box center [487, 489] width 16 height 18
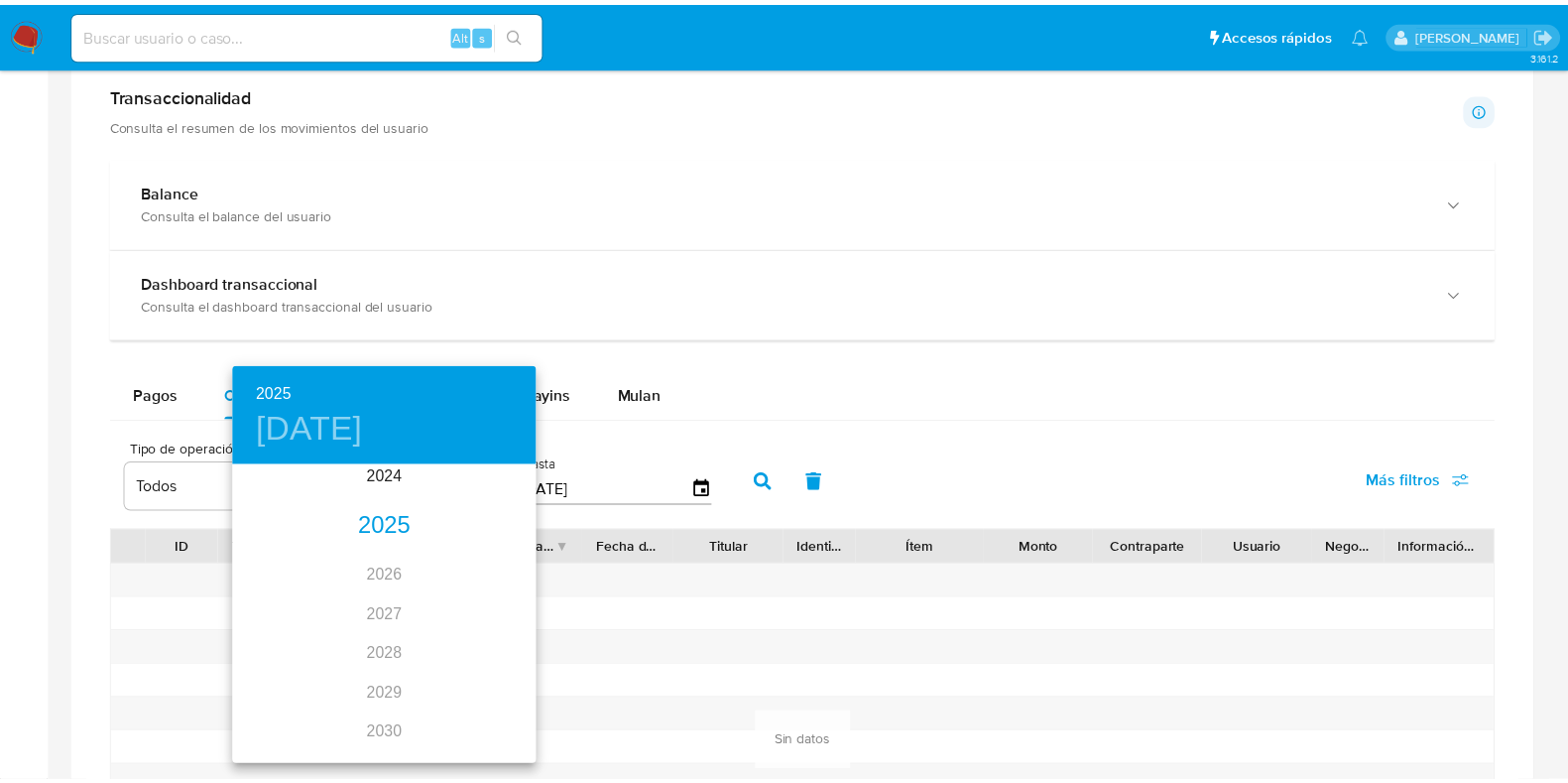
scroll to position [9, 0]
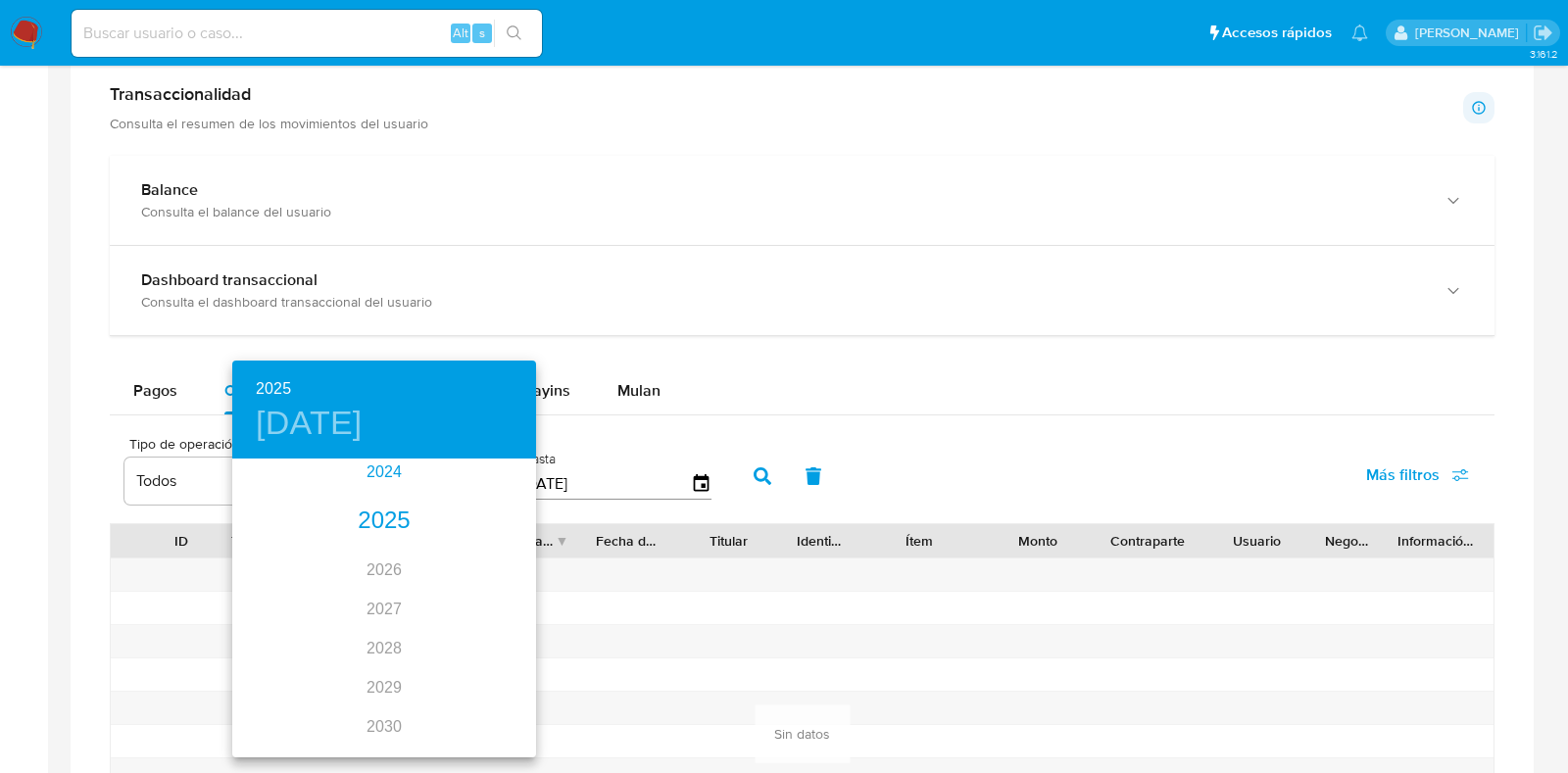
click at [384, 461] on div "2024" at bounding box center [385, 472] width 304 height 39
click at [384, 722] on div "nov." at bounding box center [384, 718] width 101 height 74
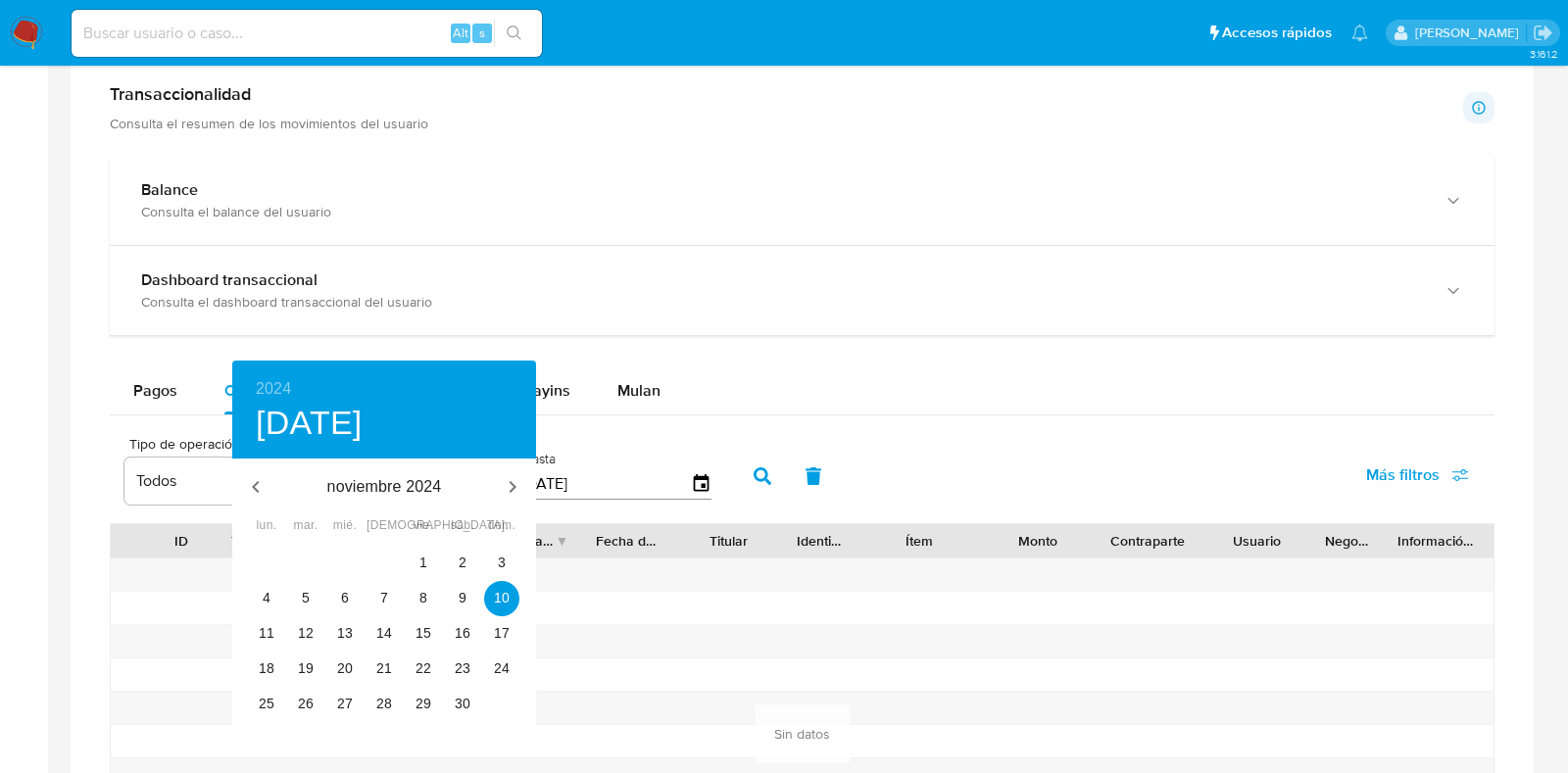
type input "10/11/2024"
click at [509, 597] on span "10" at bounding box center [501, 597] width 35 height 20
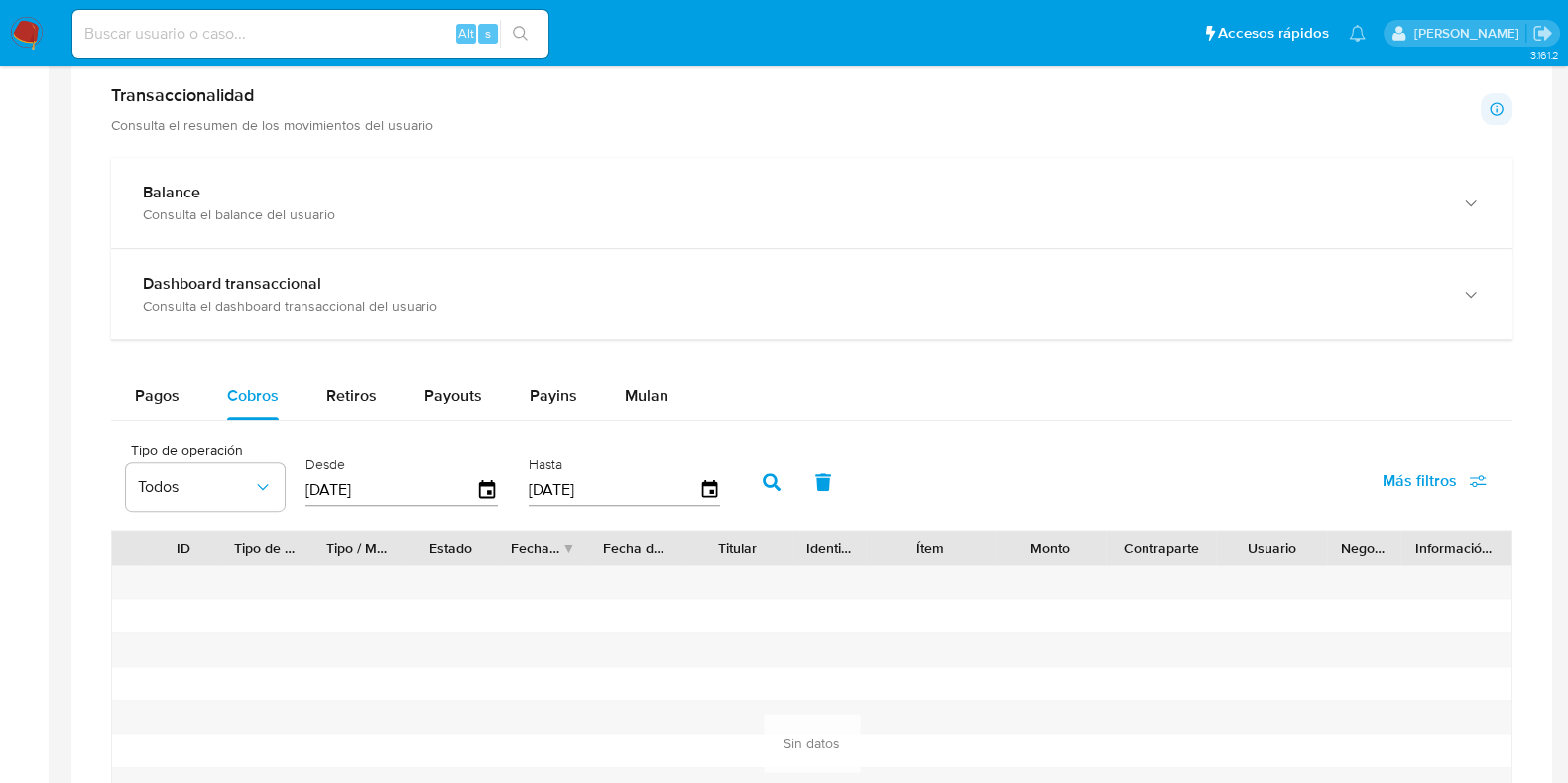
click at [758, 468] on button "button" at bounding box center [772, 482] width 52 height 48
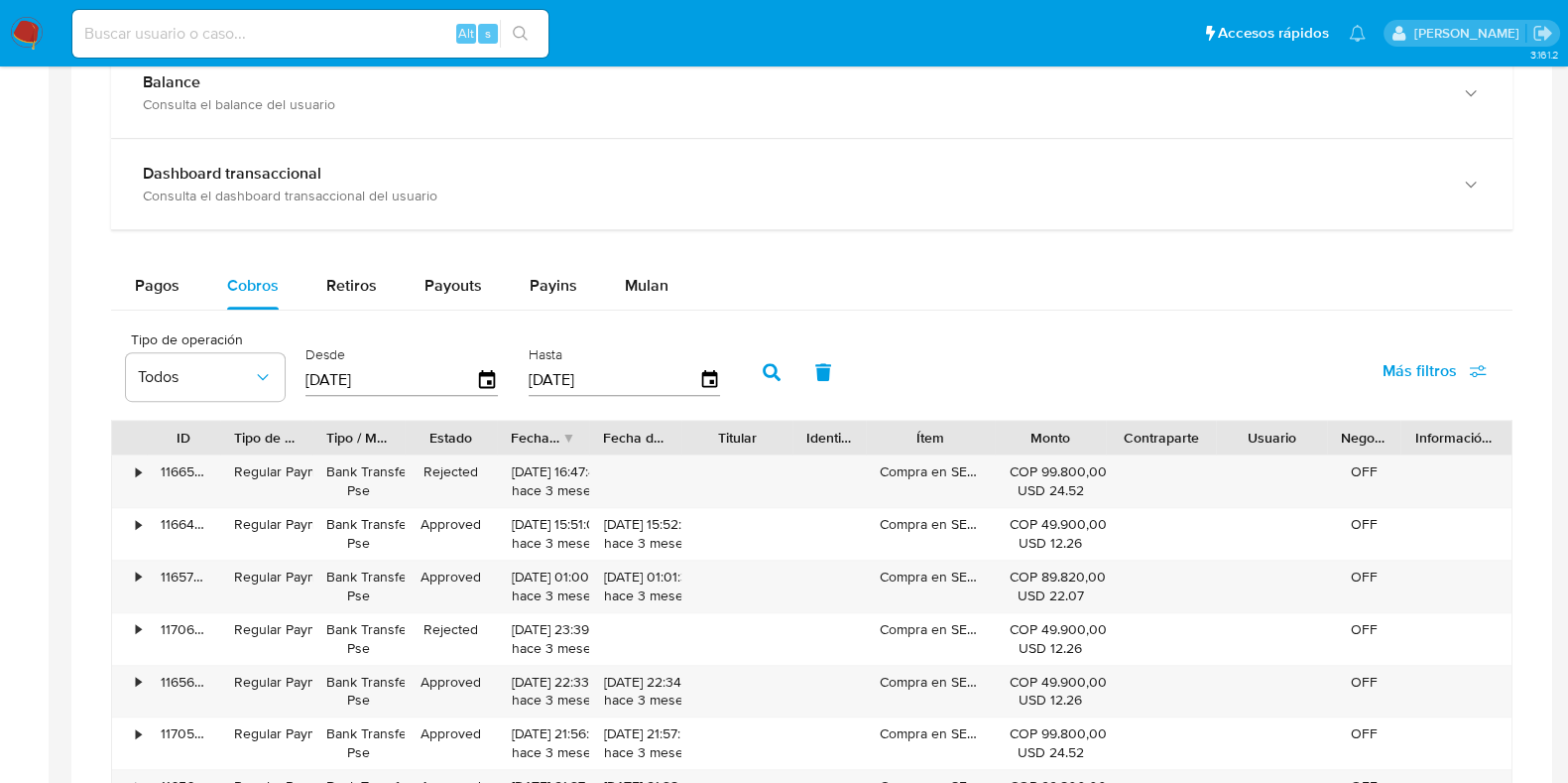
scroll to position [1145, 0]
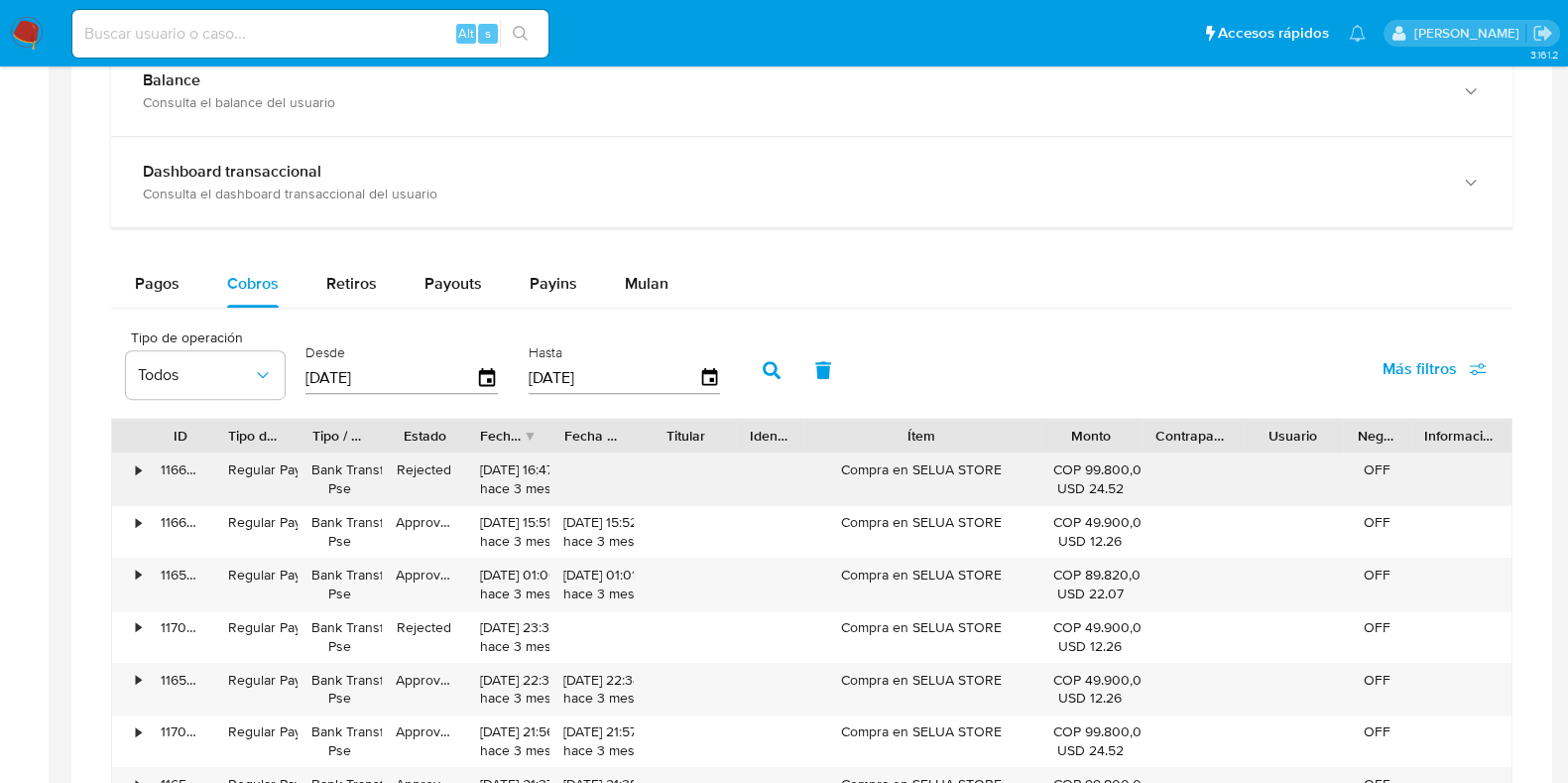
drag, startPoint x: 987, startPoint y: 435, endPoint x: 1098, endPoint y: 453, distance: 112.4
click at [1098, 453] on div "ID Tipo de operación Tipo / Método Estado Fecha de creación Fecha de aprobación…" at bounding box center [811, 697] width 1401 height 559
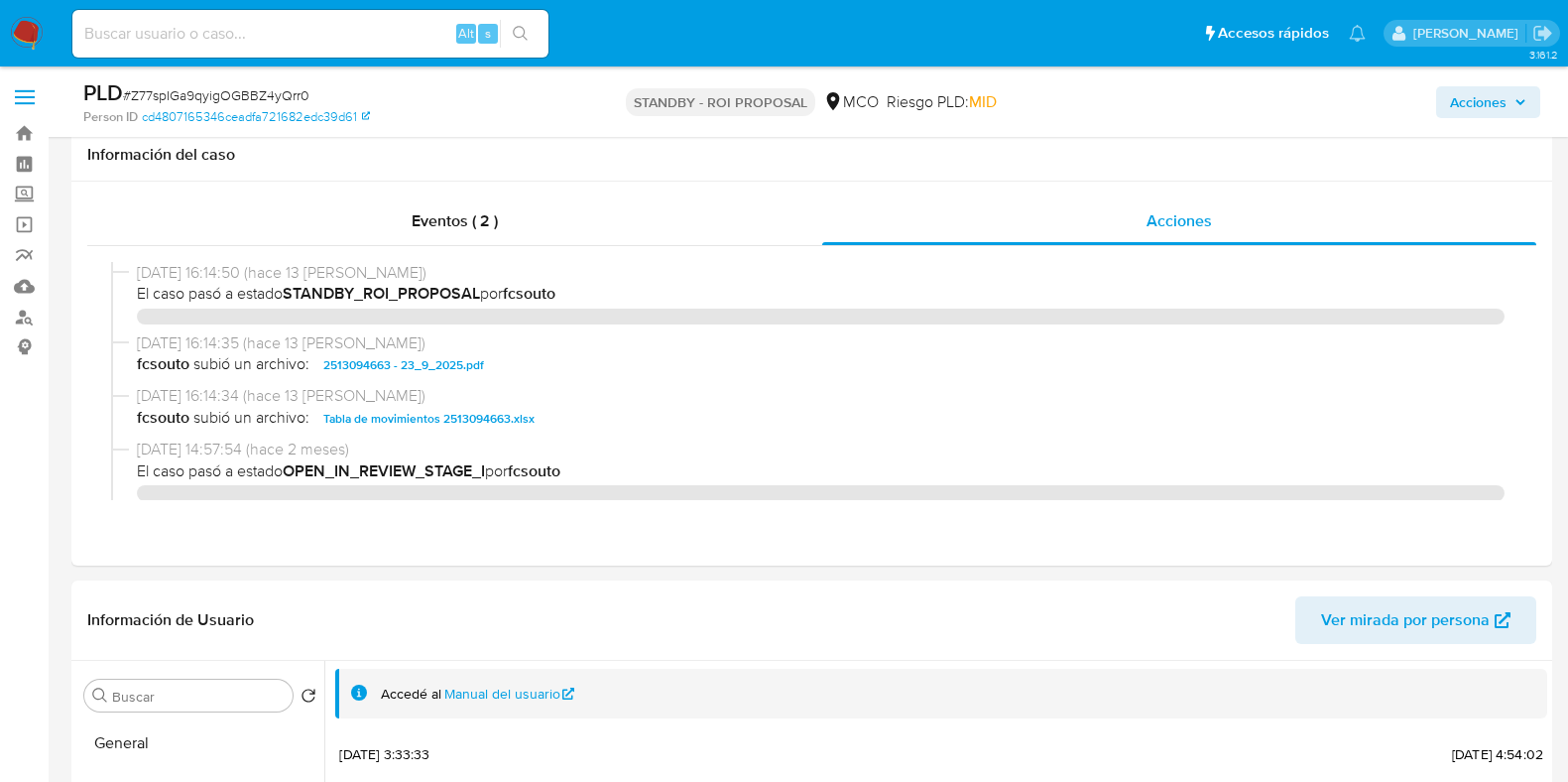
select select "10"
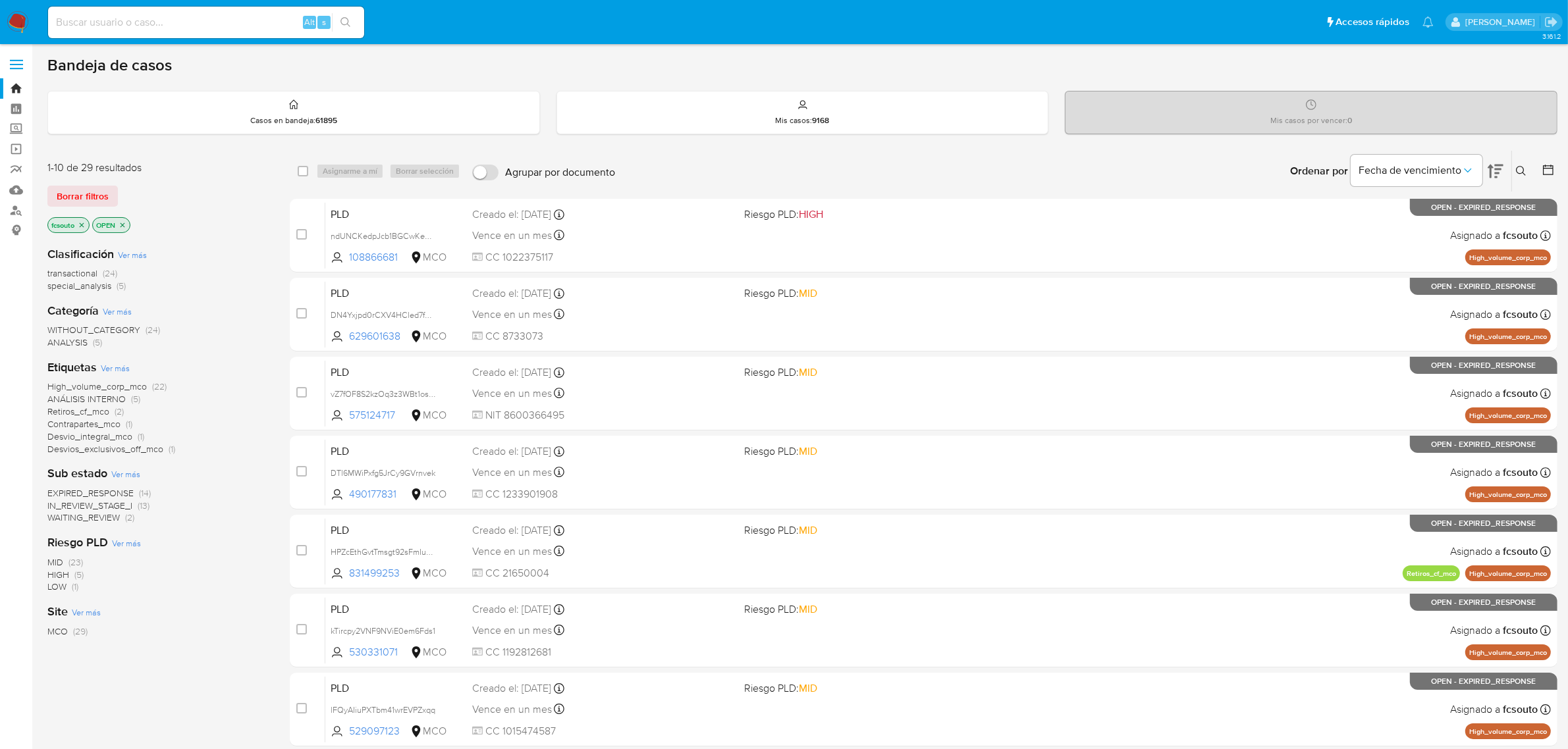
click at [84, 225] on icon "close-filter" at bounding box center [82, 225] width 8 height 8
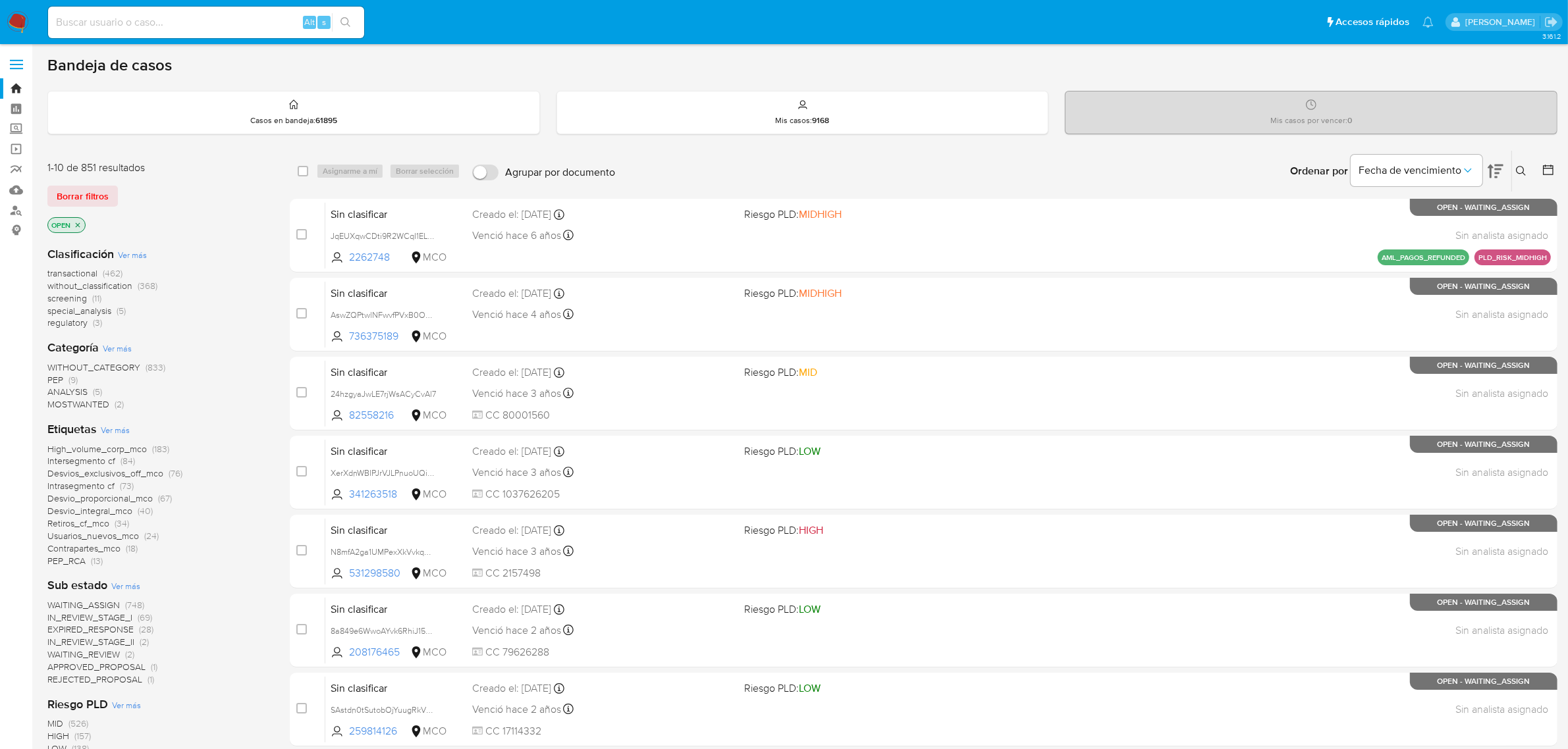
click at [74, 301] on span "screening" at bounding box center [67, 298] width 40 height 13
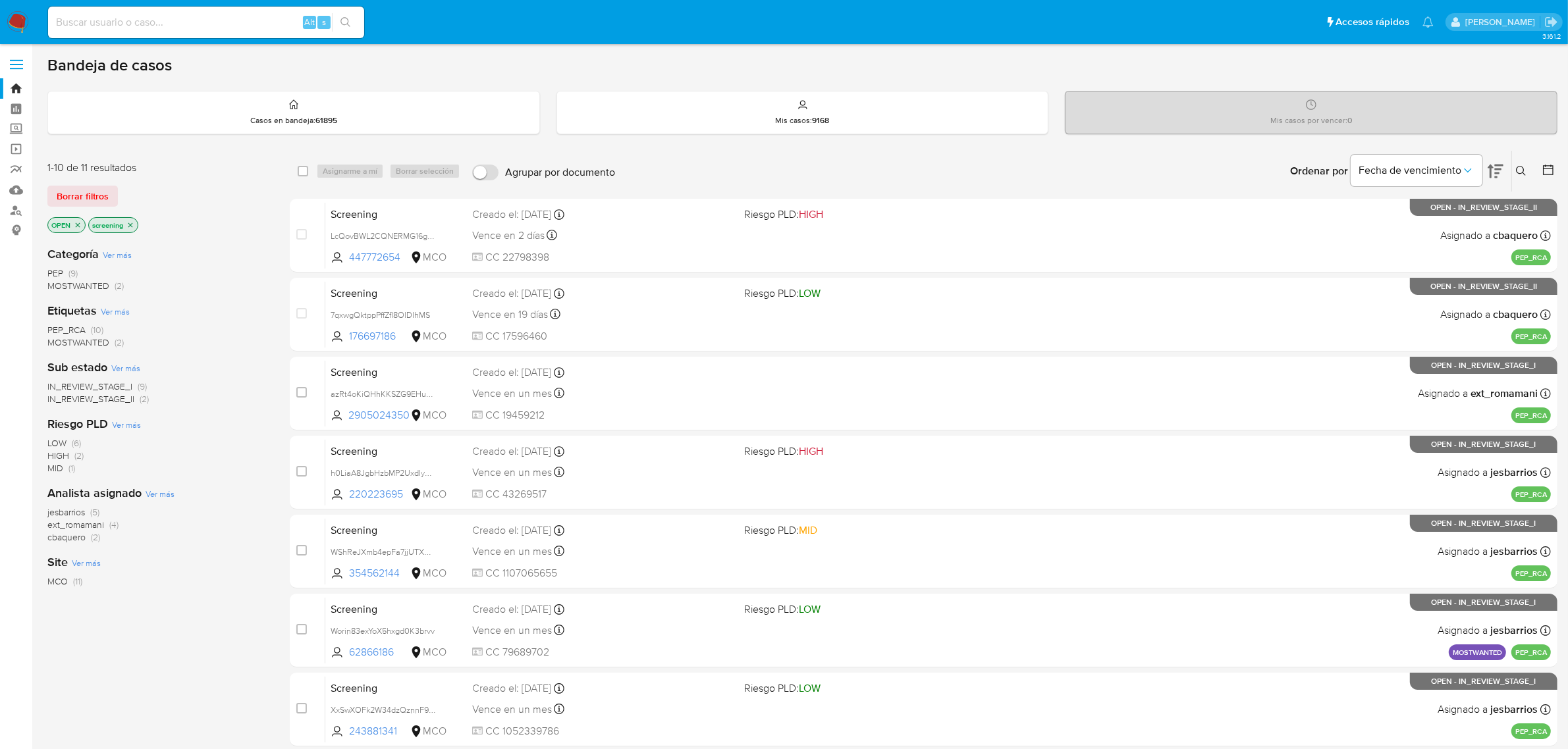
click at [133, 220] on p "screening" at bounding box center [113, 225] width 49 height 15
click at [133, 224] on icon "close-filter" at bounding box center [131, 225] width 5 height 5
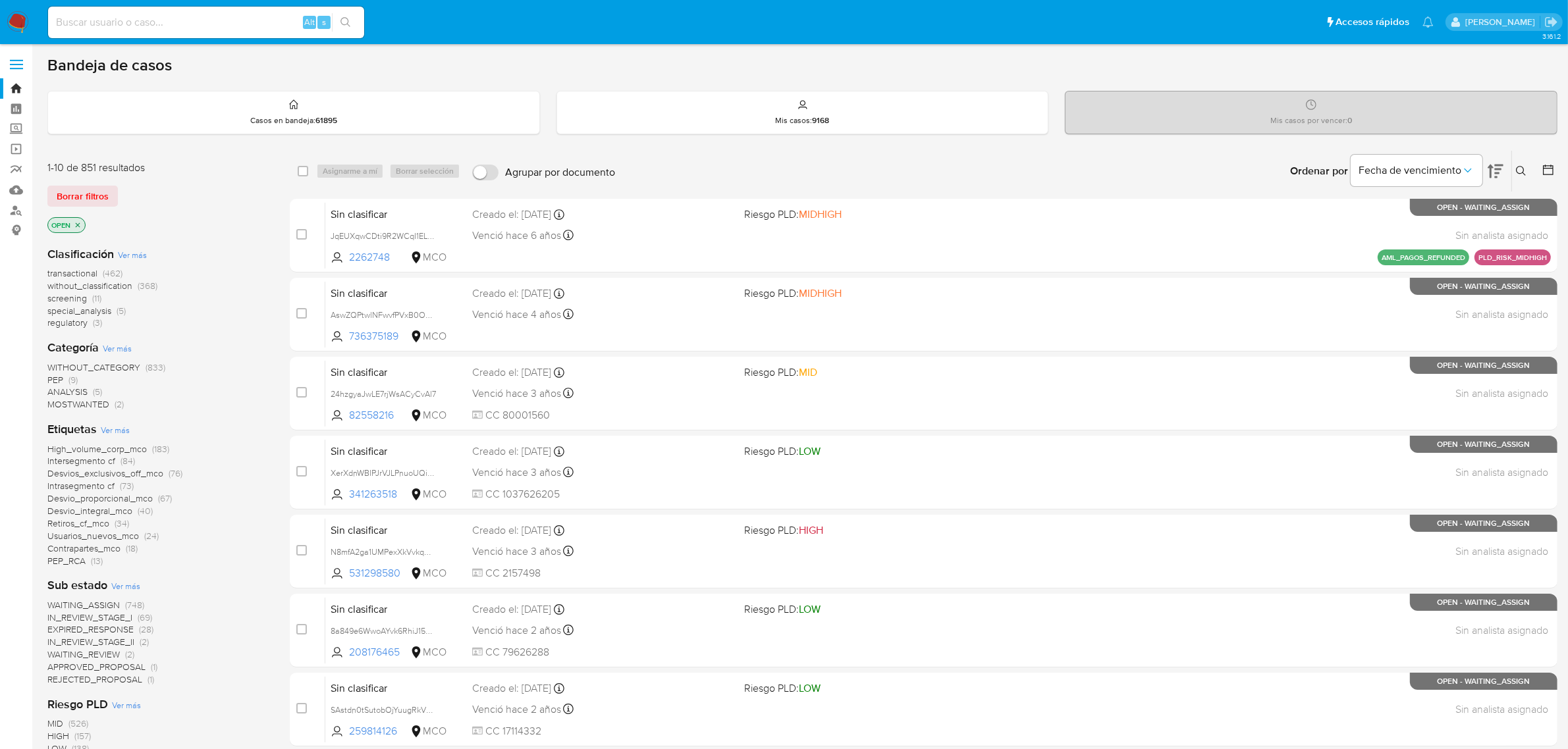
click at [80, 326] on span "regulatory" at bounding box center [67, 322] width 40 height 13
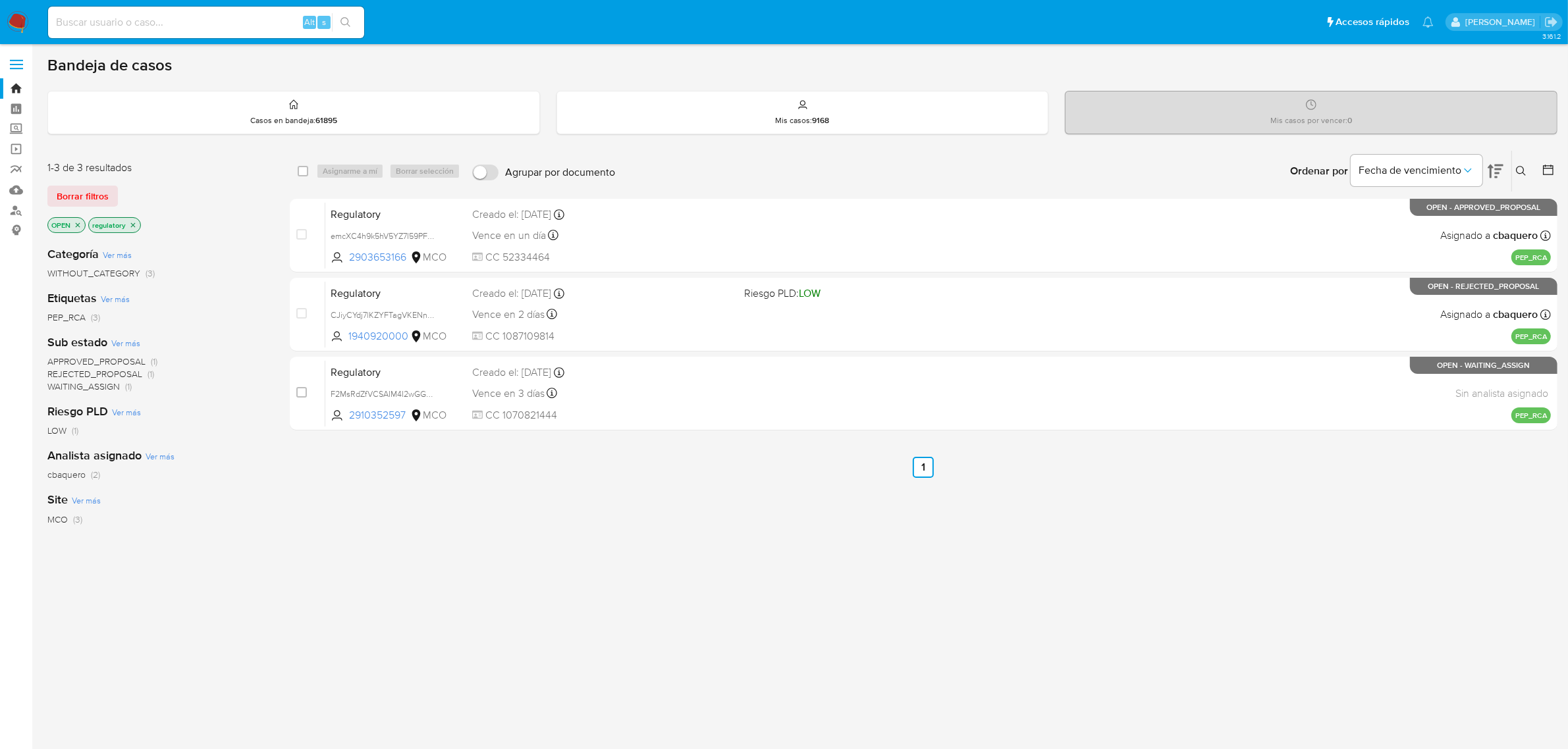
click at [135, 225] on icon "close-filter" at bounding box center [133, 225] width 8 height 8
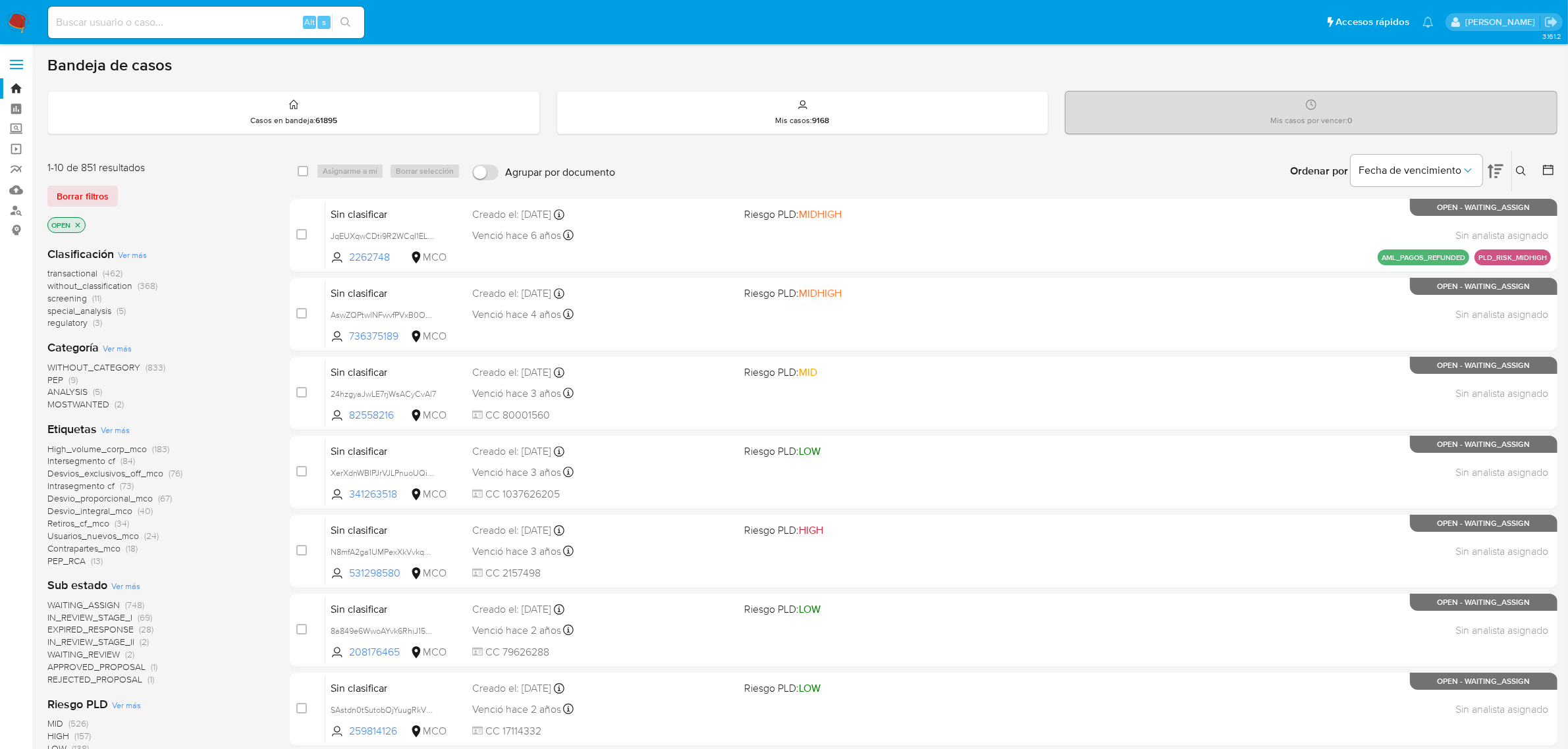
click at [94, 311] on span "special_analysis" at bounding box center [79, 311] width 64 height 13
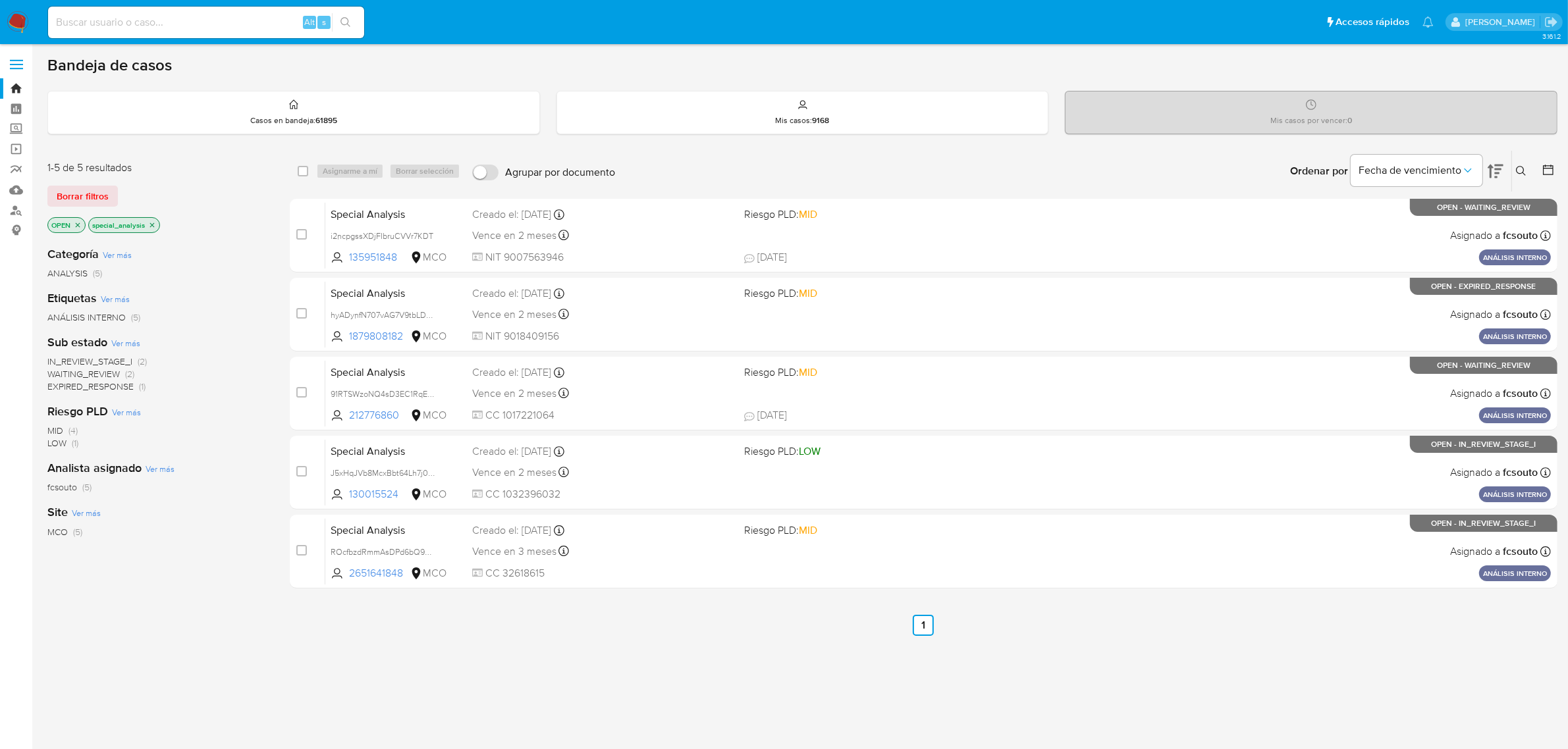
click at [152, 226] on icon "close-filter" at bounding box center [152, 225] width 5 height 5
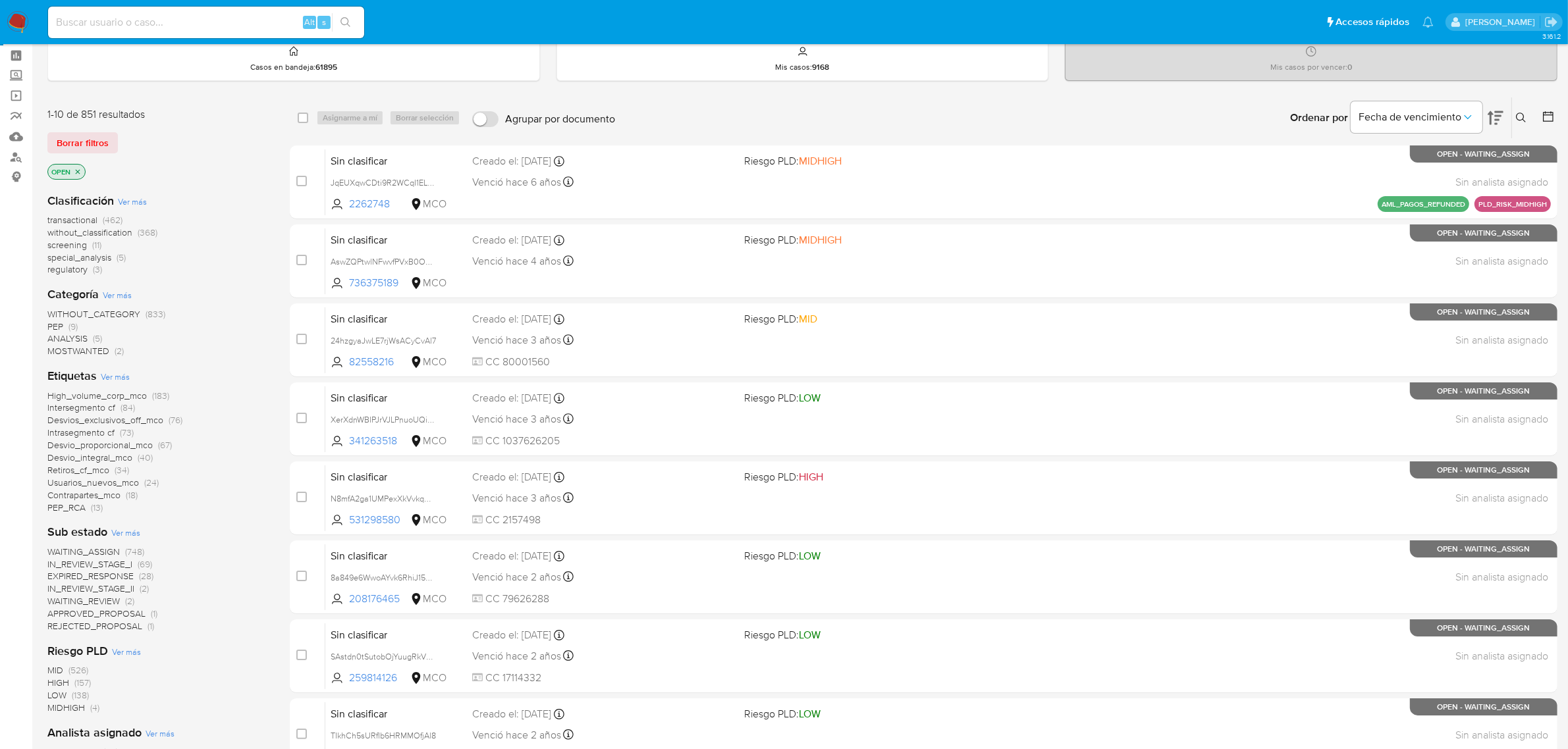
scroll to position [82, 0]
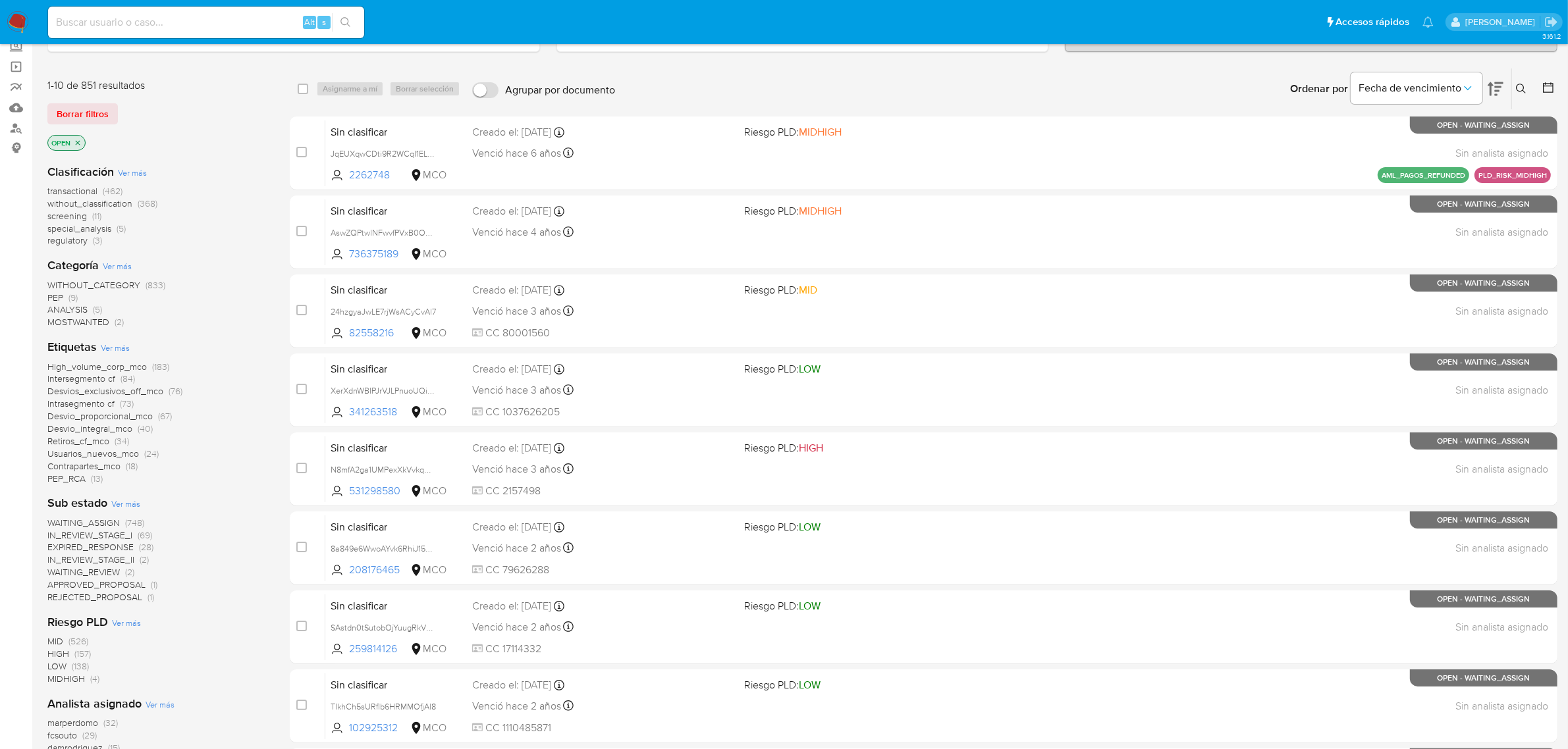
click at [120, 558] on span "IN_REVIEW_STAGE_II" at bounding box center [91, 560] width 87 height 13
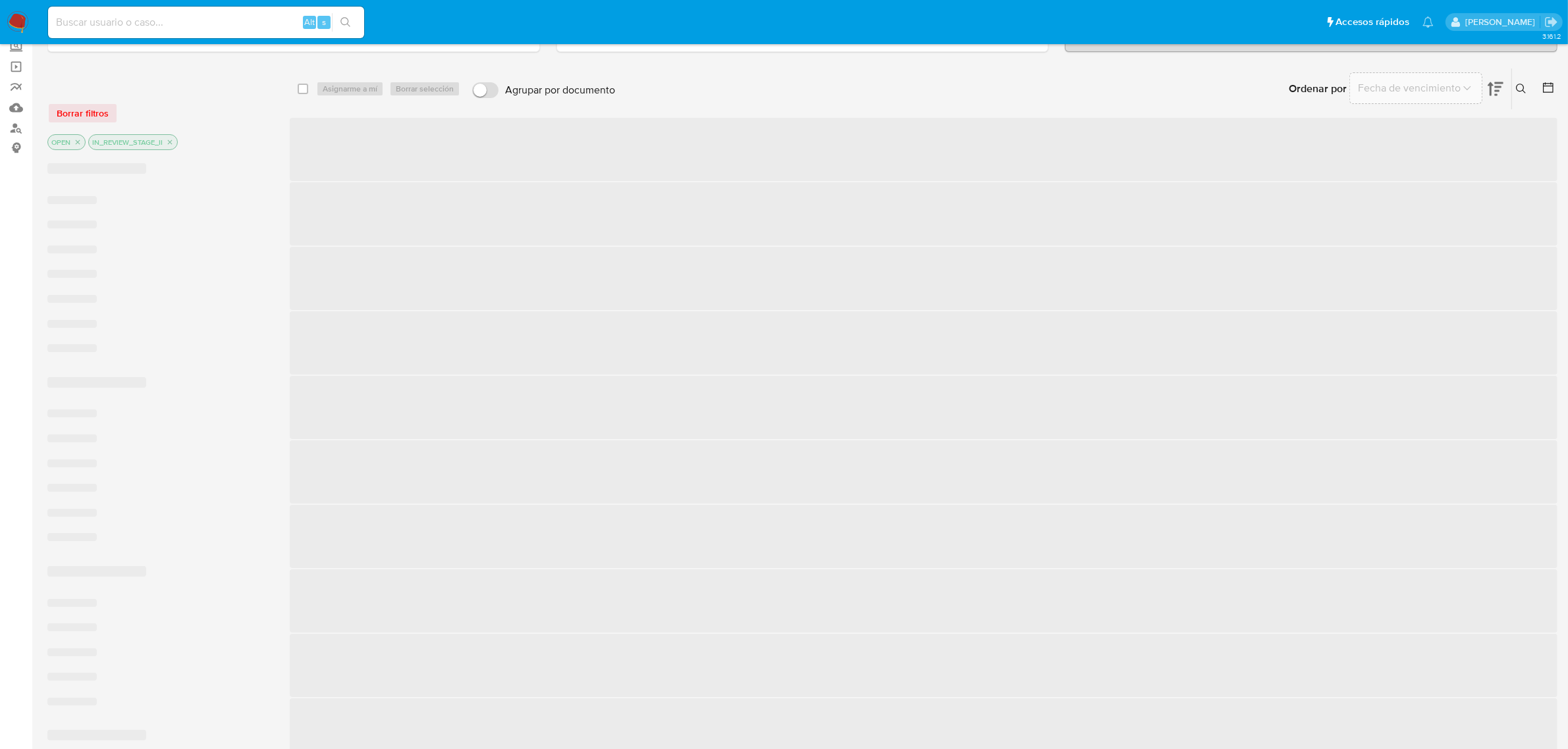
scroll to position [51, 0]
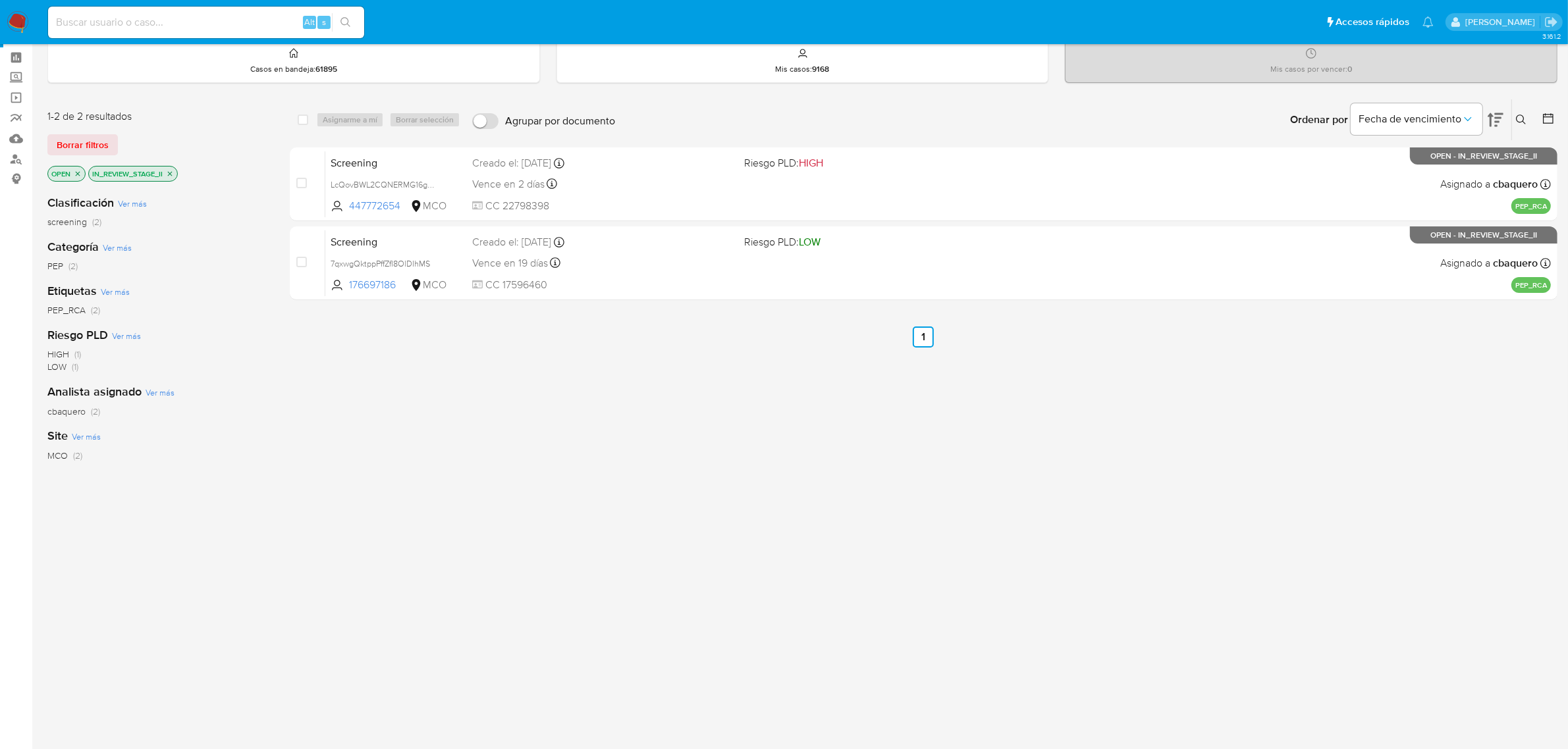
click at [173, 173] on icon "close-filter" at bounding box center [170, 174] width 8 height 8
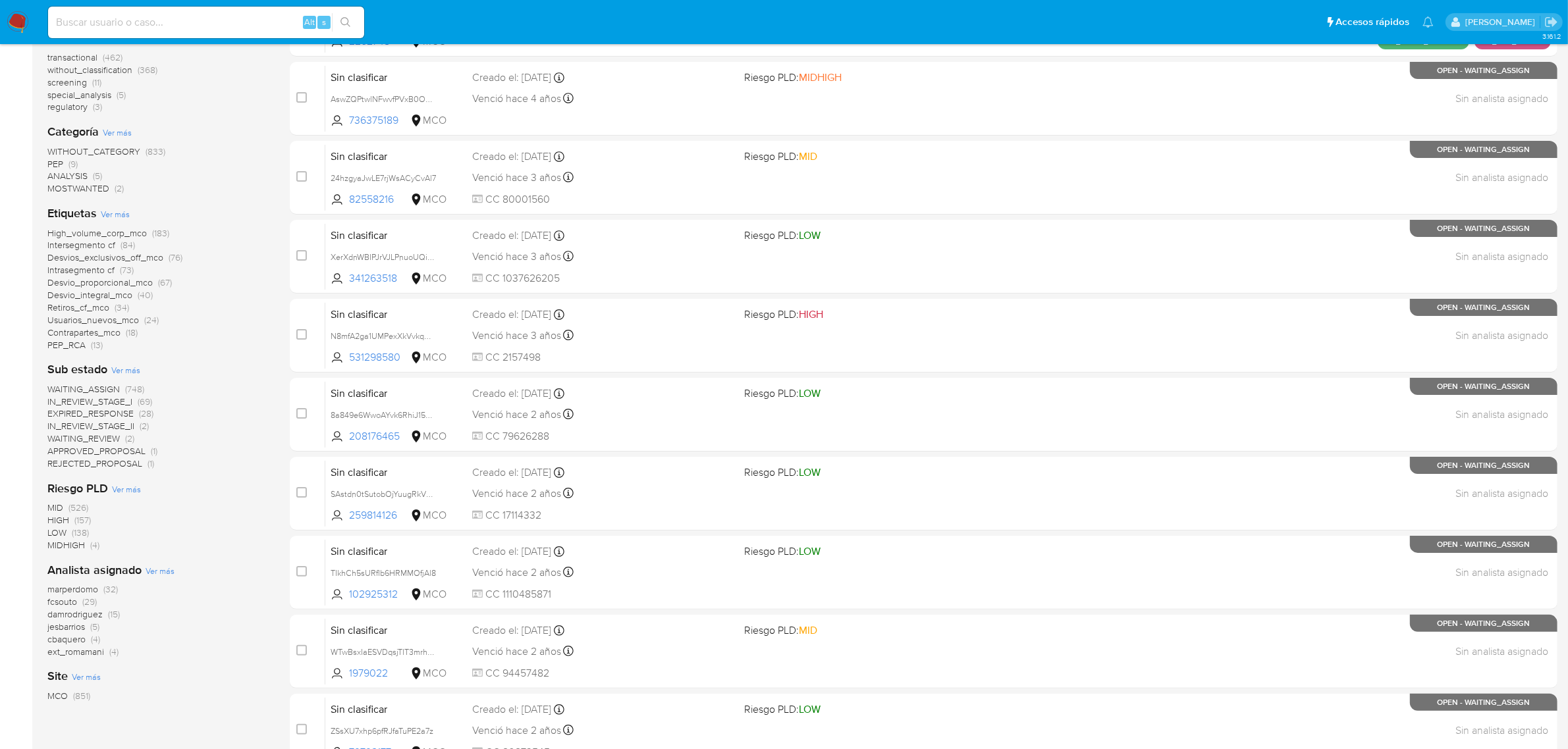
scroll to position [134, 0]
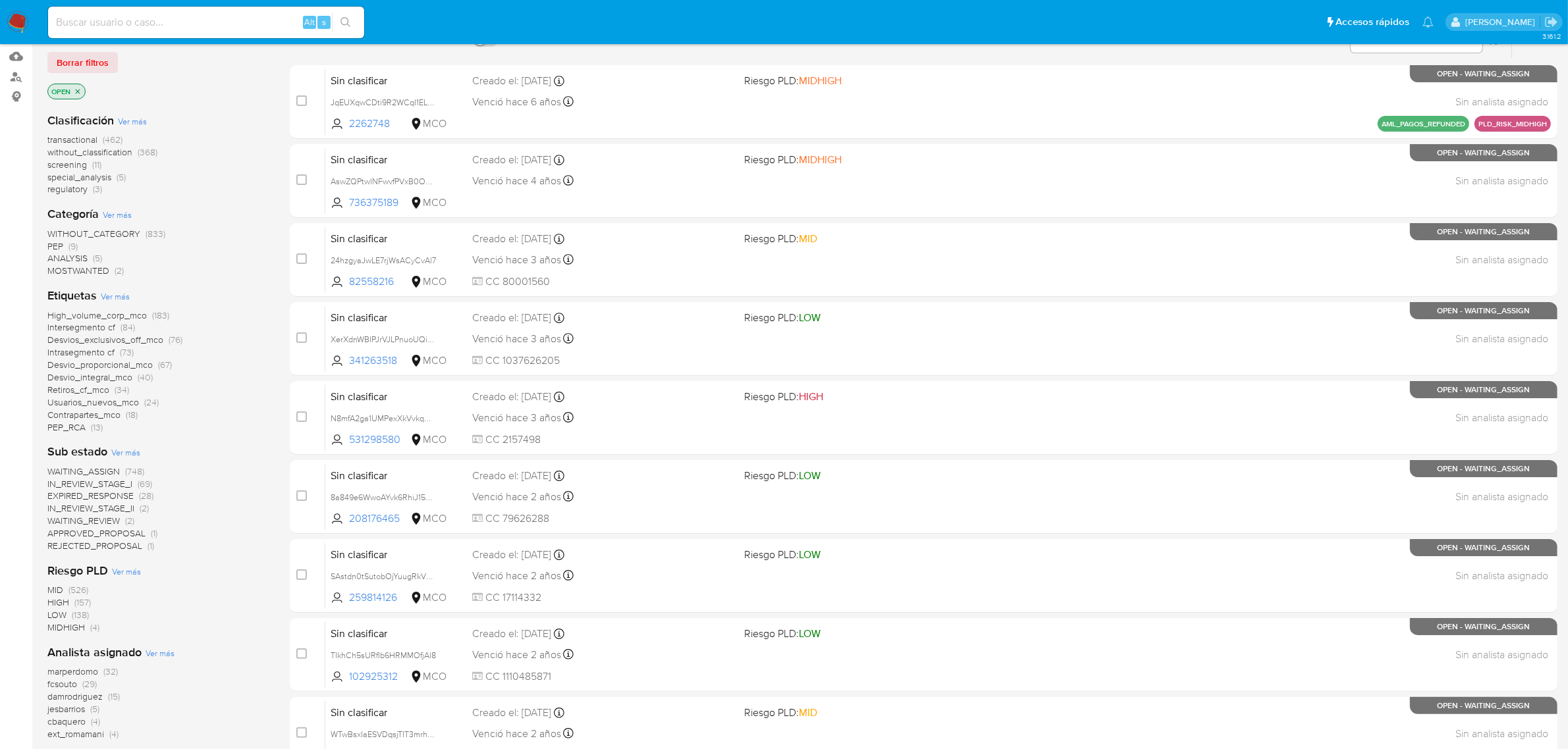
click at [131, 446] on span "Ver más" at bounding box center [126, 452] width 29 height 12
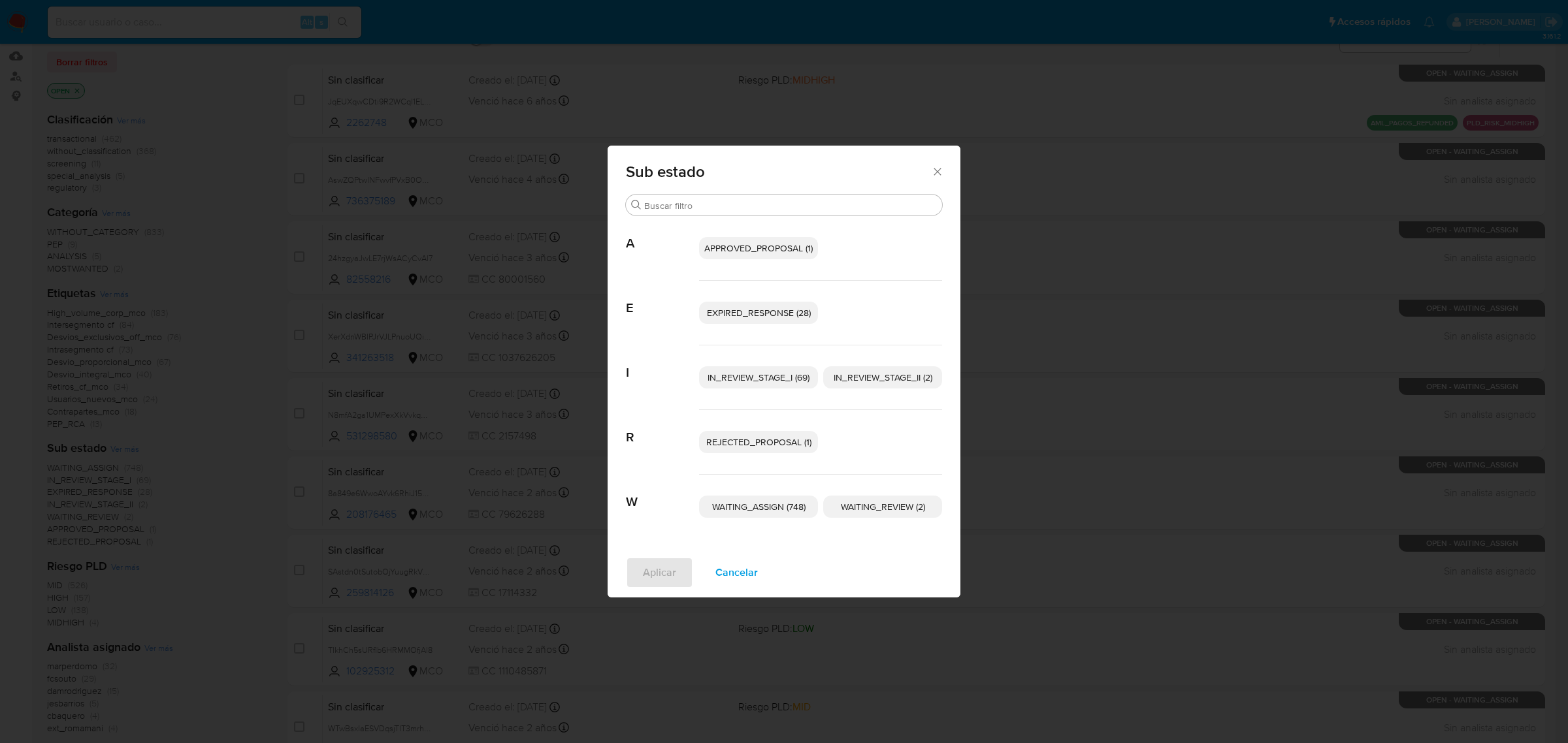
click at [729, 241] on span "APPROVED_PROPOSAL (1)" at bounding box center [758, 248] width 109 height 13
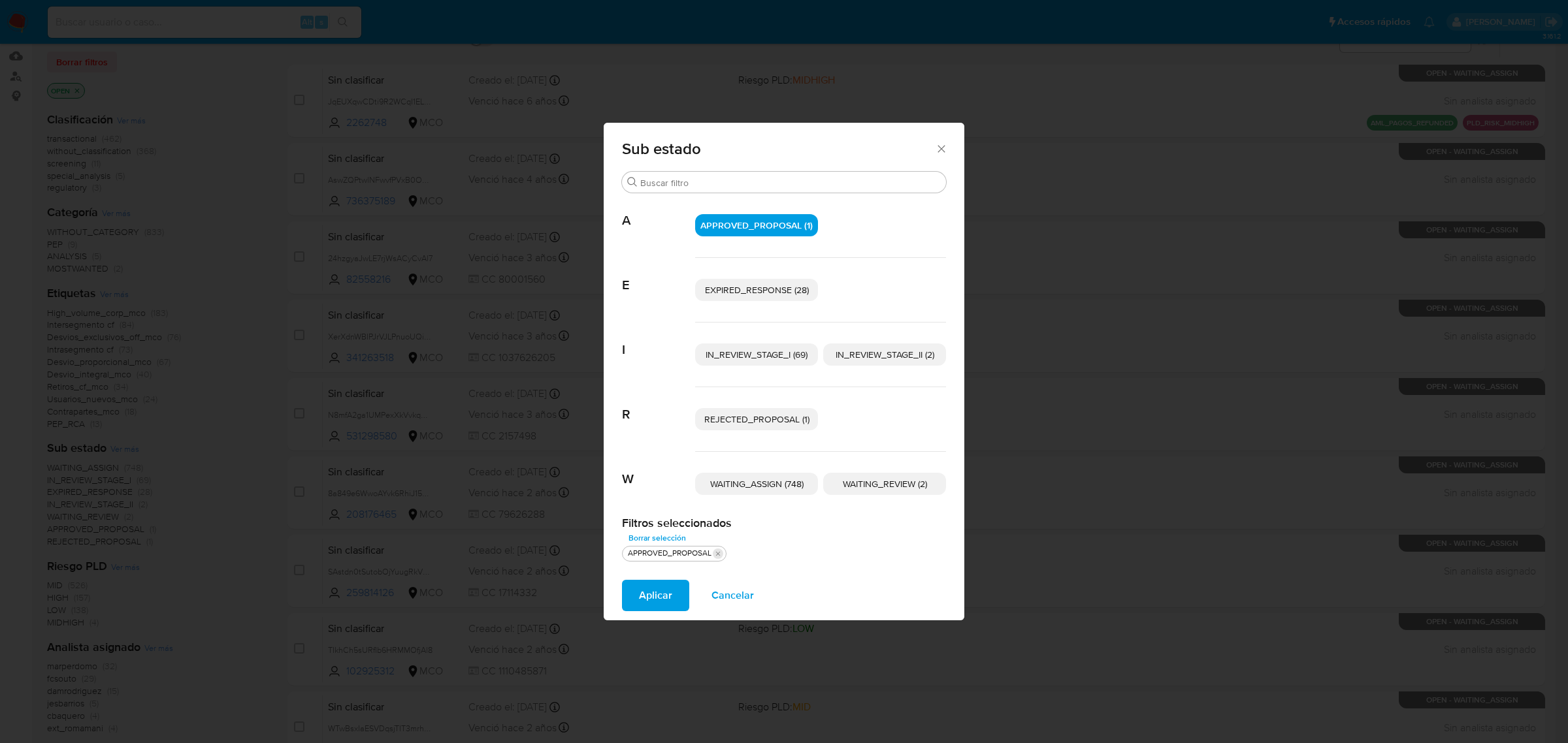
click at [718, 553] on icon "quitar APPROVED_PROPOSAL" at bounding box center [718, 554] width 8 height 8
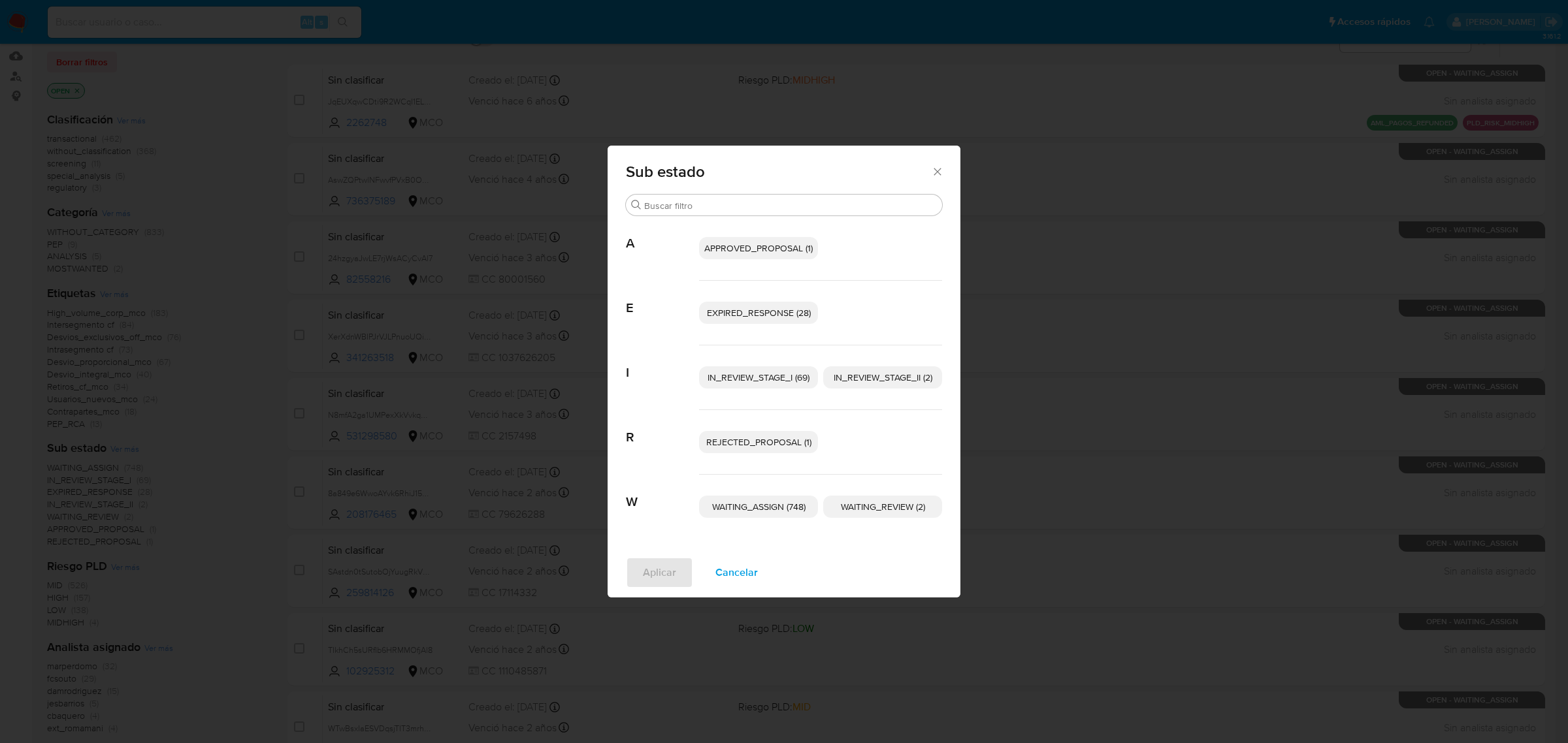
click at [729, 579] on span "Cancelar" at bounding box center [736, 573] width 43 height 29
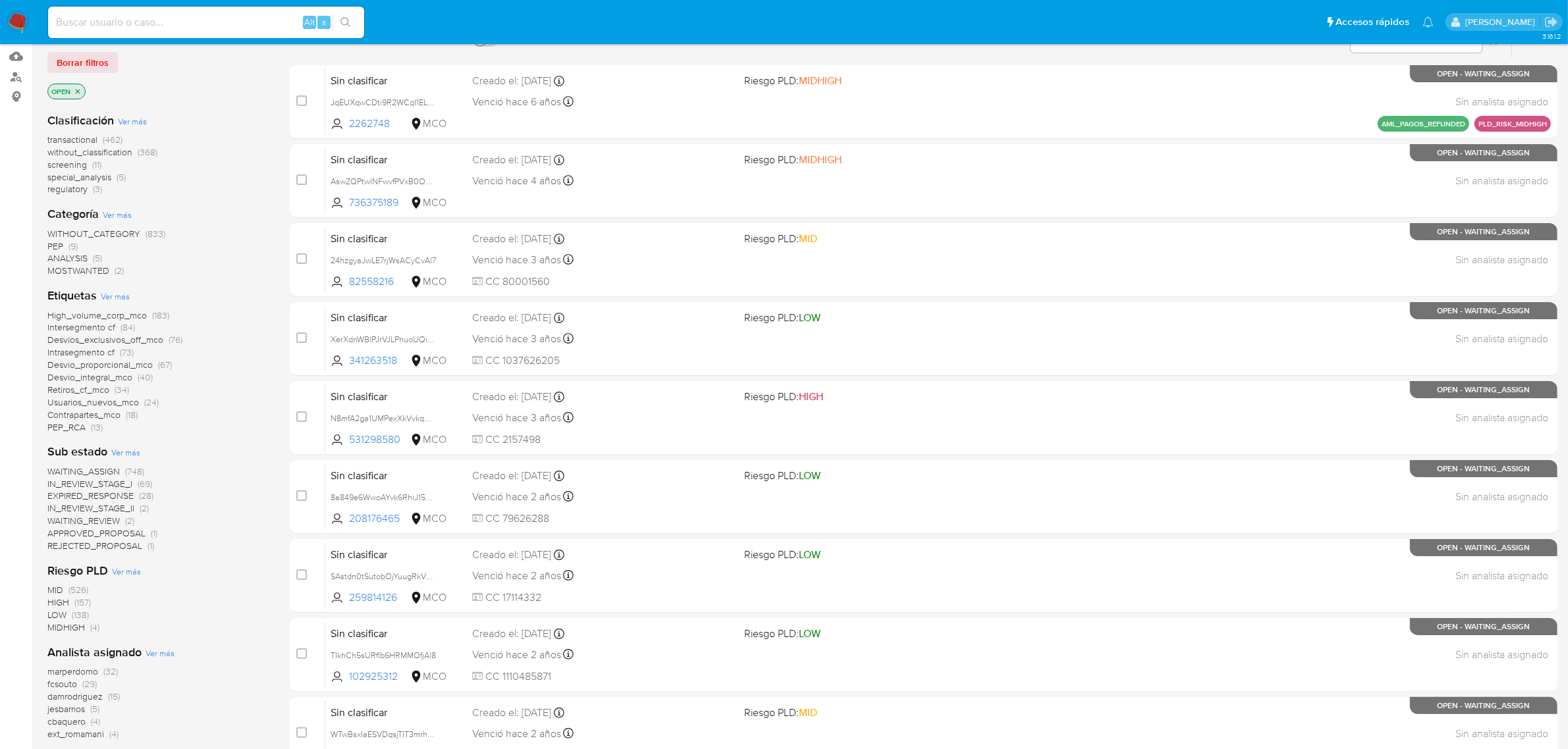
click at [77, 92] on icon "close-filter" at bounding box center [78, 92] width 8 height 8
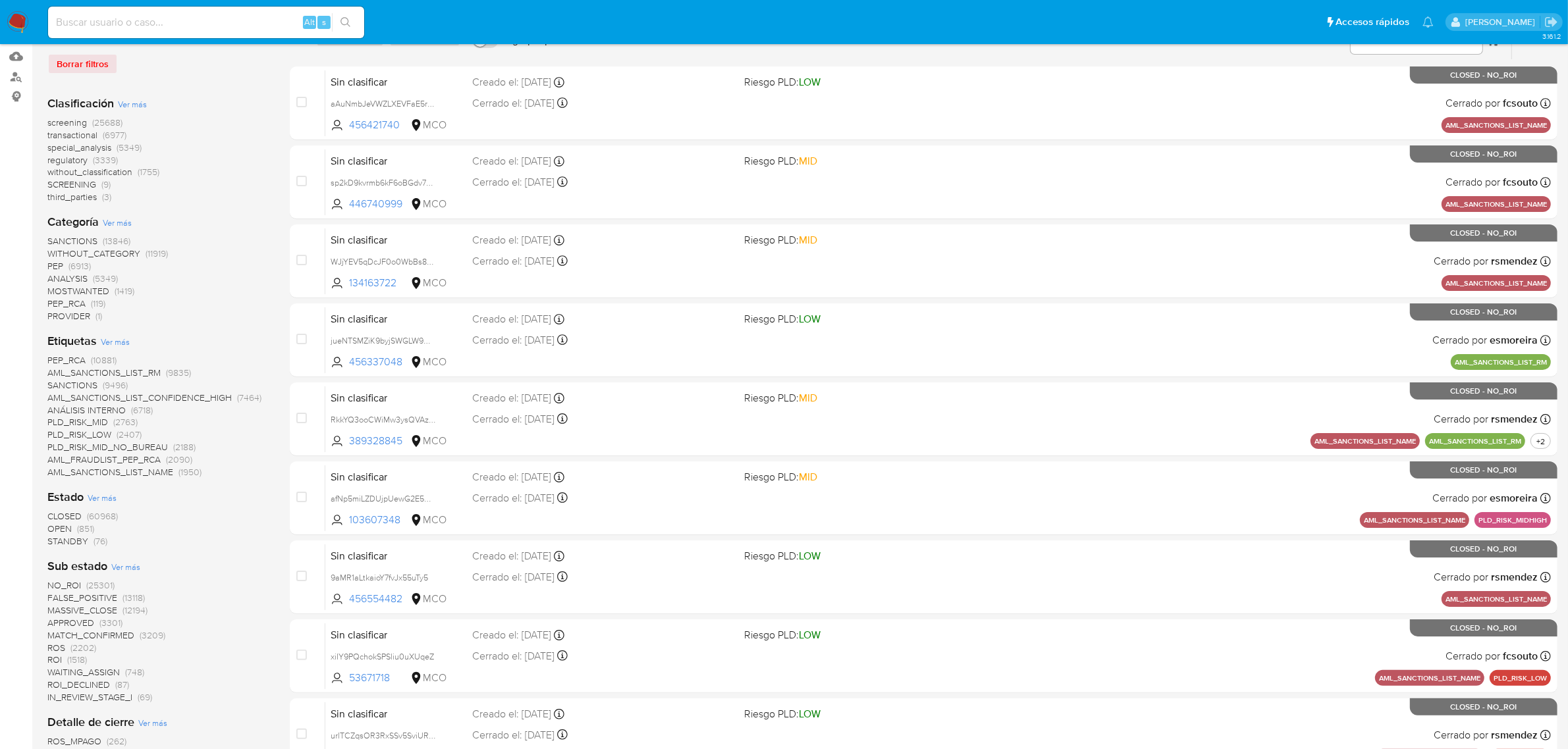
click at [74, 541] on span "STANDBY" at bounding box center [68, 541] width 41 height 13
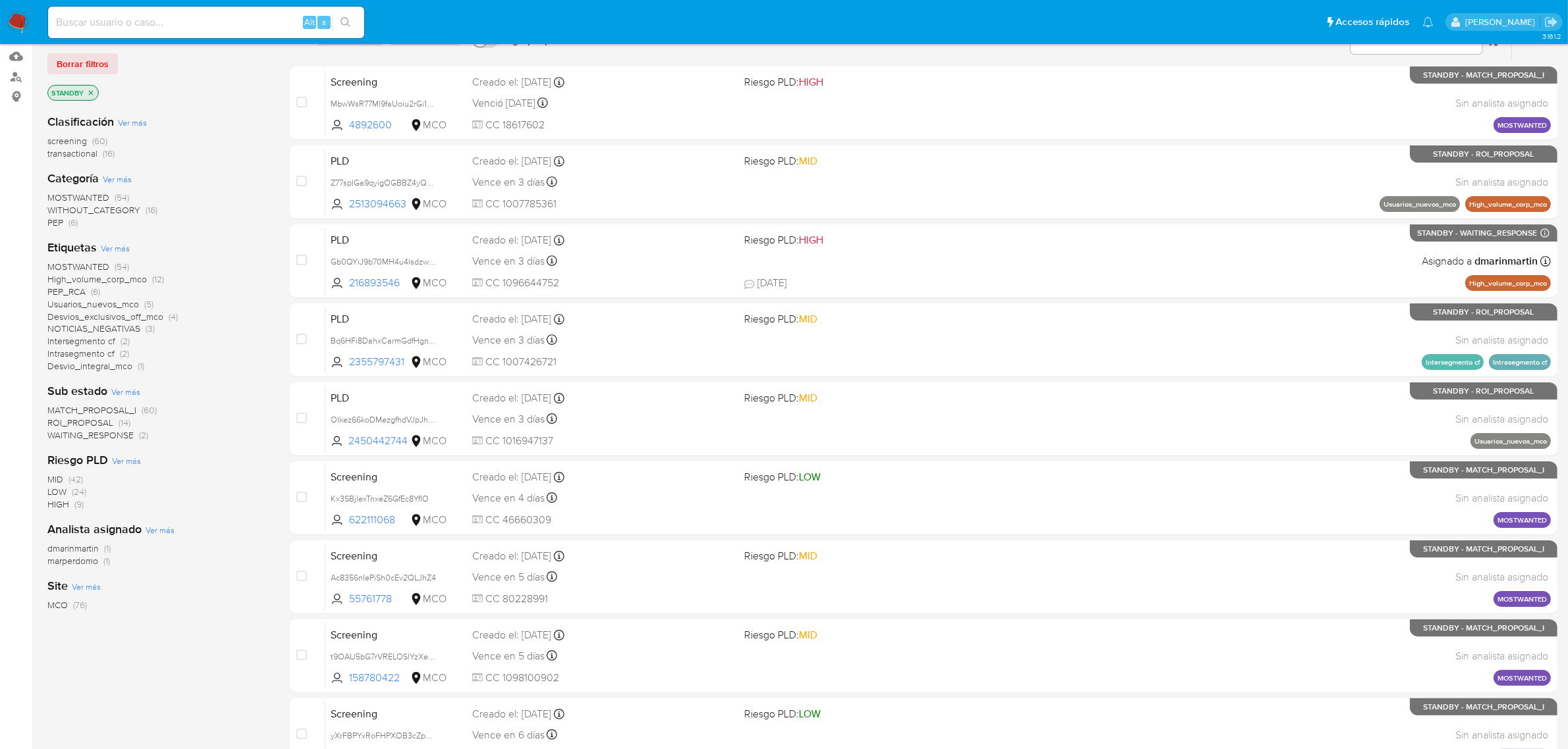
click at [63, 220] on span "PEP (6)" at bounding box center [63, 223] width 30 height 13
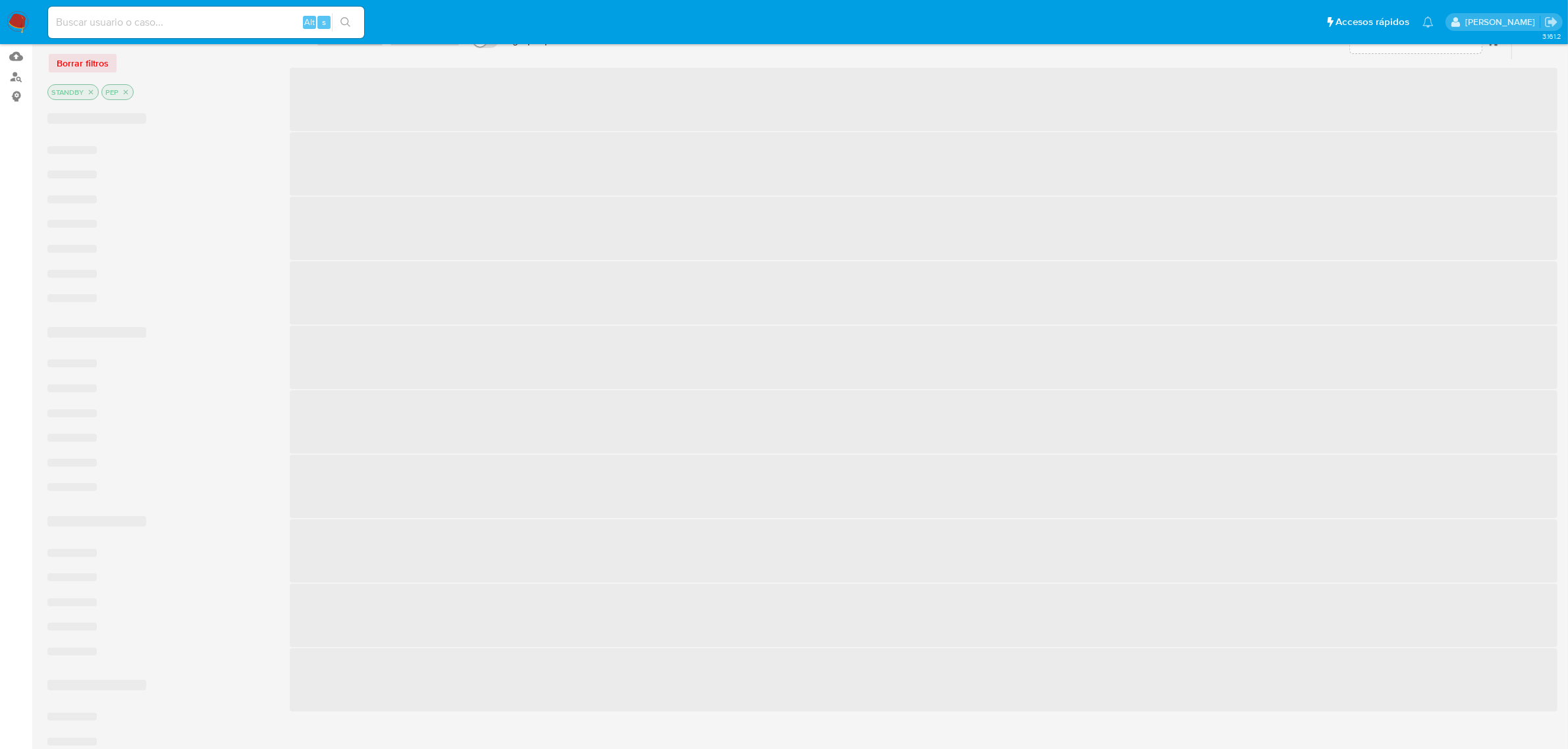
scroll to position [51, 0]
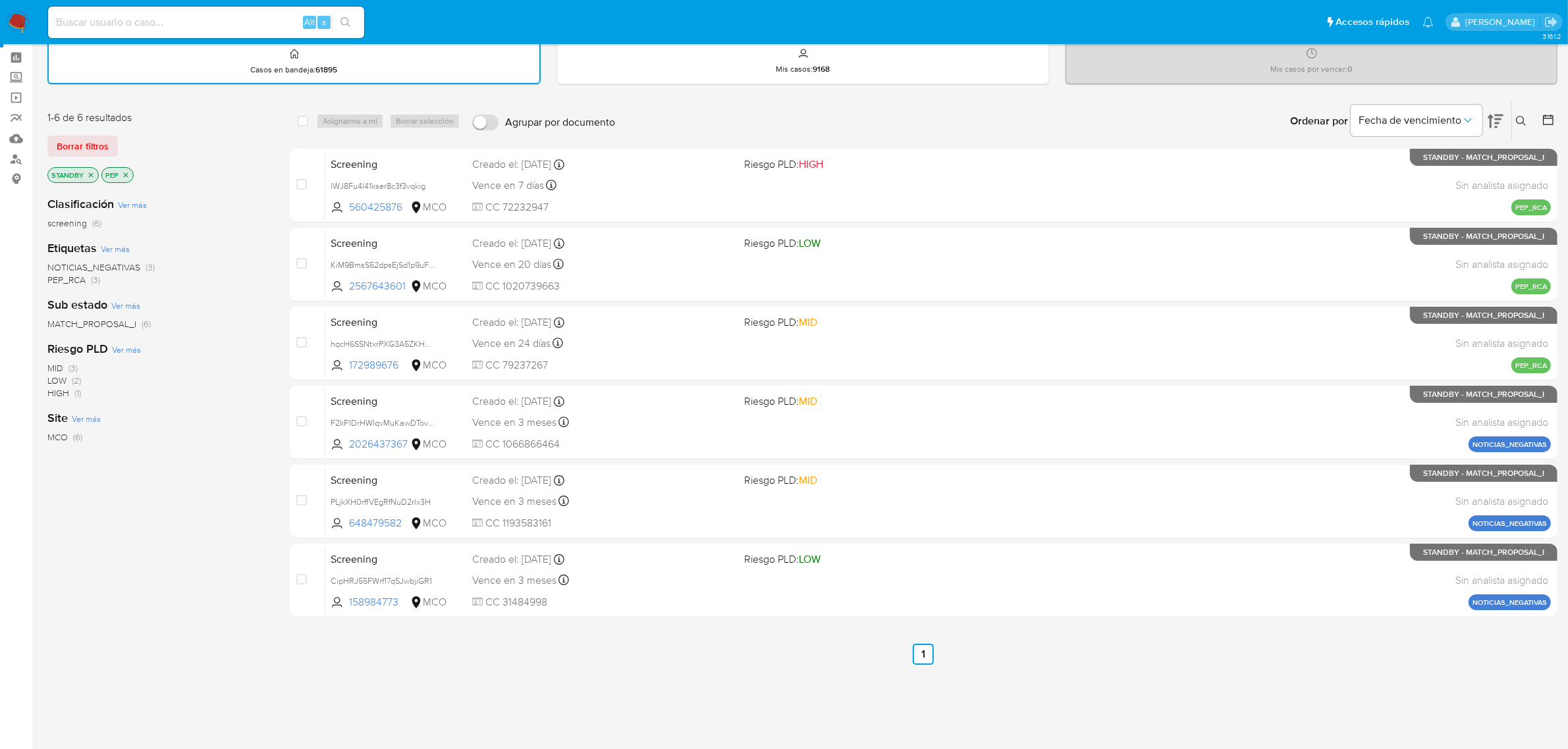
click at [130, 175] on p "PEP" at bounding box center [117, 175] width 31 height 15
click at [125, 175] on icon "close-filter" at bounding box center [126, 175] width 8 height 8
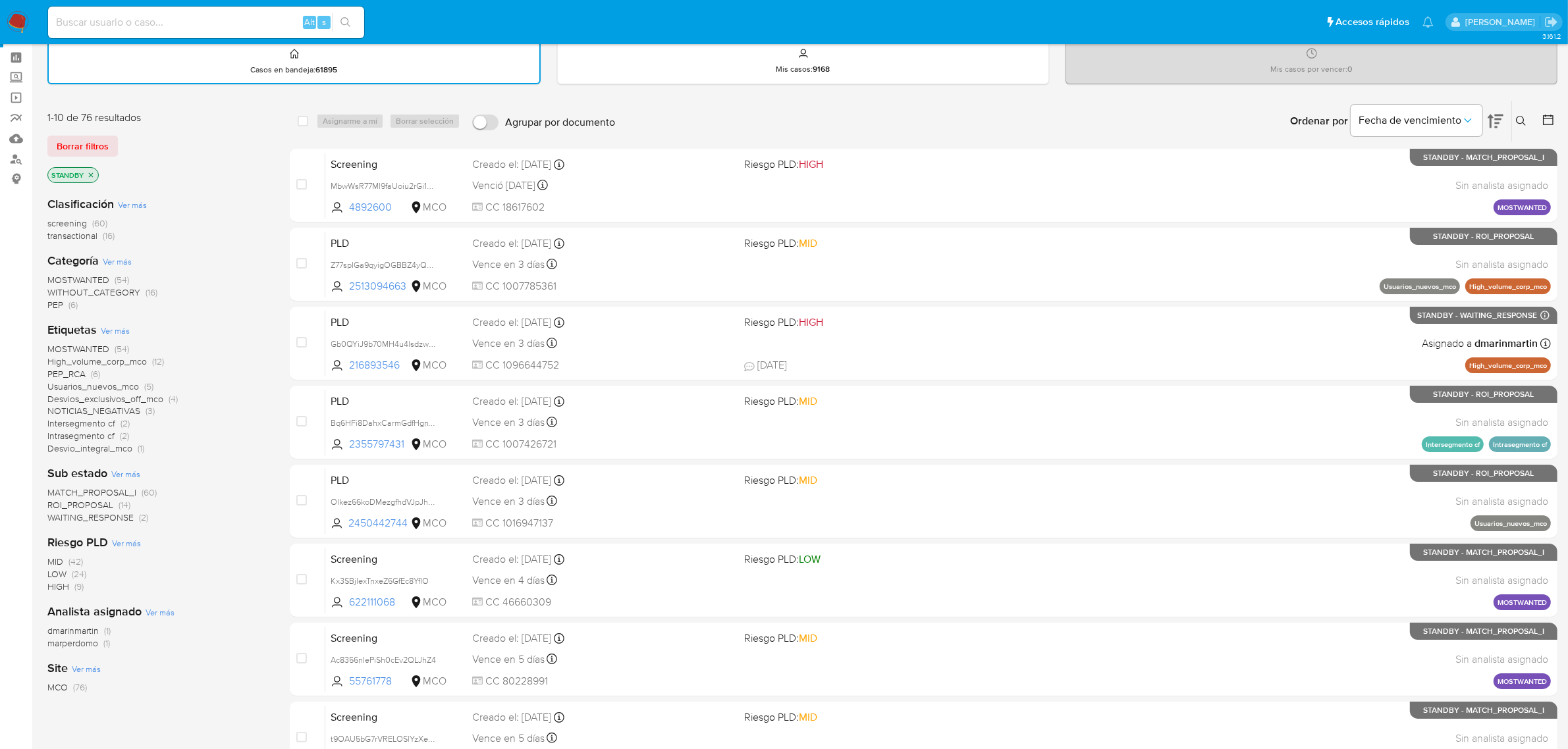
click at [110, 293] on span "WITHOUT_CATEGORY" at bounding box center [94, 292] width 93 height 13
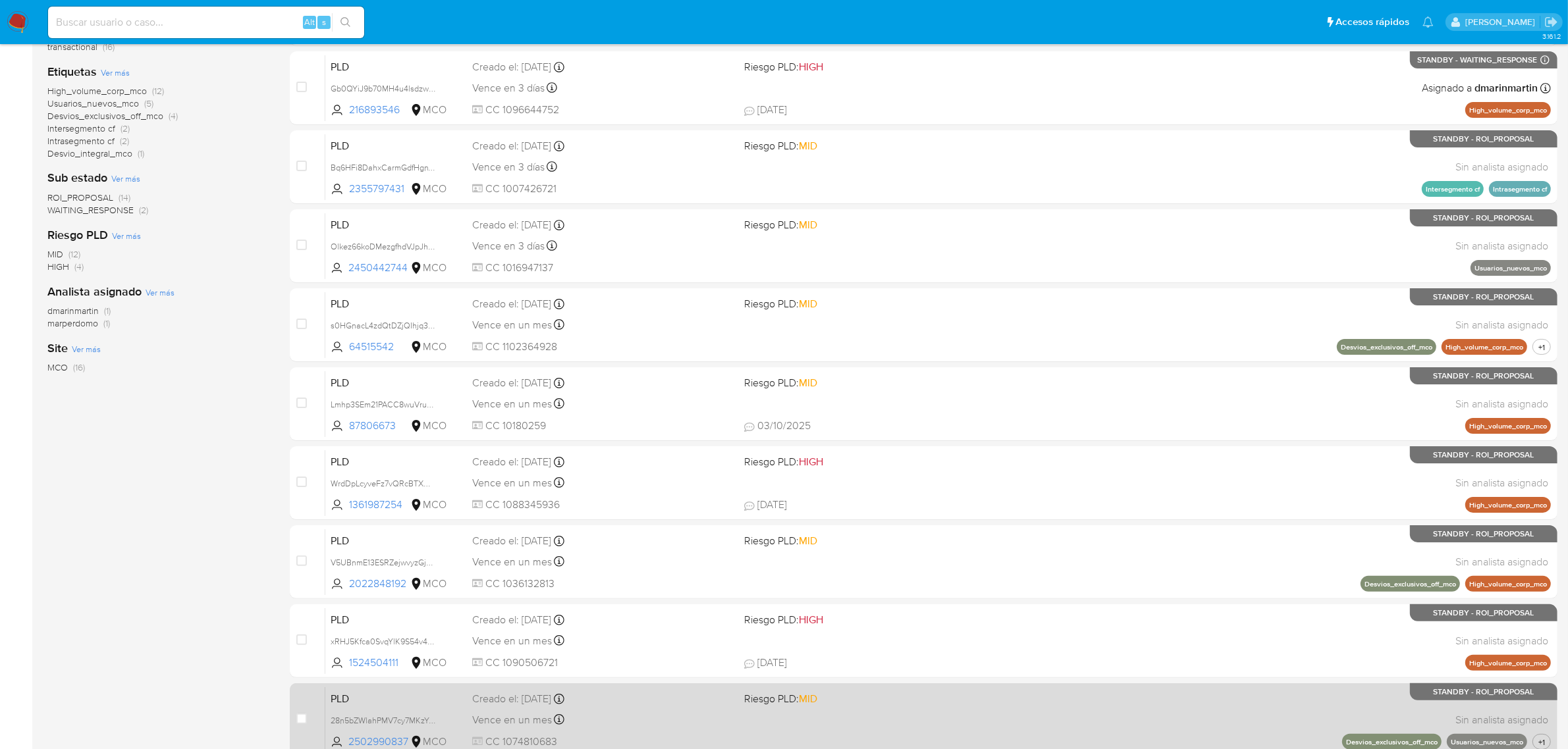
scroll to position [336, 0]
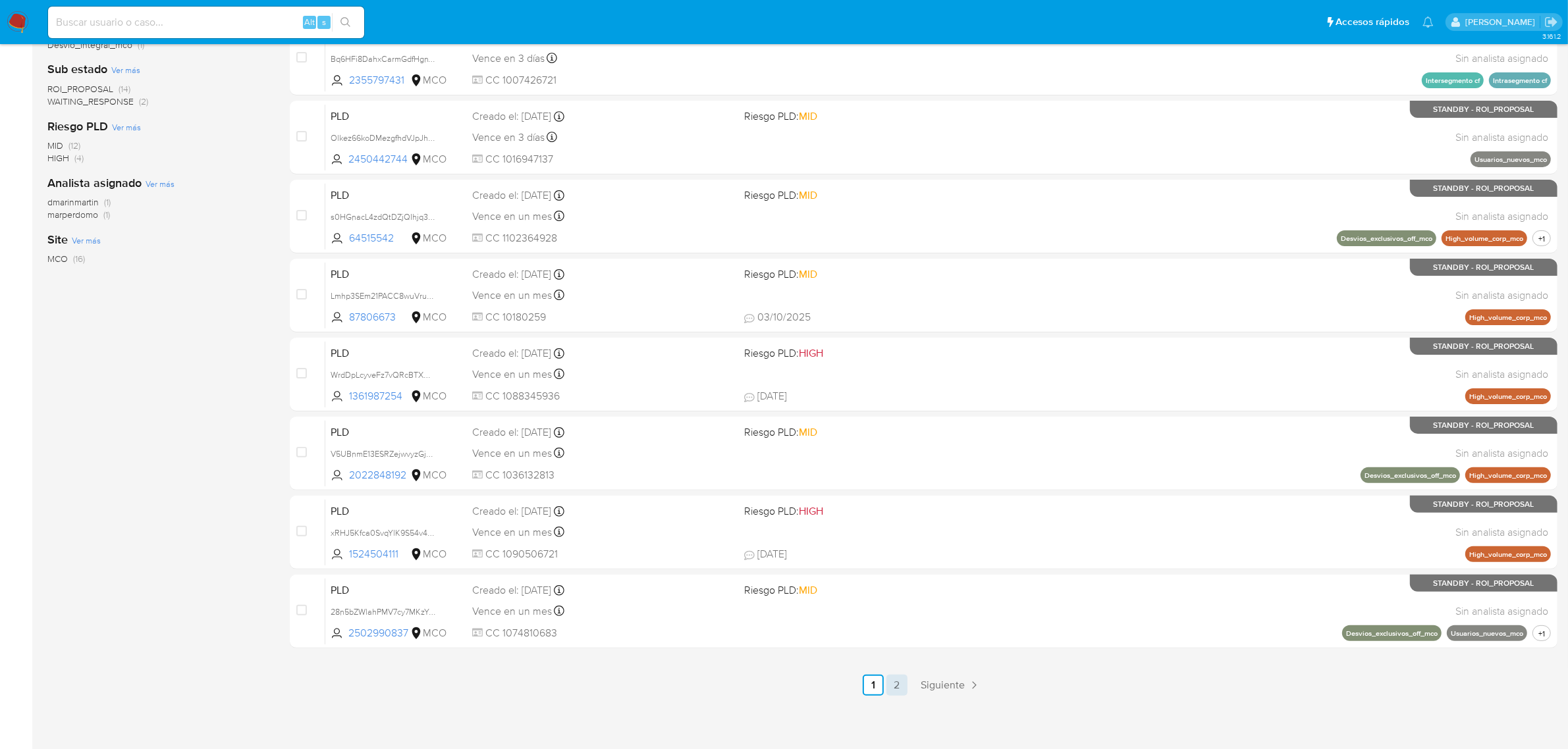
click at [893, 682] on link "2" at bounding box center [897, 686] width 21 height 21
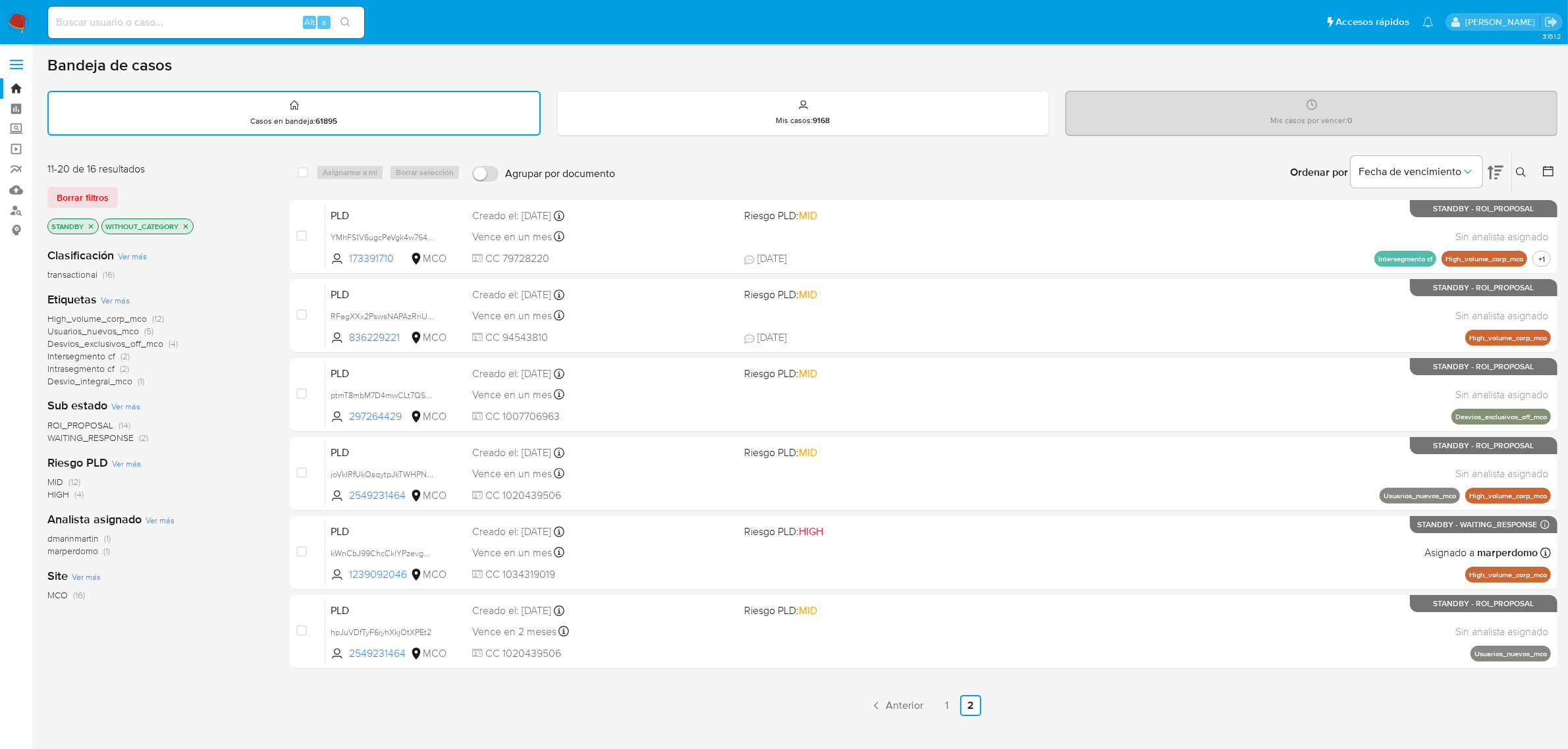
click at [190, 225] on icon "close-filter" at bounding box center [186, 227] width 8 height 8
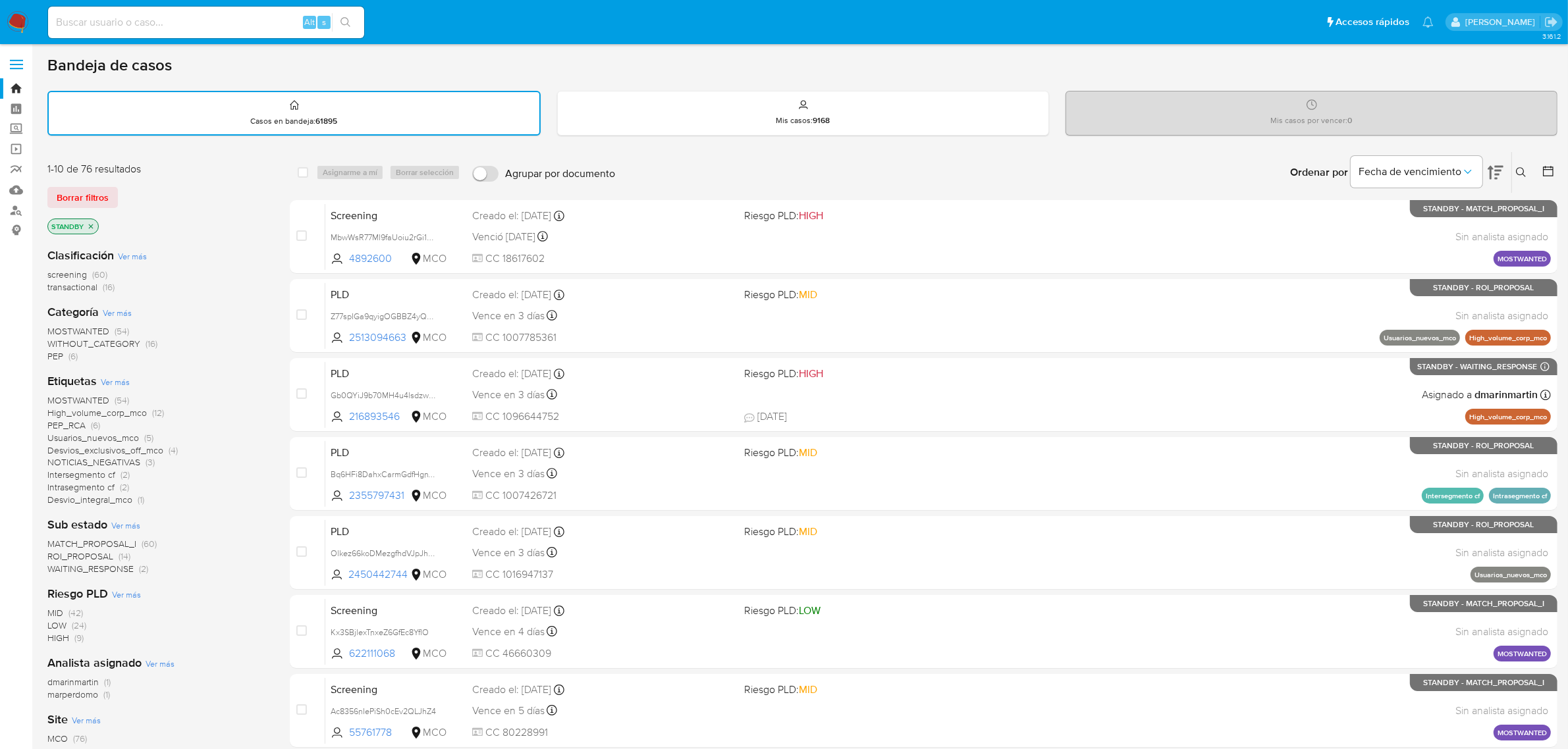
click at [96, 330] on span "MOSTWANTED" at bounding box center [78, 331] width 62 height 13
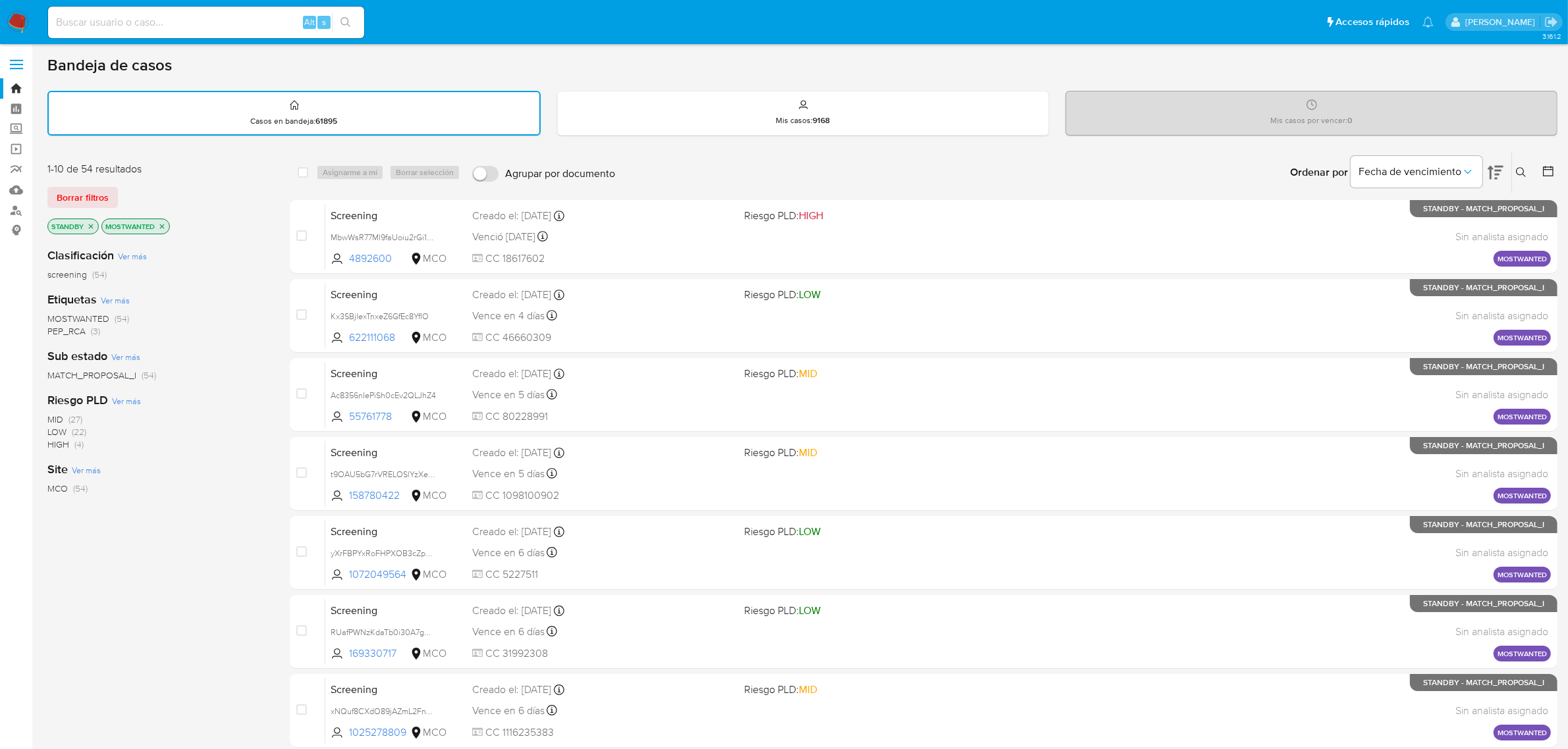
click at [166, 225] on icon "close-filter" at bounding box center [162, 227] width 8 height 8
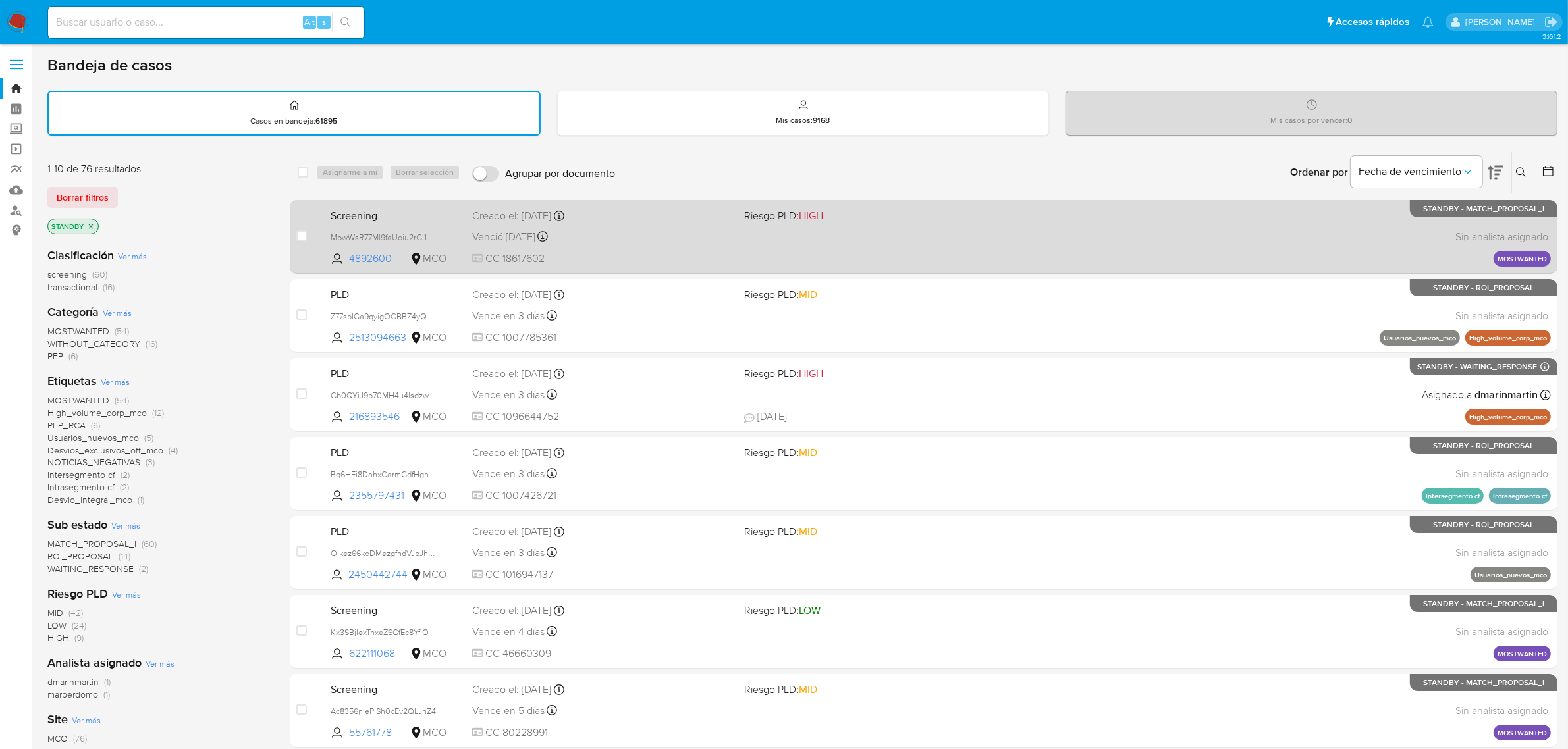
click at [680, 238] on div "Venció hace 4 días Vence el 03/10/2025 10:52:59" at bounding box center [603, 237] width 262 height 18
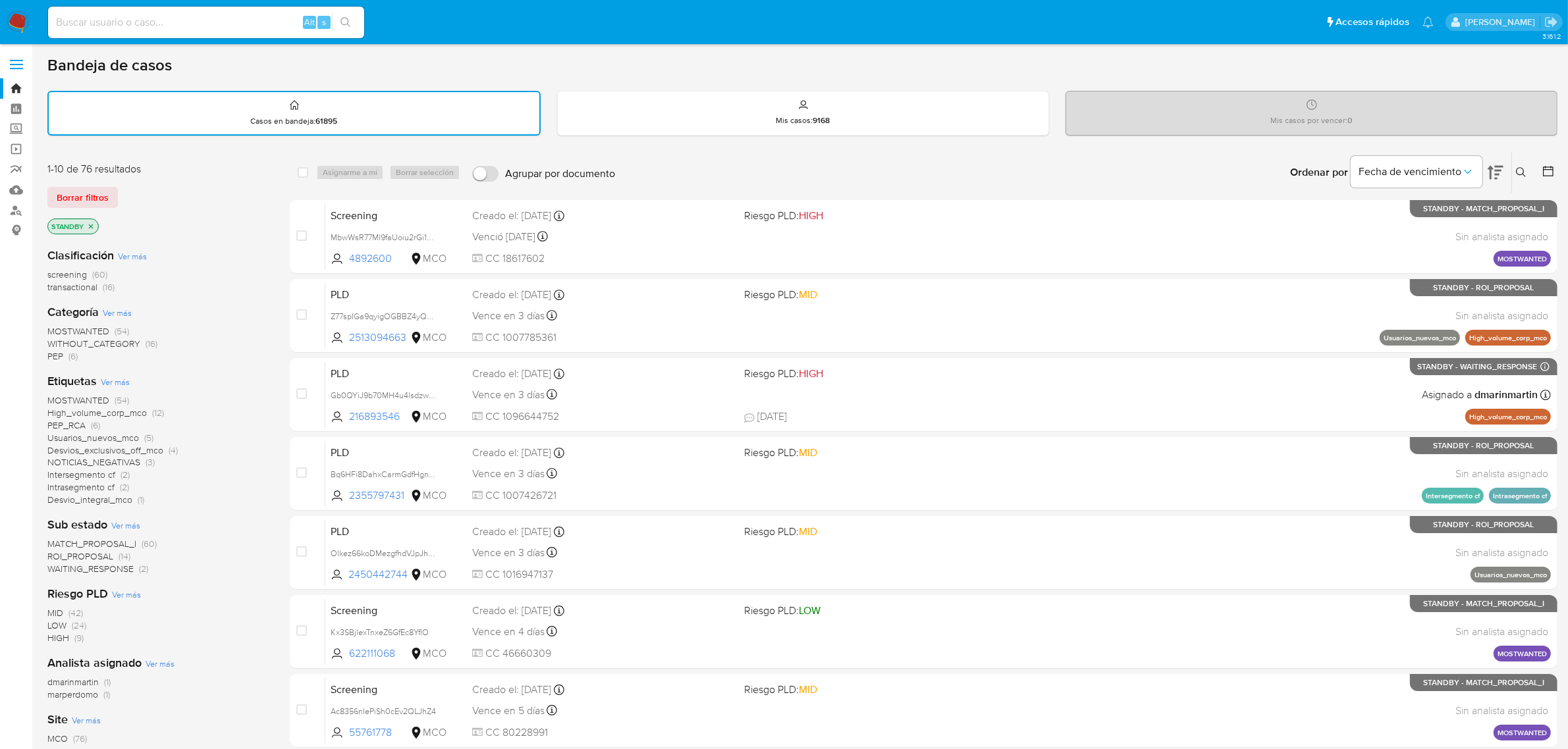
click at [22, 25] on img at bounding box center [18, 22] width 22 height 22
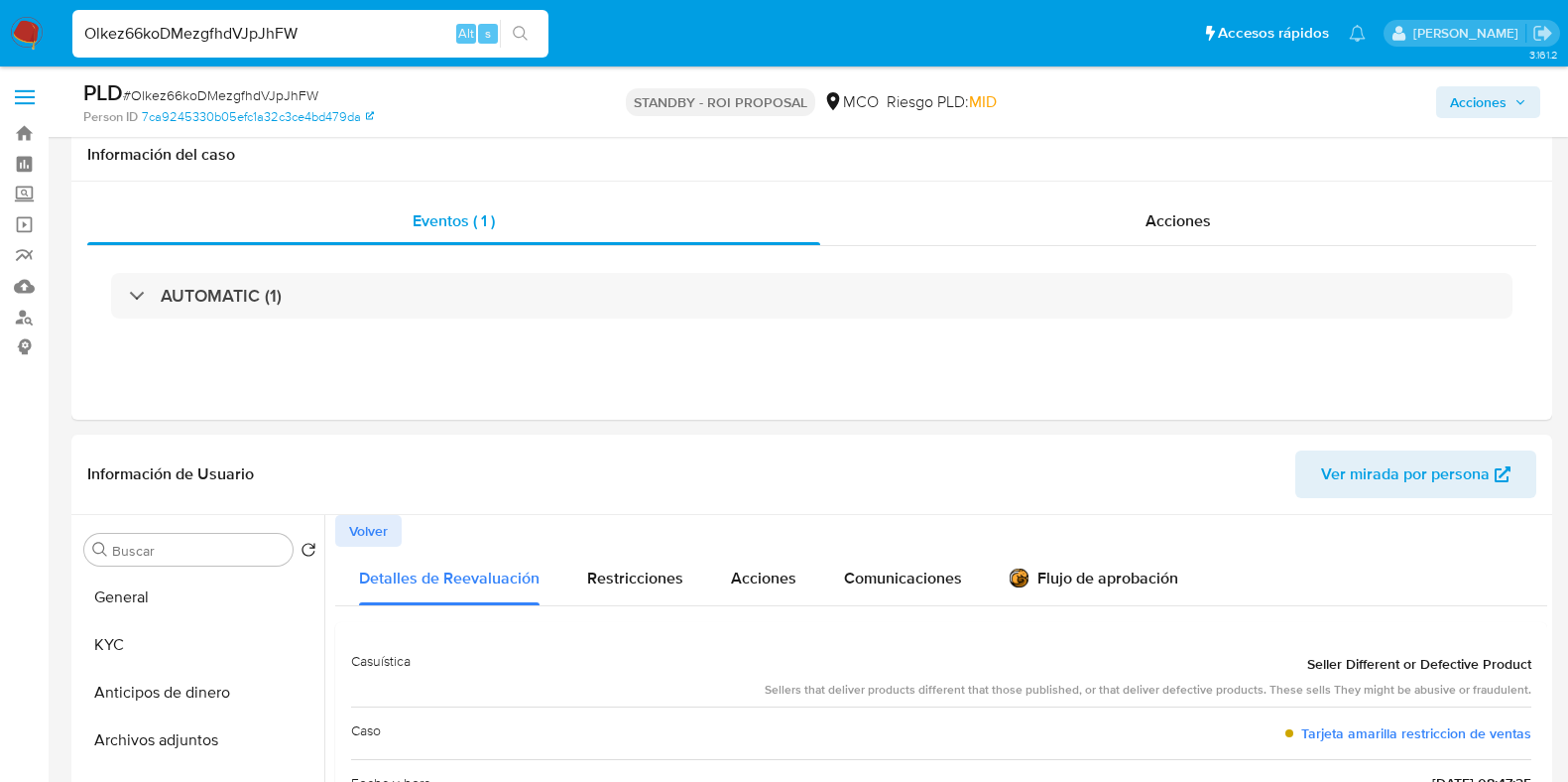
select select "10"
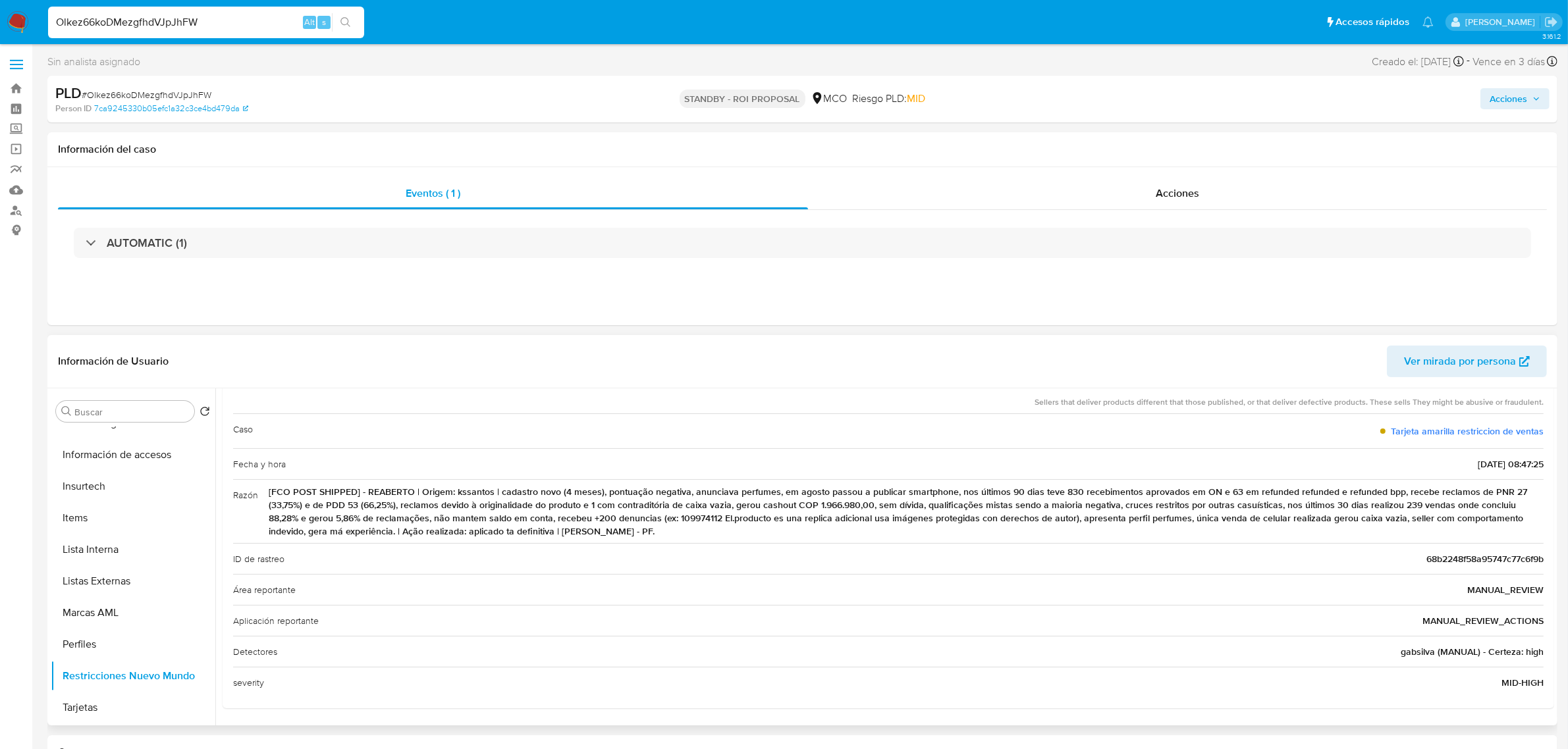
click at [537, 517] on span "[FCO POST SHIPPED] - REABERTO | Origem: kssantos | cadastro novo (4 meses), pon…" at bounding box center [905, 512] width 1275 height 53
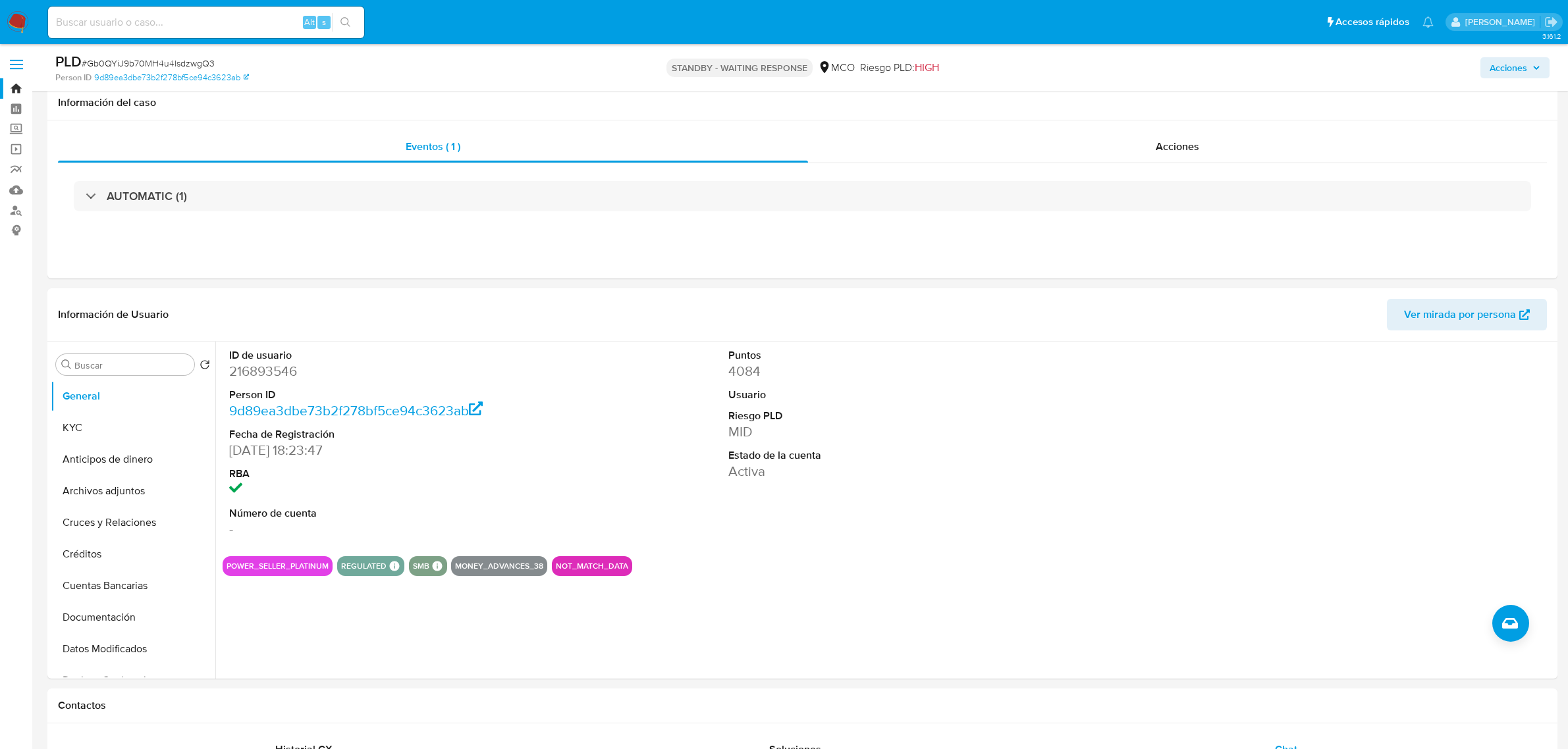
select select "10"
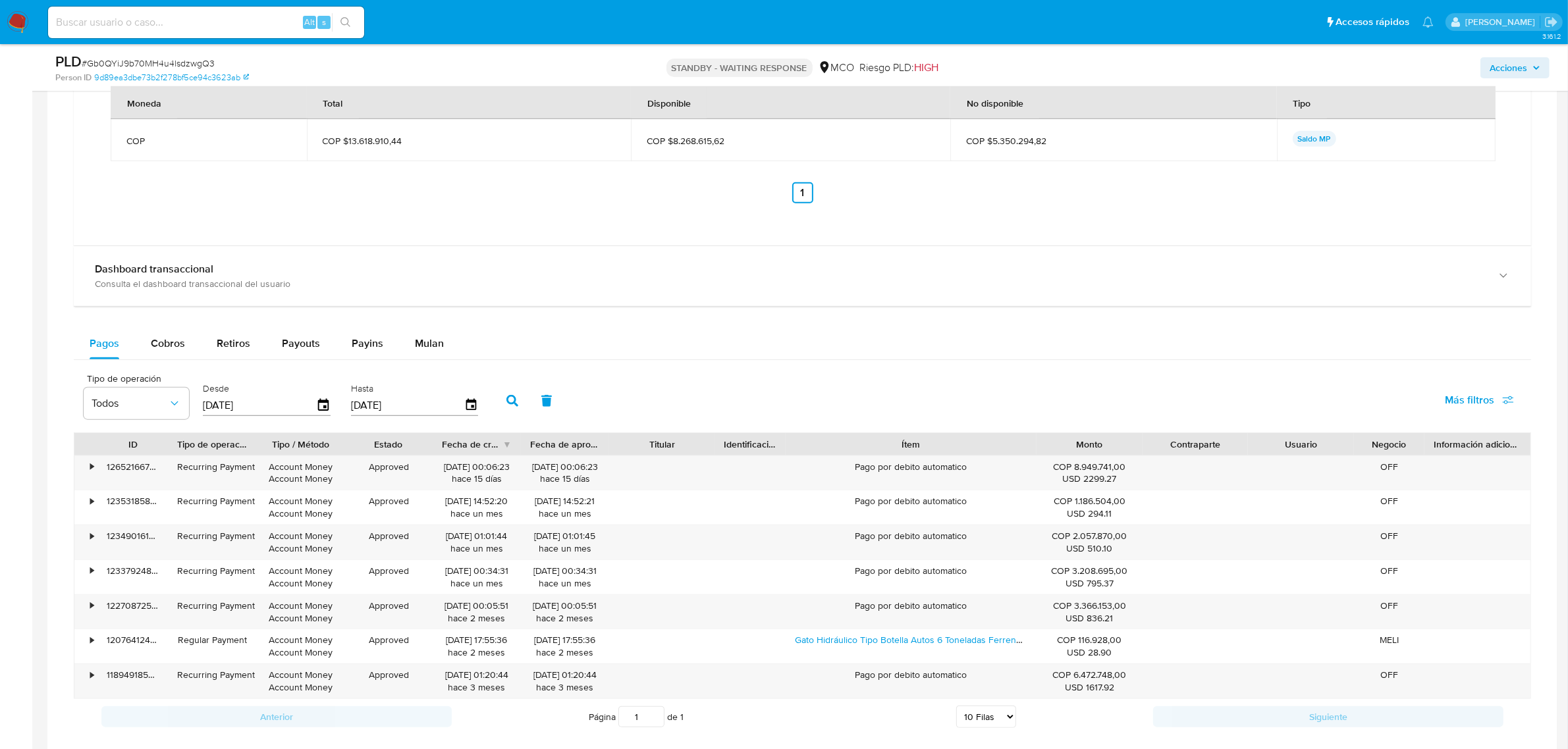
scroll to position [576, 0]
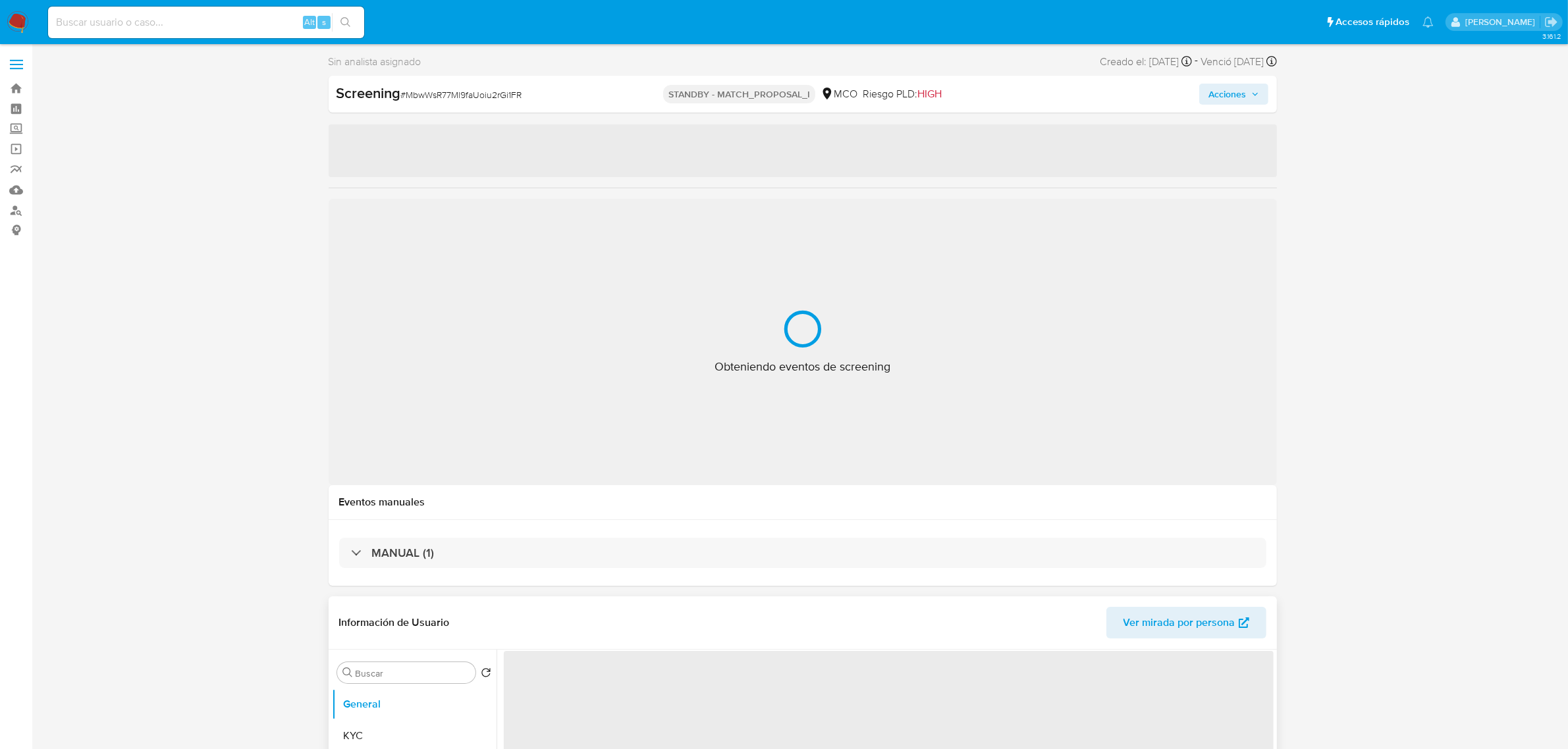
select select "10"
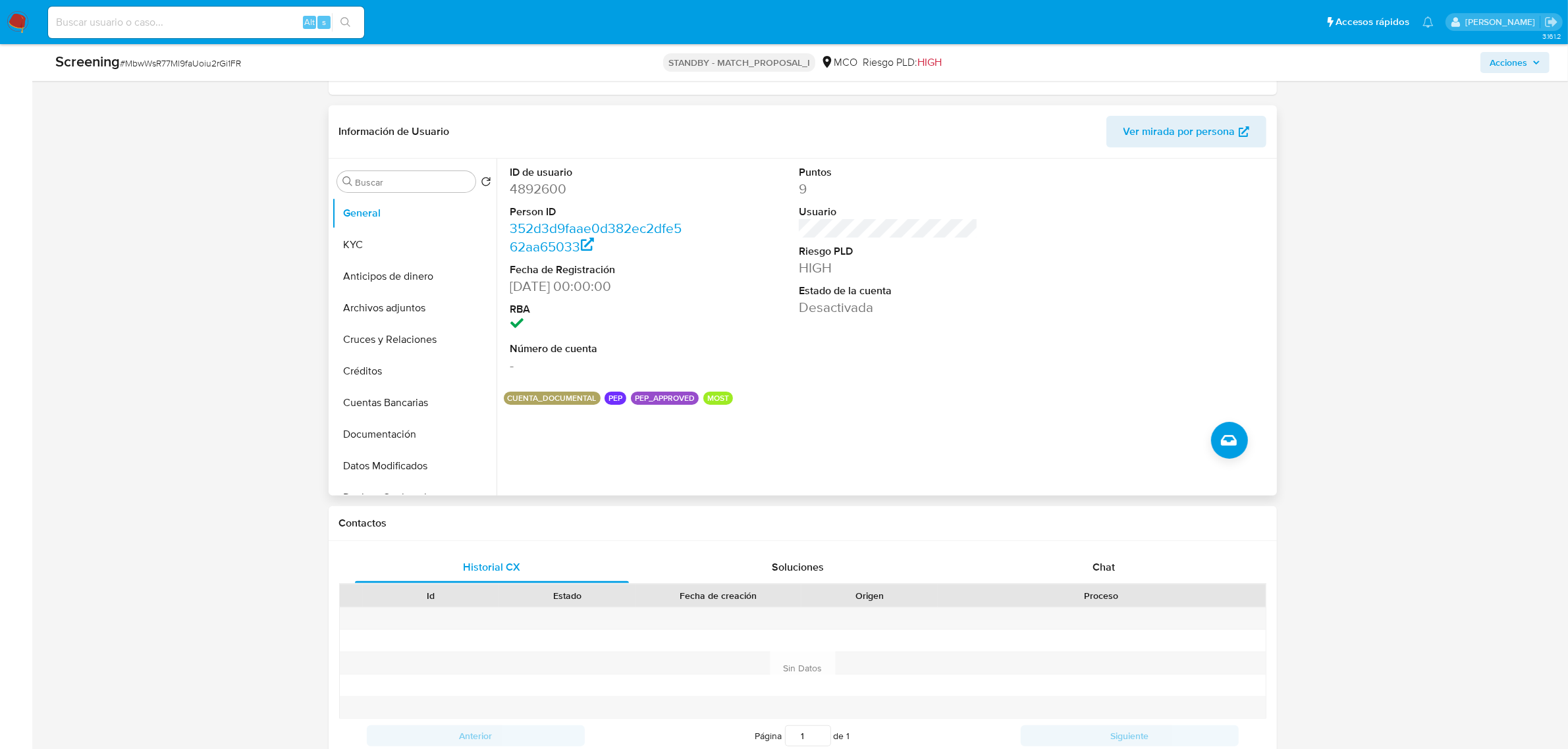
scroll to position [329, 0]
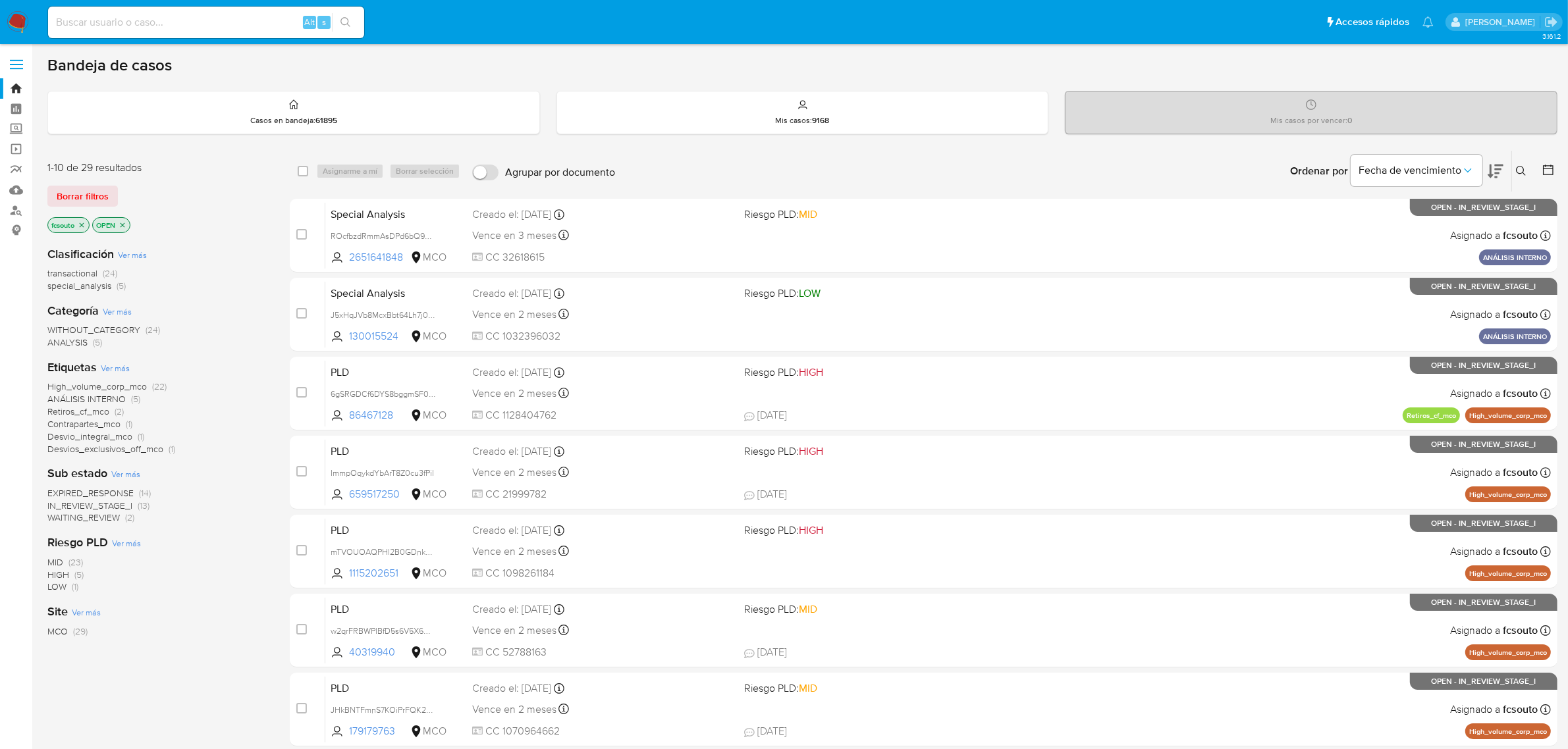
click at [84, 225] on icon "close-filter" at bounding box center [82, 225] width 5 height 5
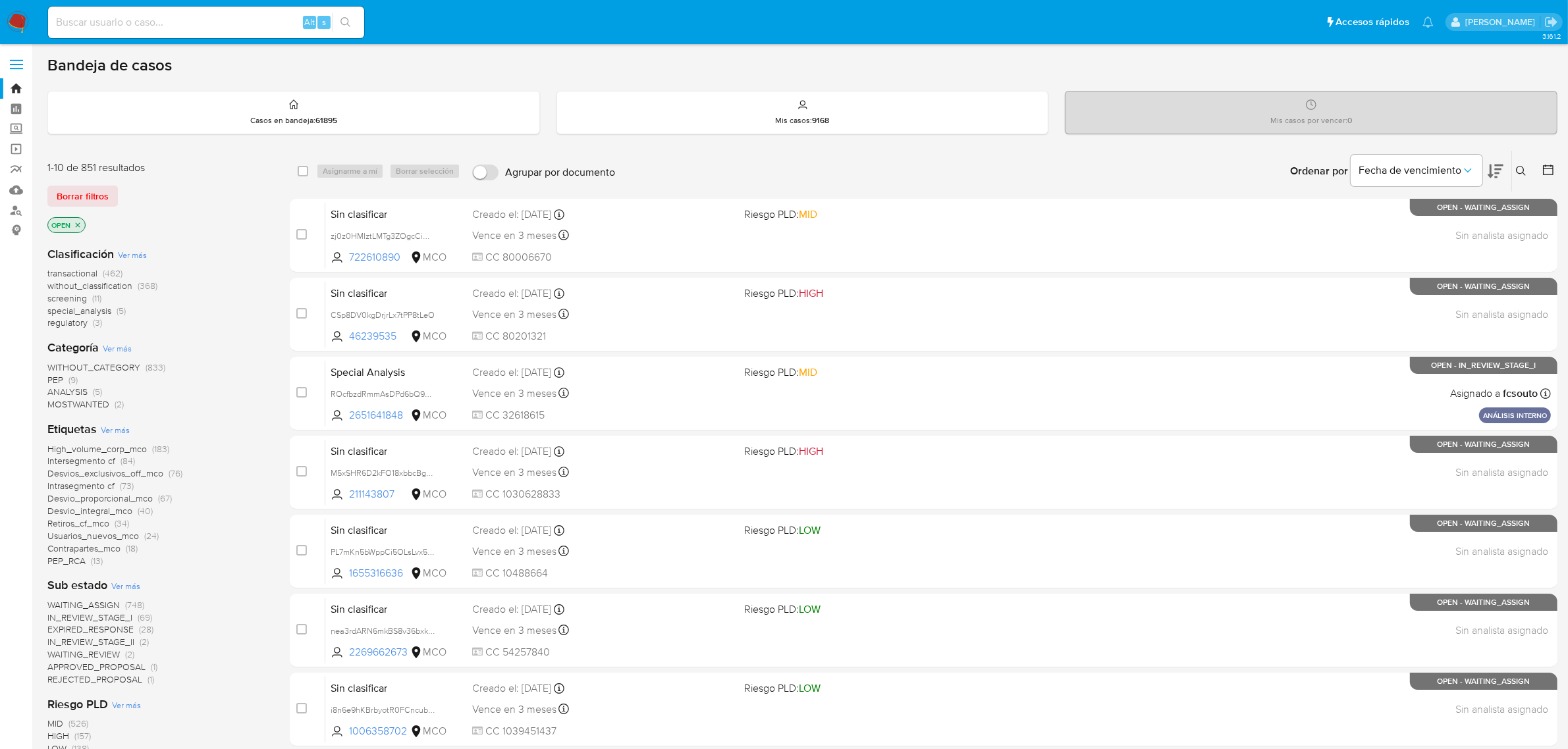
click at [80, 224] on icon "close-filter" at bounding box center [78, 225] width 8 height 8
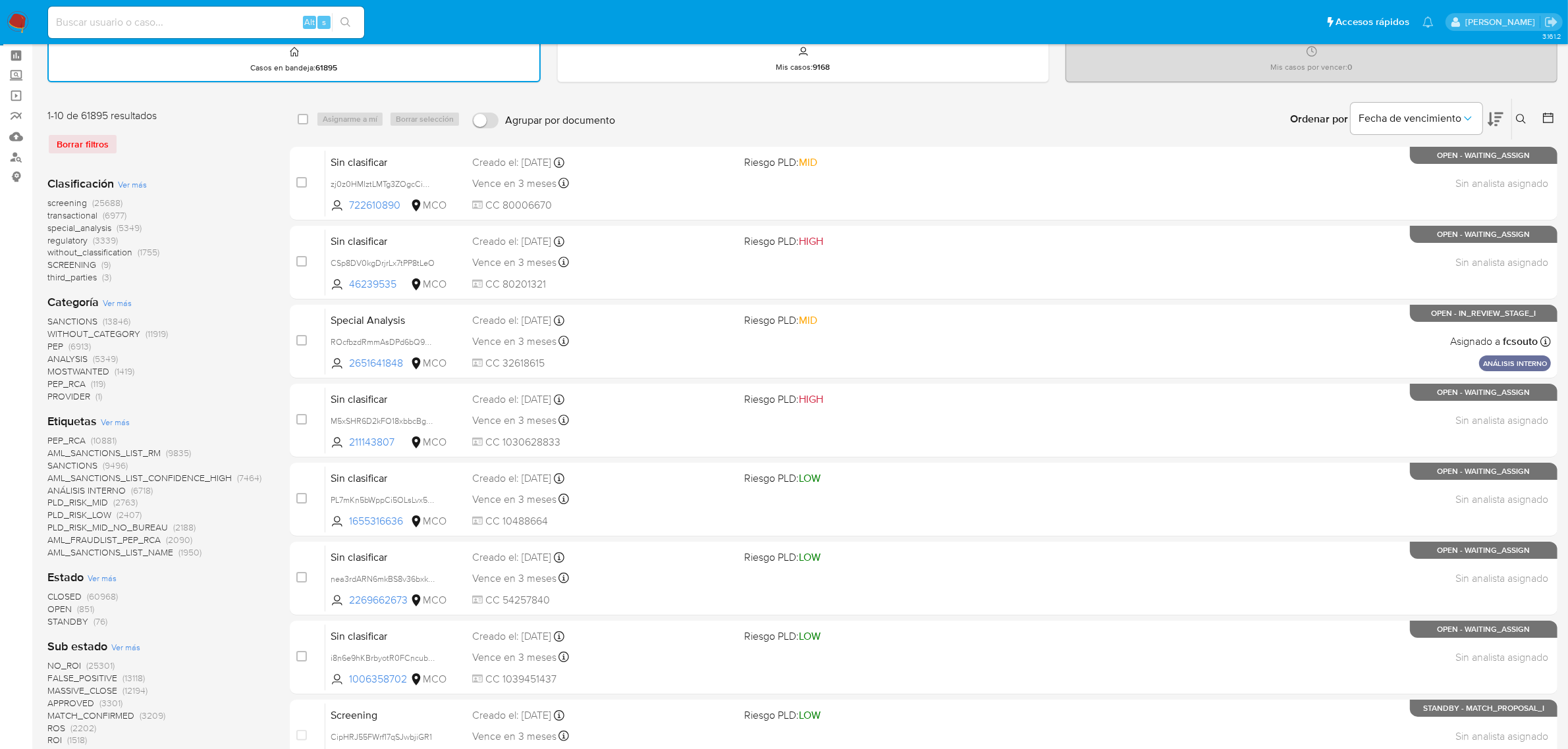
scroll to position [82, 0]
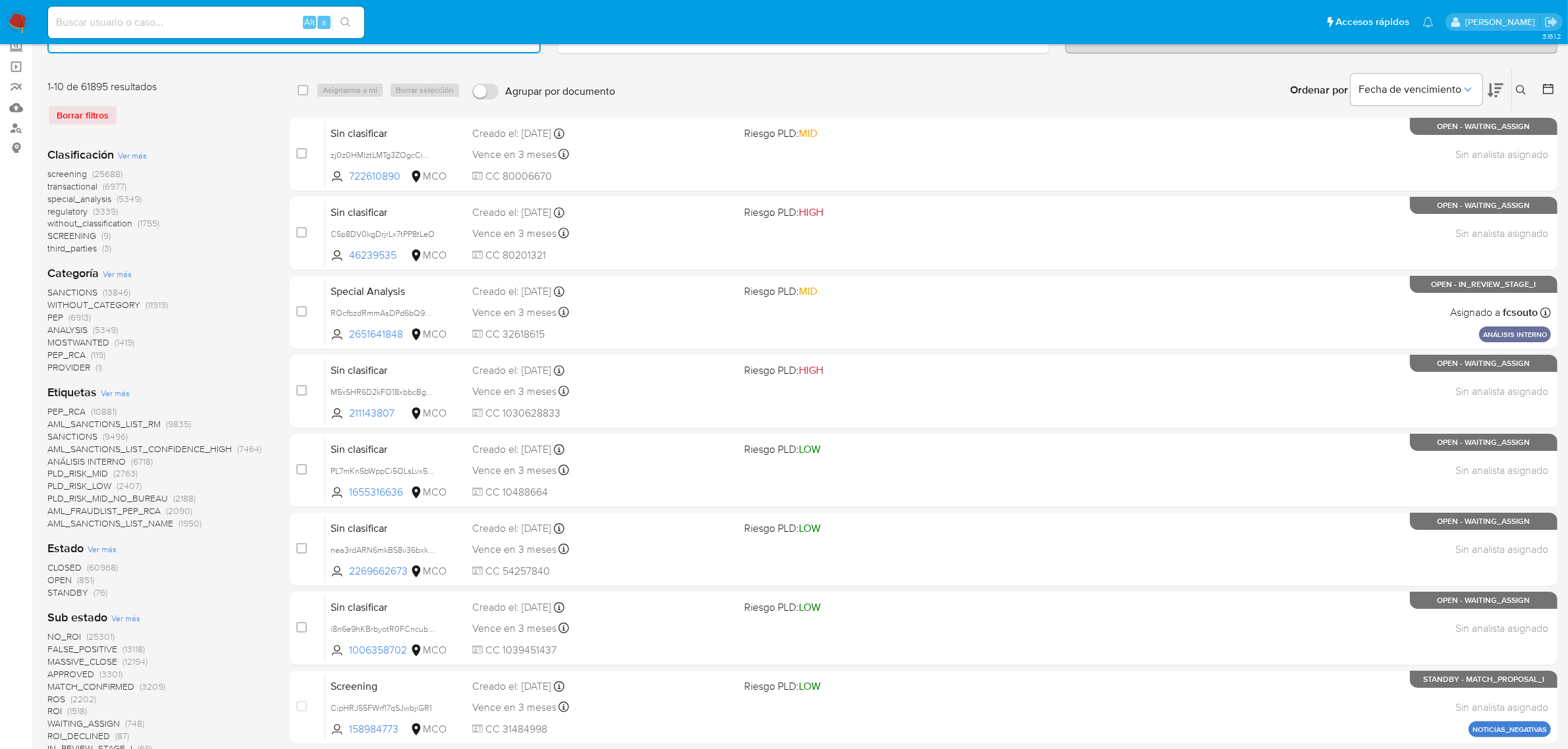
click at [79, 588] on span "STANDBY" at bounding box center [68, 593] width 41 height 13
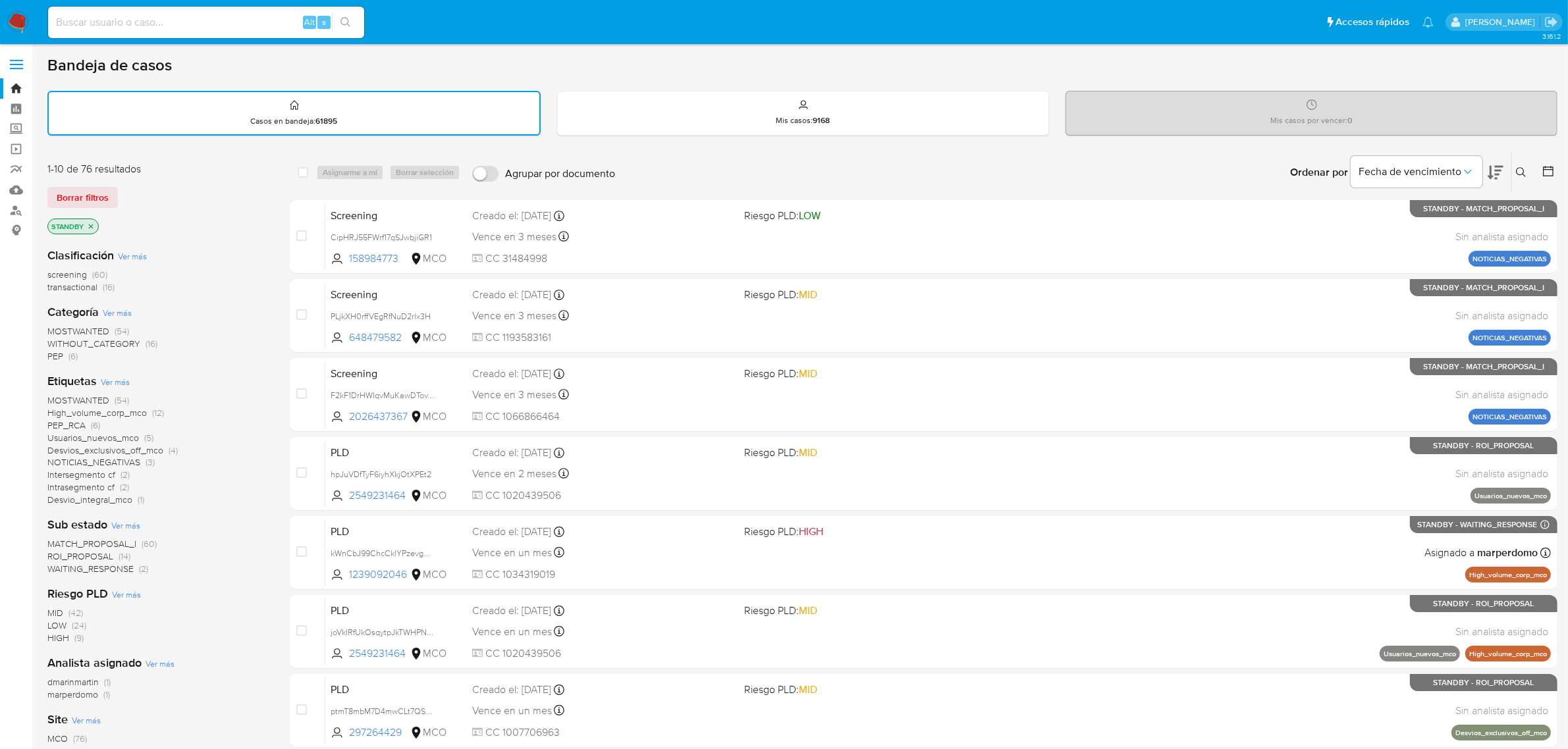
click at [1500, 167] on icon at bounding box center [1495, 173] width 16 height 16
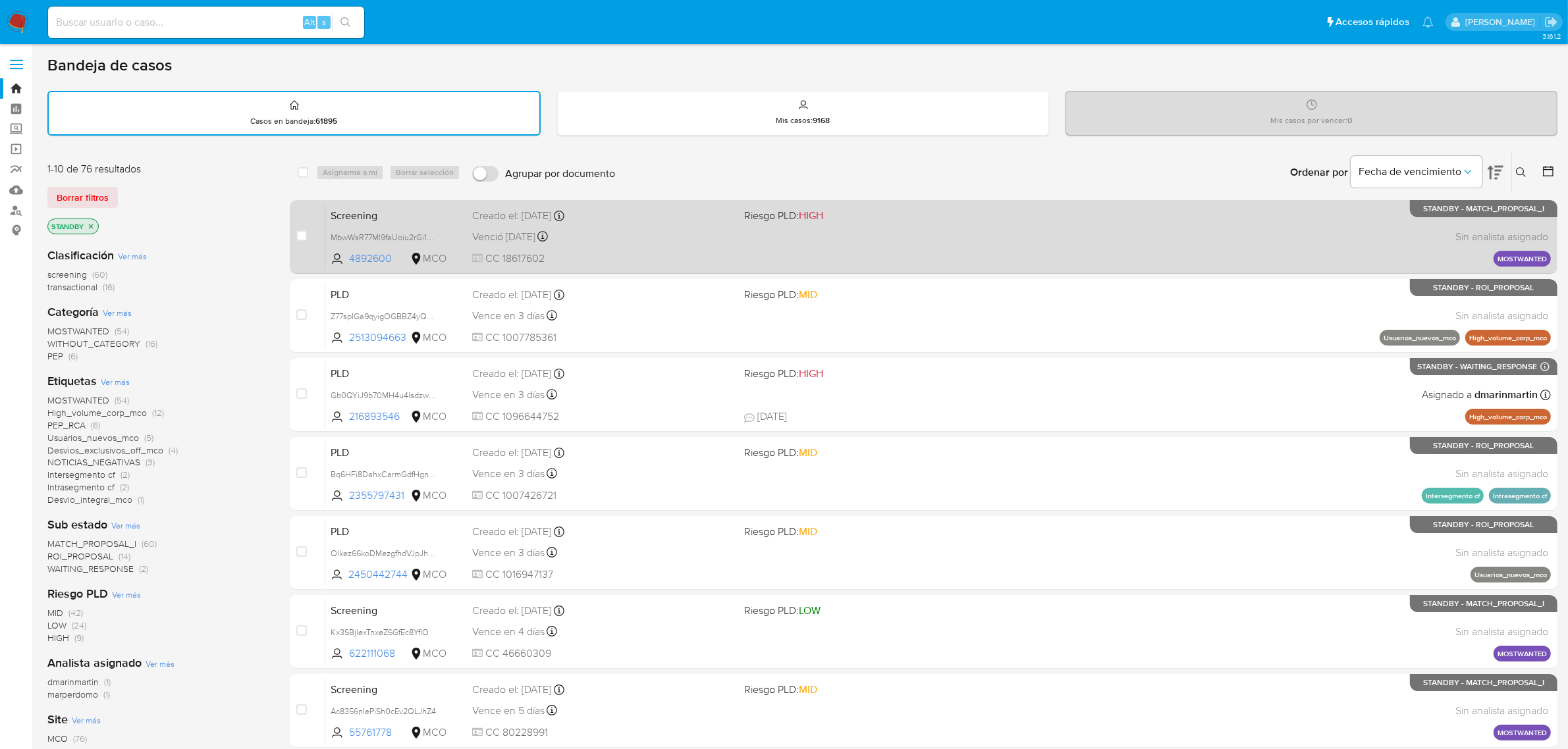
click at [646, 234] on div "Venció hace 4 días Vence el 03/10/2025 10:52:59" at bounding box center [603, 237] width 262 height 18
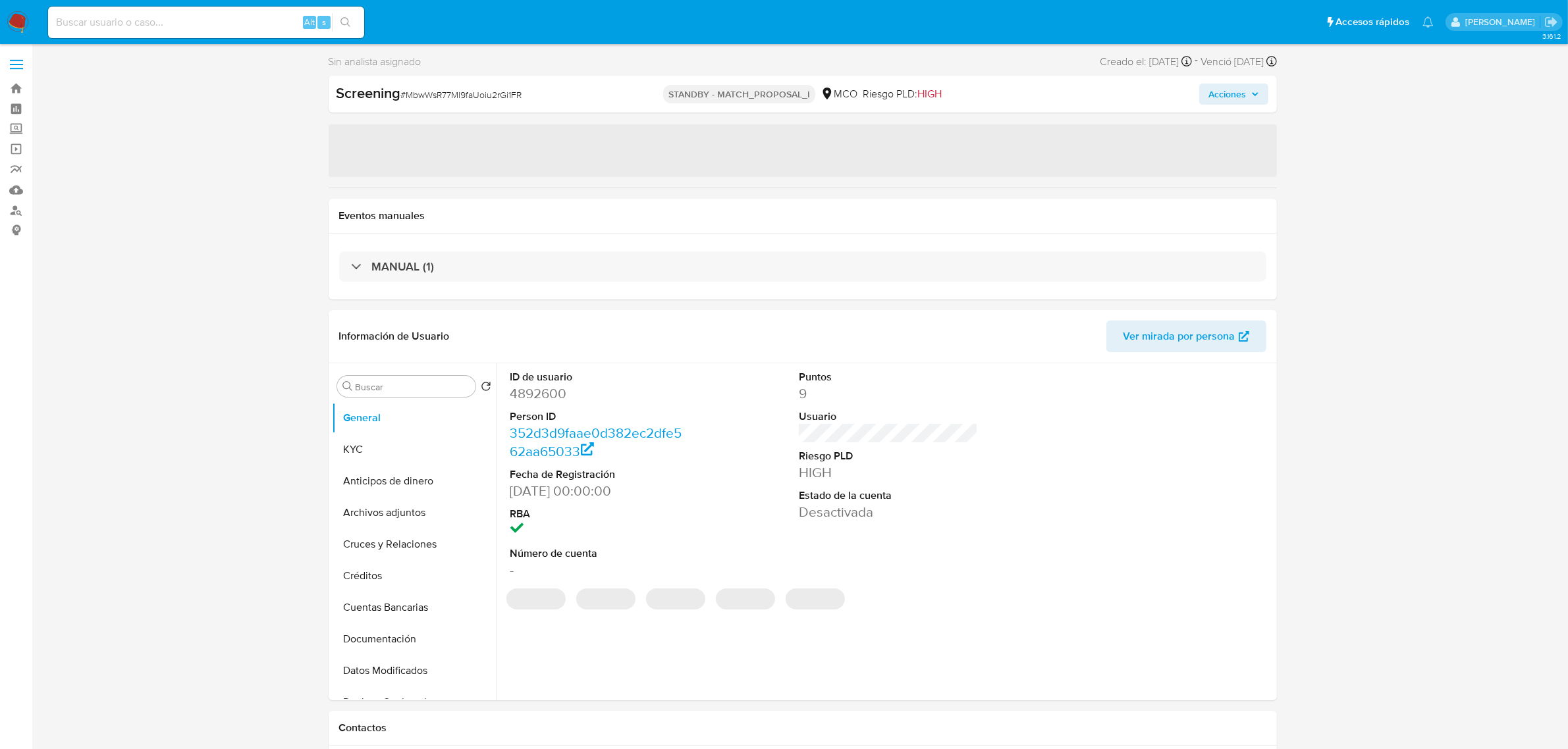
select select "10"
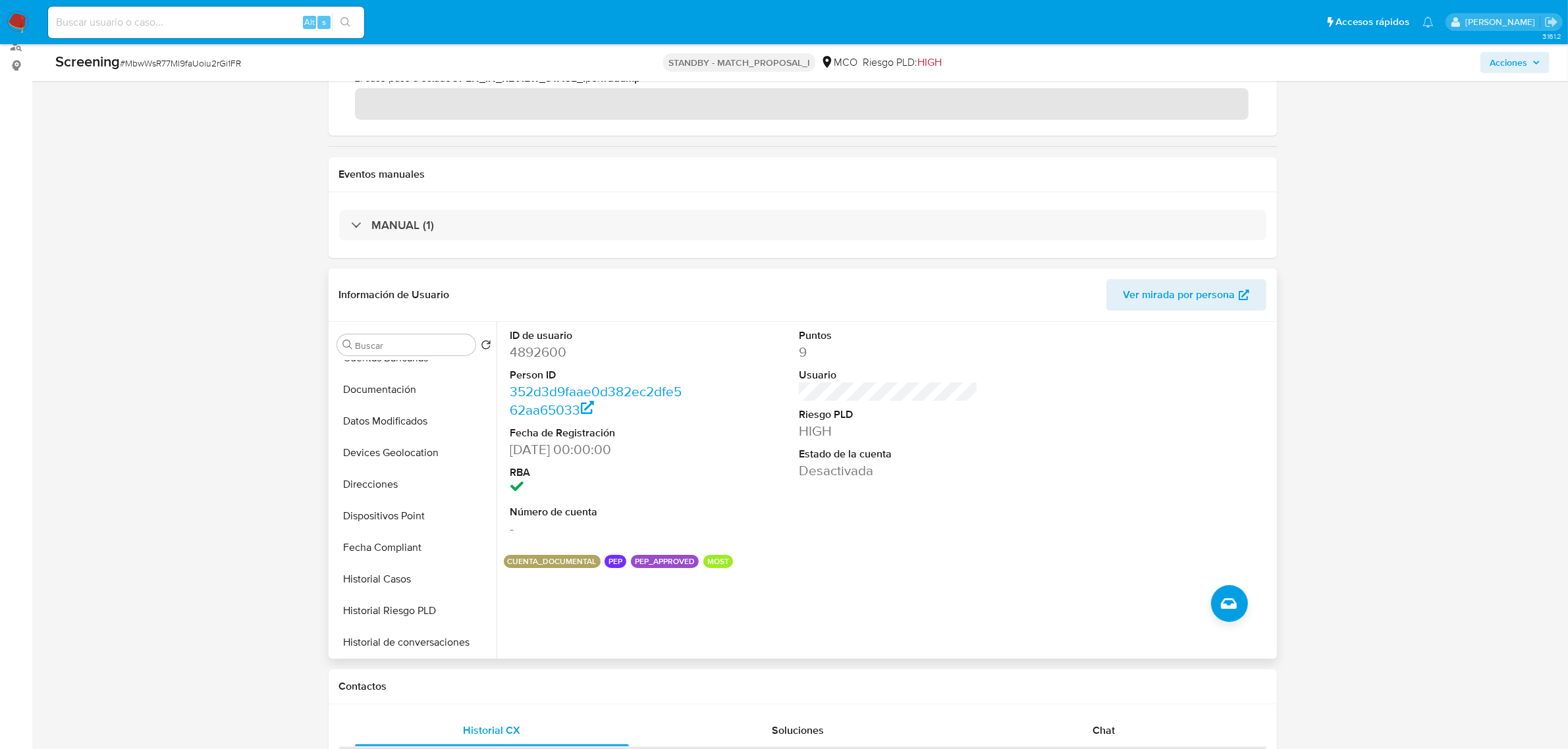
scroll to position [247, 0]
click at [403, 535] on button "Historial Casos" at bounding box center [409, 541] width 154 height 32
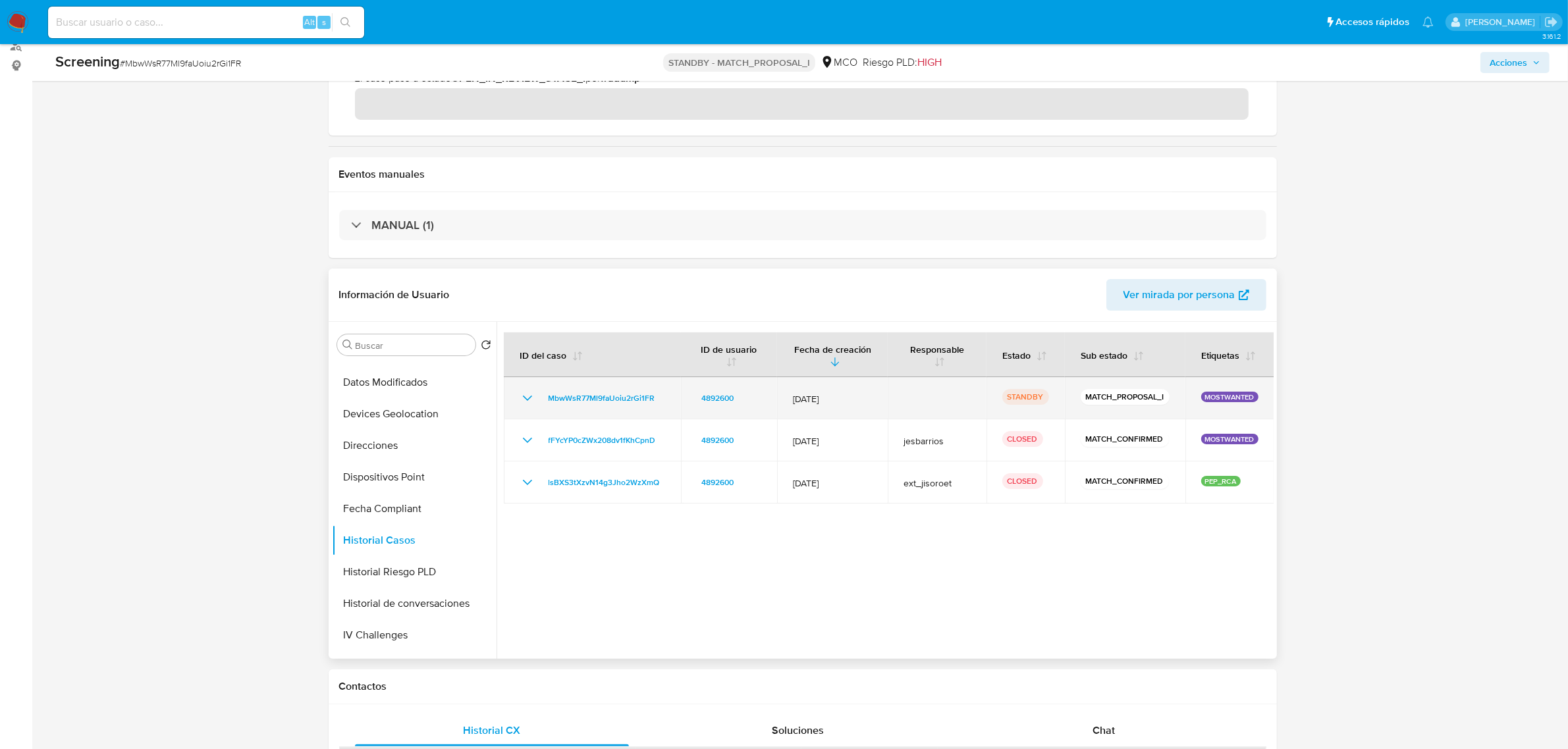
click at [524, 394] on icon "Mostrar/Ocultar" at bounding box center [528, 398] width 16 height 16
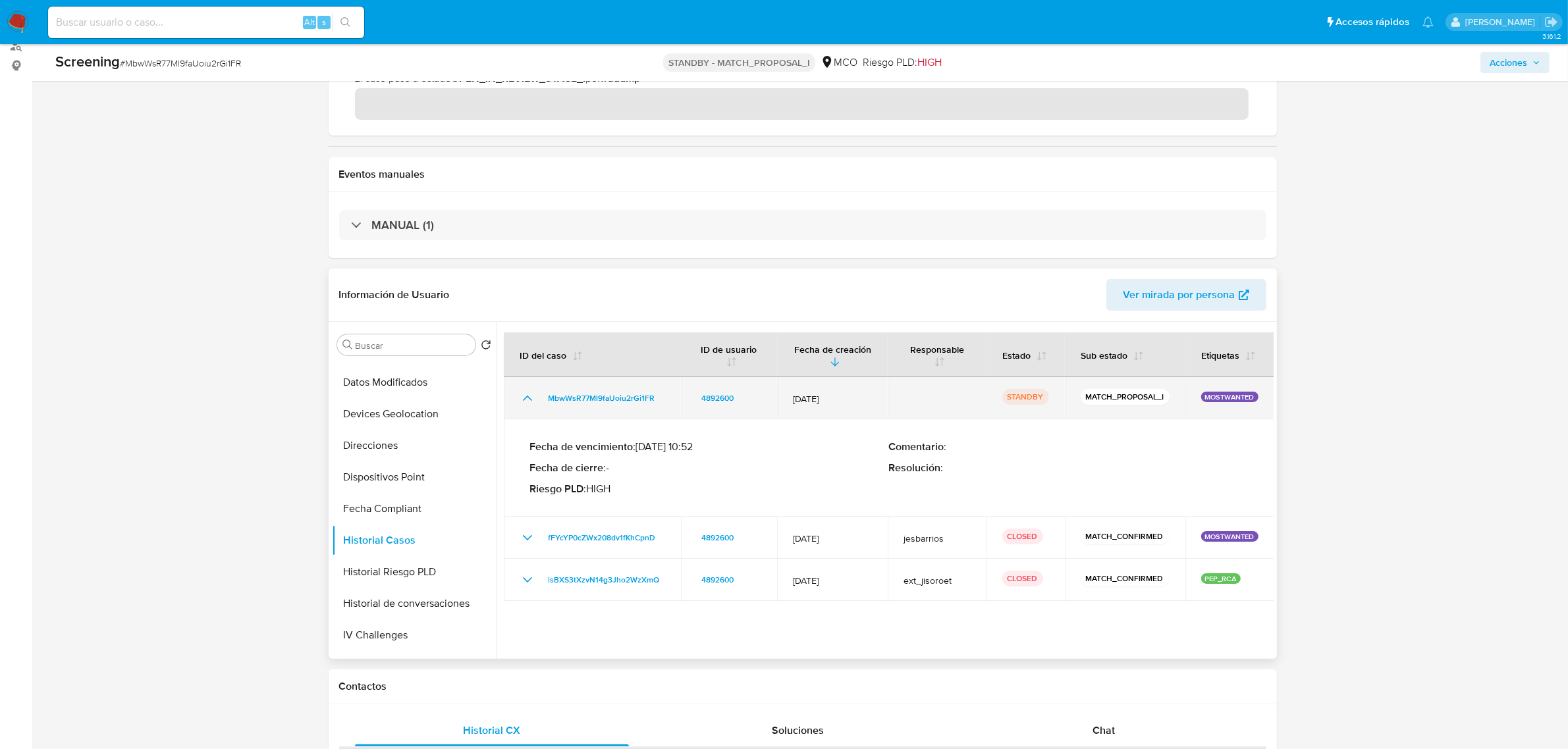
click at [524, 394] on icon "Mostrar/Ocultar" at bounding box center [528, 398] width 16 height 16
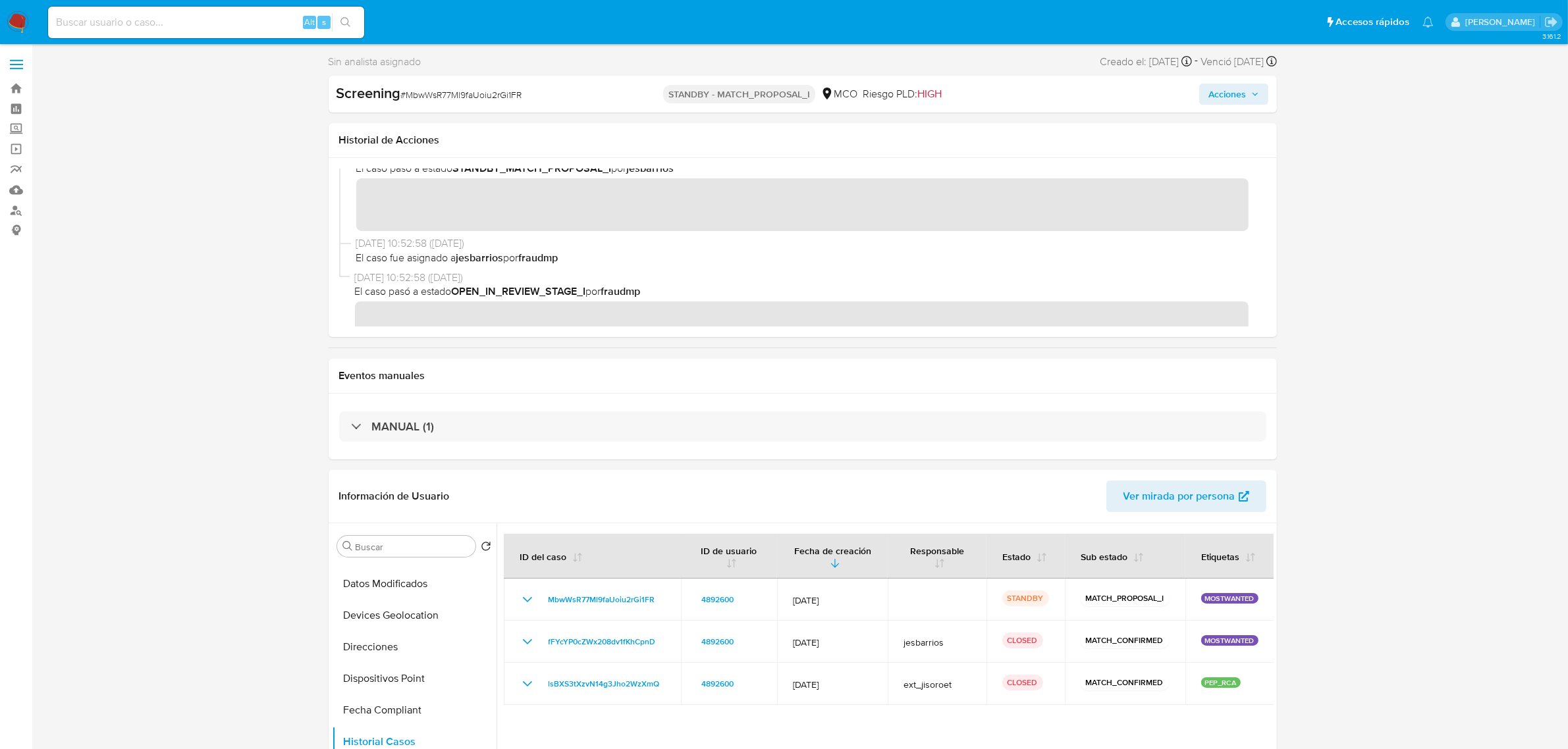
scroll to position [33, 0]
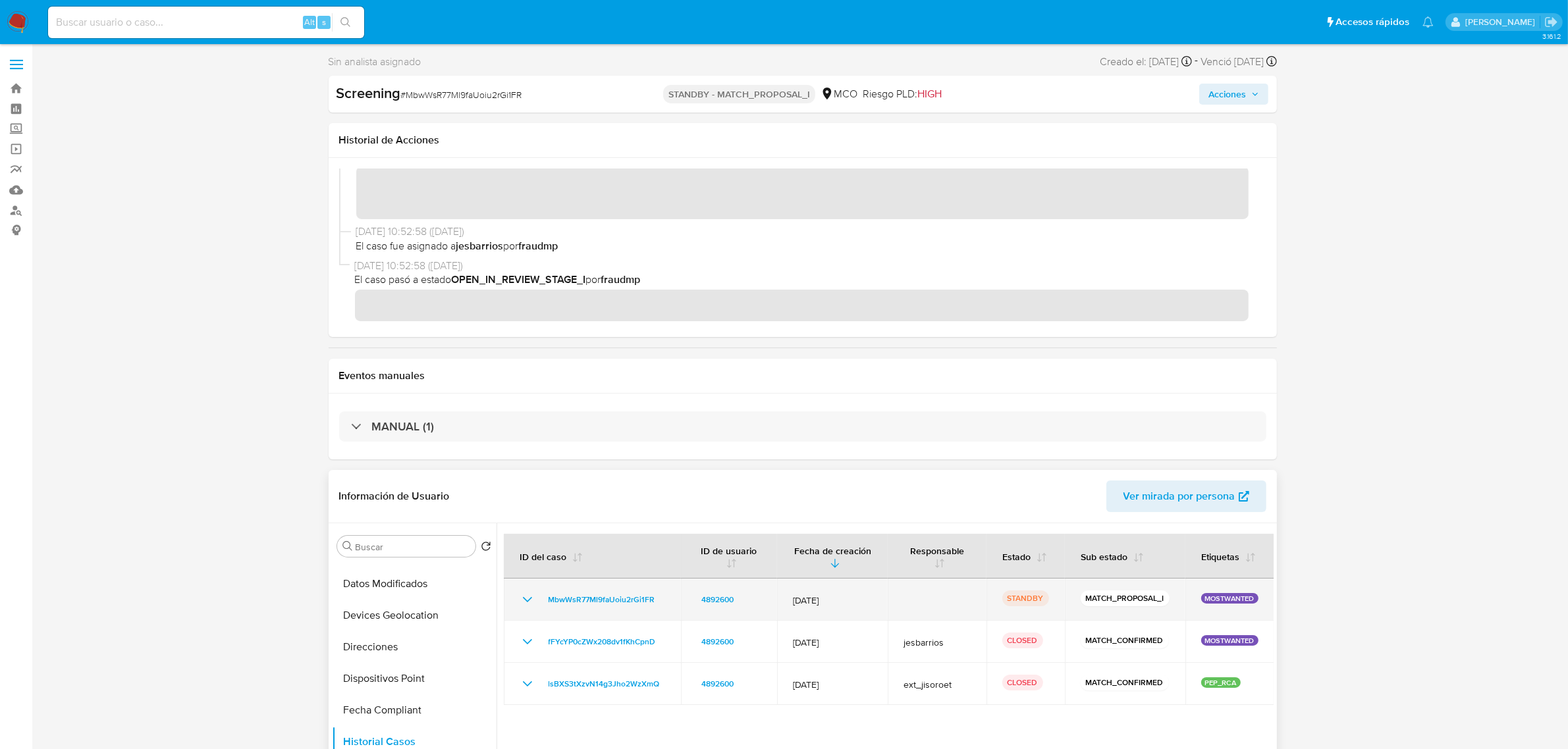
click at [522, 598] on icon "Mostrar/Ocultar" at bounding box center [528, 600] width 16 height 16
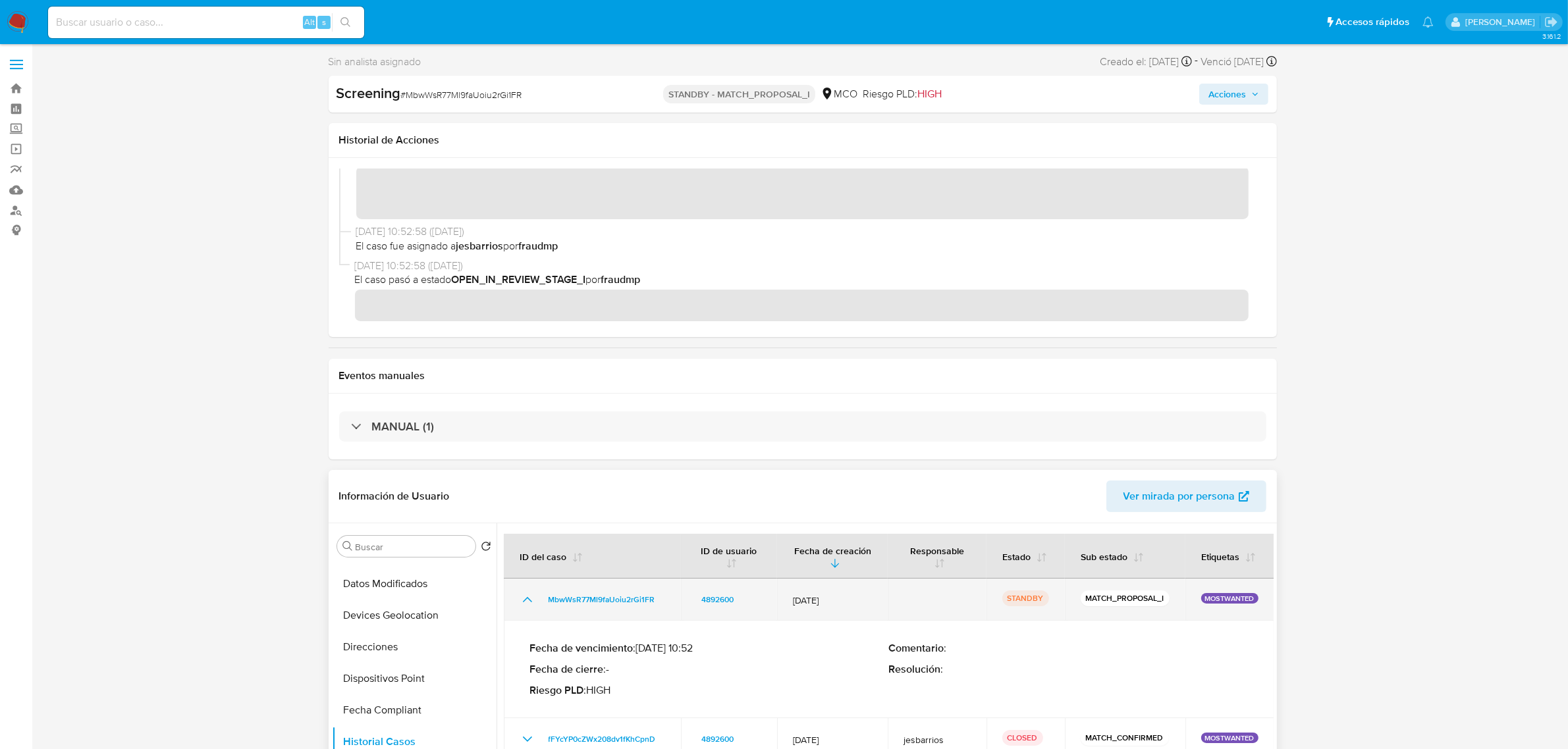
click at [522, 598] on icon "Mostrar/Ocultar" at bounding box center [528, 600] width 16 height 16
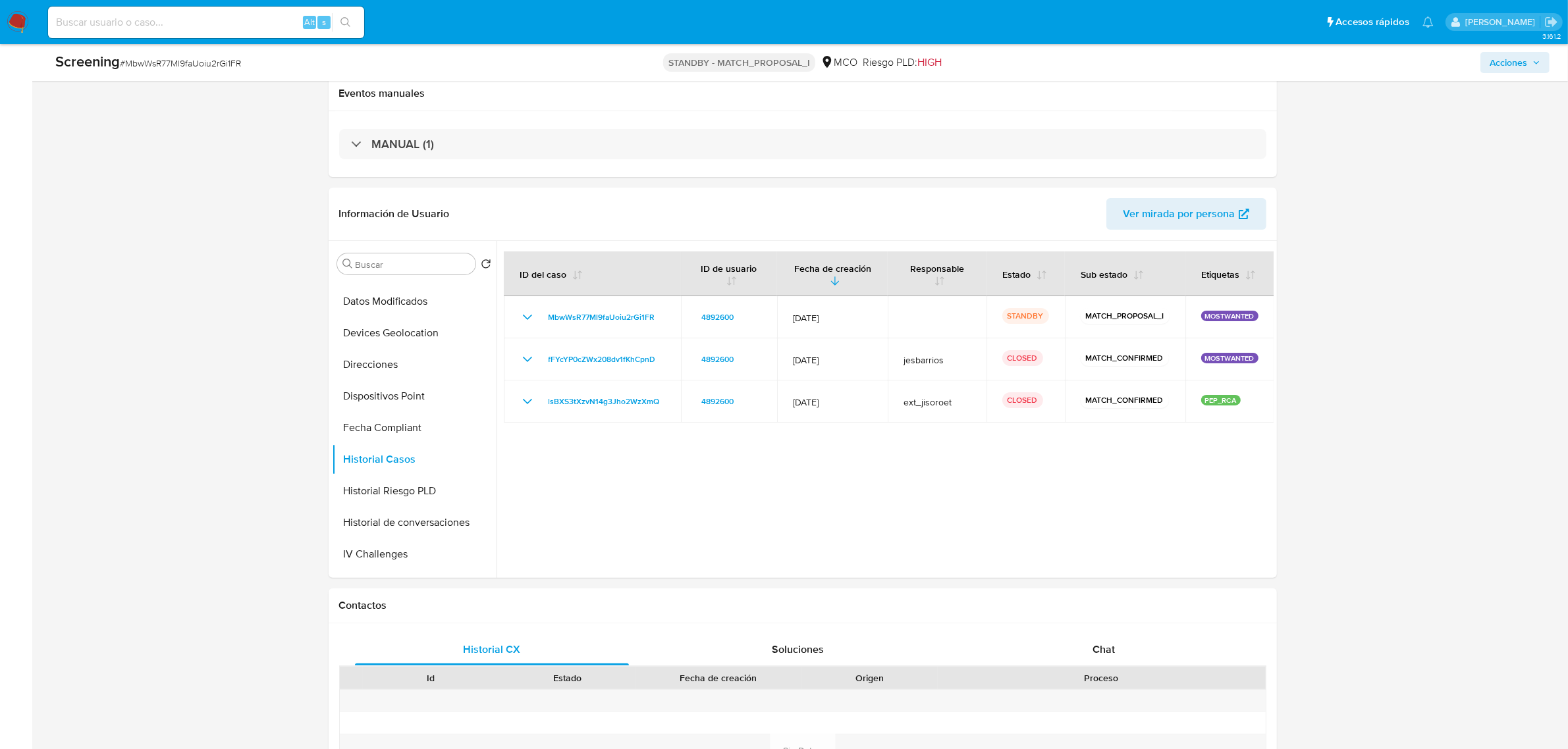
scroll to position [247, 0]
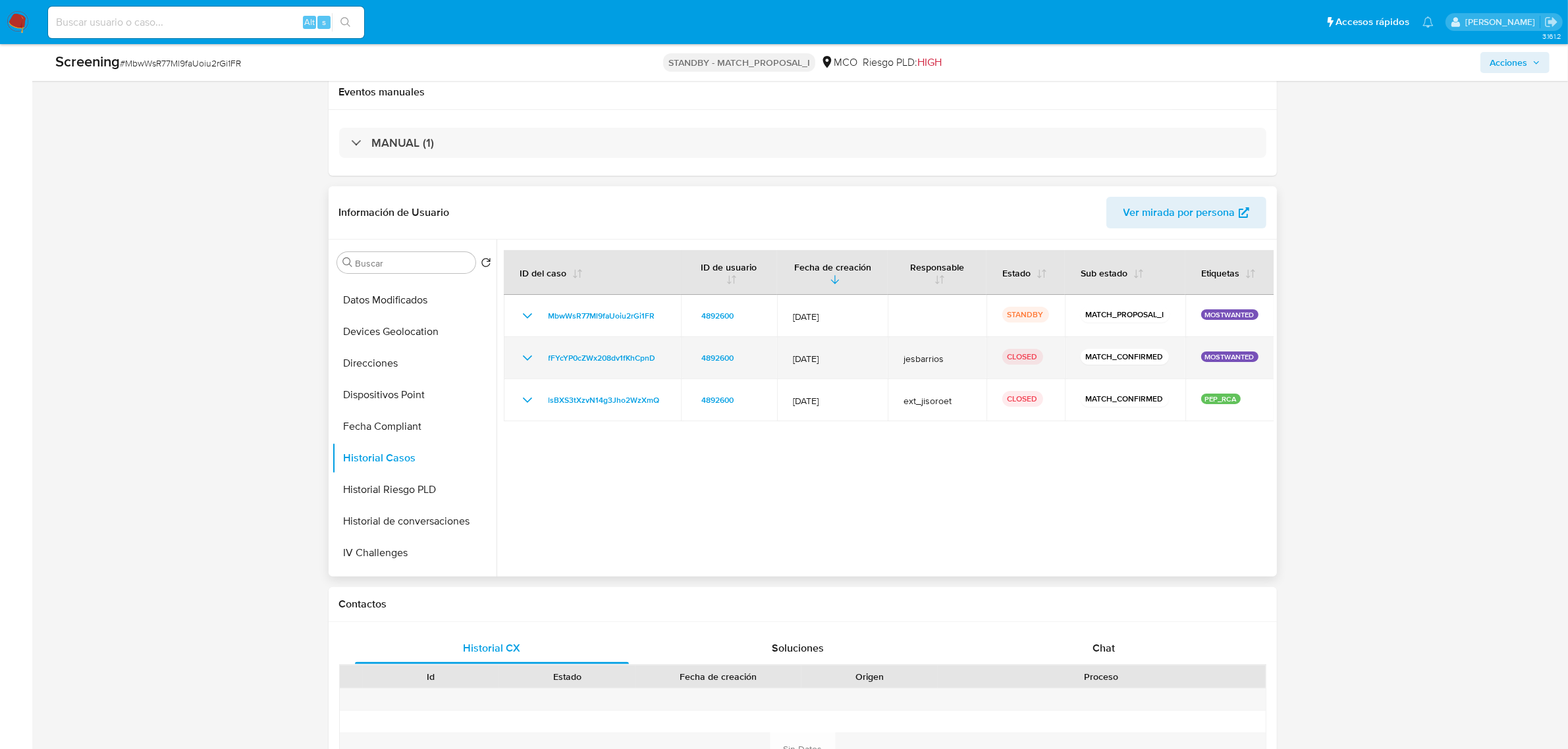
click at [526, 357] on icon "Mostrar/Ocultar" at bounding box center [528, 358] width 16 height 16
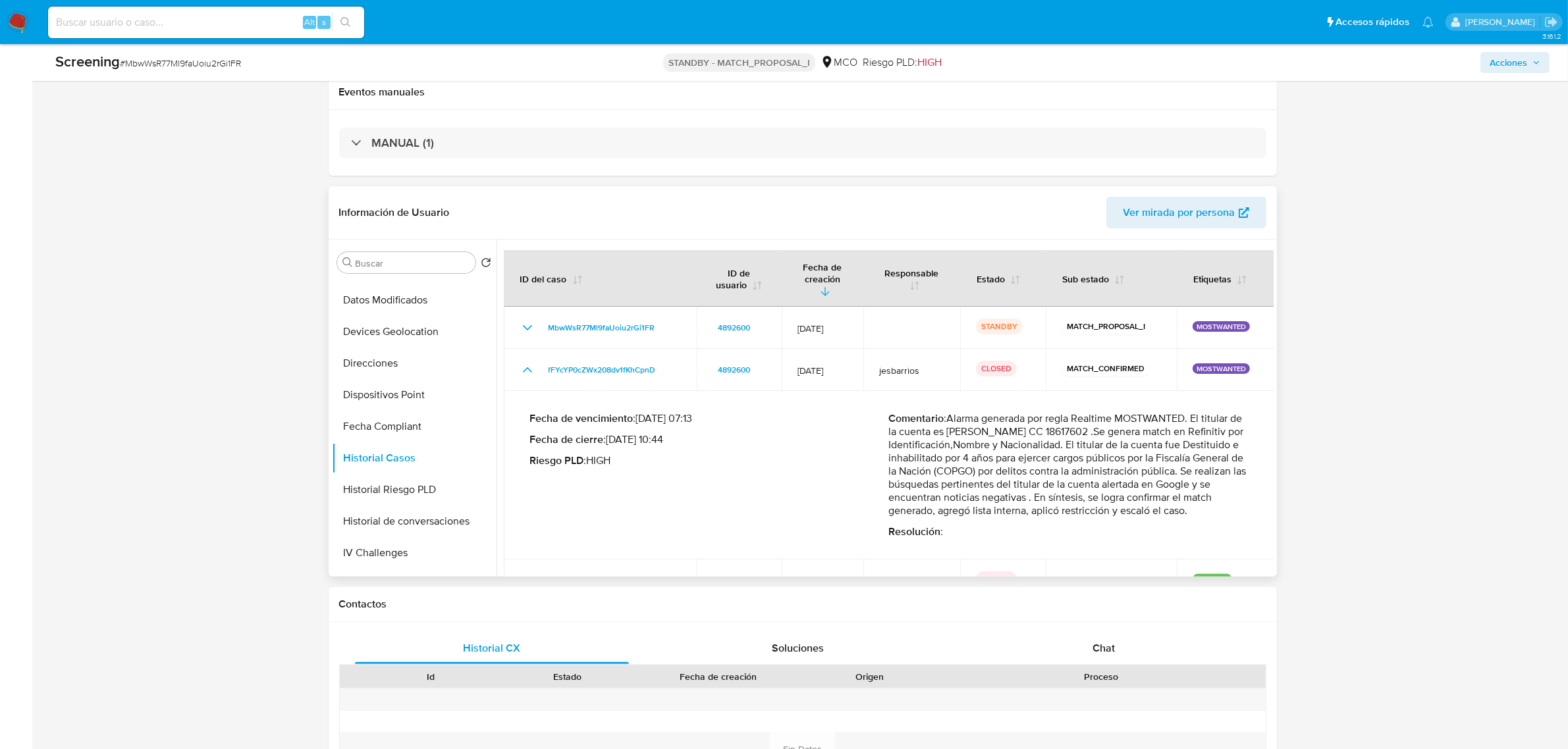
scroll to position [33, 0]
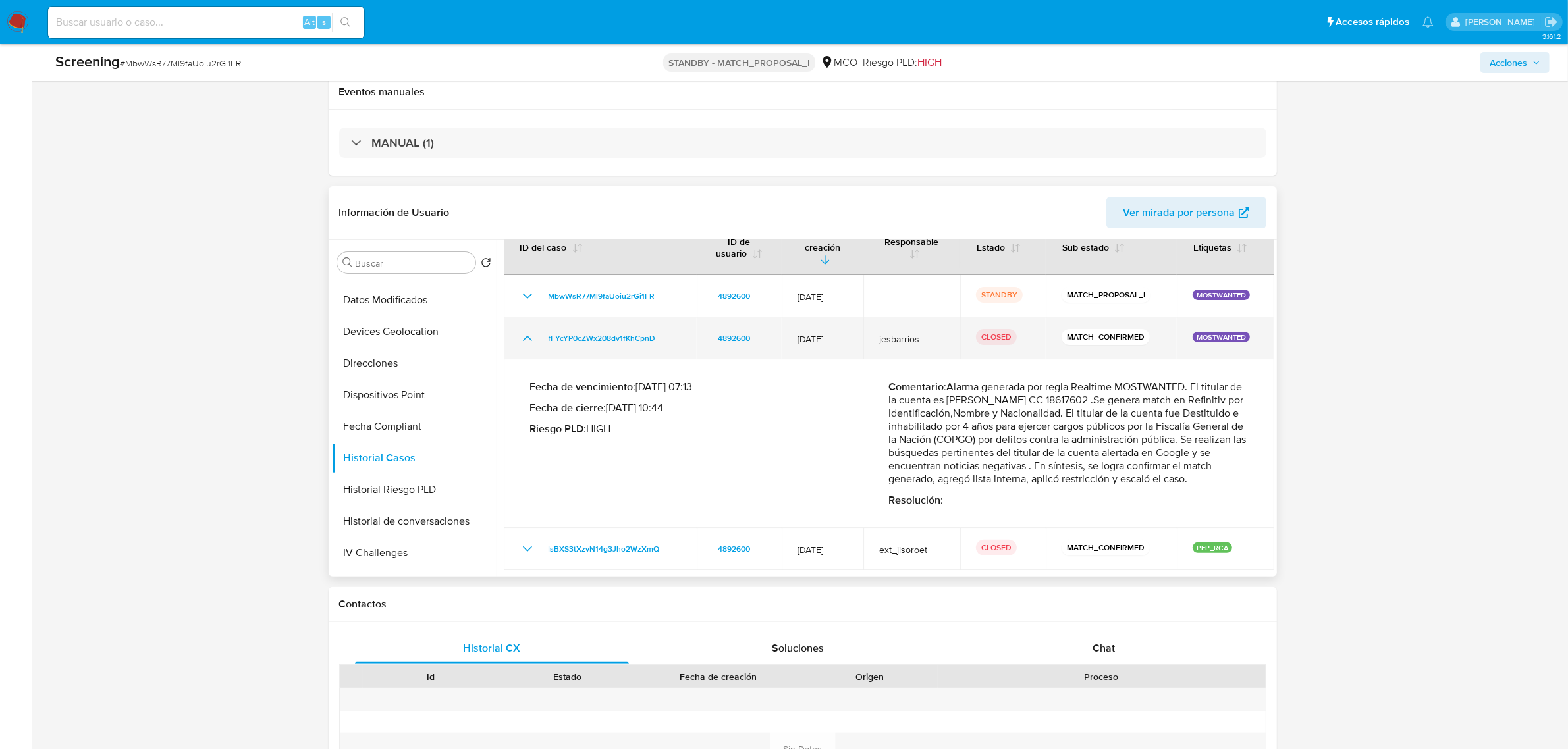
click at [520, 330] on icon "Mostrar/Ocultar" at bounding box center [528, 338] width 16 height 16
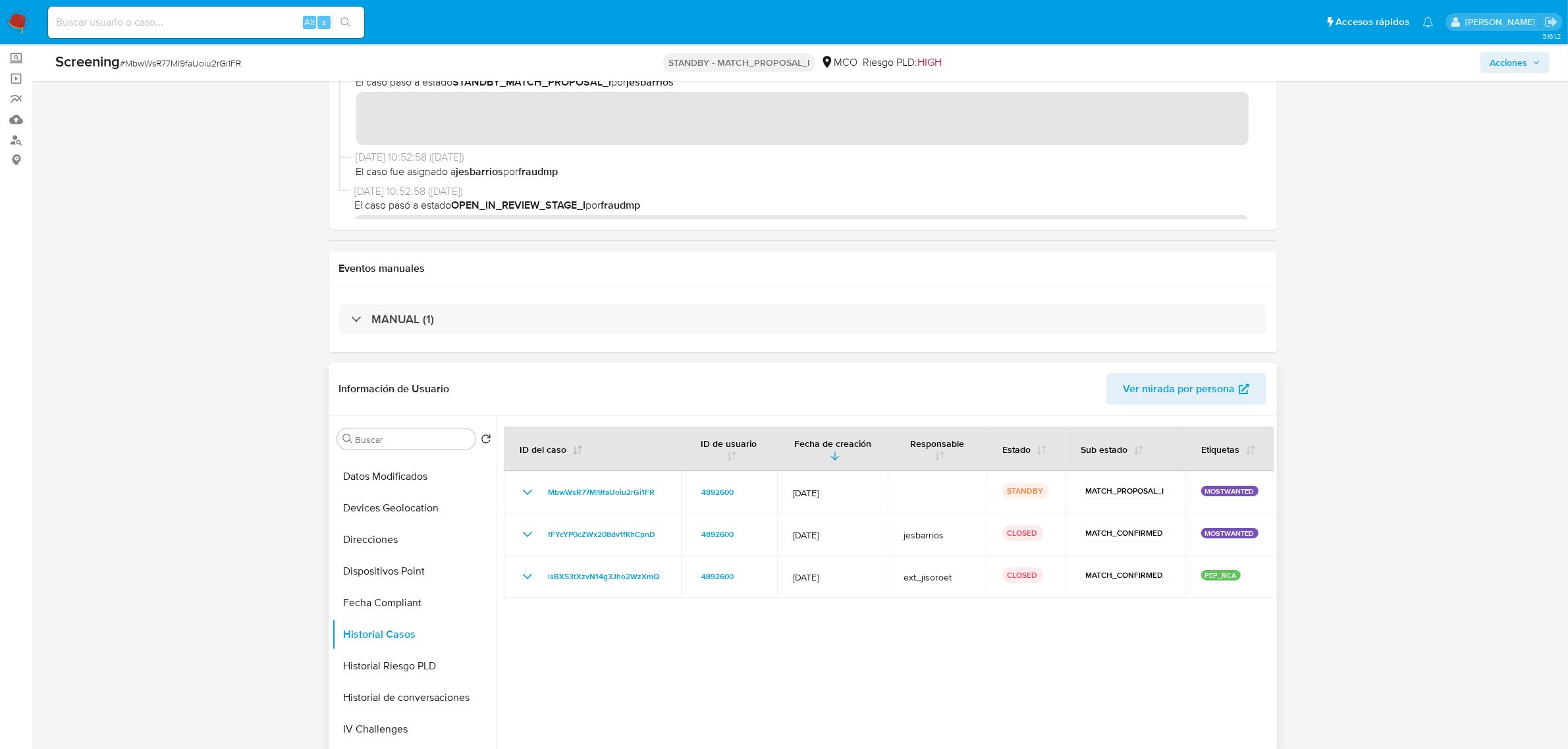
scroll to position [0, 0]
